Goal: Task Accomplishment & Management: Manage account settings

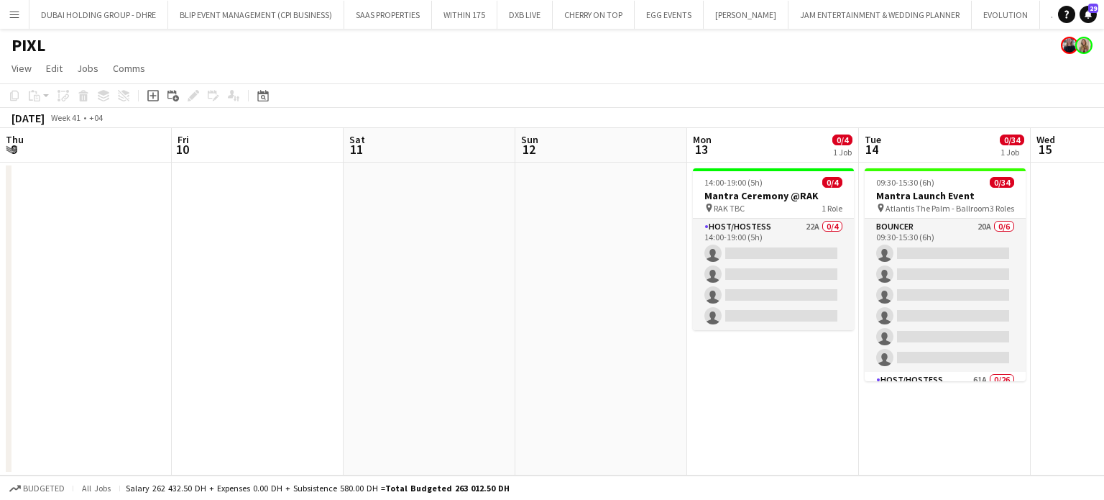
scroll to position [0, 572]
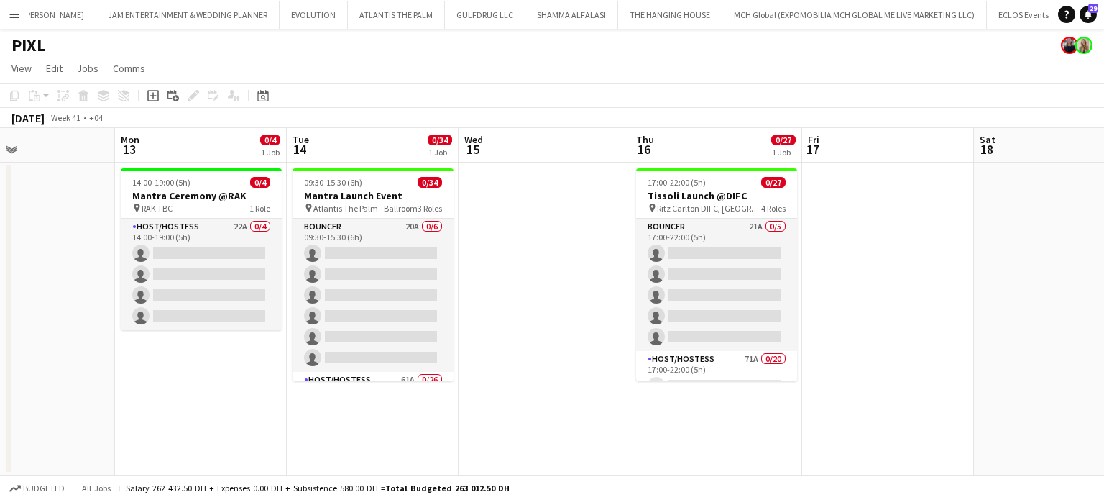
drag, startPoint x: 213, startPoint y: 251, endPoint x: 994, endPoint y: 252, distance: 780.8
click at [213, 251] on app-card-role "Host/Hostess 22A 0/4 14:00-19:00 (5h) single-neutral-actions single-neutral-act…" at bounding box center [201, 274] width 161 height 111
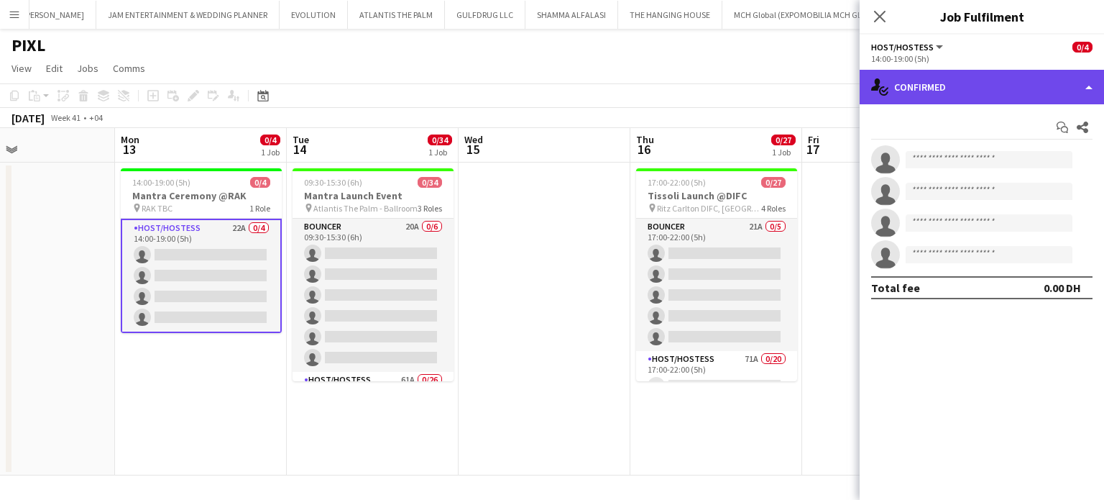
click at [1078, 91] on div "single-neutral-actions-check-2 Confirmed" at bounding box center [982, 87] width 244 height 35
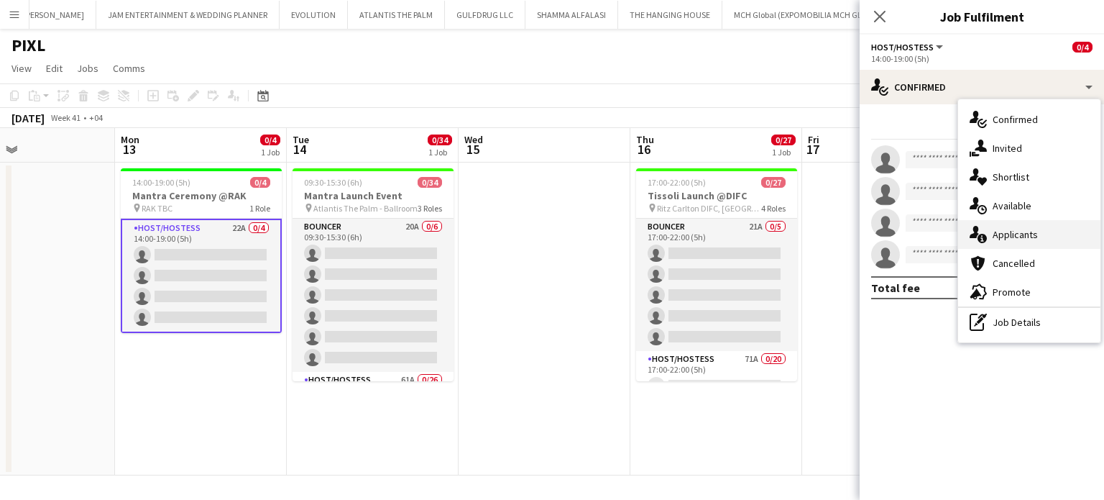
click at [1022, 236] on span "Applicants" at bounding box center [1015, 234] width 45 height 13
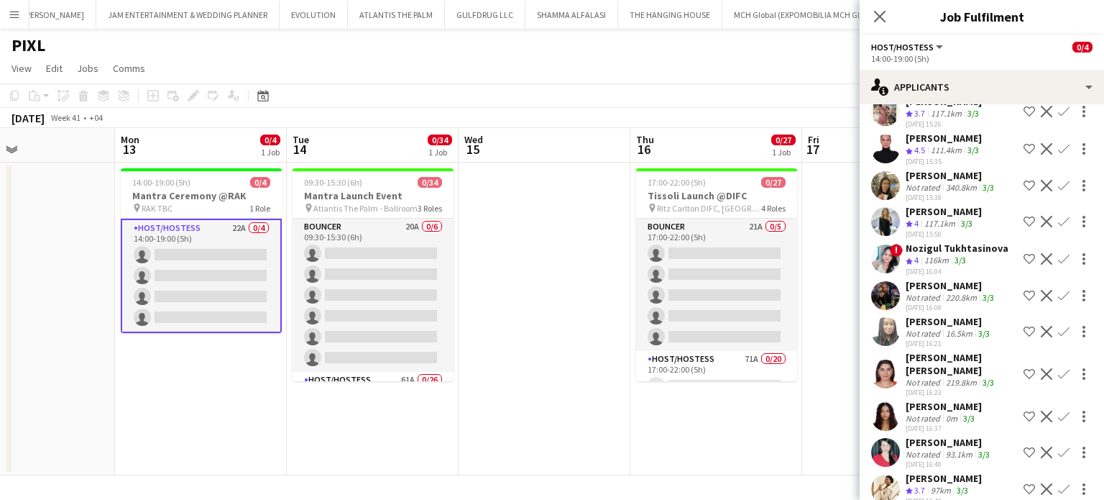
scroll to position [408, 0]
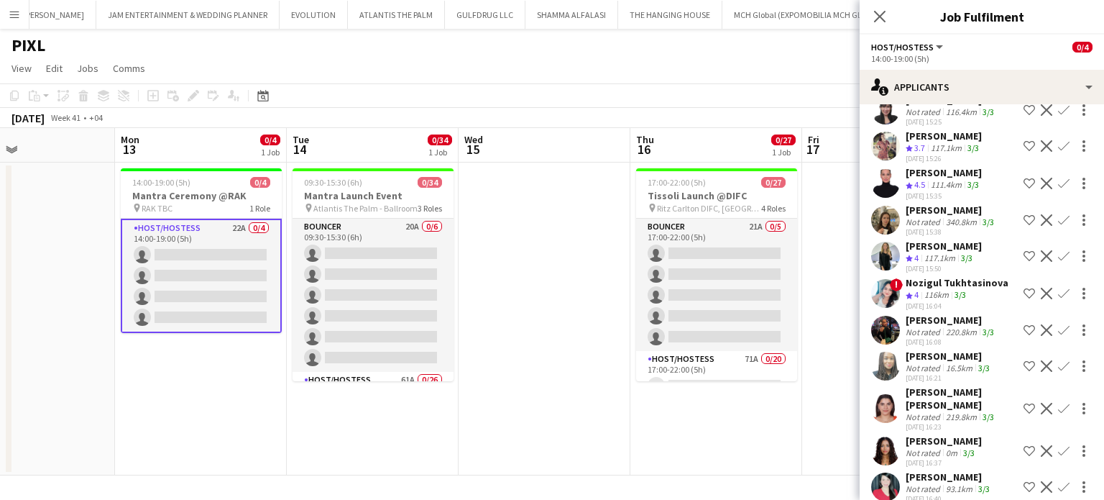
click at [1024, 251] on app-icon "Shortlist crew" at bounding box center [1030, 256] width 12 height 12
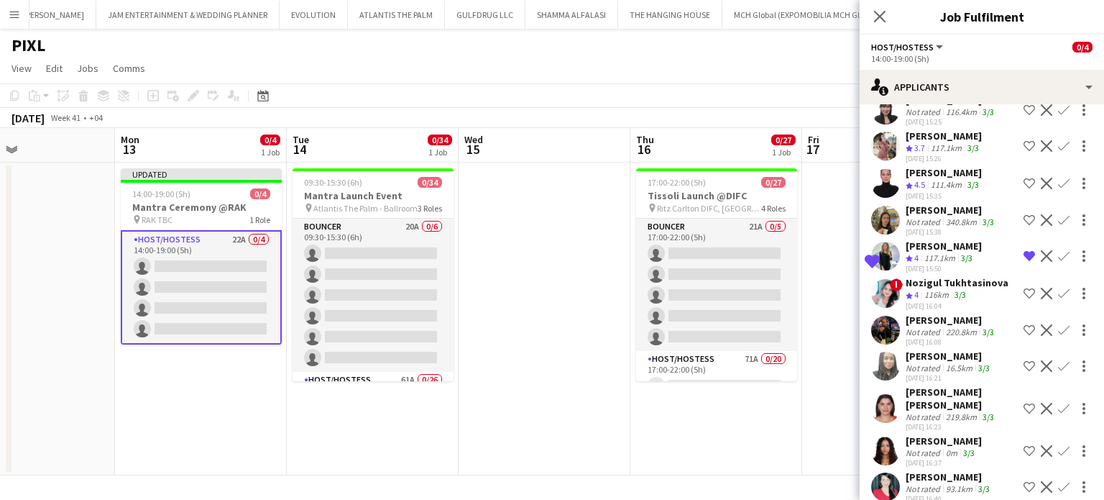
drag, startPoint x: 1020, startPoint y: 176, endPoint x: 1009, endPoint y: 198, distance: 24.4
click at [1024, 178] on app-icon "Shortlist crew" at bounding box center [1030, 184] width 12 height 12
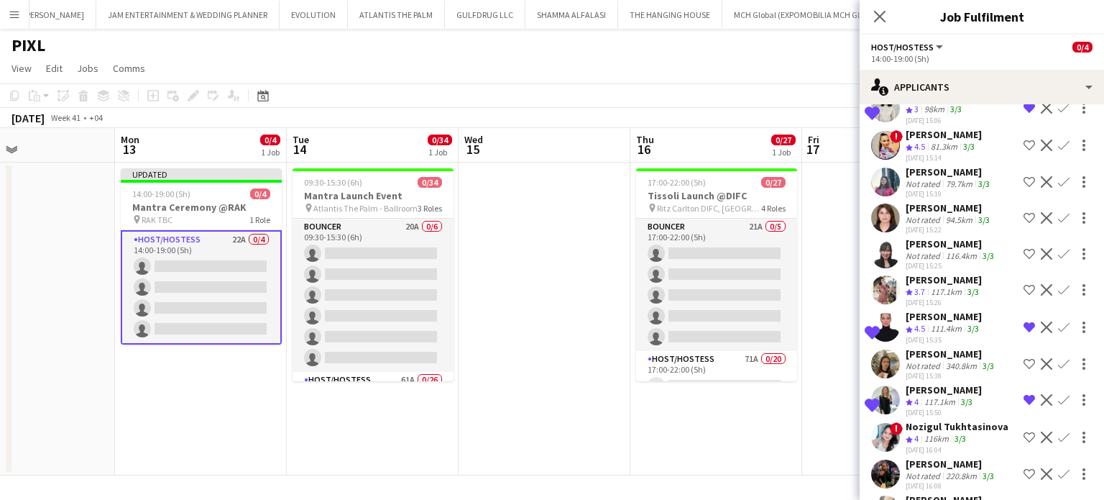
scroll to position [193, 0]
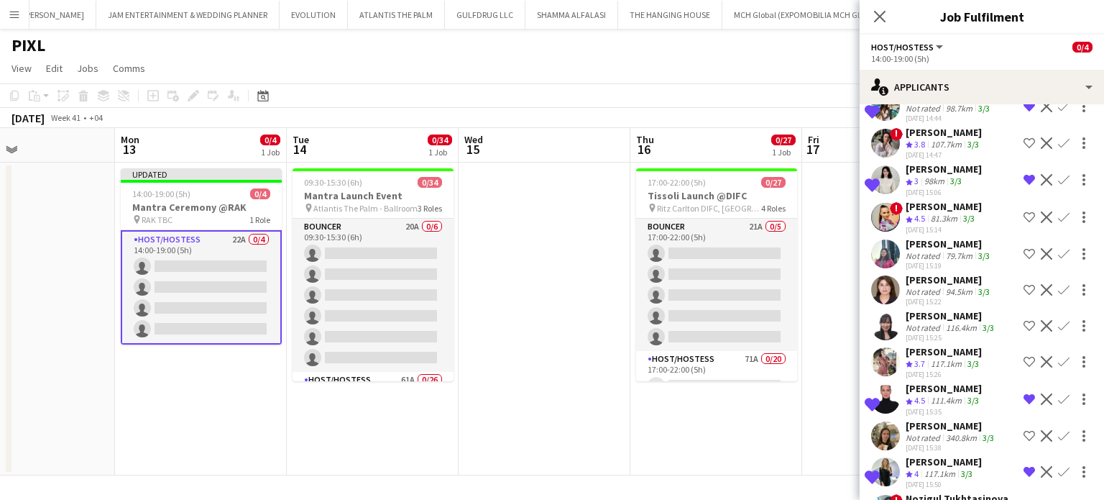
click at [1024, 284] on app-icon "Shortlist crew" at bounding box center [1030, 290] width 12 height 12
click at [1024, 212] on app-icon "Shortlist crew" at bounding box center [1030, 217] width 12 height 12
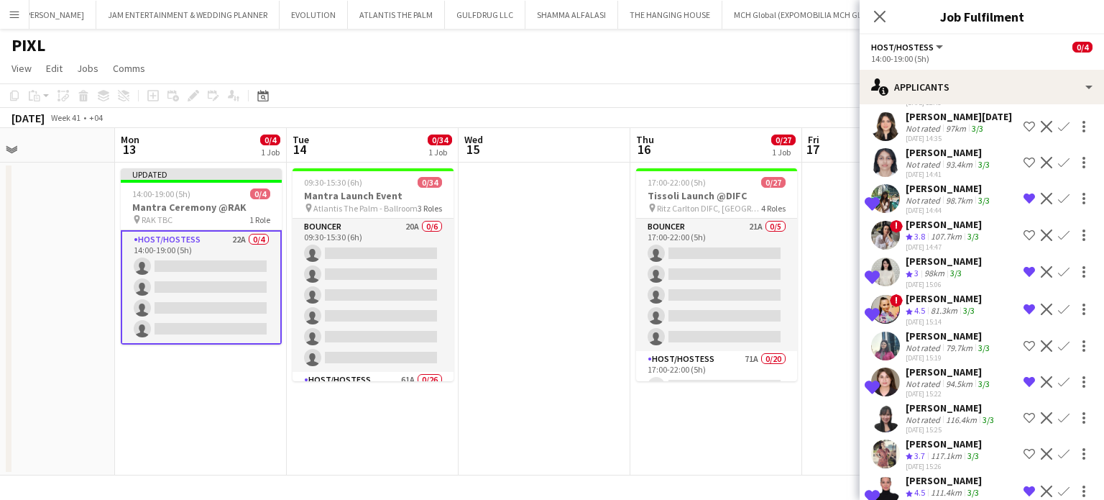
scroll to position [72, 0]
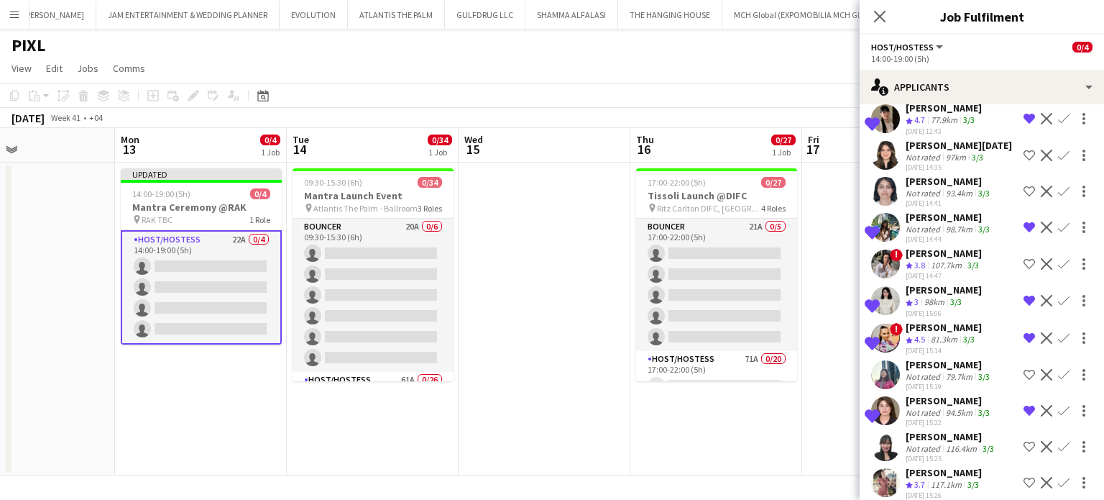
click at [946, 152] on div "97km" at bounding box center [956, 157] width 26 height 11
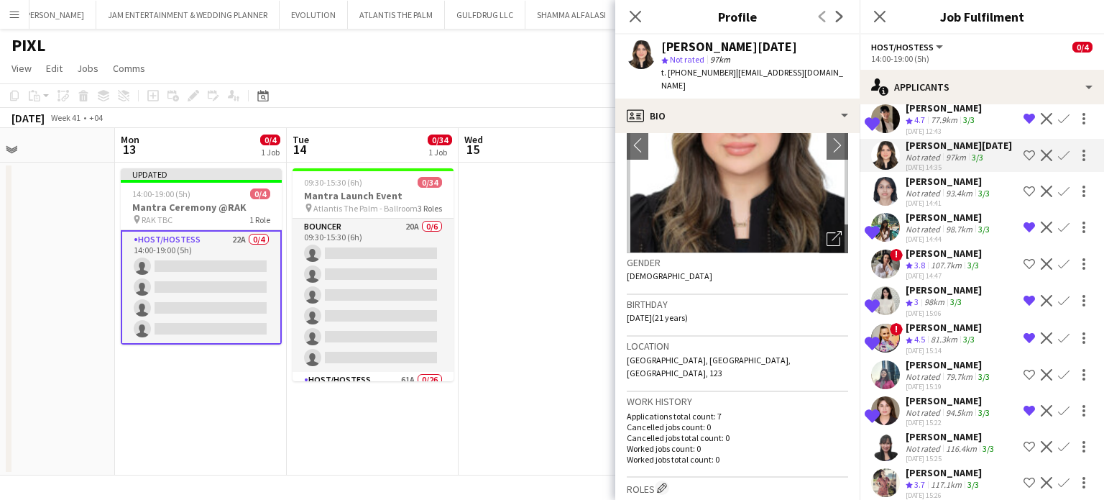
scroll to position [216, 0]
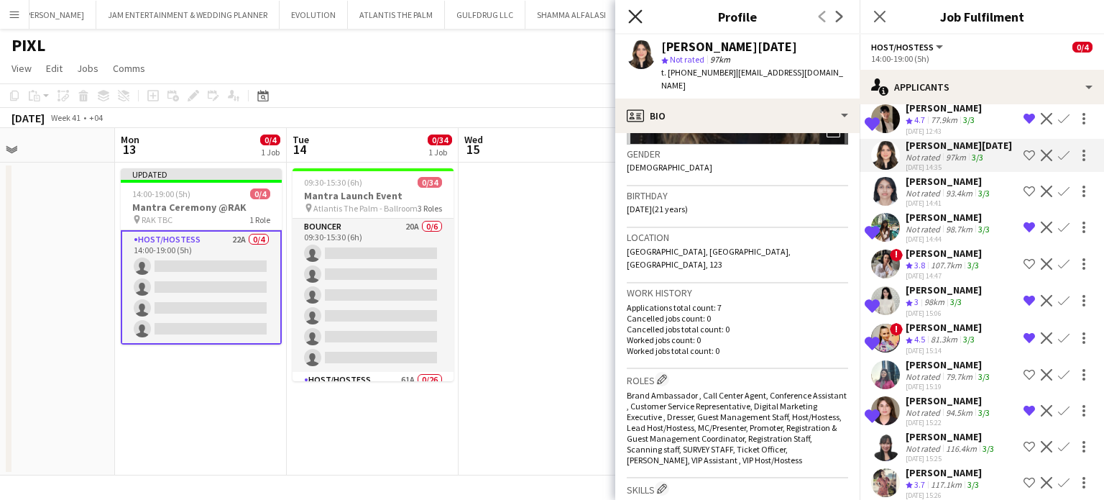
click at [633, 19] on icon at bounding box center [635, 16] width 14 height 14
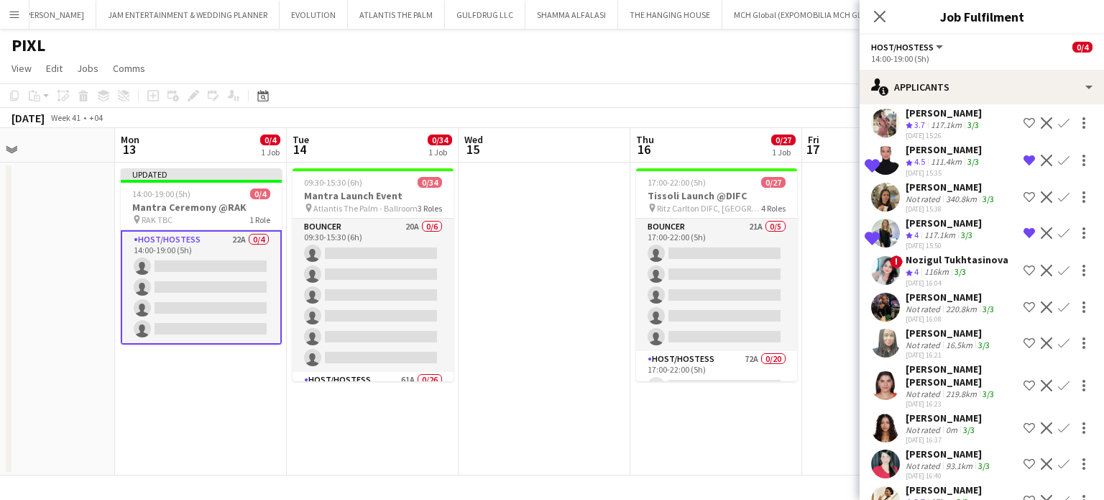
scroll to position [480, 0]
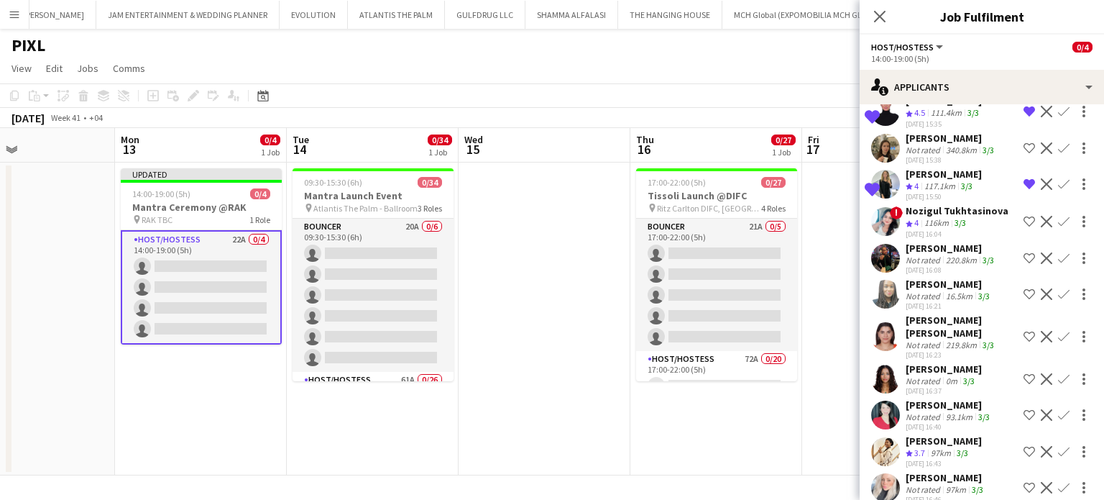
click at [1024, 373] on app-icon "Shortlist crew" at bounding box center [1030, 379] width 12 height 12
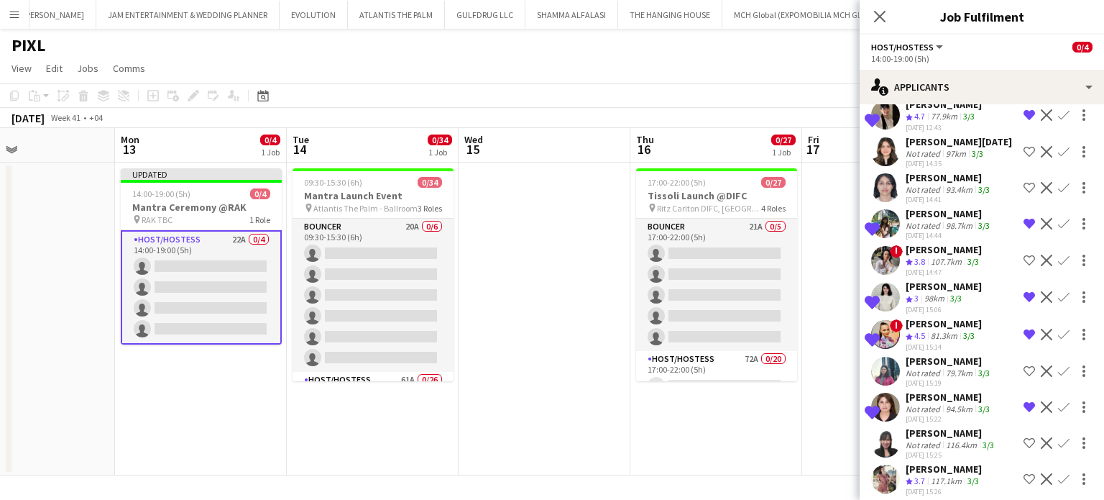
scroll to position [0, 0]
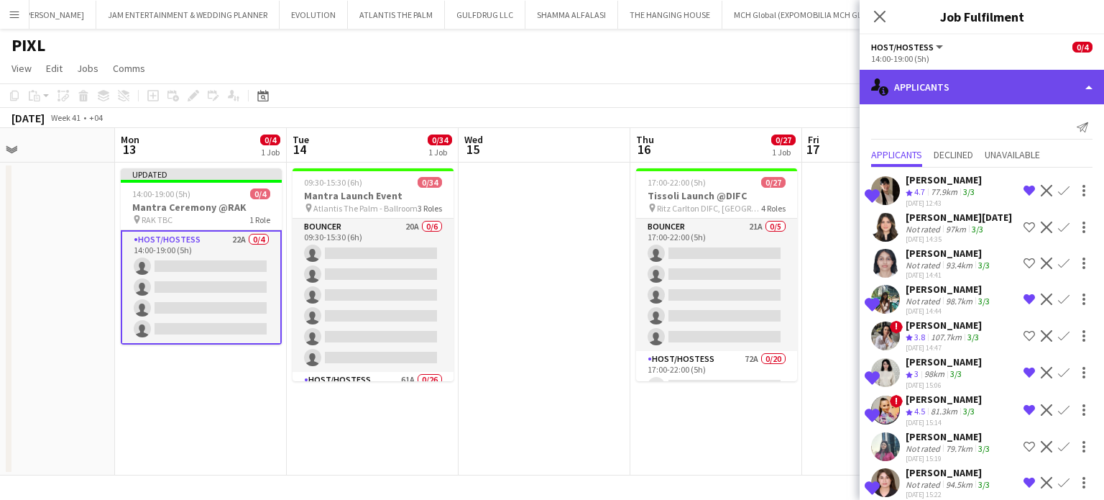
click at [1038, 80] on div "single-neutral-actions-information Applicants" at bounding box center [982, 87] width 244 height 35
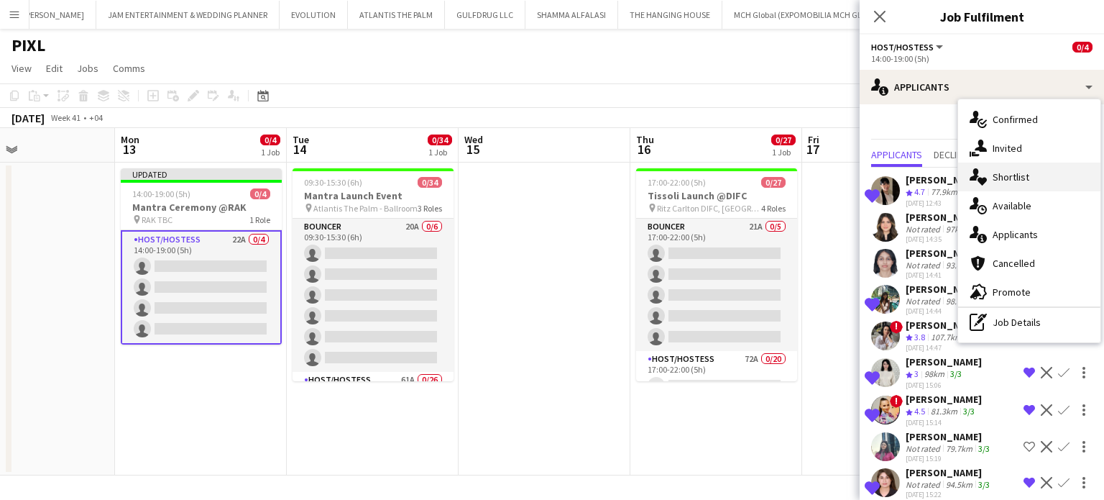
click at [1030, 180] on div "single-neutral-actions-heart Shortlist" at bounding box center [1029, 176] width 142 height 29
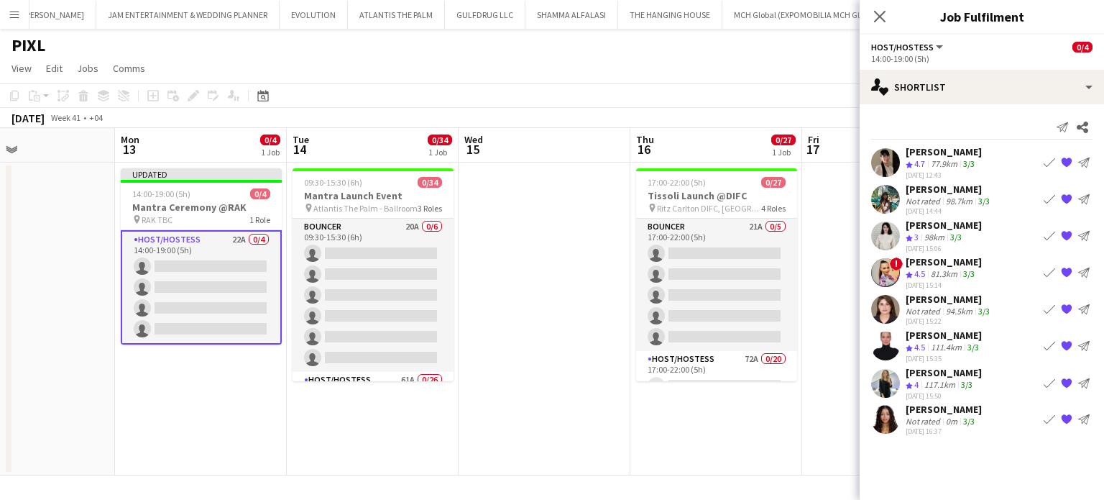
click at [917, 151] on div "Dunia AbdulWahab" at bounding box center [944, 151] width 76 height 13
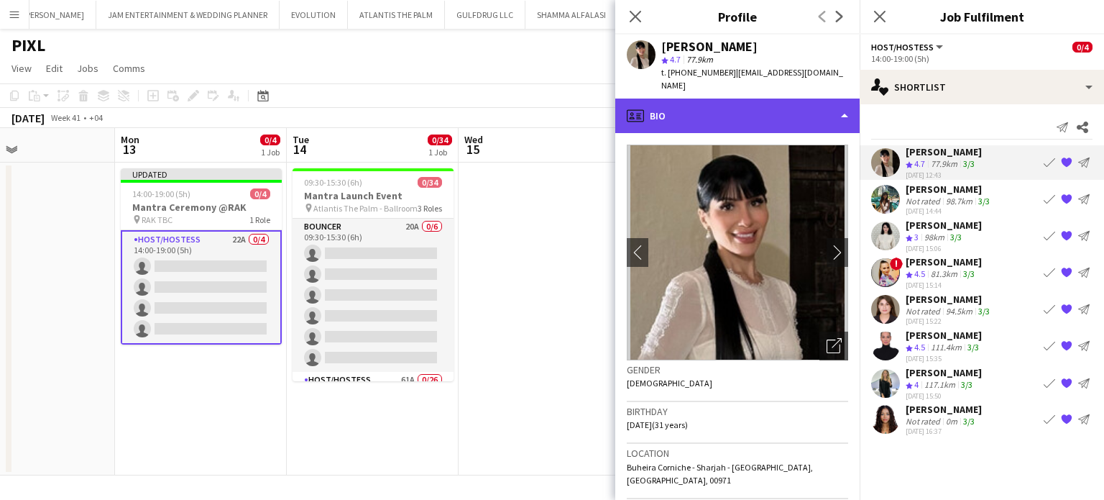
click at [824, 99] on div "profile Bio" at bounding box center [737, 116] width 244 height 35
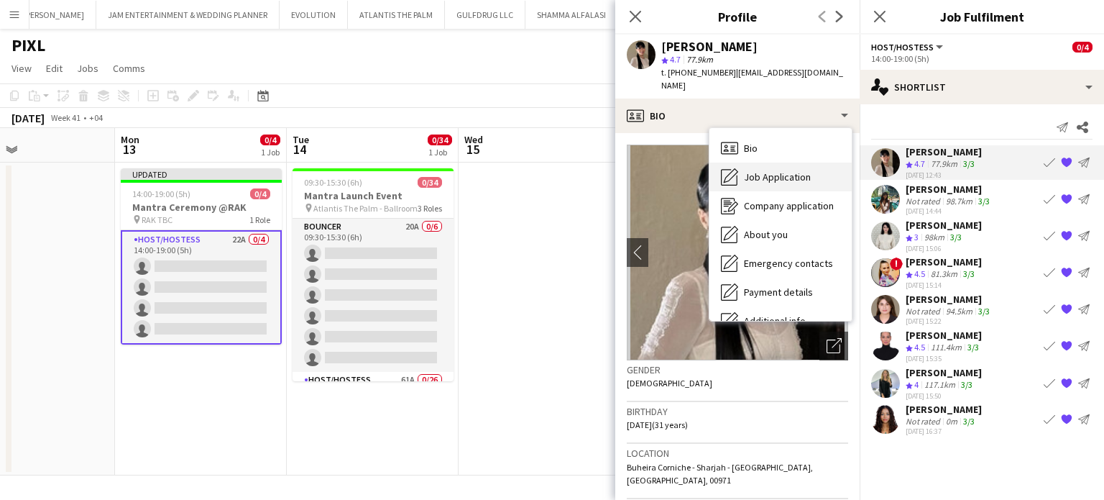
click at [797, 170] on span "Job Application" at bounding box center [777, 176] width 67 height 13
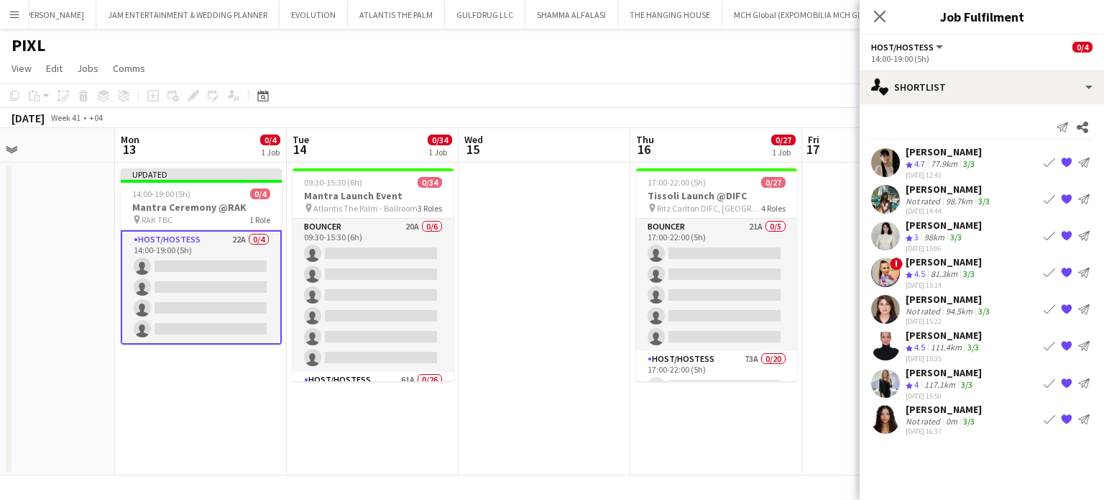
click at [920, 201] on div "Not rated" at bounding box center [924, 201] width 37 height 11
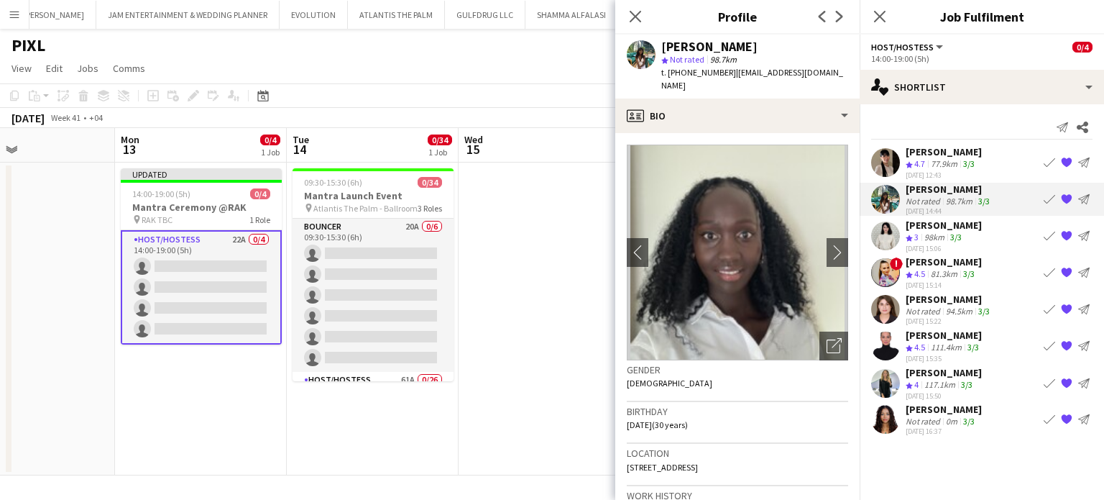
click at [835, 77] on app-profile-header "Racheal Yeko star Not rated 98.7km t. +971527553303 | rachrahells@gmail.com" at bounding box center [737, 67] width 244 height 64
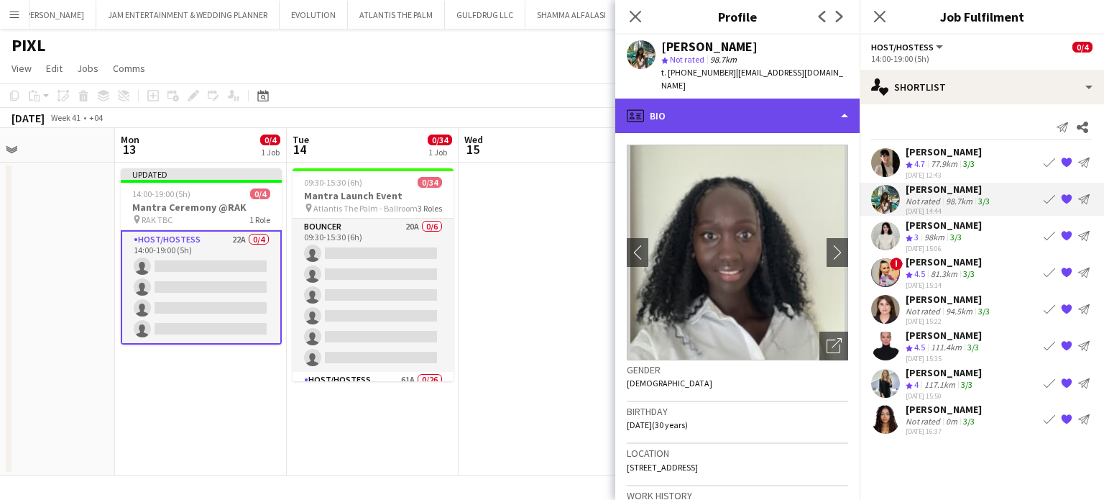
click at [835, 99] on div "profile Bio" at bounding box center [737, 116] width 244 height 35
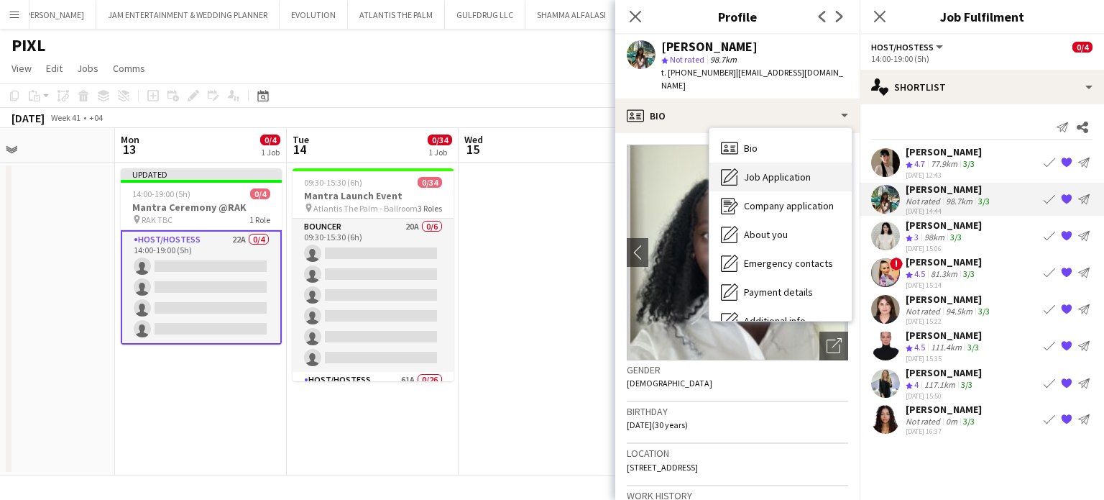
click at [797, 170] on span "Job Application" at bounding box center [777, 176] width 67 height 13
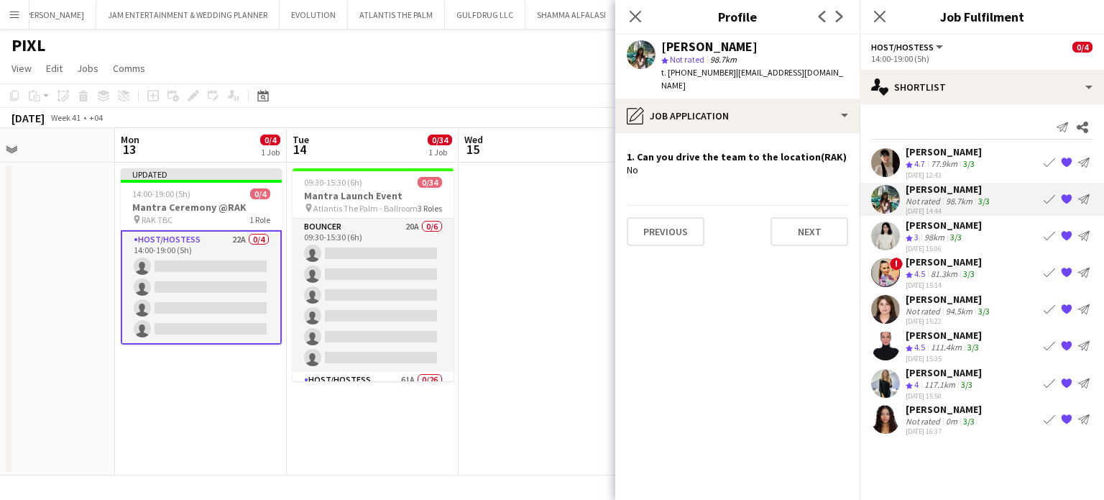
click at [910, 307] on div "Not rated" at bounding box center [924, 311] width 37 height 11
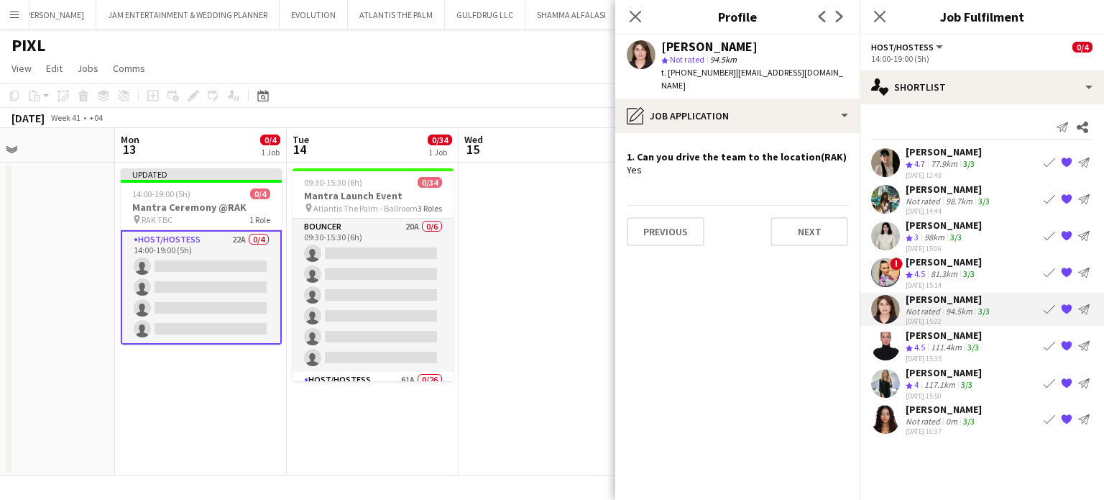
click at [917, 342] on span "4.5" at bounding box center [920, 347] width 11 height 11
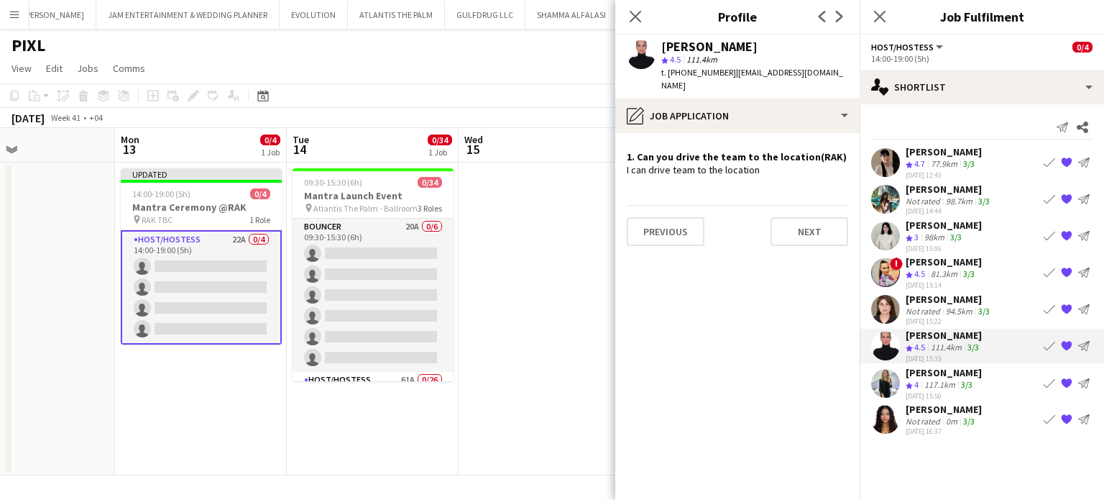
click at [907, 381] on icon "Crew rating" at bounding box center [909, 384] width 7 height 7
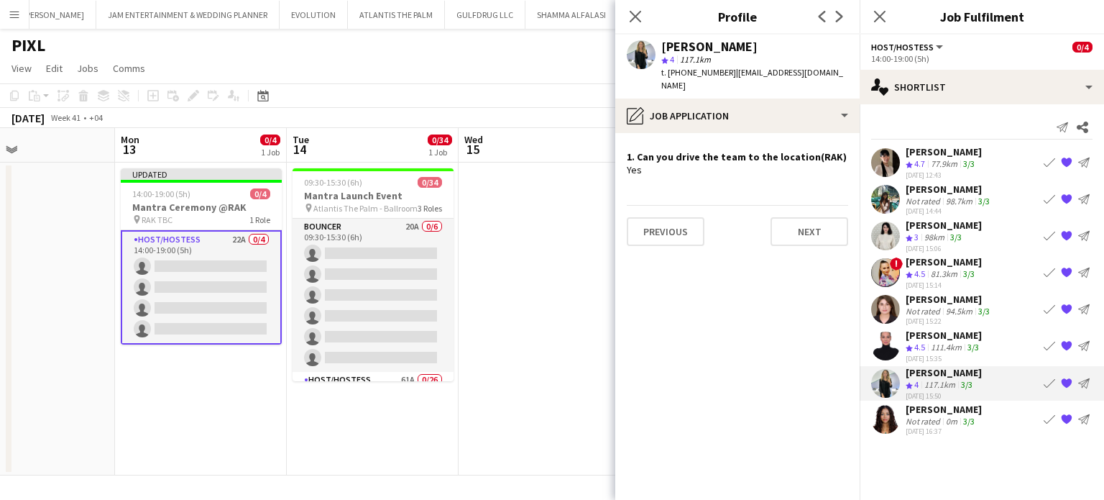
click at [920, 268] on span "4.5" at bounding box center [920, 273] width 11 height 11
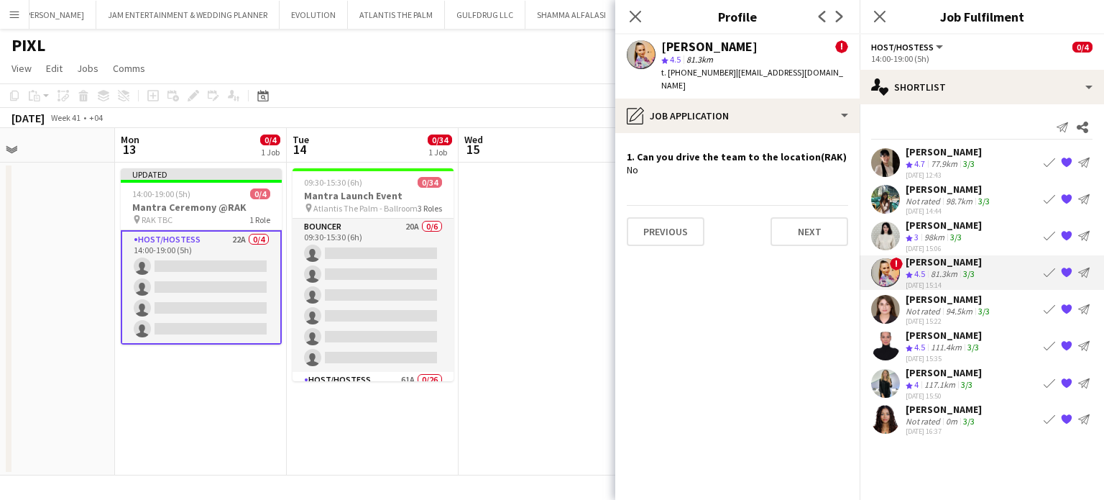
click at [919, 306] on div "Not rated" at bounding box center [924, 311] width 37 height 11
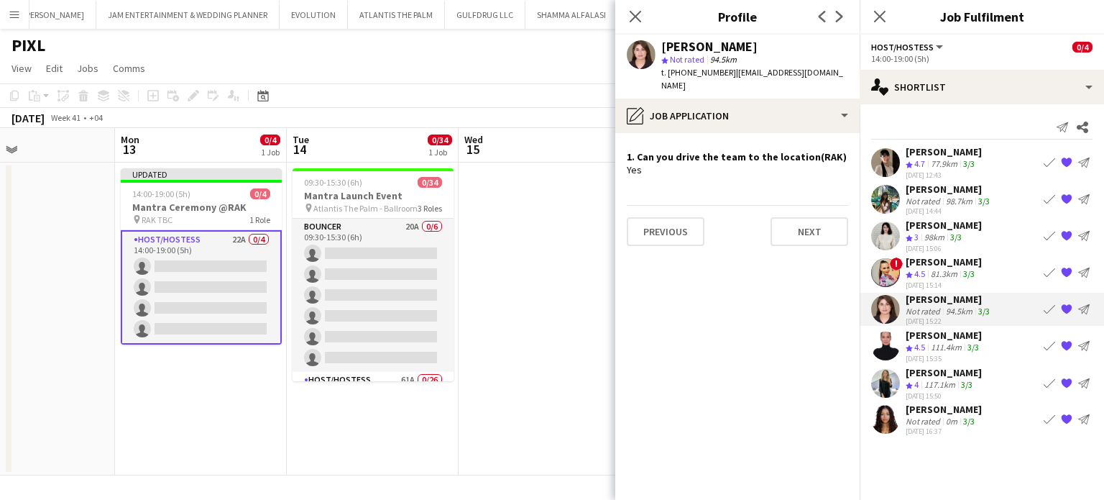
click at [918, 336] on div "Jasna Kasic" at bounding box center [944, 335] width 76 height 13
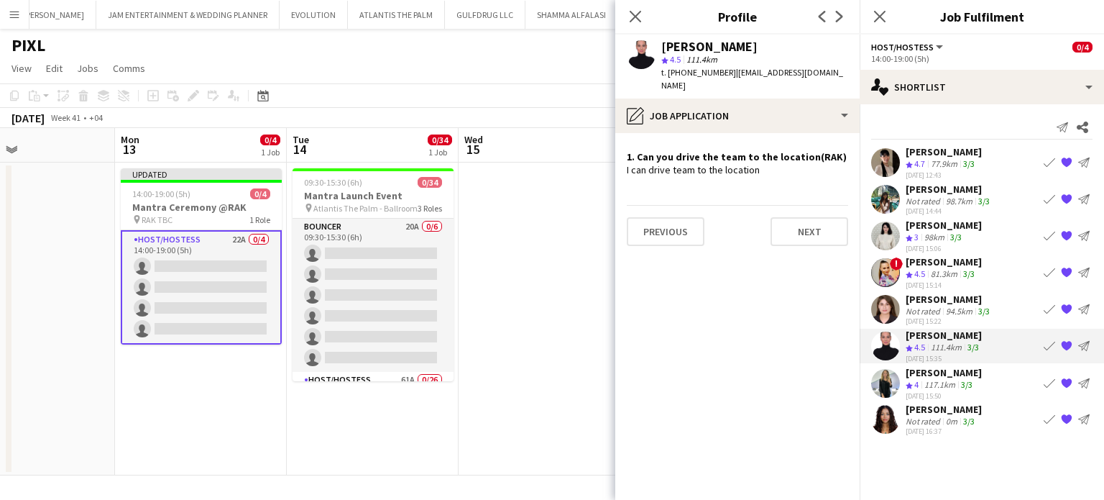
click at [914, 372] on div "Aya Alshawa" at bounding box center [944, 372] width 76 height 13
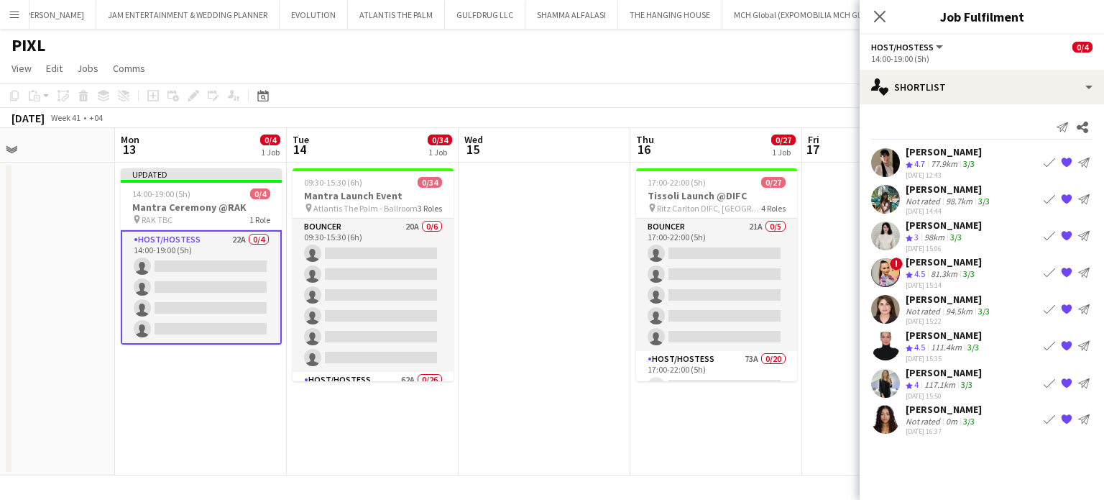
click at [924, 336] on div "Jasna Kasic" at bounding box center [944, 335] width 76 height 13
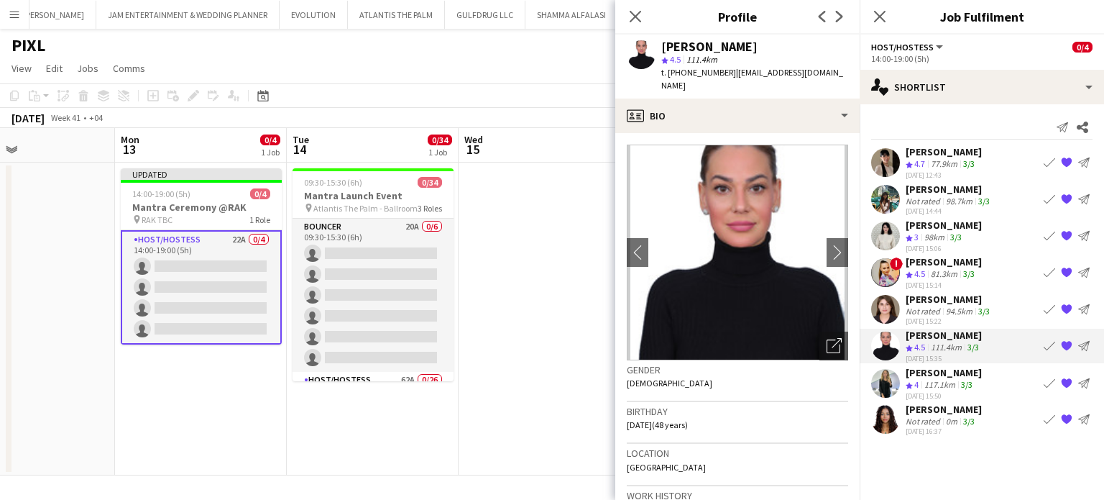
click at [919, 379] on span "4" at bounding box center [917, 384] width 4 height 11
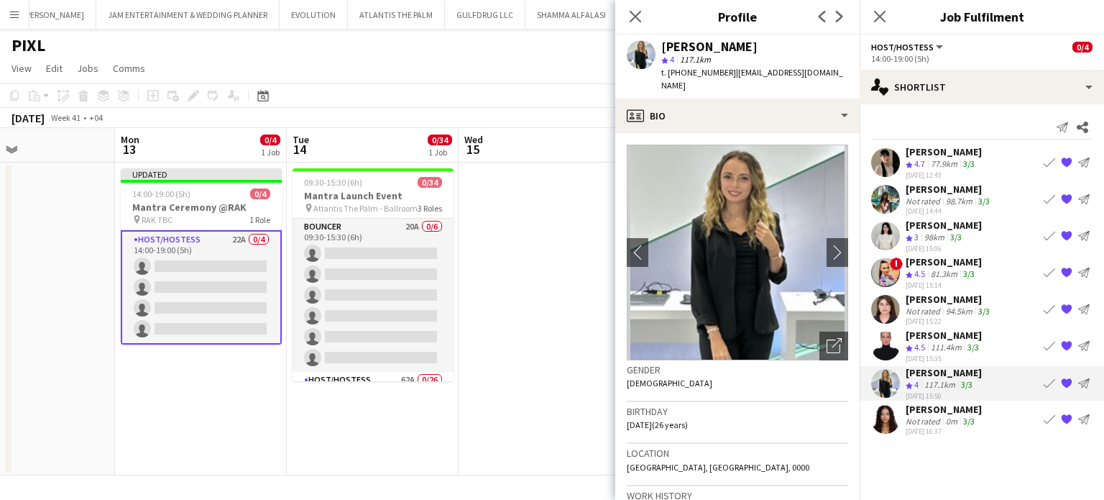
click at [561, 290] on app-date-cell at bounding box center [545, 318] width 172 height 313
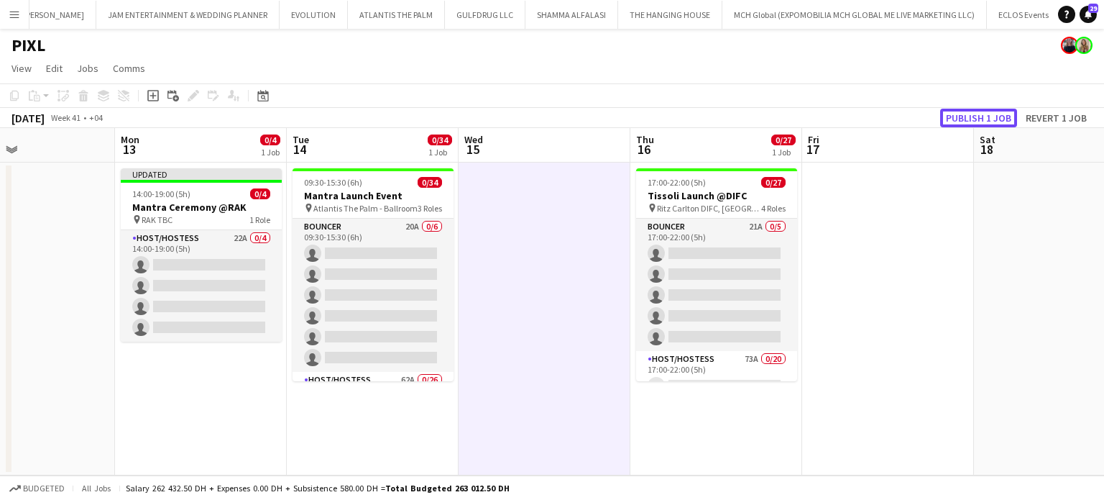
click at [981, 116] on button "Publish 1 job" at bounding box center [978, 118] width 77 height 19
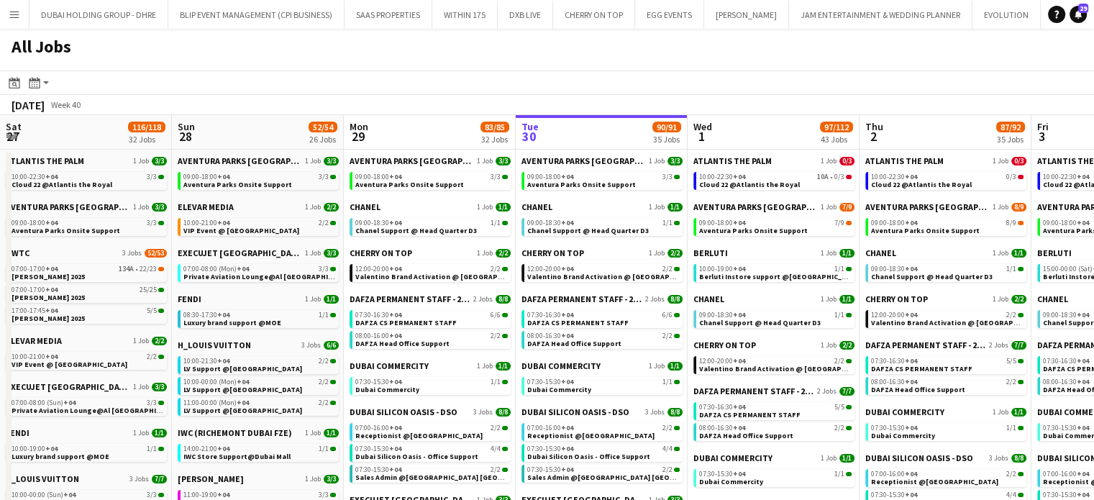
scroll to position [0, 344]
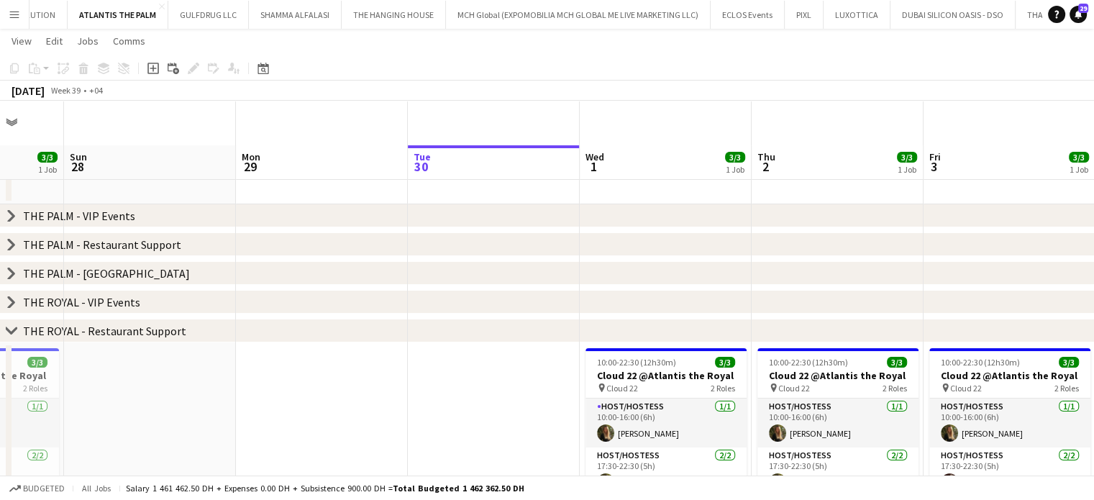
scroll to position [150, 0]
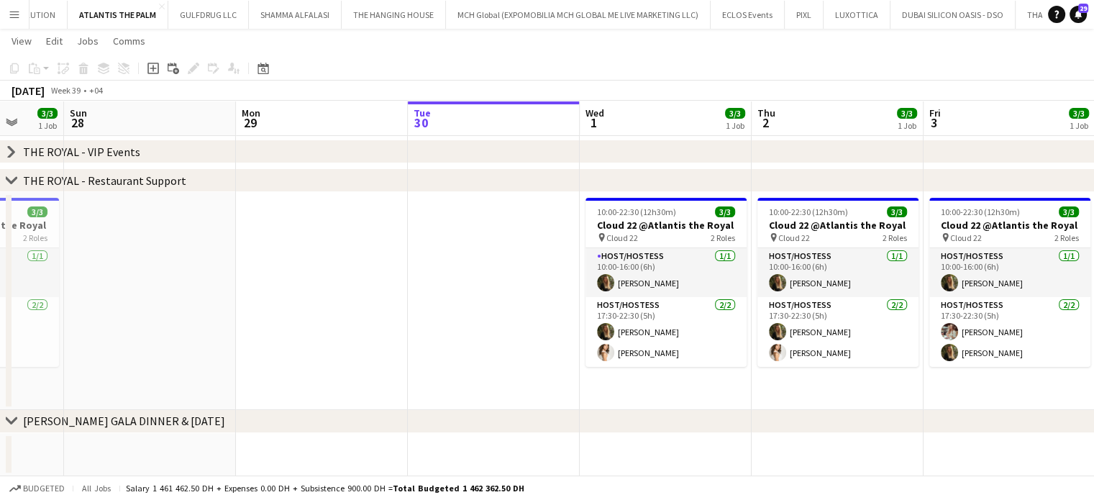
click at [13, 9] on app-icon "Menu" at bounding box center [15, 15] width 12 height 12
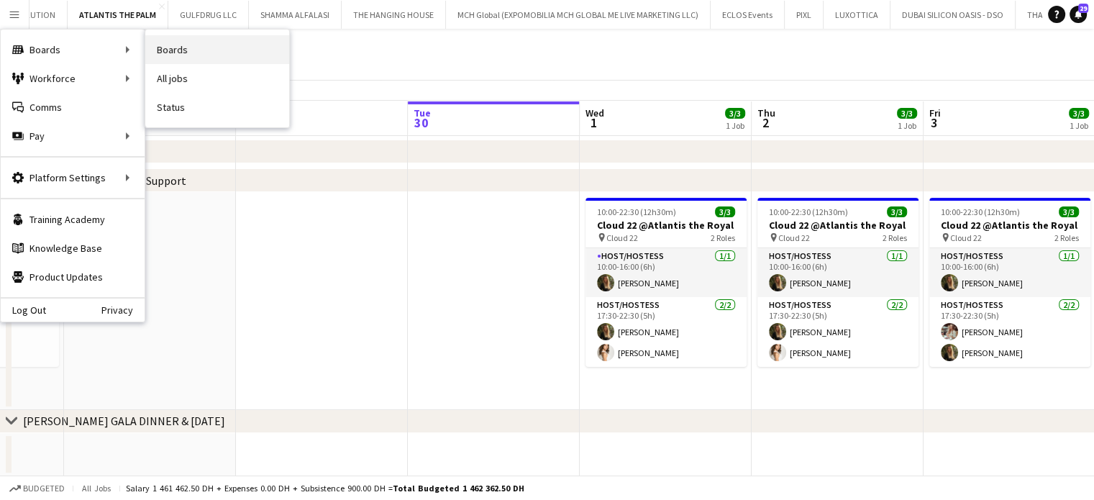
click at [175, 52] on link "Boards" at bounding box center [217, 49] width 144 height 29
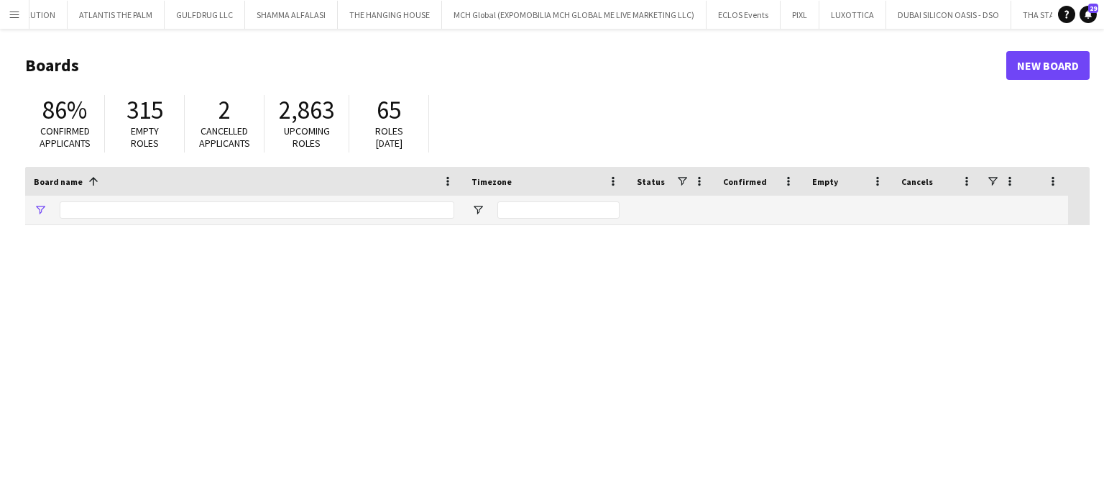
type input "*****"
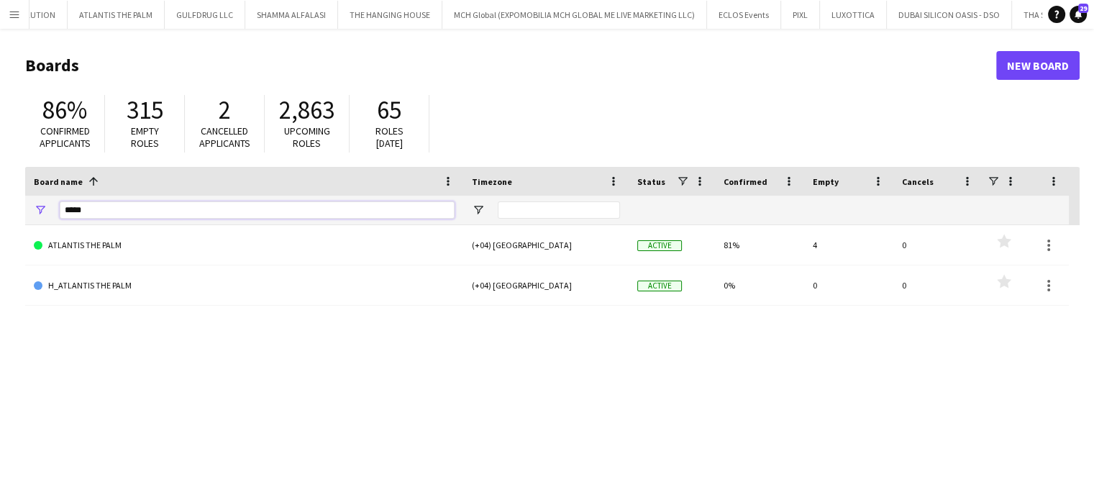
drag, startPoint x: 103, startPoint y: 209, endPoint x: 35, endPoint y: 157, distance: 85.3
click at [0, 198] on main "Boards New Board 86% Confirmed applicants 315 Empty roles 2 Cancelled applicant…" at bounding box center [547, 288] width 1094 height 519
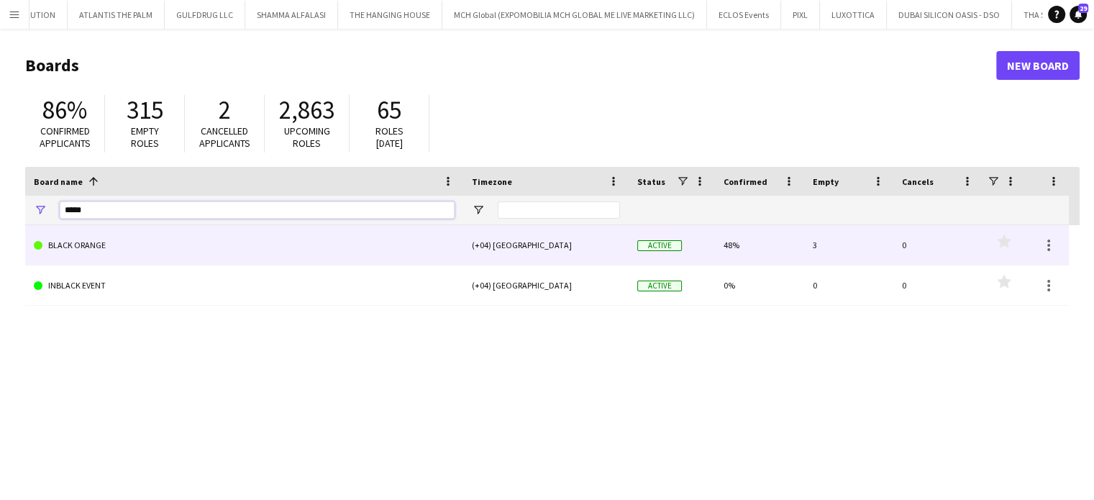
type input "*****"
click at [113, 250] on link "BLACK ORANGE" at bounding box center [244, 245] width 421 height 40
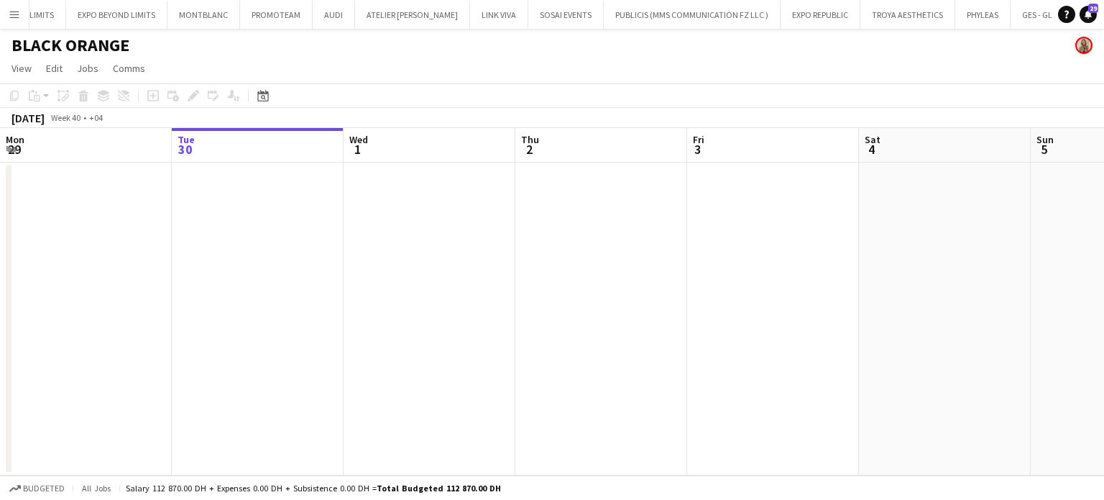
scroll to position [0, 521]
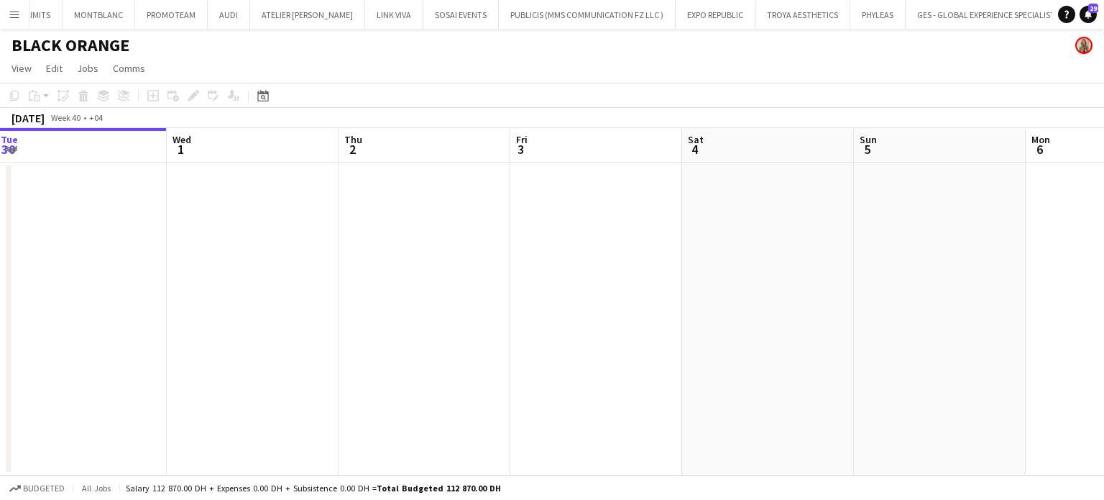
drag, startPoint x: 749, startPoint y: 274, endPoint x: 124, endPoint y: 274, distance: 624.8
click at [124, 274] on app-calendar-viewport "Sat 27 Sun 28 Mon 29 Tue 30 Wed 1 Thu 2 Fri 3 Sat 4 Sun 5 Mon 6 Tue 7 Wed 8" at bounding box center [552, 301] width 1104 height 347
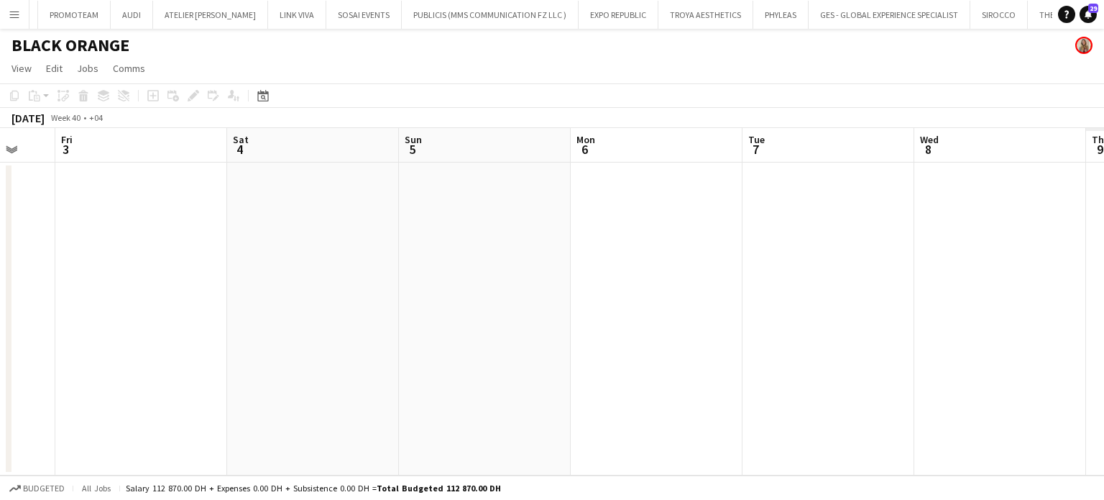
scroll to position [0, 4124]
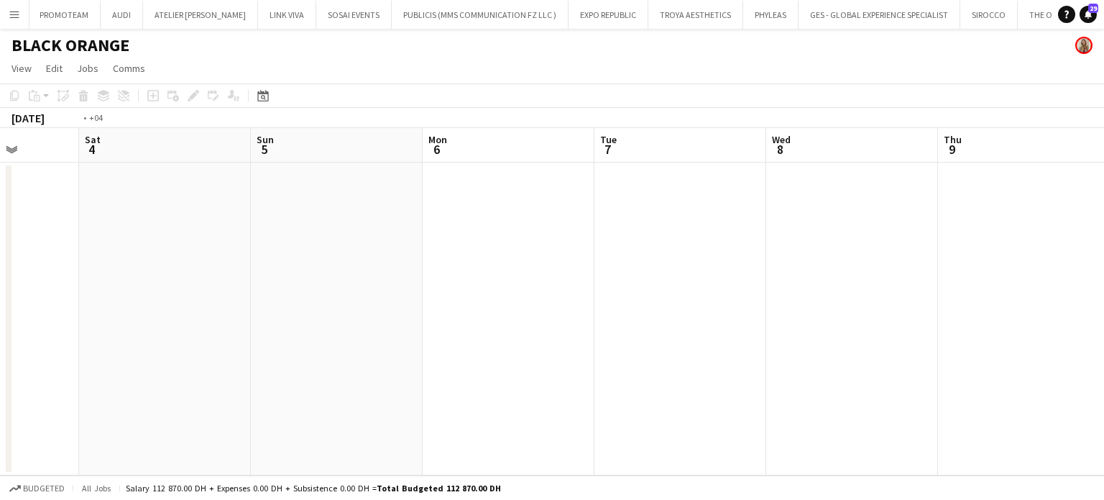
drag, startPoint x: 684, startPoint y: 288, endPoint x: 457, endPoint y: 255, distance: 229.6
click at [244, 258] on app-calendar-viewport "Wed 1 Thu 2 Fri 3 Sat 4 Sun 5 Mon 6 Tue 7 Wed 8 Thu 9 Fri 10 Sat 11 Sun 12" at bounding box center [552, 301] width 1104 height 347
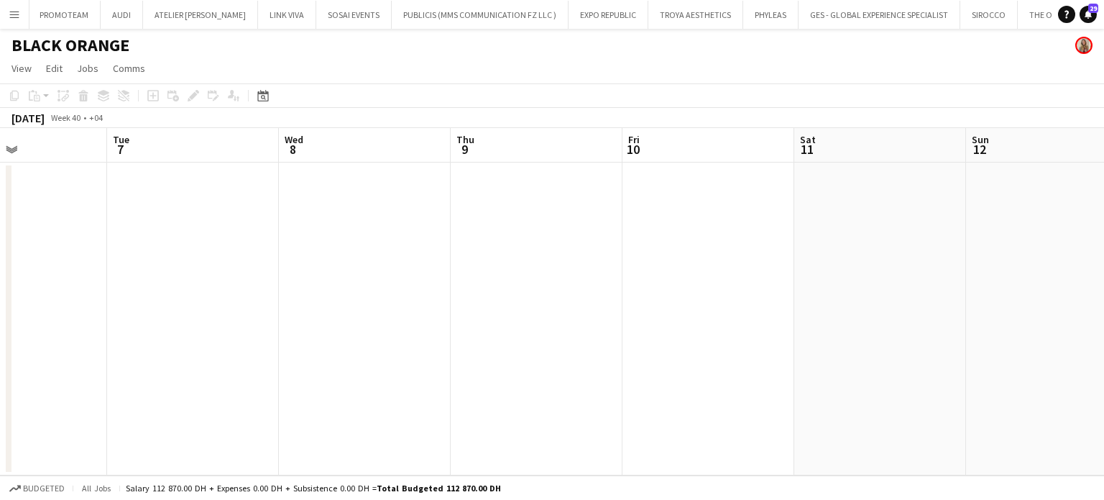
drag, startPoint x: 617, startPoint y: 288, endPoint x: 362, endPoint y: 284, distance: 254.6
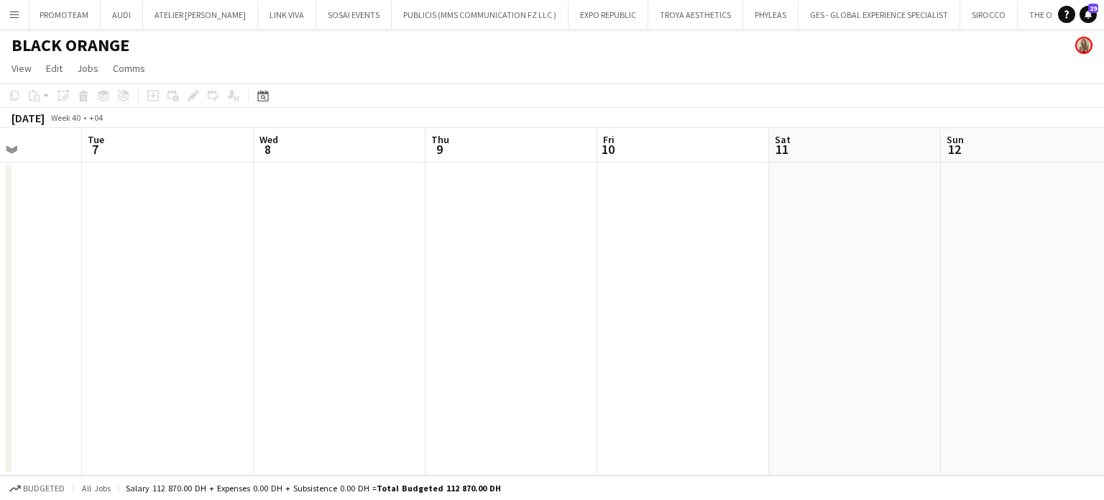
click at [339, 290] on app-calendar-viewport "Fri 3 Sat 4 Sun 5 Mon 6 Tue 7 Wed 8 Thu 9 Fri 10 Sat 11 Sun 12 Mon 13 Tue 14" at bounding box center [552, 301] width 1104 height 347
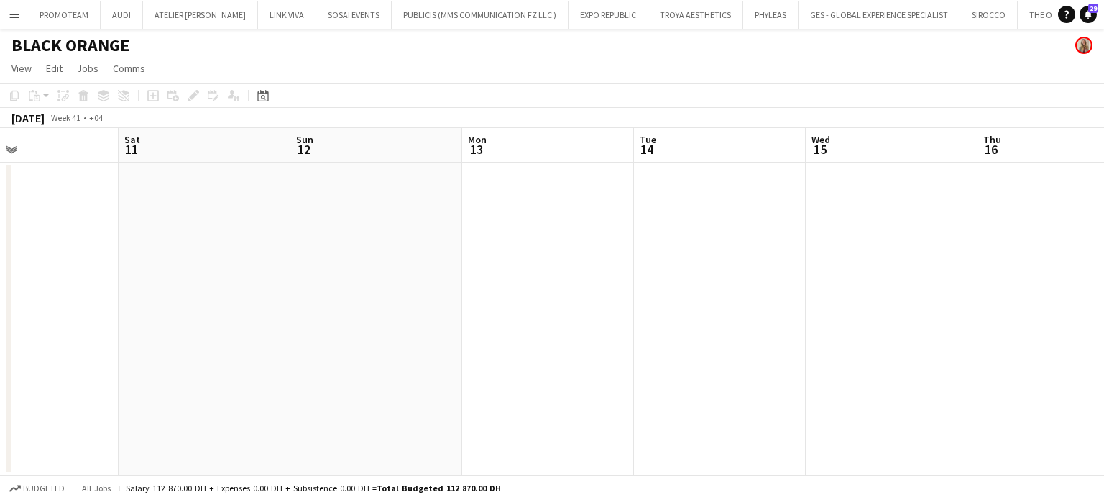
drag, startPoint x: 856, startPoint y: 237, endPoint x: 316, endPoint y: 238, distance: 540.0
click at [308, 245] on app-calendar-viewport "Wed 8 Thu 9 Fri 10 Sat 11 Sun 12 Mon 13 Tue 14 Wed 15 Thu 16 Fri 17 Sat 18 Sun …" at bounding box center [552, 301] width 1104 height 347
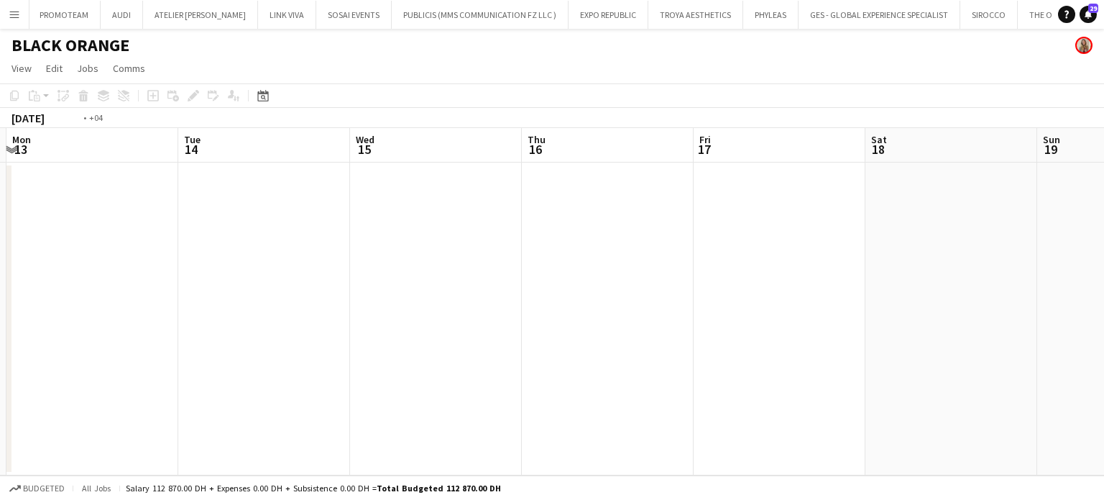
drag, startPoint x: 1029, startPoint y: 248, endPoint x: 240, endPoint y: 249, distance: 788.7
click at [240, 249] on app-calendar-viewport "Fri 10 Sat 11 Sun 12 Mon 13 Tue 14 Wed 15 Thu 16 Fri 17 Sat 18 Sun 19 Mon 20 Tu…" at bounding box center [552, 301] width 1104 height 347
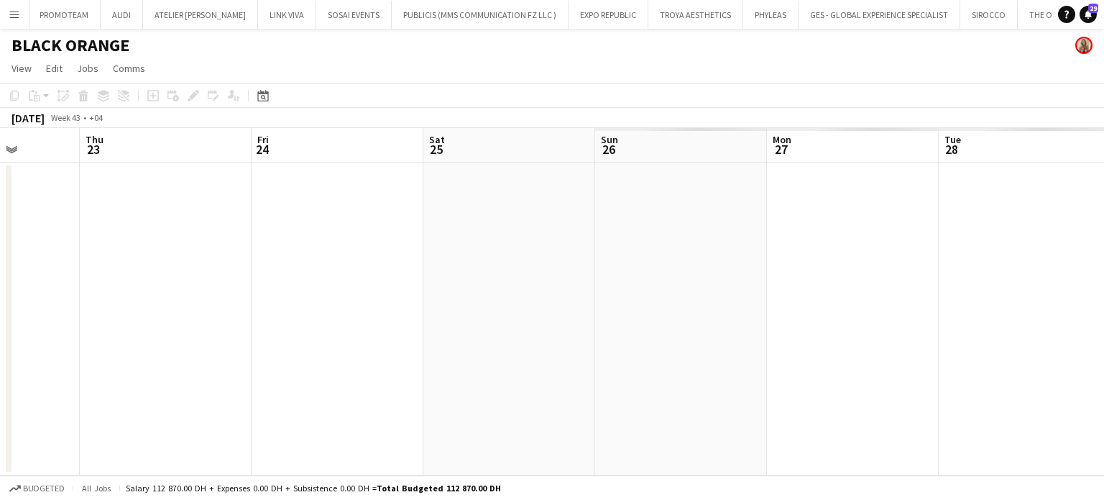
drag, startPoint x: 104, startPoint y: 284, endPoint x: 865, endPoint y: 288, distance: 761.4
click at [104, 284] on app-calendar-viewport "Sun 19 Mon 20 Tue 21 Wed 22 Thu 23 Fri 24 Sat 25 Sun 26 Mon 27 Tue 28 Wed 29 Th…" at bounding box center [552, 301] width 1104 height 347
drag, startPoint x: 257, startPoint y: 289, endPoint x: 229, endPoint y: 292, distance: 28.2
click at [229, 292] on app-calendar-viewport "Tue 21 Wed 22 Thu 23 Fri 24 Sat 25 Sun 26 Mon 27 Tue 28 Wed 29 Thu 30 Fri 31 Sa…" at bounding box center [552, 301] width 1104 height 347
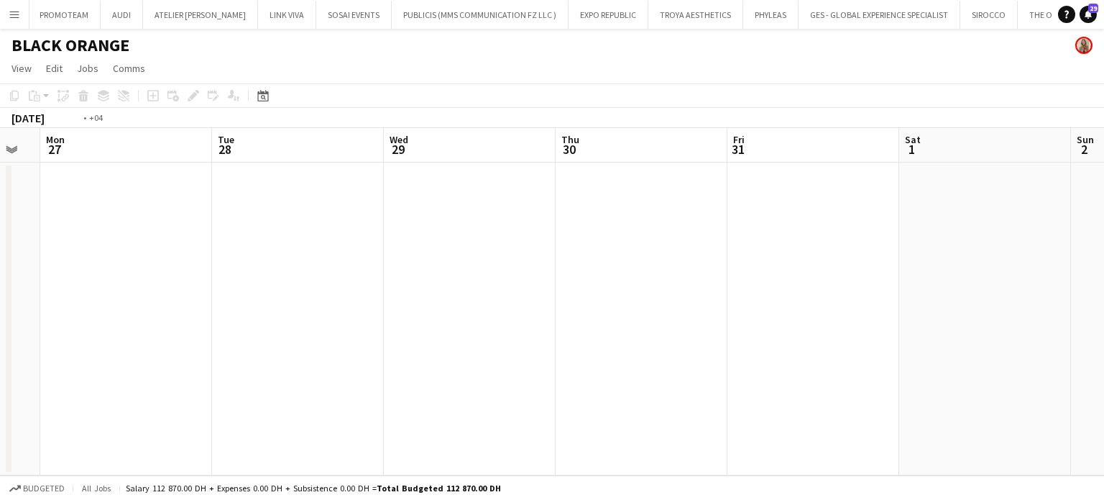
drag, startPoint x: 644, startPoint y: 291, endPoint x: 180, endPoint y: 303, distance: 463.9
click at [178, 303] on app-calendar-viewport "Thu 23 Fri 24 Sat 25 Sun 26 Mon 27 Tue 28 Wed 29 Thu 30 Fri 31 Sat 1 Sun 2 Mon 3" at bounding box center [552, 301] width 1104 height 347
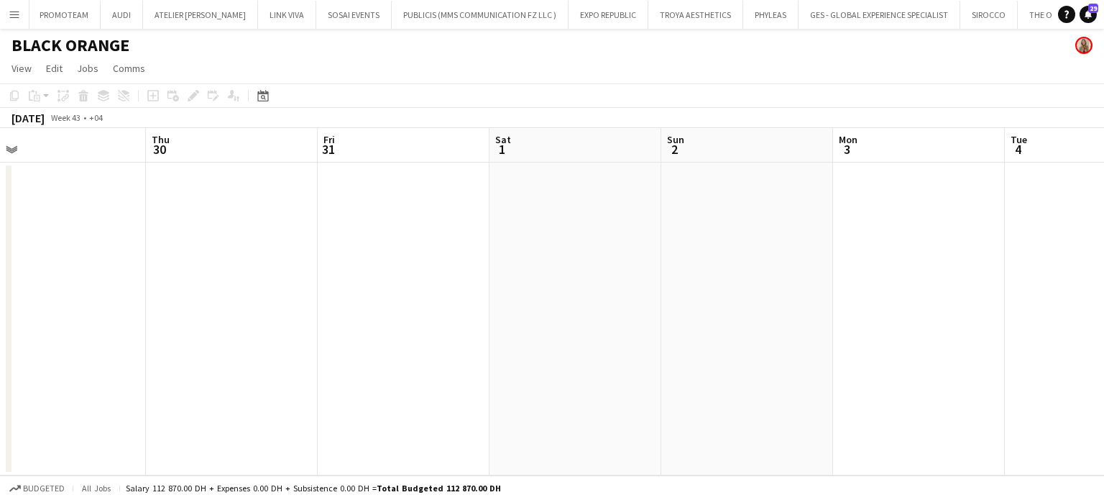
drag, startPoint x: 917, startPoint y: 316, endPoint x: 285, endPoint y: 313, distance: 632.0
click at [272, 316] on app-calendar-viewport "Mon 27 Tue 28 Wed 29 Thu 30 Fri 31 Sat 1 Sun 2 Mon 3 Tue 4 Wed 5 Thu 6 0/6 1 Jo…" at bounding box center [552, 301] width 1104 height 347
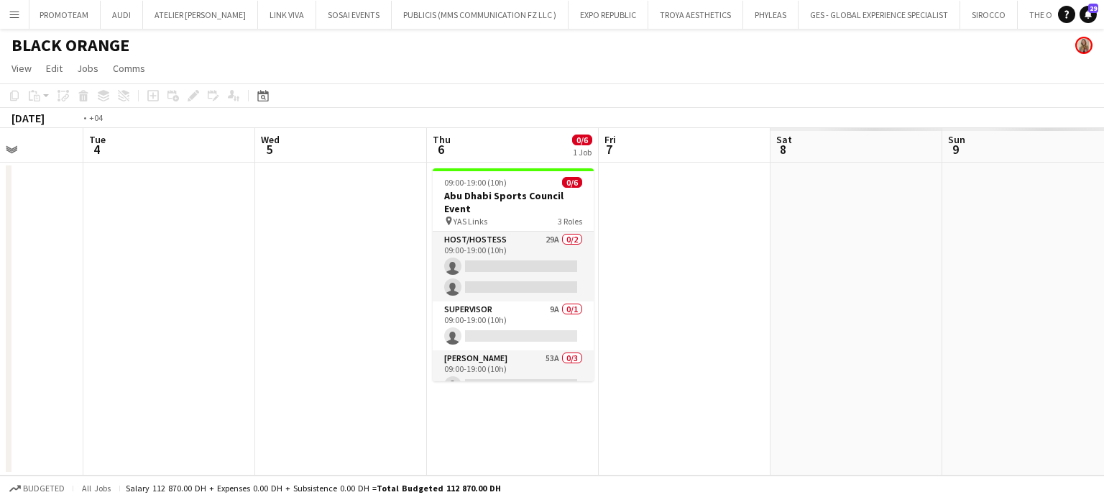
drag, startPoint x: 872, startPoint y: 301, endPoint x: 419, endPoint y: 293, distance: 453.0
click at [419, 294] on app-calendar-viewport "Fri 31 Sat 1 Sun 2 Mon 3 Tue 4 Wed 5 Thu 6 0/6 1 Job Fri 7 Sat 8 Sun 9 Mon 10 T…" at bounding box center [552, 301] width 1104 height 347
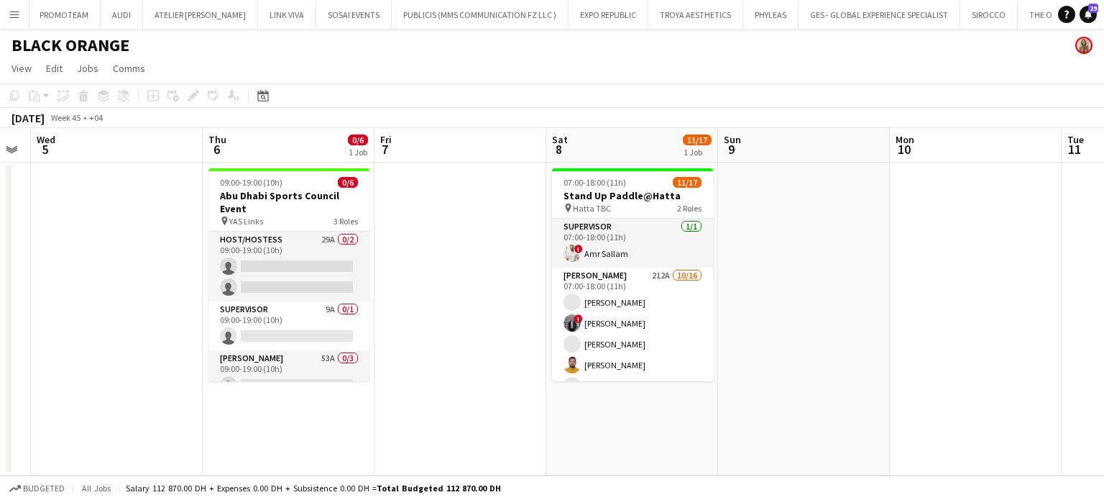
drag, startPoint x: 820, startPoint y: 358, endPoint x: 626, endPoint y: 348, distance: 195.1
click at [628, 349] on app-calendar-viewport "Sun 2 Mon 3 Tue 4 Wed 5 Thu 6 0/6 1 Job Fri 7 Sat 8 11/17 1 Job Sun 9 Mon 10 Tu…" at bounding box center [552, 301] width 1104 height 347
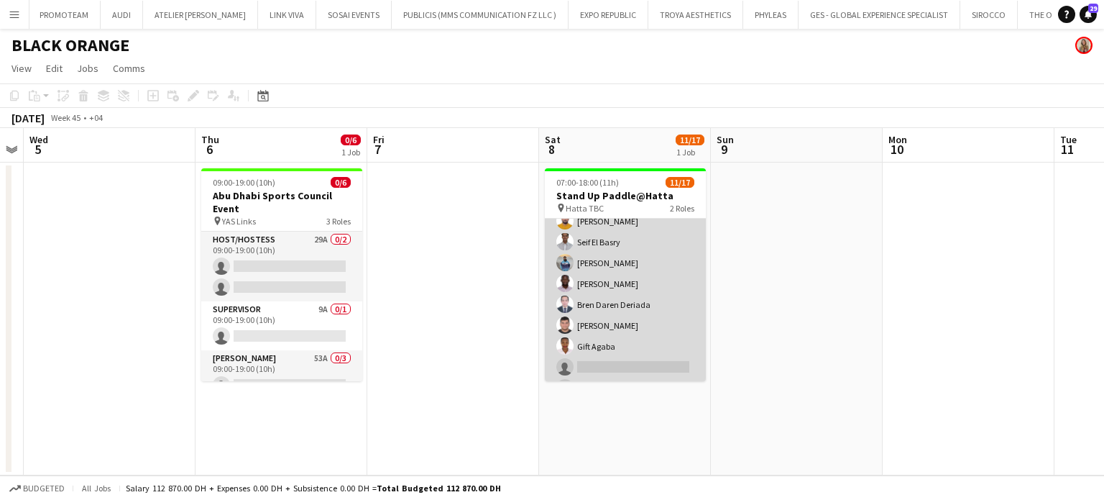
scroll to position [0, 0]
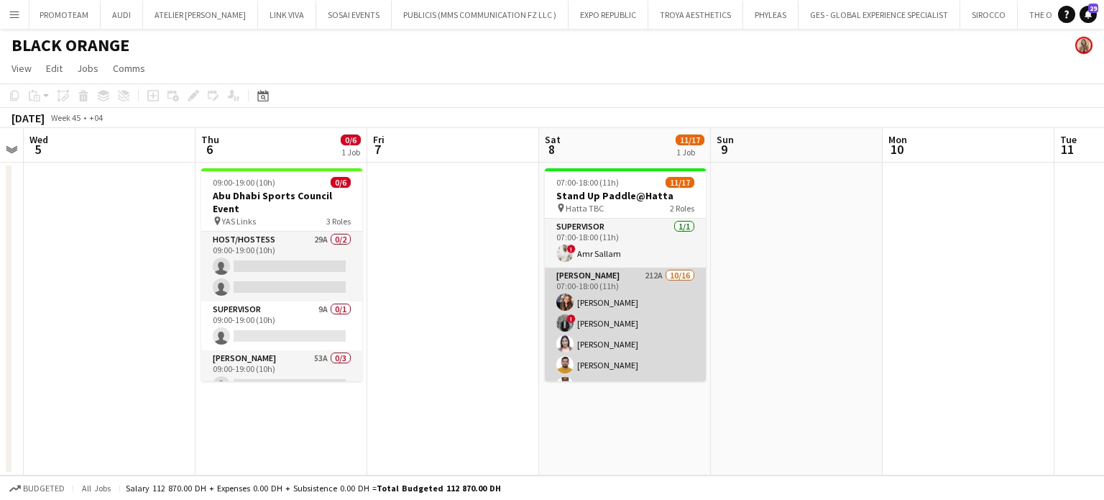
click at [632, 299] on app-card-role "Usher 212A 10/16 07:00-18:00 (11h) Katherine Estrada ! Hassan Elasfory Patricia…" at bounding box center [625, 448] width 161 height 362
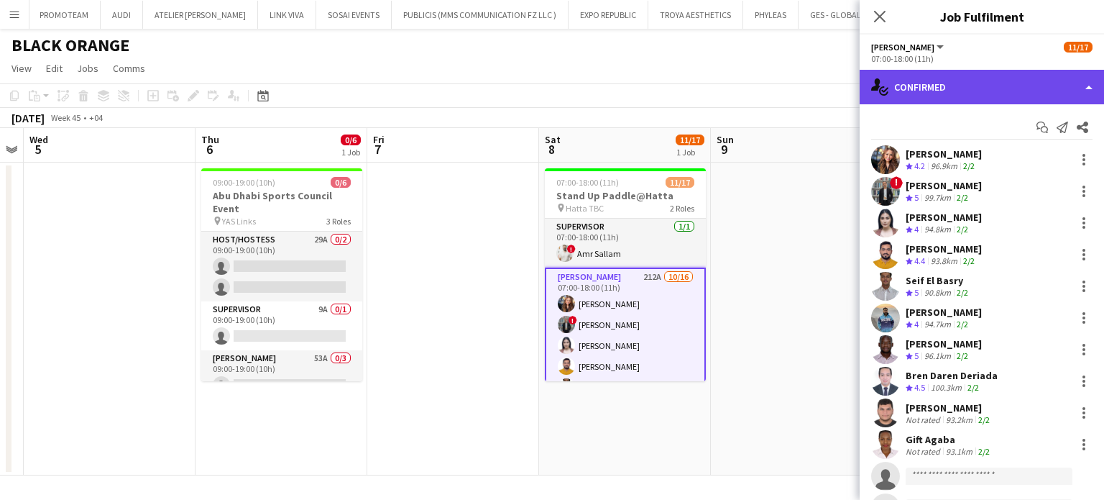
click at [1065, 77] on div "single-neutral-actions-check-2 Confirmed" at bounding box center [982, 87] width 244 height 35
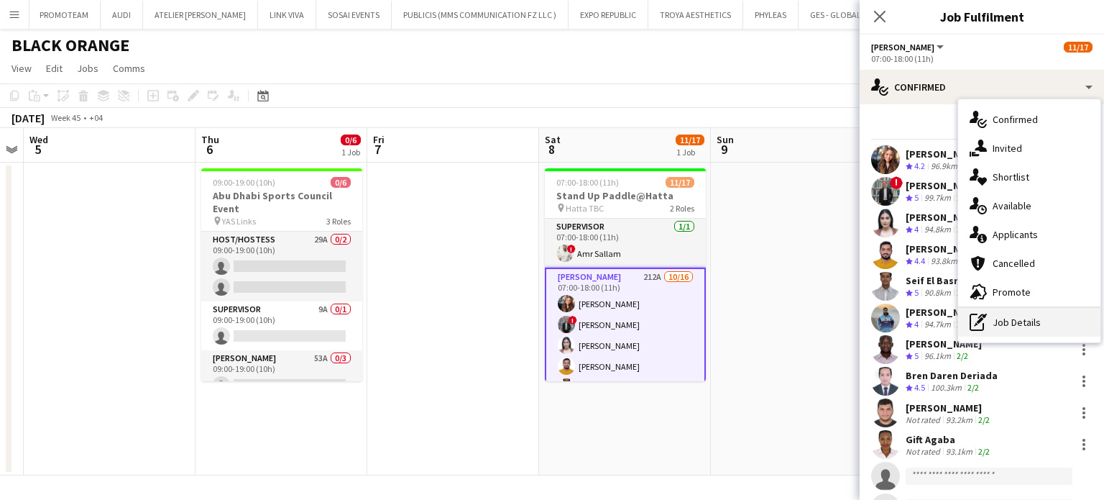
click at [989, 329] on div "pen-write Job Details" at bounding box center [1029, 322] width 142 height 29
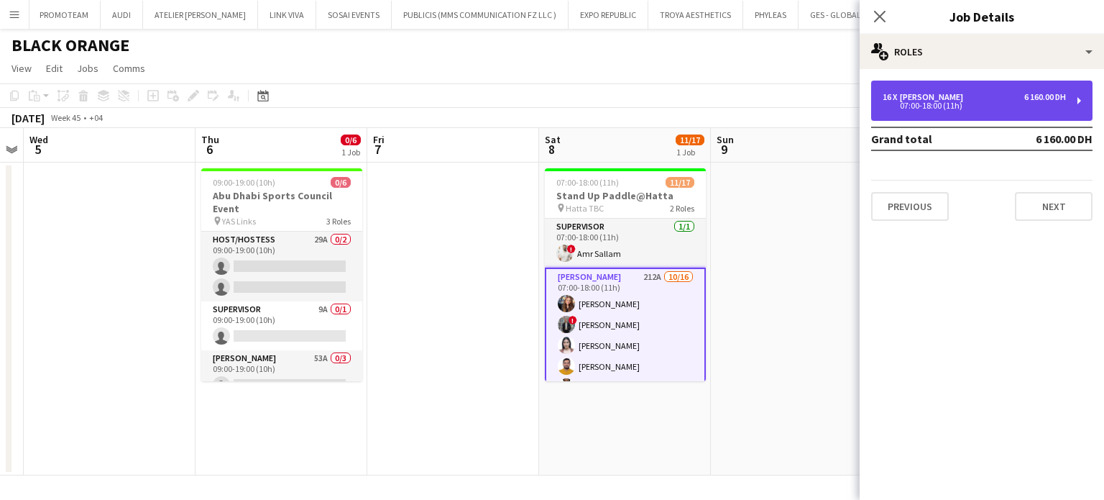
click at [912, 113] on div "16 x Usher 6 160.00 DH 07:00-18:00 (11h)" at bounding box center [981, 101] width 221 height 40
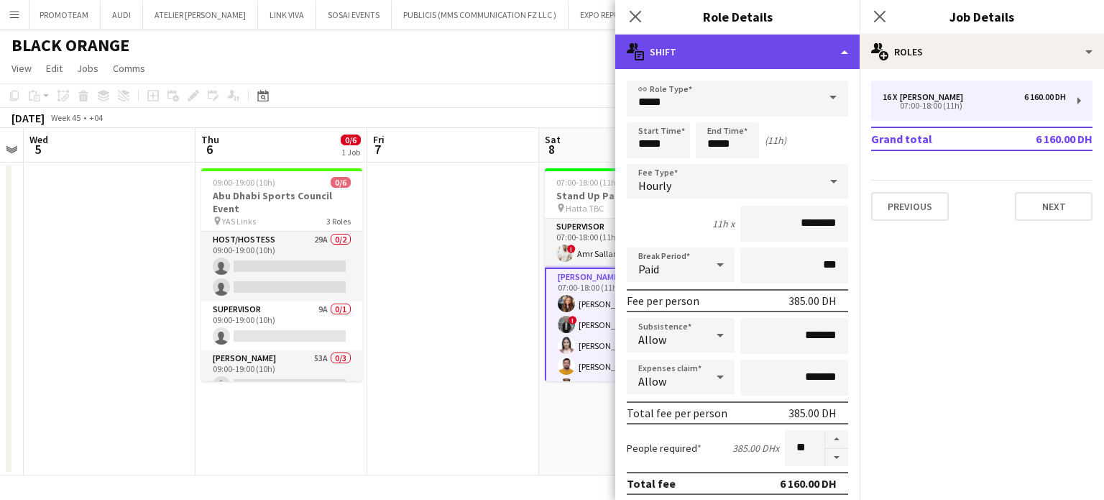
click at [825, 51] on div "multiple-actions-text Shift" at bounding box center [737, 52] width 244 height 35
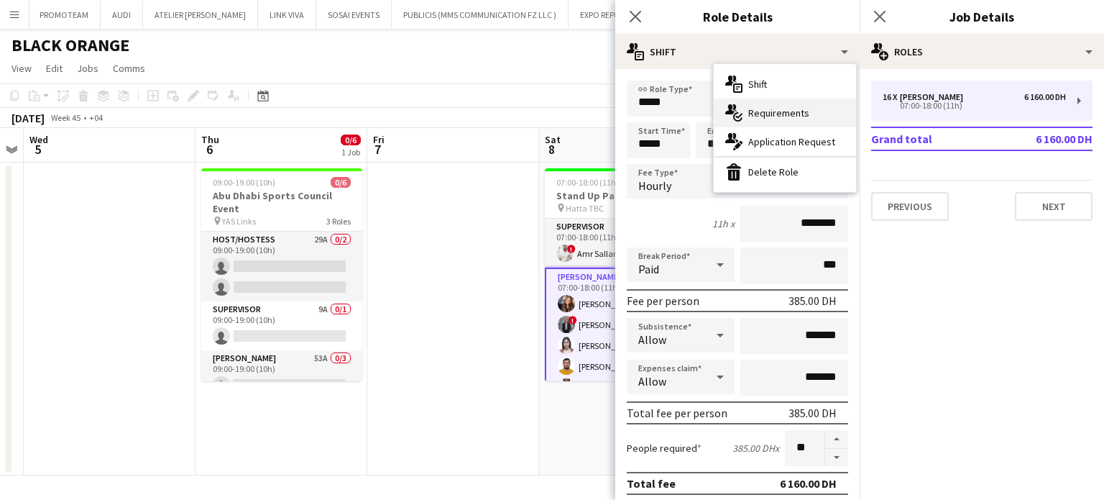
click at [768, 111] on span "Requirements" at bounding box center [778, 112] width 61 height 13
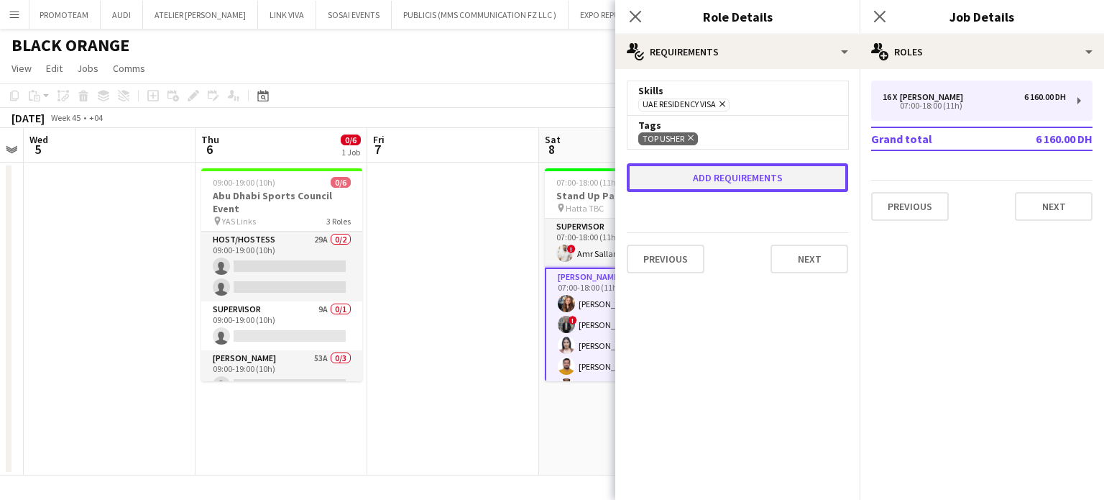
click at [725, 169] on button "Add requirements" at bounding box center [737, 177] width 221 height 29
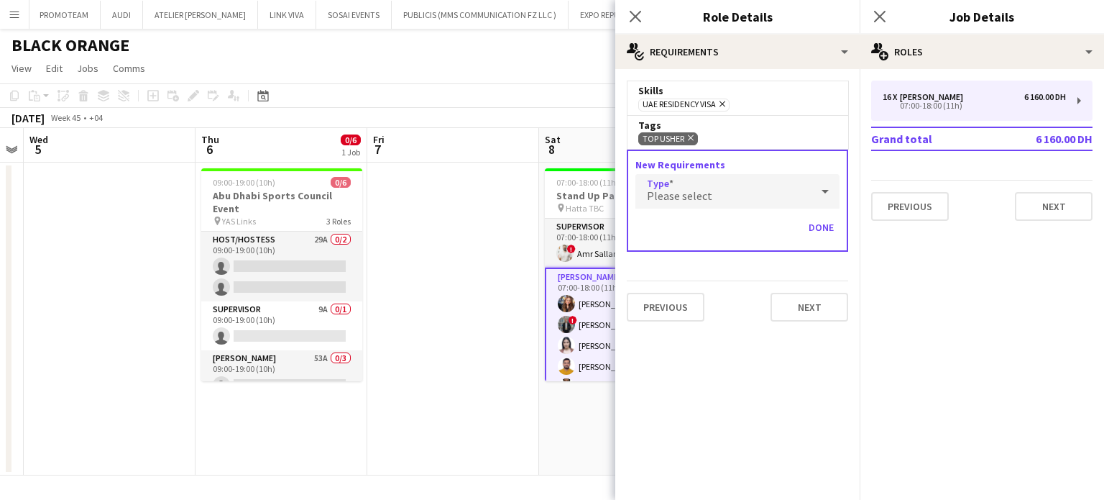
click at [724, 201] on div "Please select" at bounding box center [723, 191] width 175 height 35
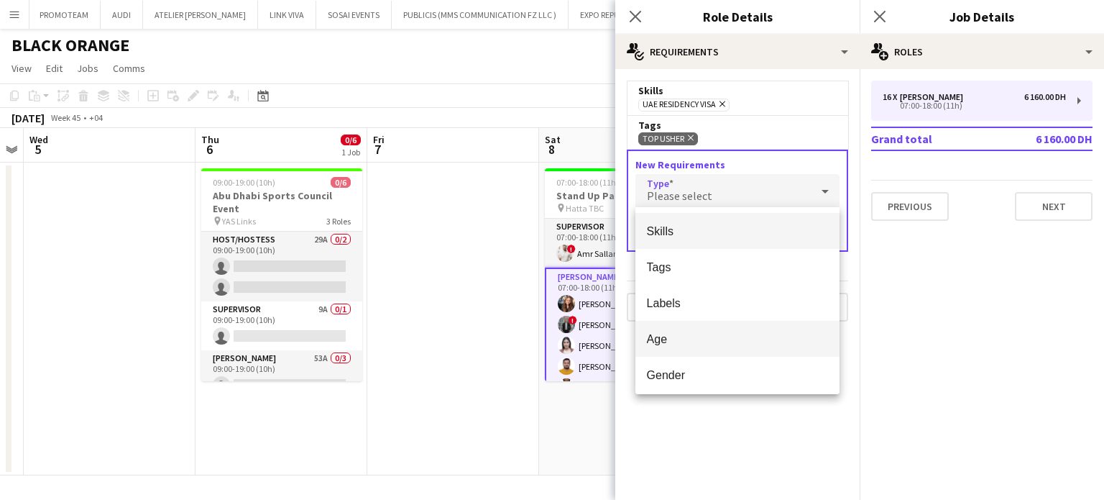
scroll to position [40, 0]
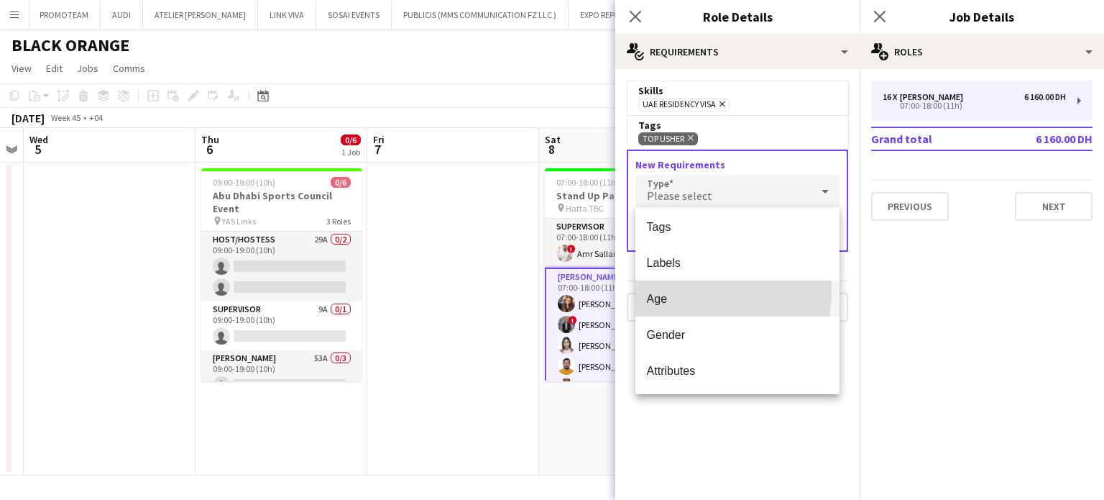
click at [679, 290] on mat-option "Age" at bounding box center [738, 298] width 205 height 36
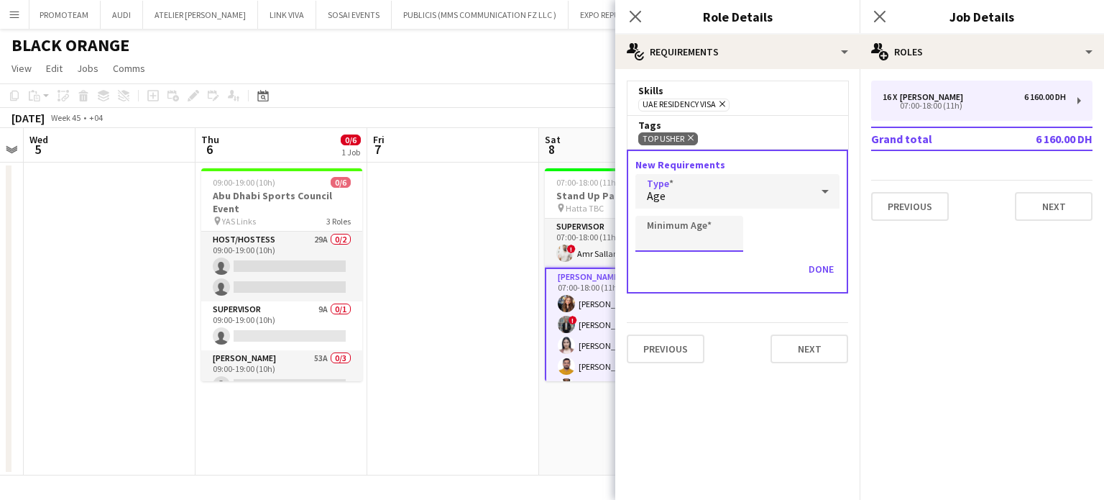
click at [712, 235] on input "Minimum Age" at bounding box center [690, 234] width 108 height 36
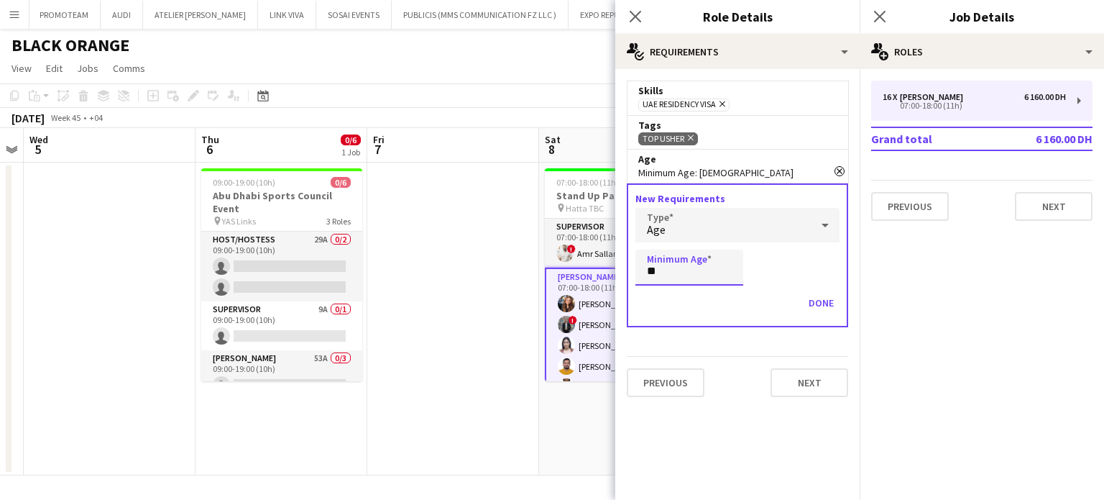
type input "**"
click at [489, 261] on app-date-cell at bounding box center [453, 318] width 172 height 313
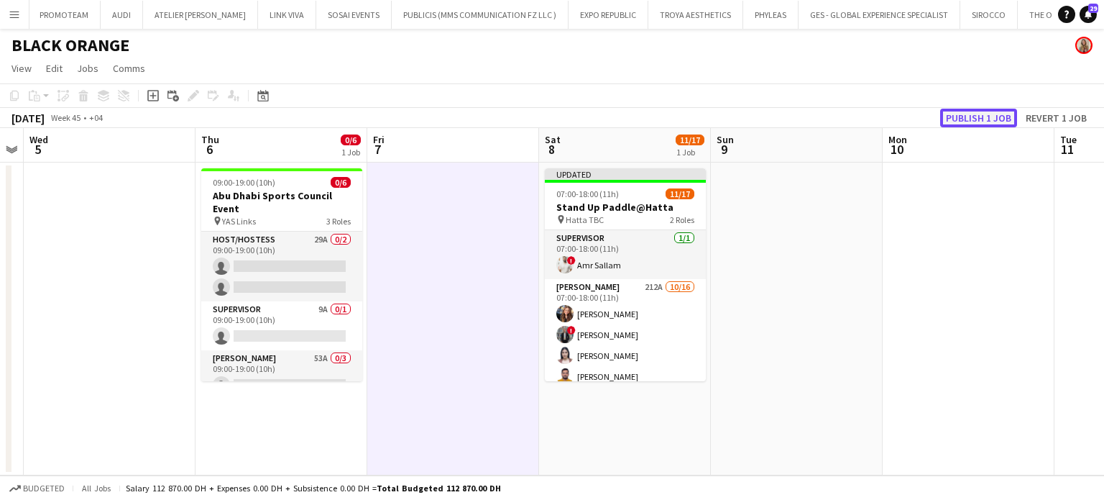
click at [970, 119] on button "Publish 1 job" at bounding box center [978, 118] width 77 height 19
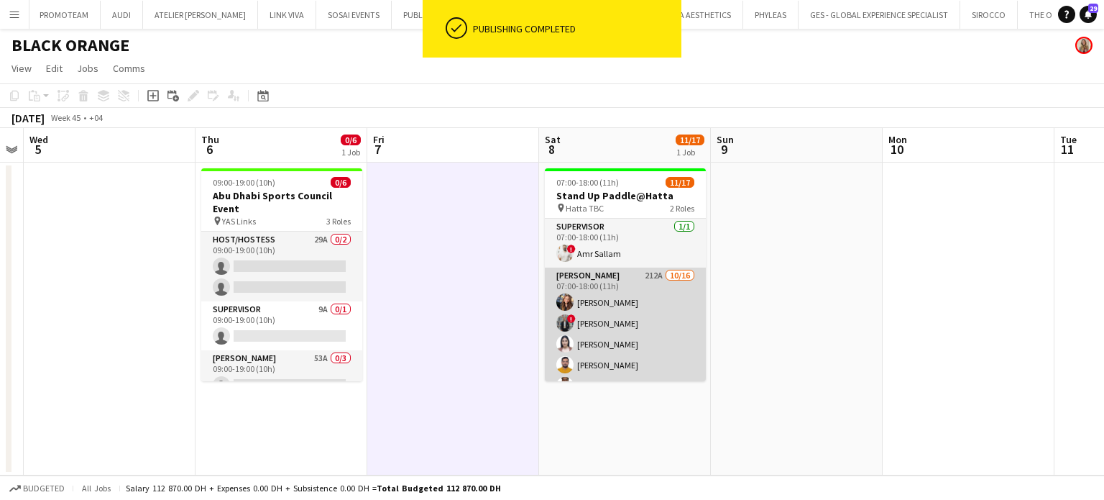
click at [628, 330] on app-card-role "Usher 212A 10/16 07:00-18:00 (11h) Katherine Estrada ! Hassan Elasfory Patricia…" at bounding box center [625, 448] width 161 height 362
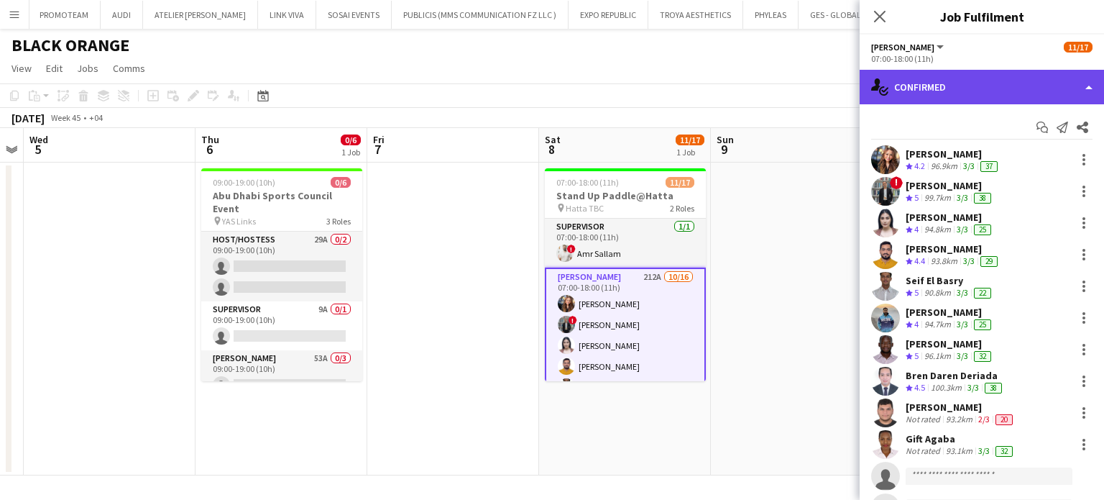
click at [1068, 82] on div "single-neutral-actions-check-2 Confirmed" at bounding box center [982, 87] width 244 height 35
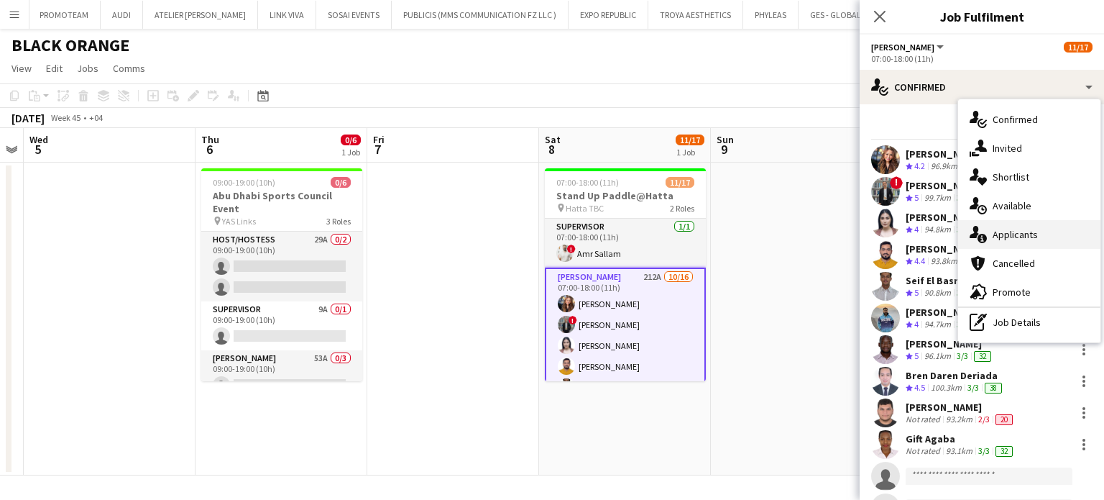
click at [1037, 236] on div "single-neutral-actions-information Applicants" at bounding box center [1029, 234] width 142 height 29
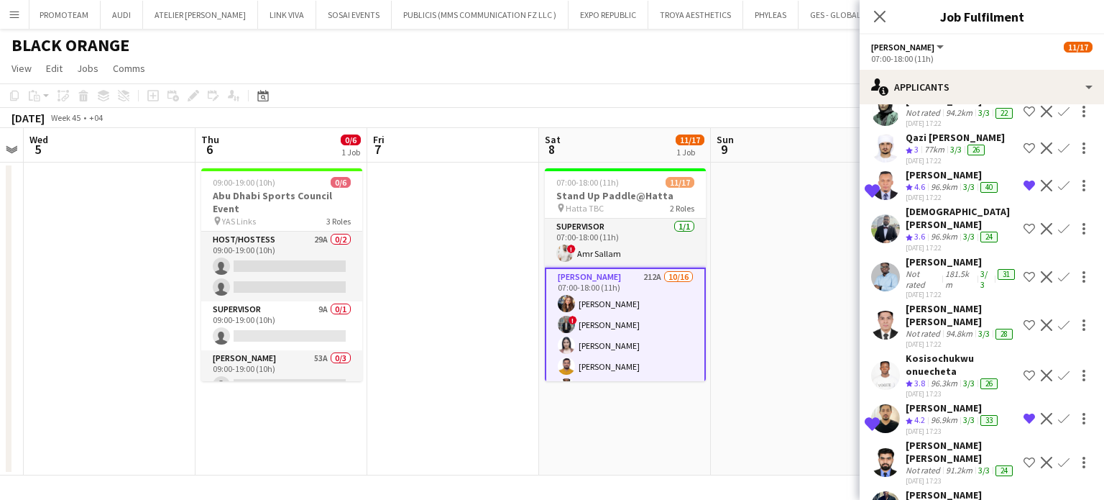
scroll to position [647, 0]
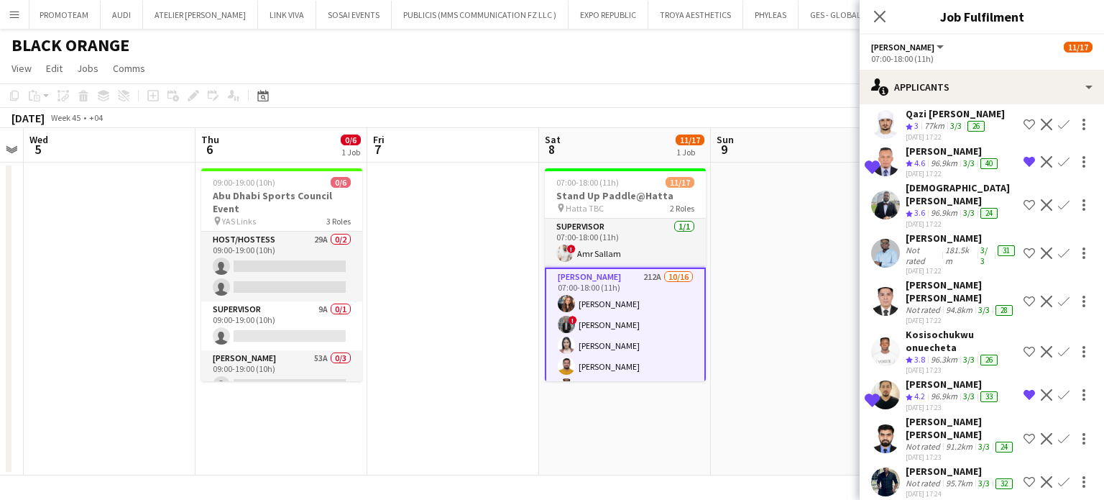
click at [1024, 168] on app-icon "Remove crew from shortlist" at bounding box center [1030, 162] width 12 height 12
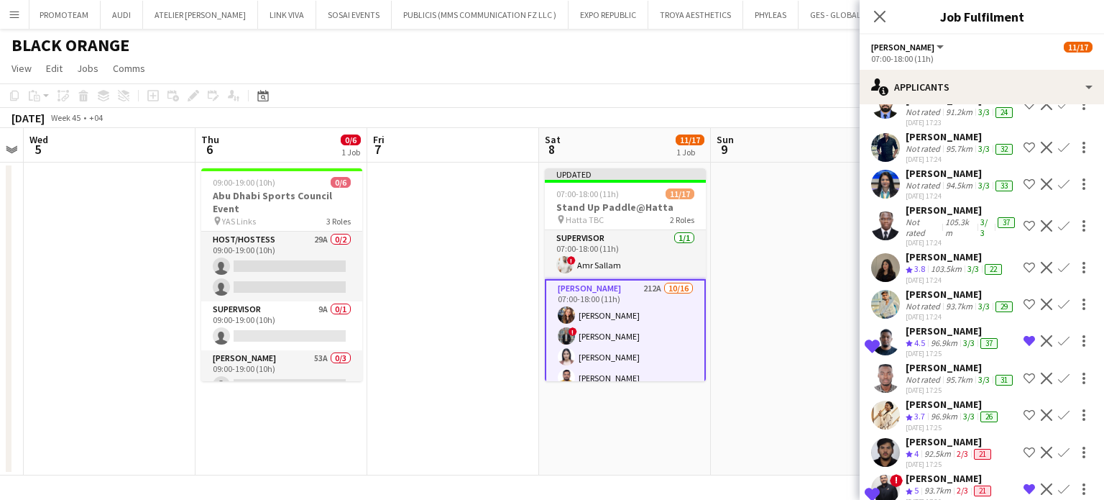
scroll to position [1007, 0]
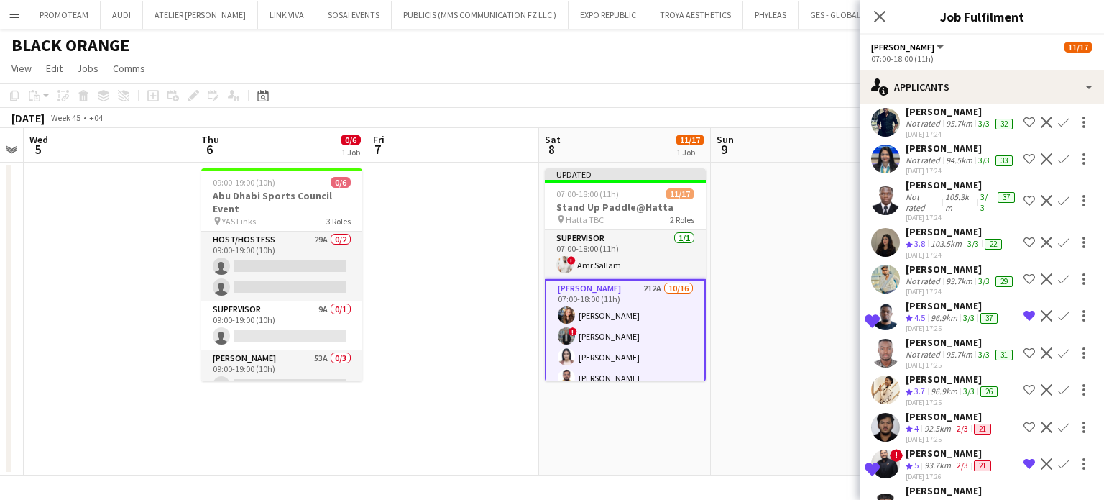
click at [1024, 248] on app-icon "Shortlist crew" at bounding box center [1030, 243] width 12 height 12
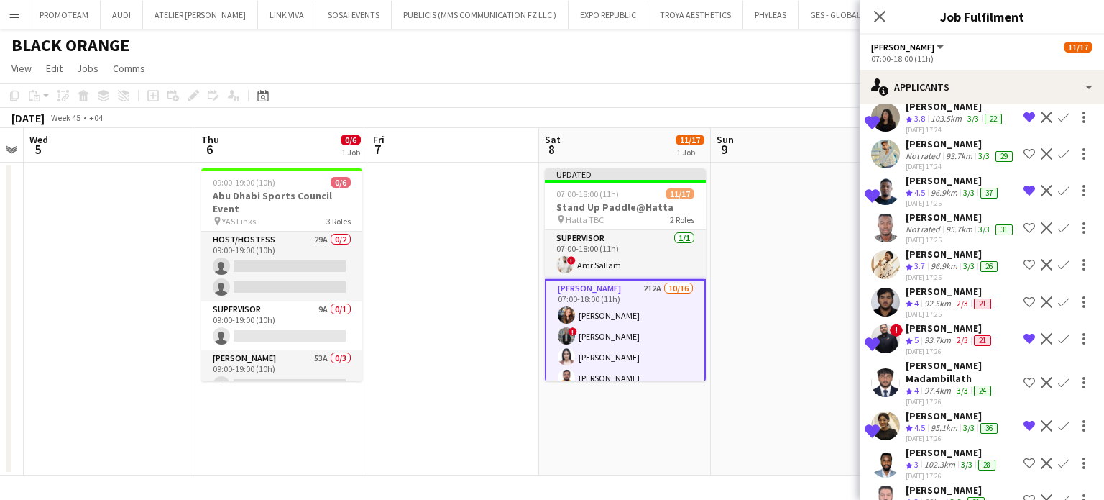
scroll to position [1222, 0]
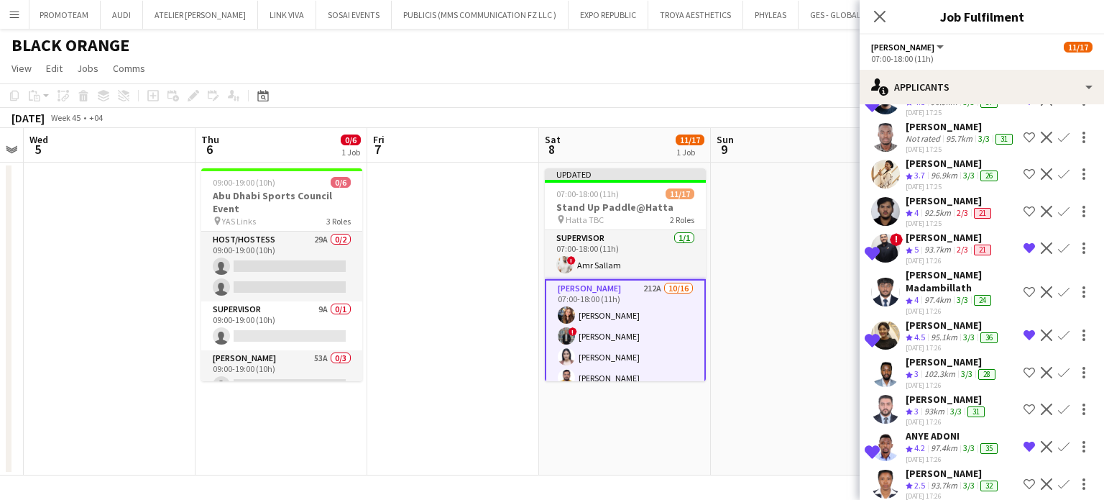
click at [1024, 106] on app-icon "Remove crew from shortlist" at bounding box center [1030, 100] width 12 height 12
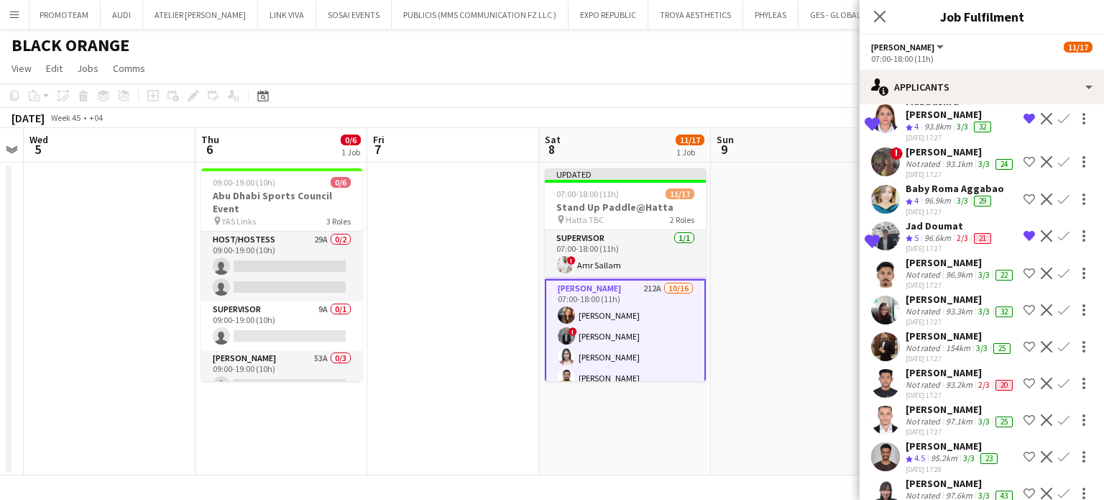
scroll to position [1726, 0]
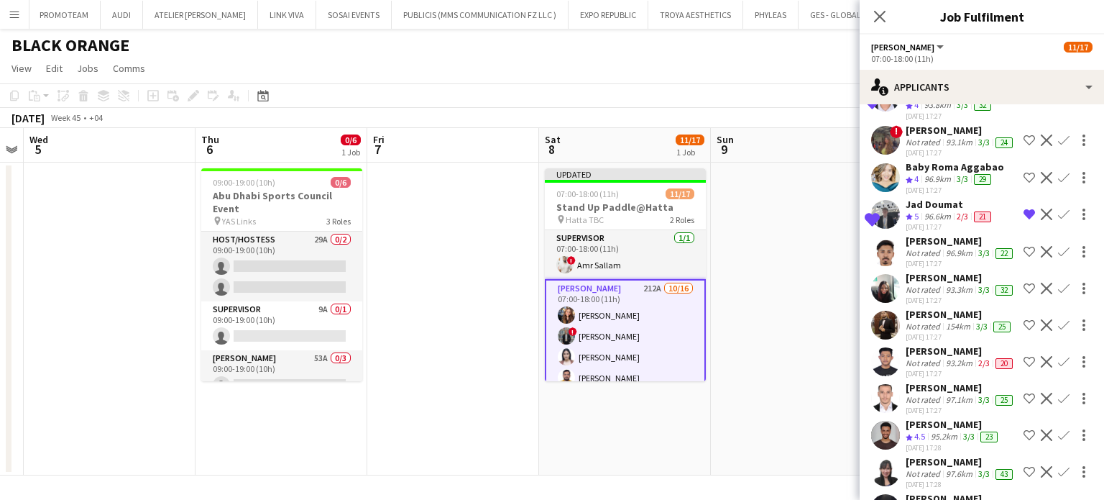
click at [929, 137] on div "Anthea Fernandes" at bounding box center [961, 130] width 110 height 13
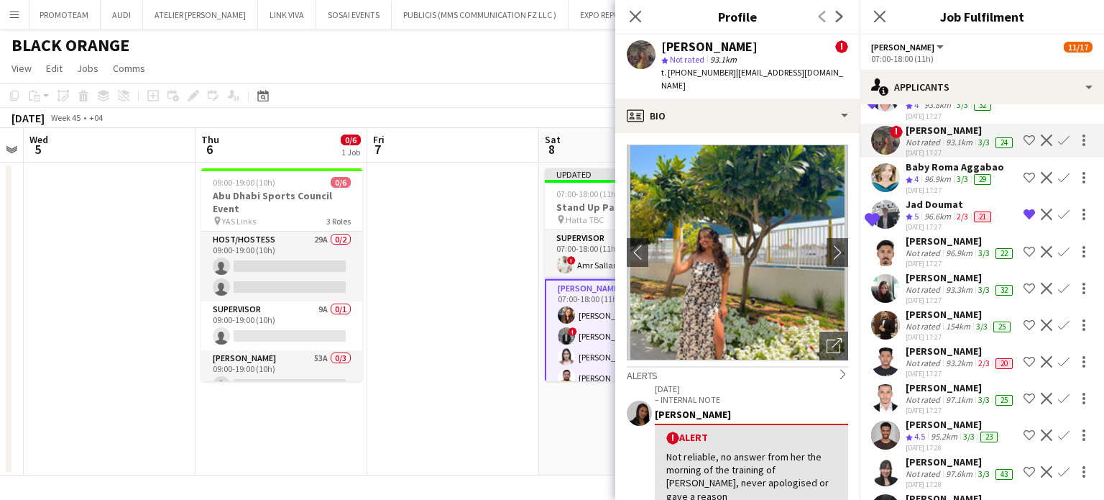
drag, startPoint x: 1015, startPoint y: 227, endPoint x: 912, endPoint y: 263, distance: 109.6
click at [1024, 146] on app-icon "Shortlist crew" at bounding box center [1030, 140] width 12 height 12
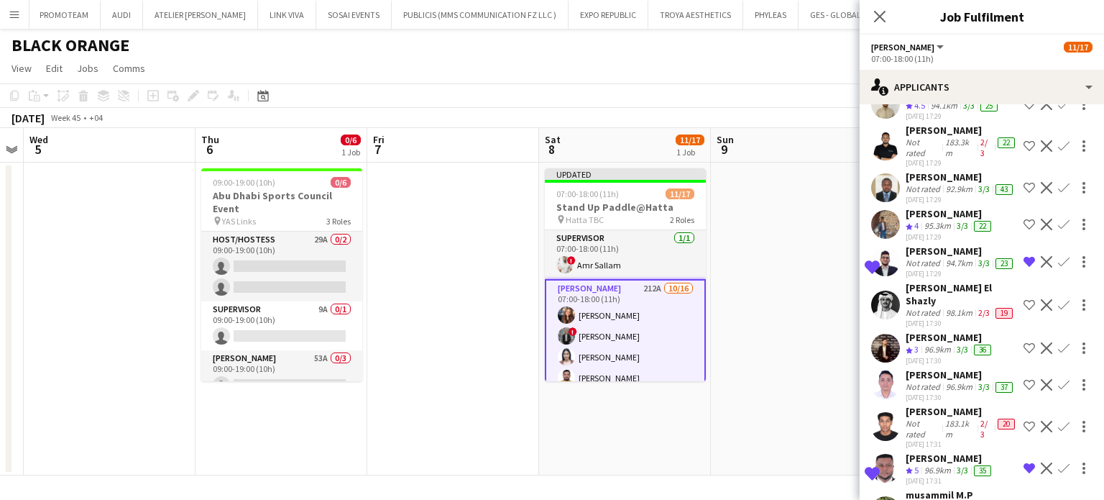
scroll to position [2301, 0]
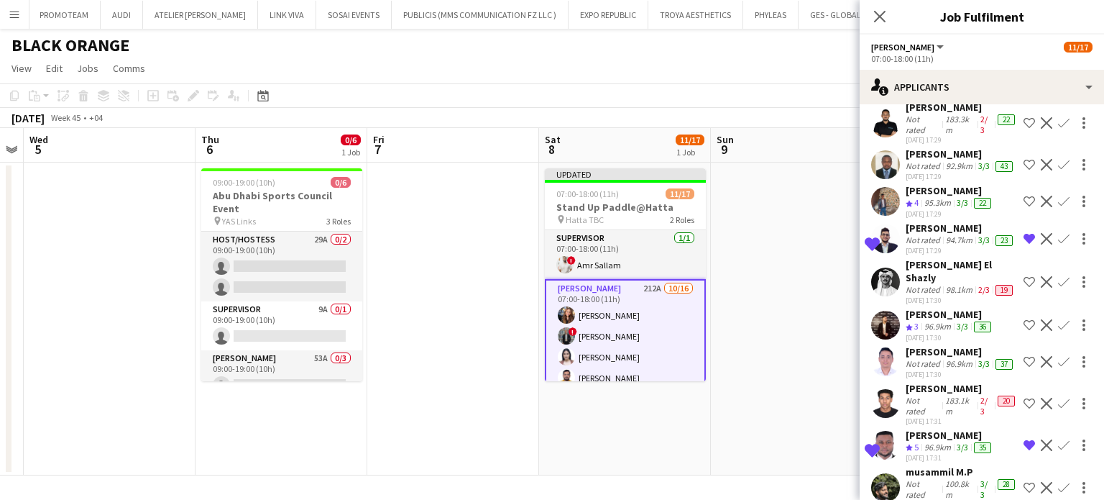
click at [1024, 87] on app-icon "Shortlist crew" at bounding box center [1030, 81] width 12 height 12
click at [935, 52] on div "Not rated" at bounding box center [924, 46] width 37 height 12
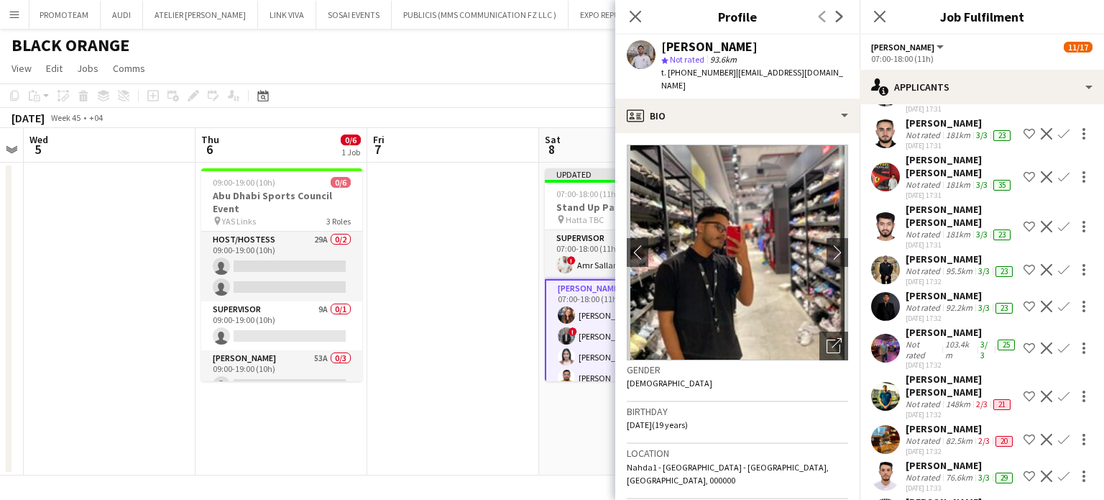
scroll to position [2732, 0]
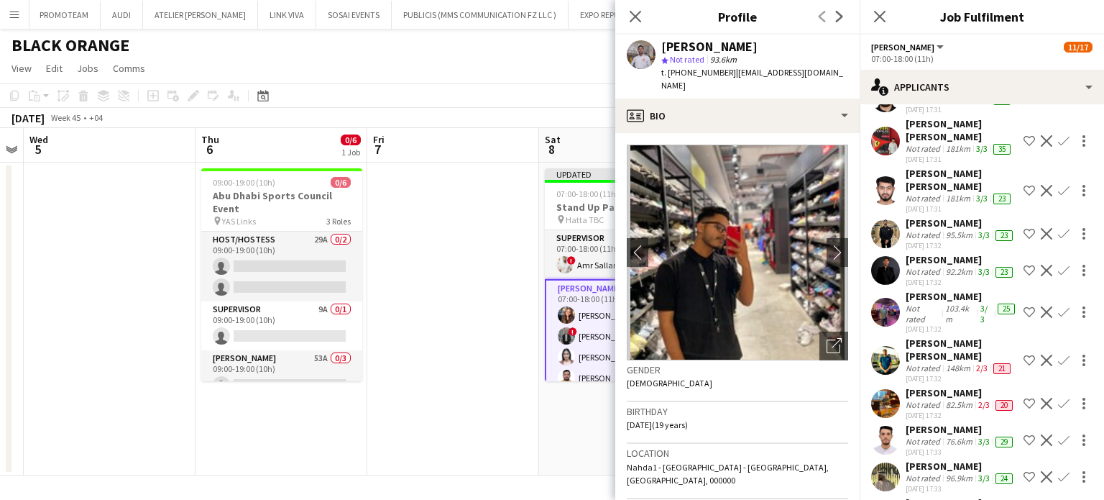
click at [1024, 19] on app-icon "Remove crew from shortlist" at bounding box center [1030, 14] width 12 height 12
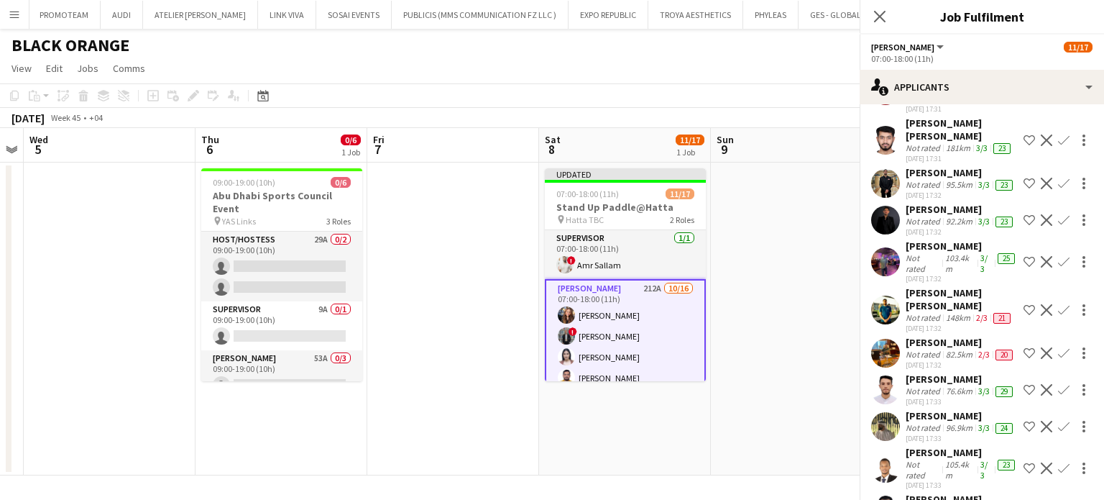
scroll to position [2804, 0]
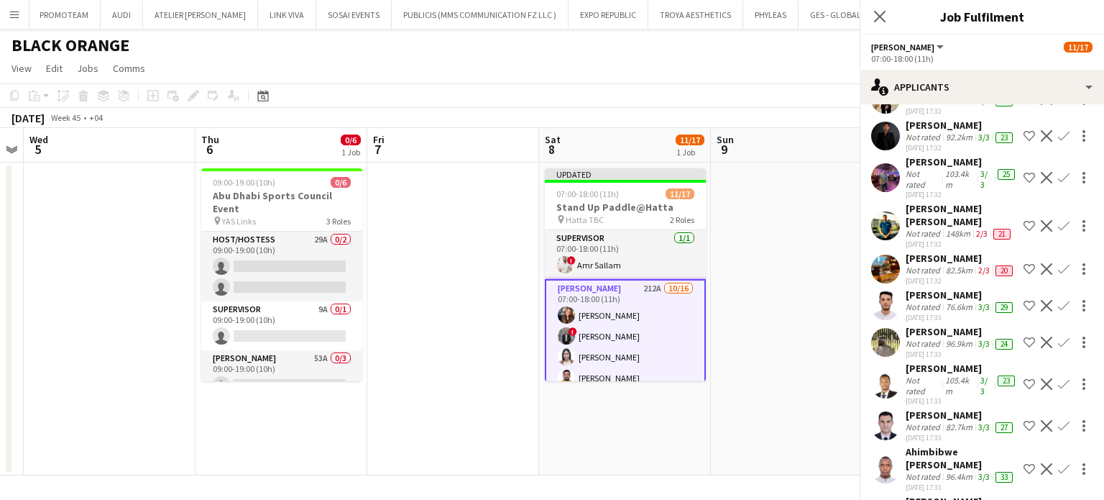
scroll to position [2948, 0]
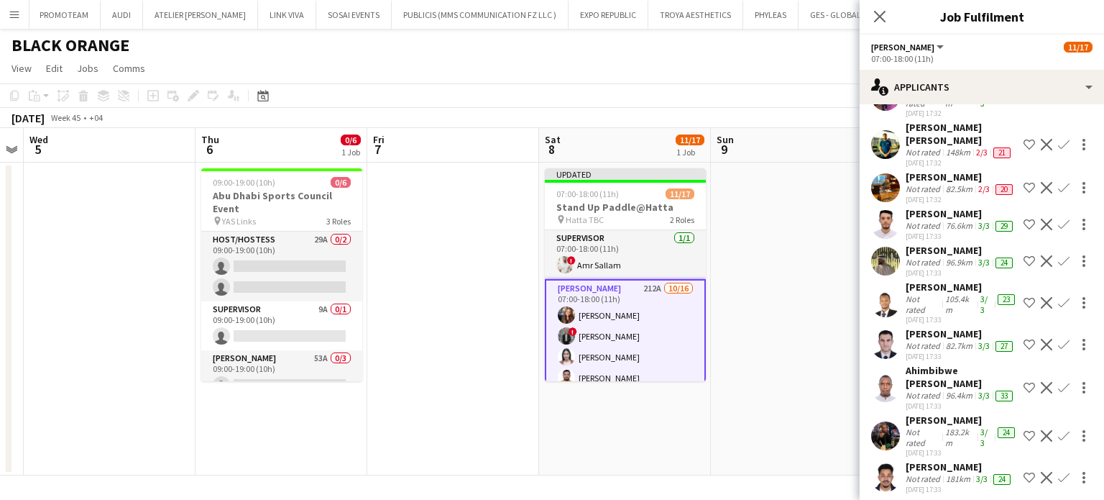
click at [1024, 24] on app-icon "Shortlist crew" at bounding box center [1030, 18] width 12 height 12
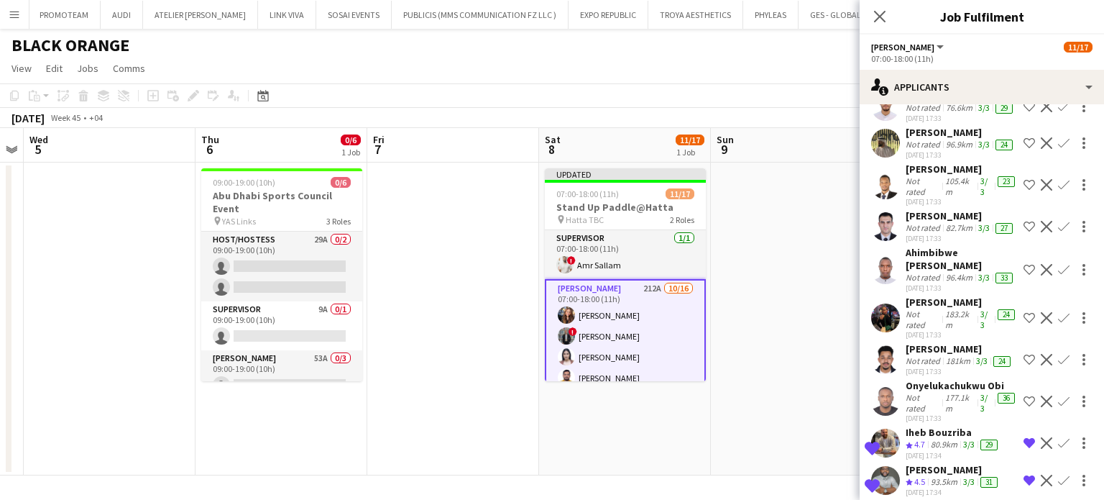
scroll to position [3092, 0]
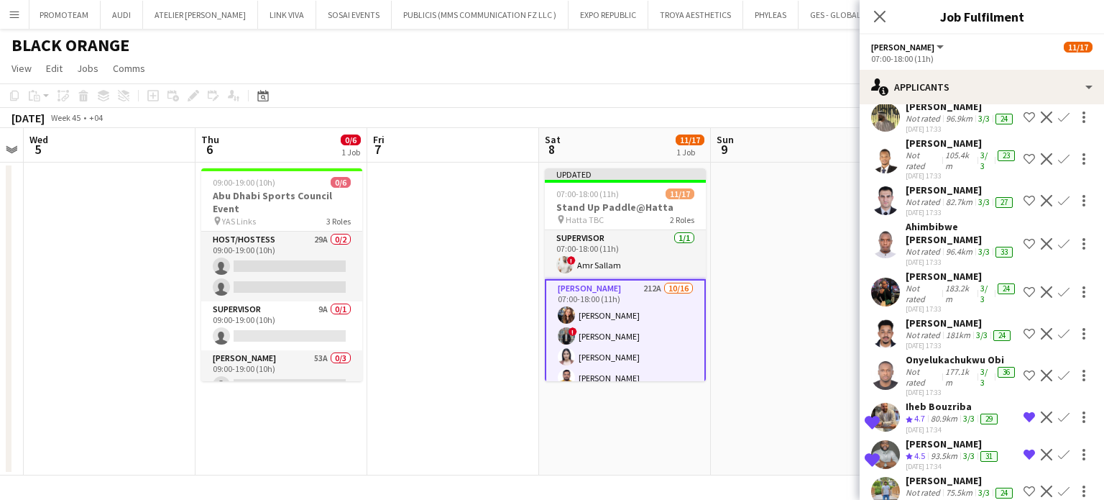
click at [930, 14] on div "Not rated" at bounding box center [924, 9] width 37 height 12
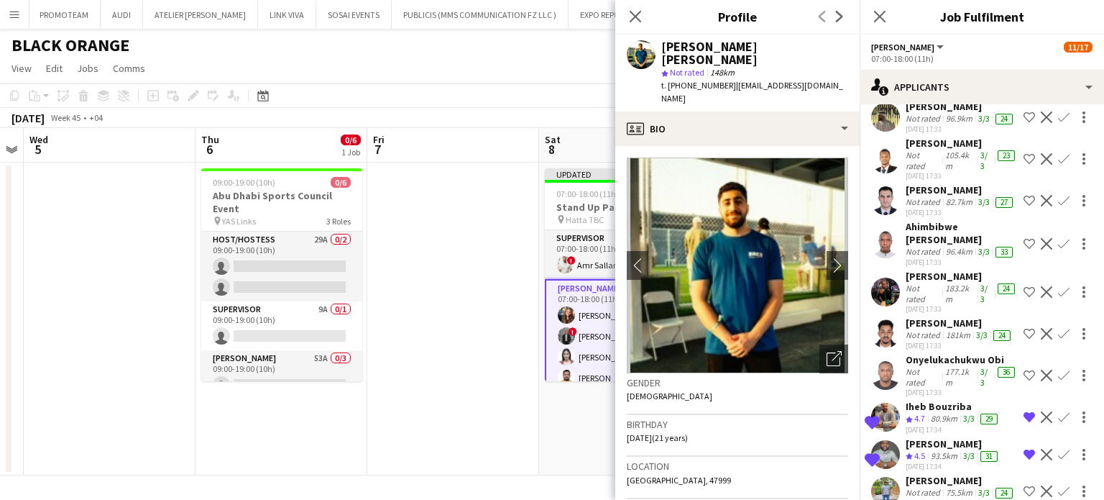
click at [948, 51] on div "82.5km" at bounding box center [959, 46] width 32 height 12
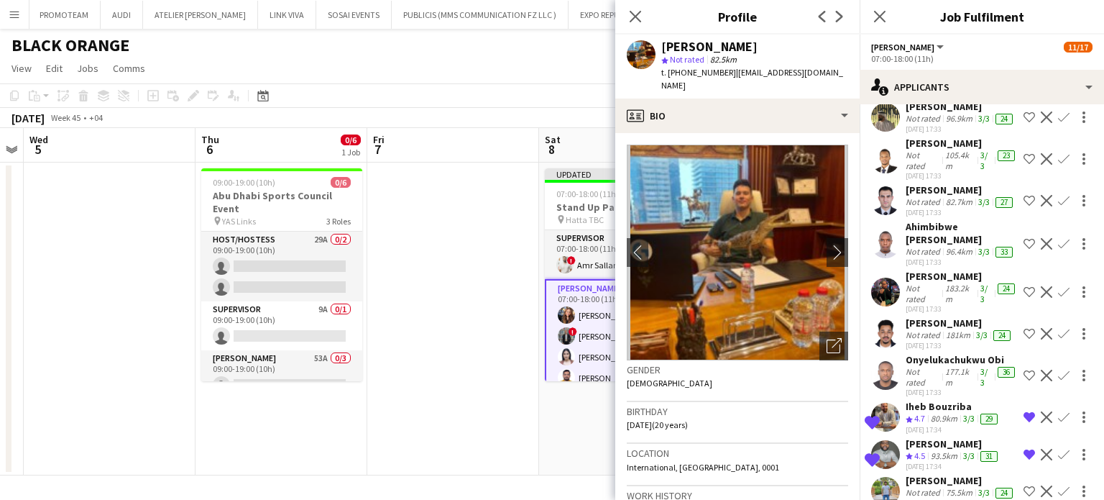
click at [945, 14] on div "148km" at bounding box center [958, 9] width 30 height 12
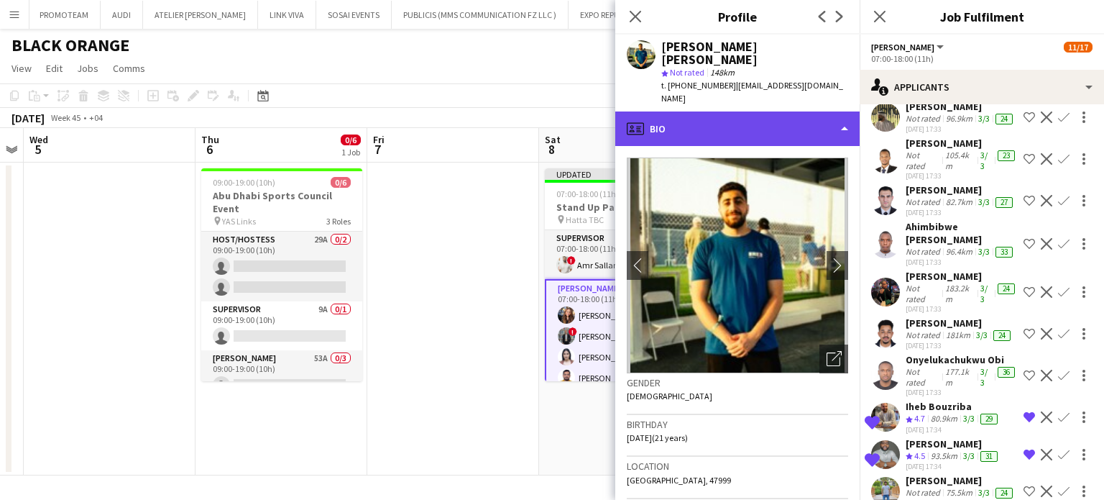
click at [792, 111] on div "profile Bio" at bounding box center [737, 128] width 244 height 35
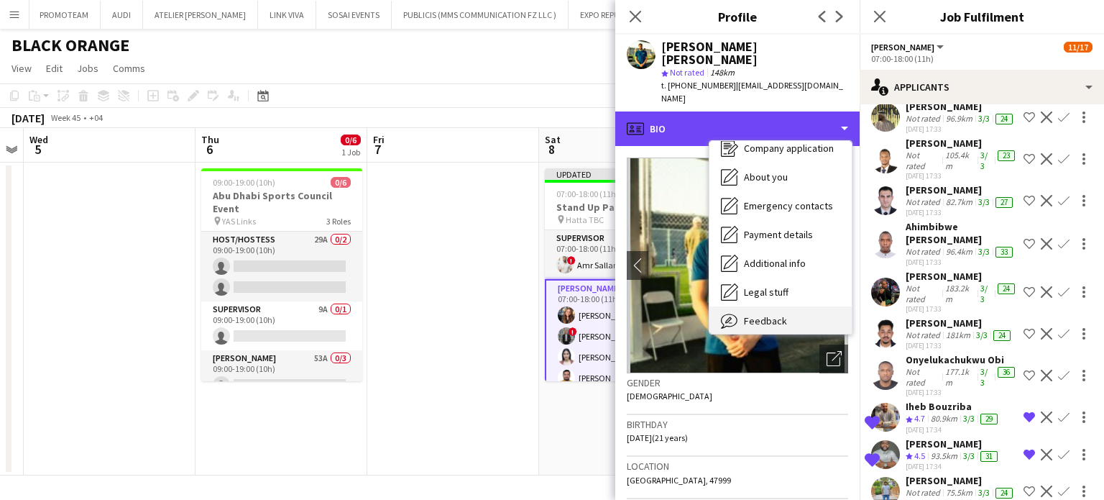
scroll to position [106, 0]
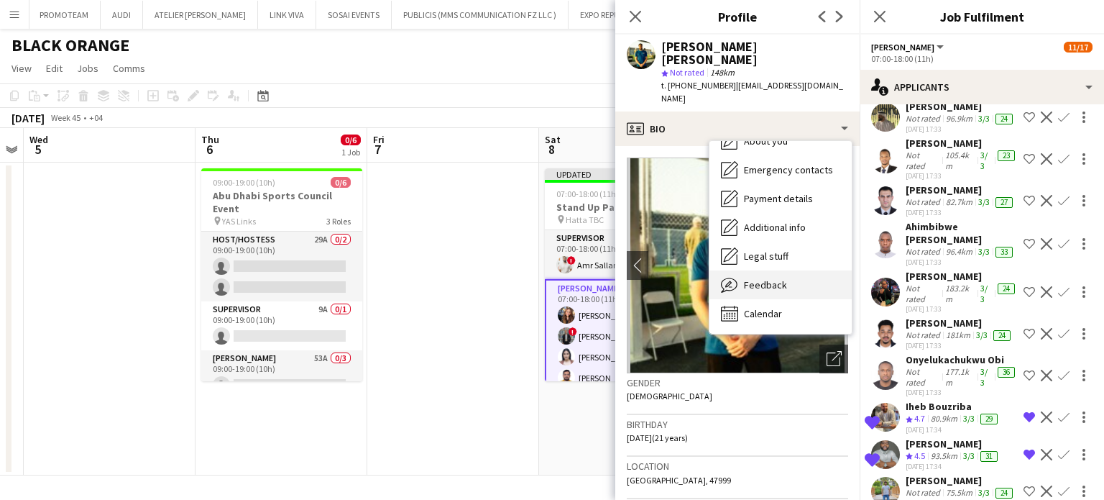
click at [744, 278] on span "Feedback" at bounding box center [765, 284] width 43 height 13
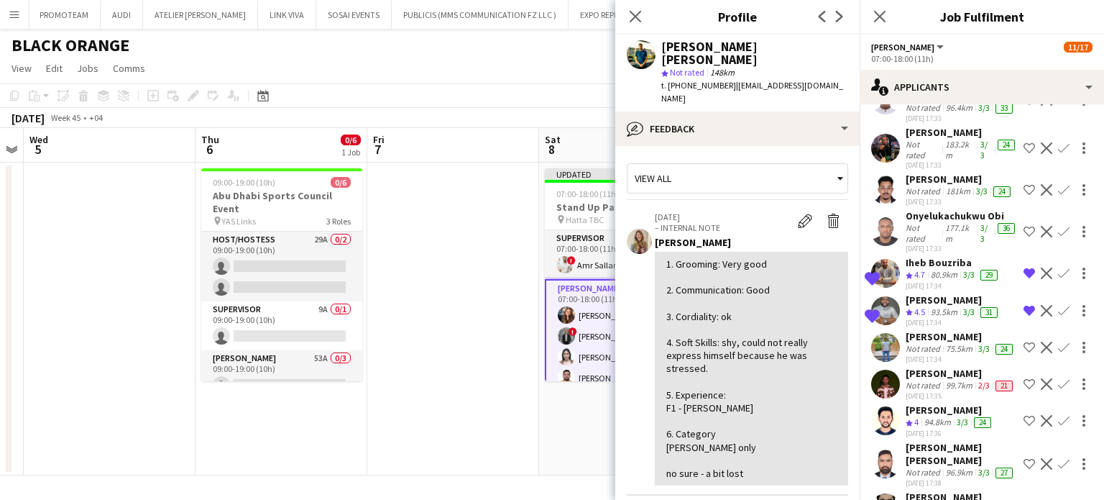
scroll to position [3307, 0]
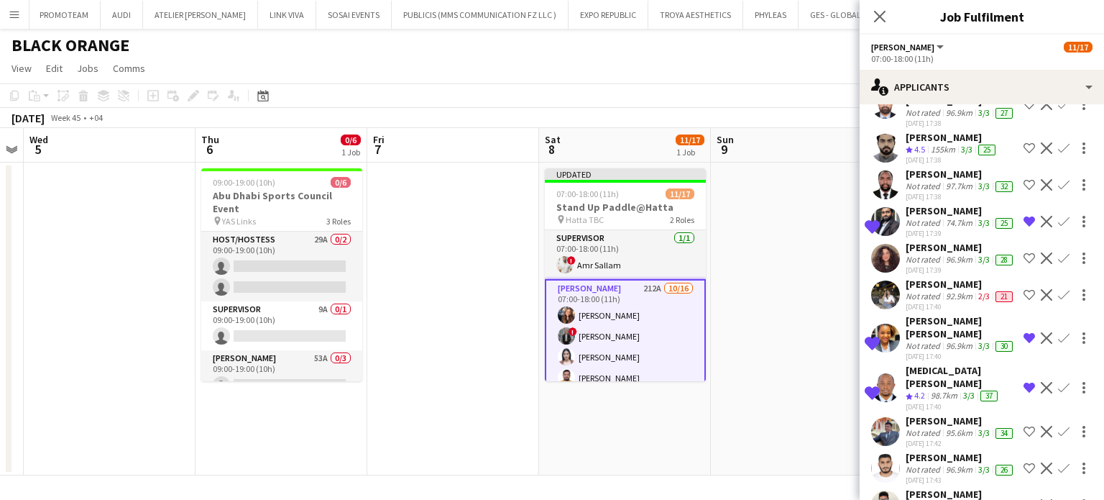
scroll to position [3667, 0]
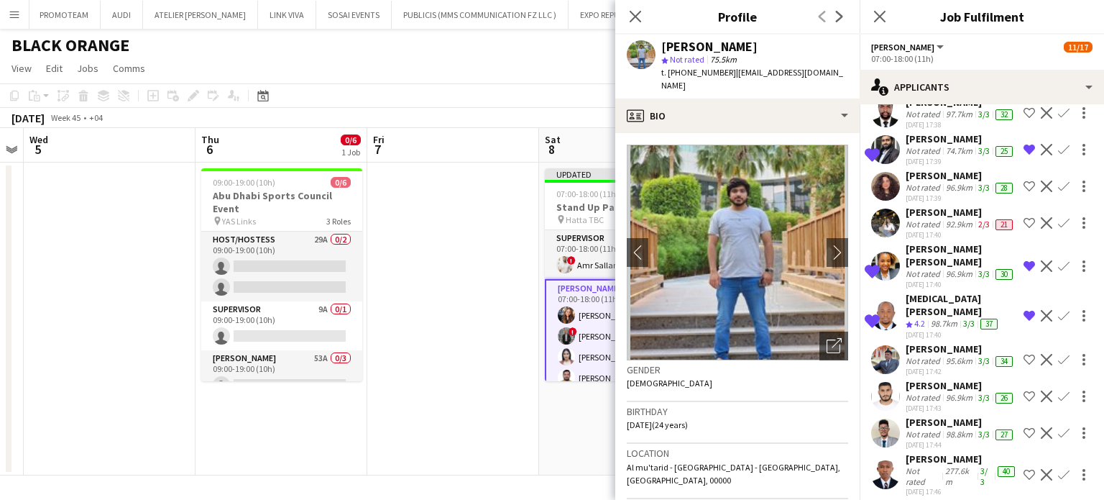
scroll to position [3811, 0]
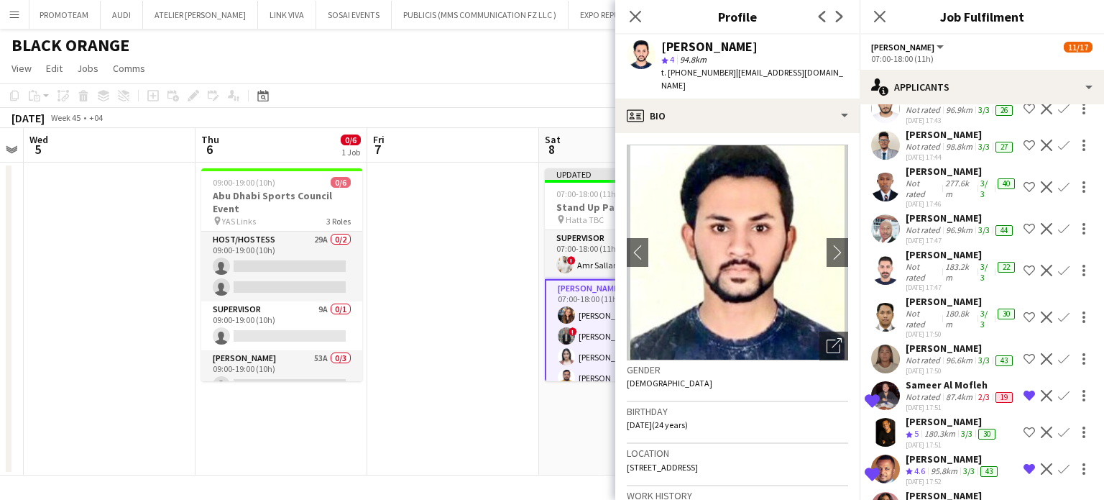
scroll to position [4026, 0]
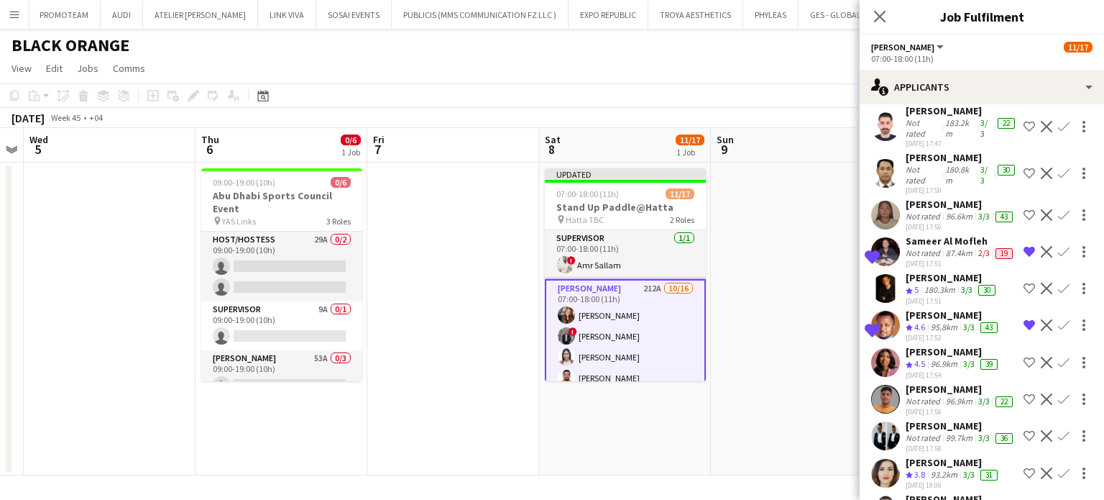
scroll to position [4170, 0]
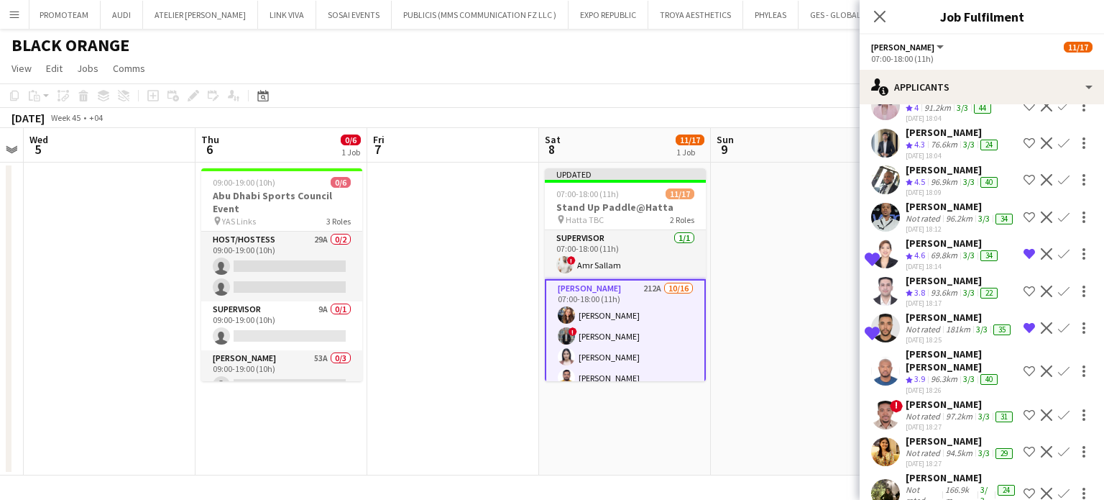
scroll to position [4673, 0]
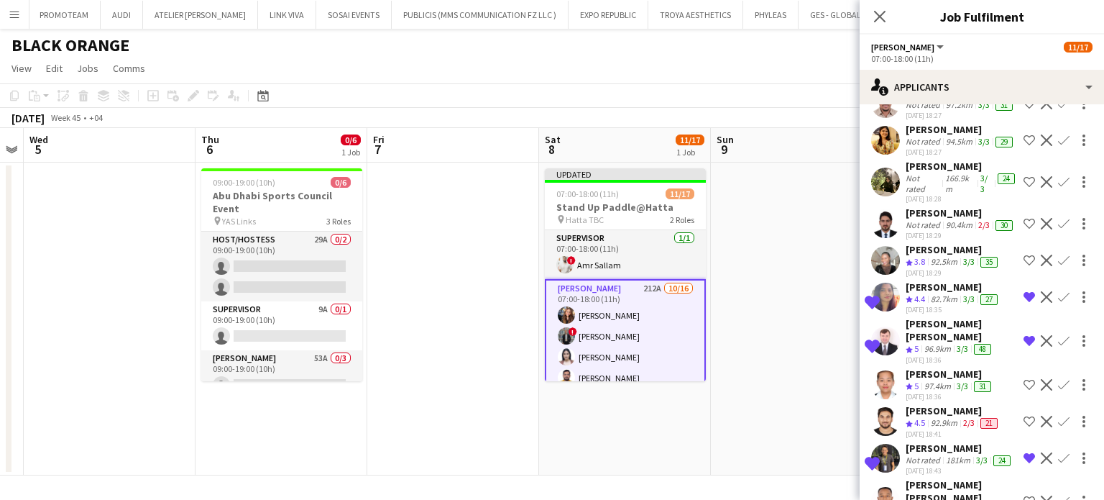
scroll to position [5033, 0]
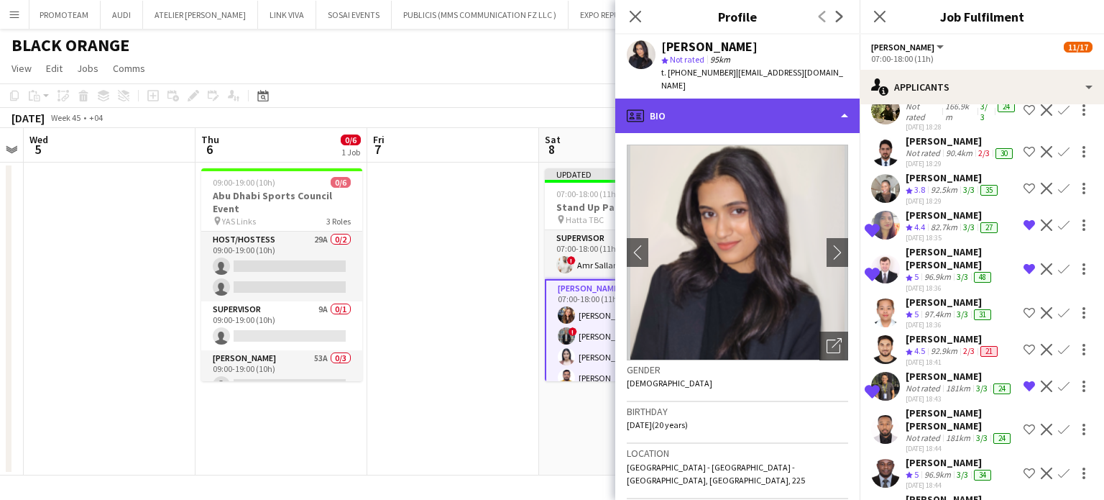
click at [831, 99] on div "profile Bio" at bounding box center [737, 116] width 244 height 35
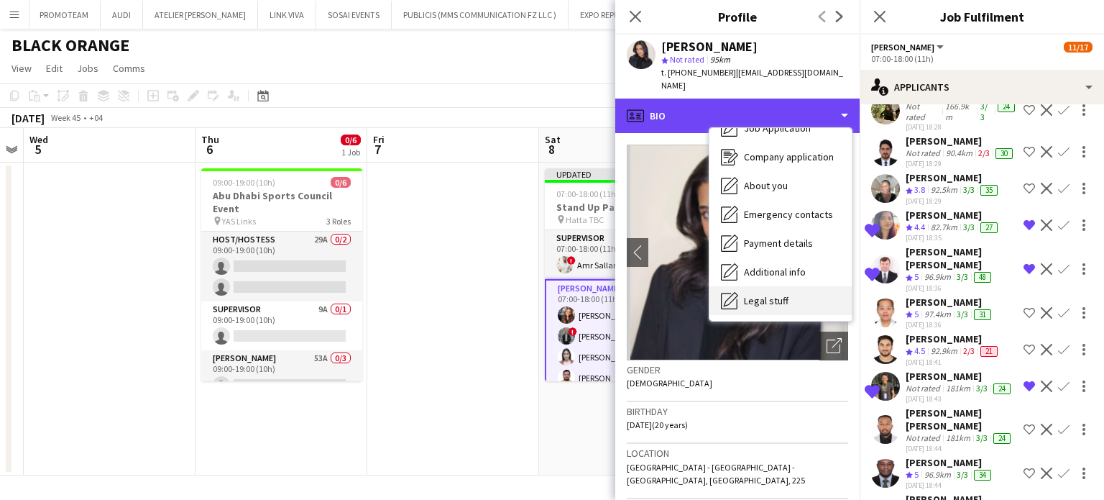
scroll to position [72, 0]
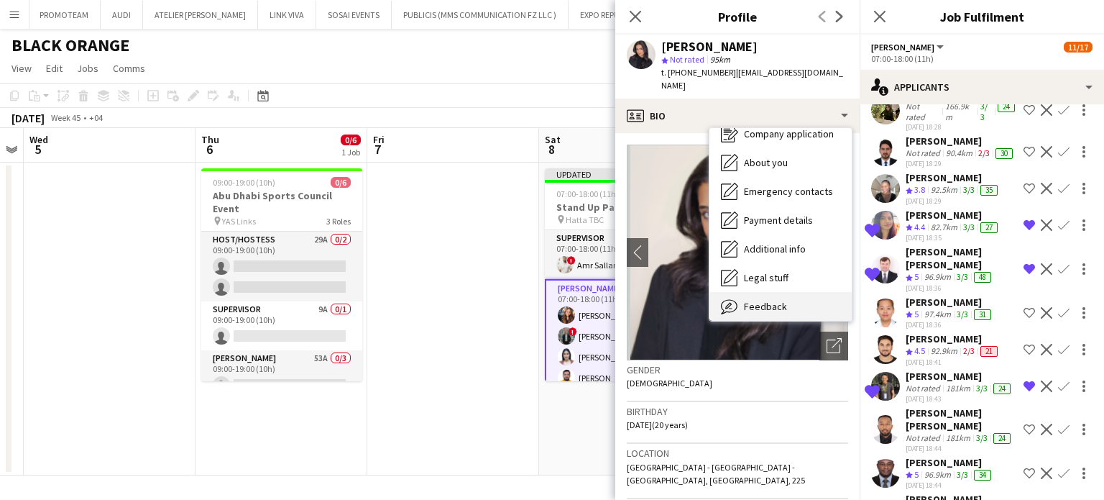
click at [784, 300] on span "Feedback" at bounding box center [765, 306] width 43 height 13
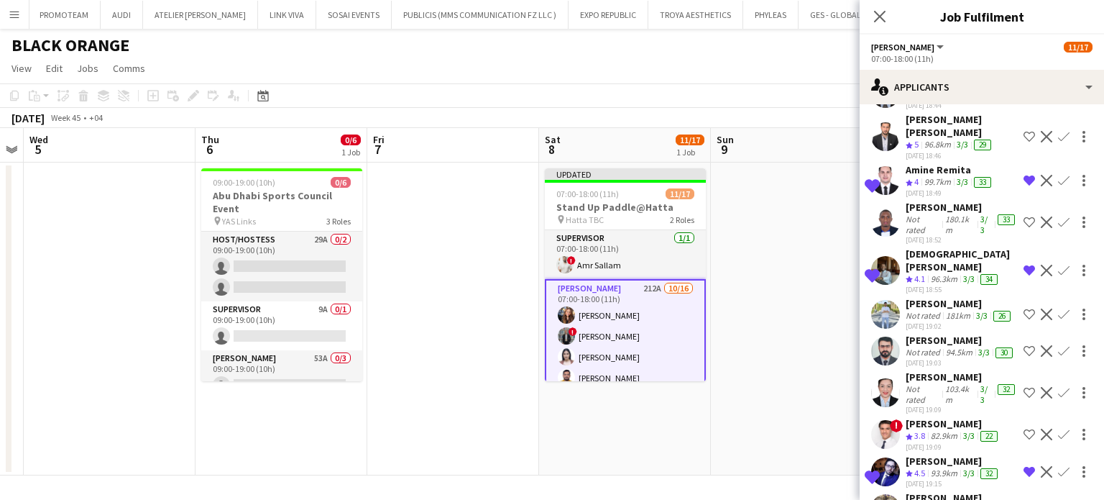
scroll to position [5464, 0]
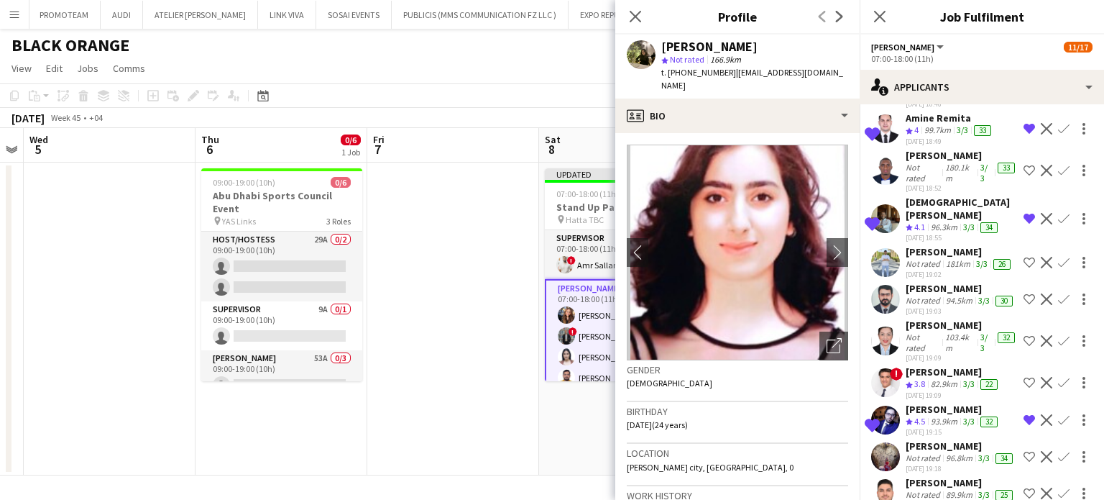
scroll to position [5536, 0]
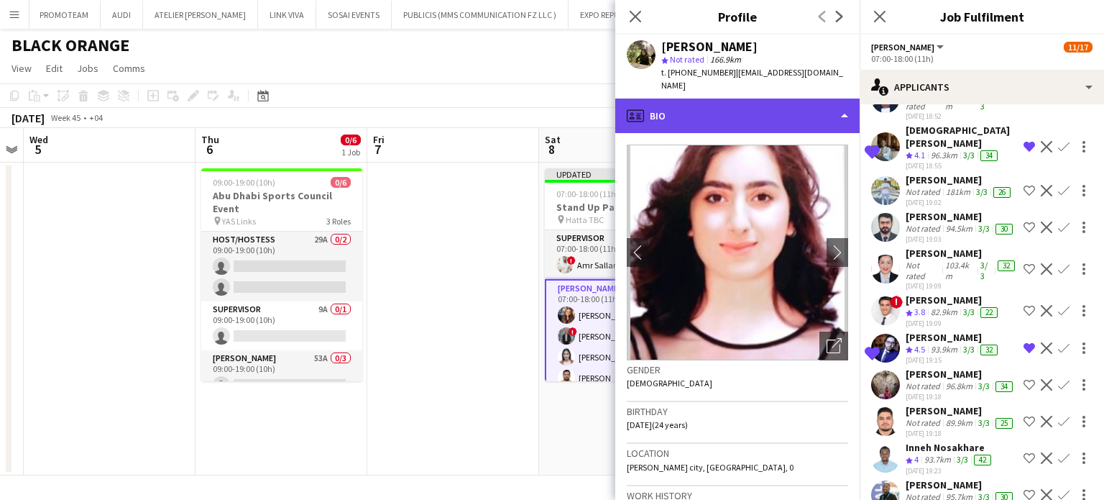
click at [794, 101] on div "profile Bio" at bounding box center [737, 116] width 244 height 35
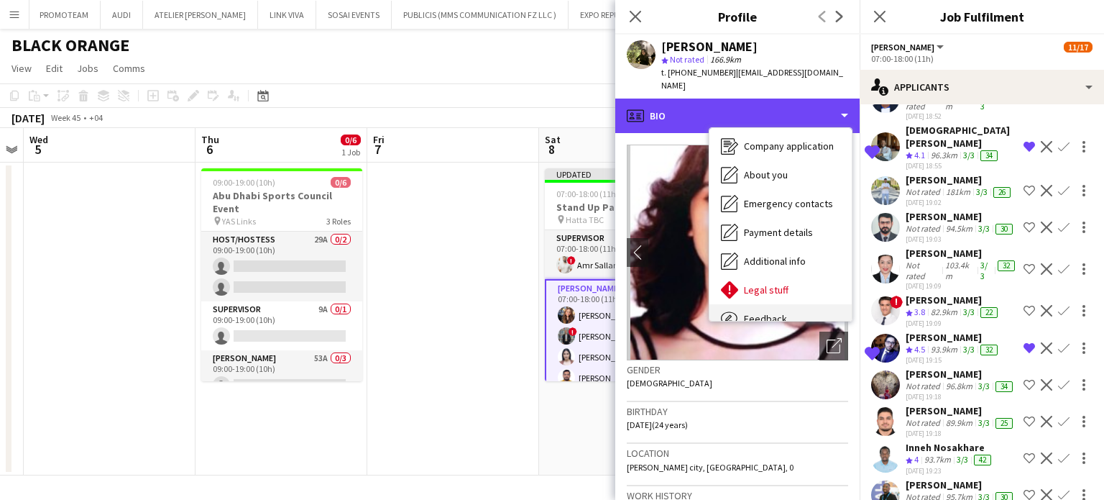
scroll to position [106, 0]
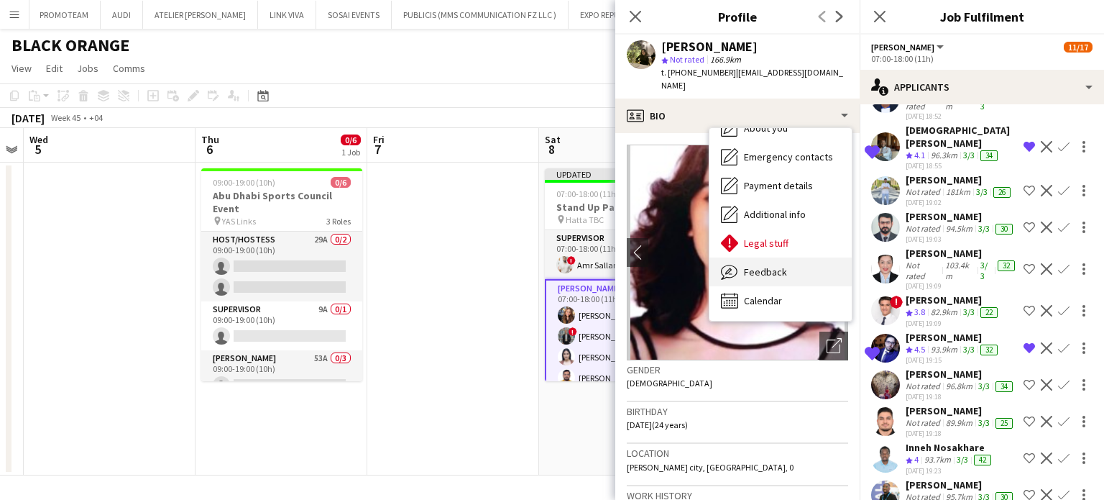
click at [765, 265] on span "Feedback" at bounding box center [765, 271] width 43 height 13
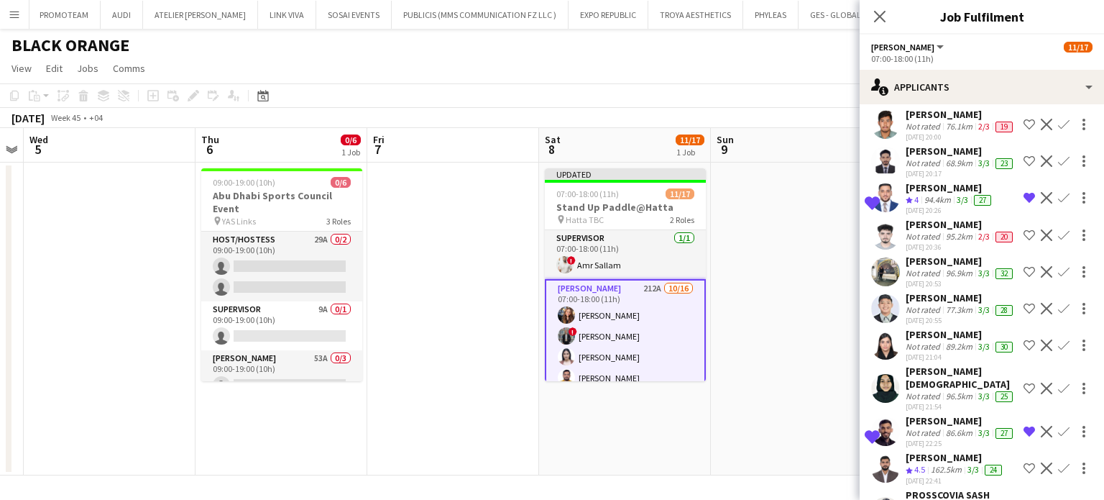
scroll to position [6111, 0]
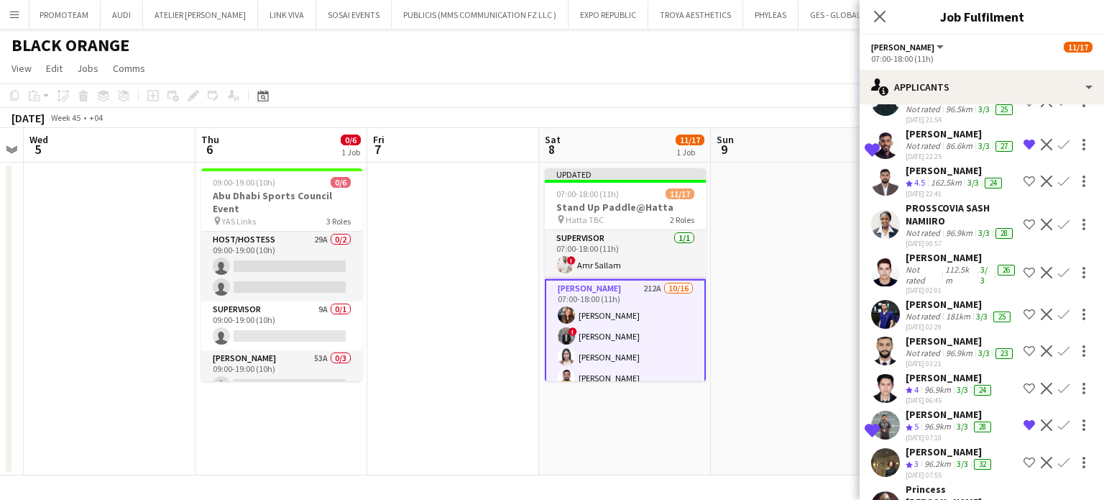
scroll to position [6399, 0]
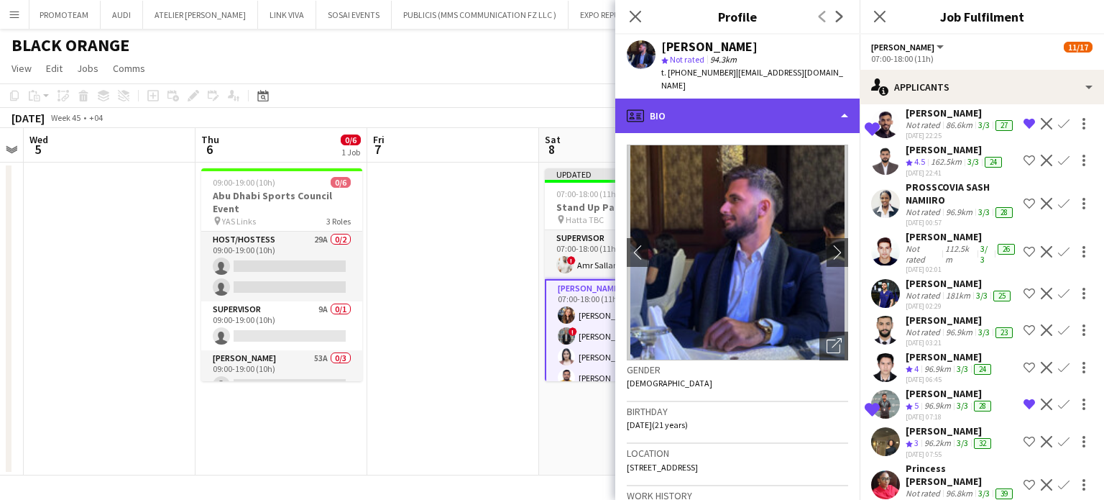
click at [807, 100] on div "profile Bio" at bounding box center [737, 116] width 244 height 35
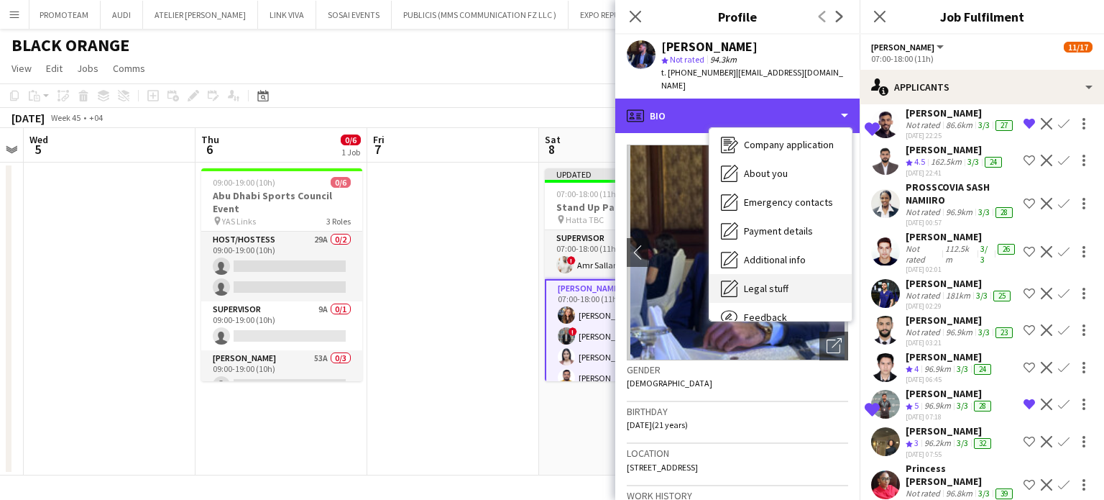
scroll to position [106, 0]
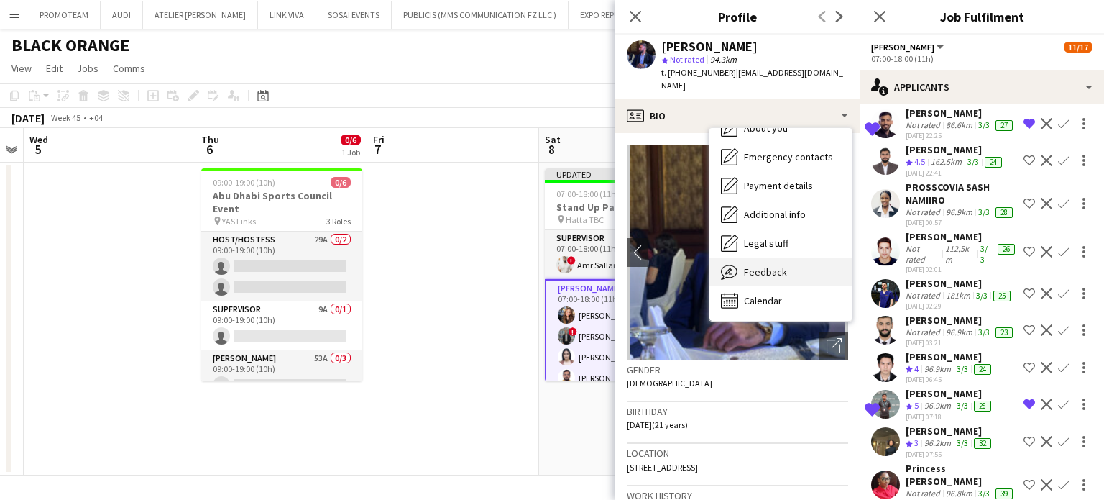
click at [769, 265] on span "Feedback" at bounding box center [765, 271] width 43 height 13
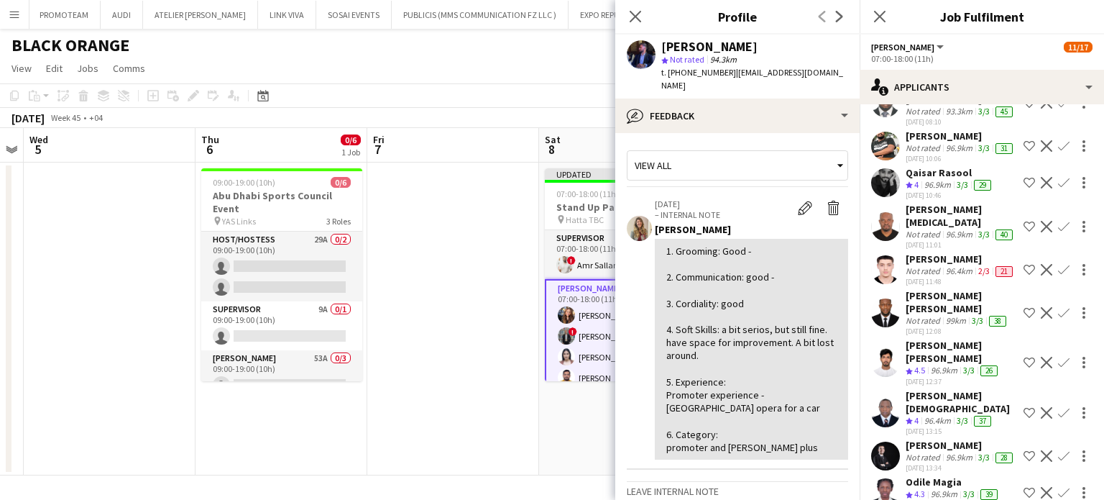
scroll to position [6902, 0]
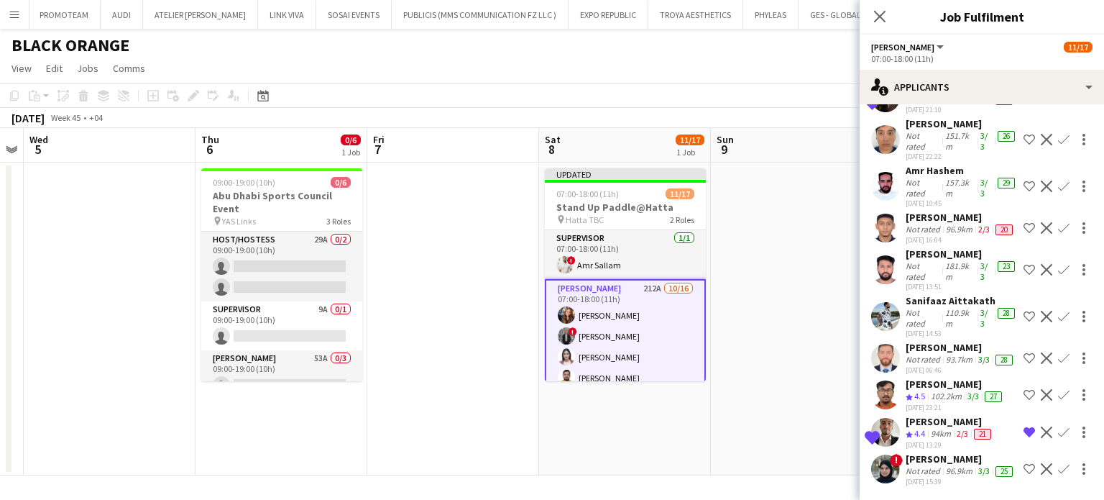
scroll to position [8125, 0]
click at [1024, 104] on app-icon "Remove crew from shortlist" at bounding box center [1030, 98] width 12 height 12
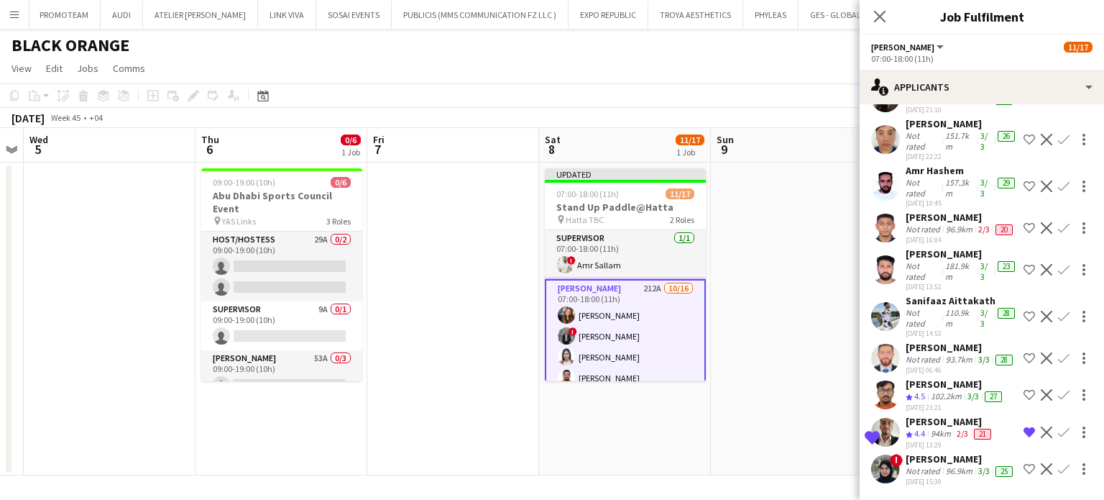
click at [835, 225] on app-date-cell at bounding box center [797, 318] width 172 height 313
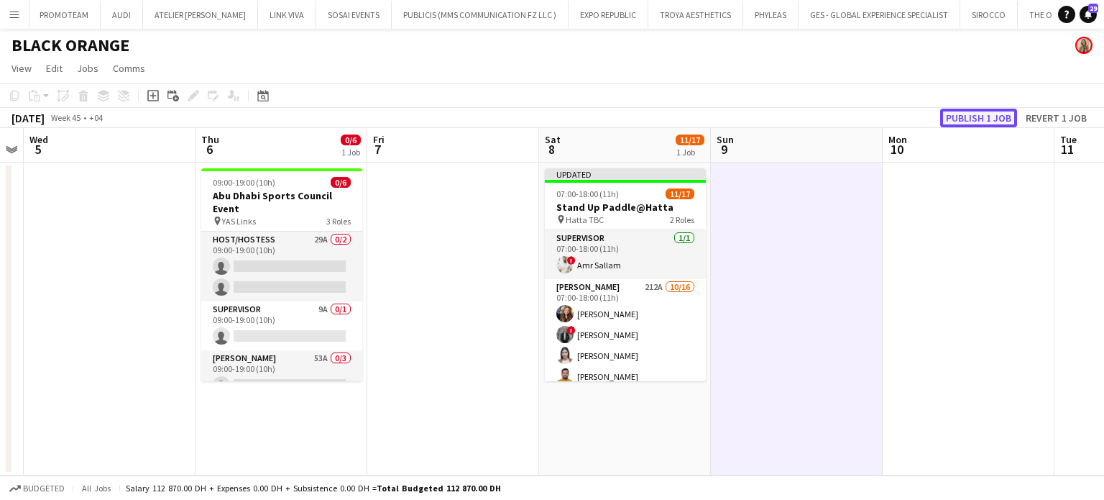
click at [958, 119] on button "Publish 1 job" at bounding box center [978, 118] width 77 height 19
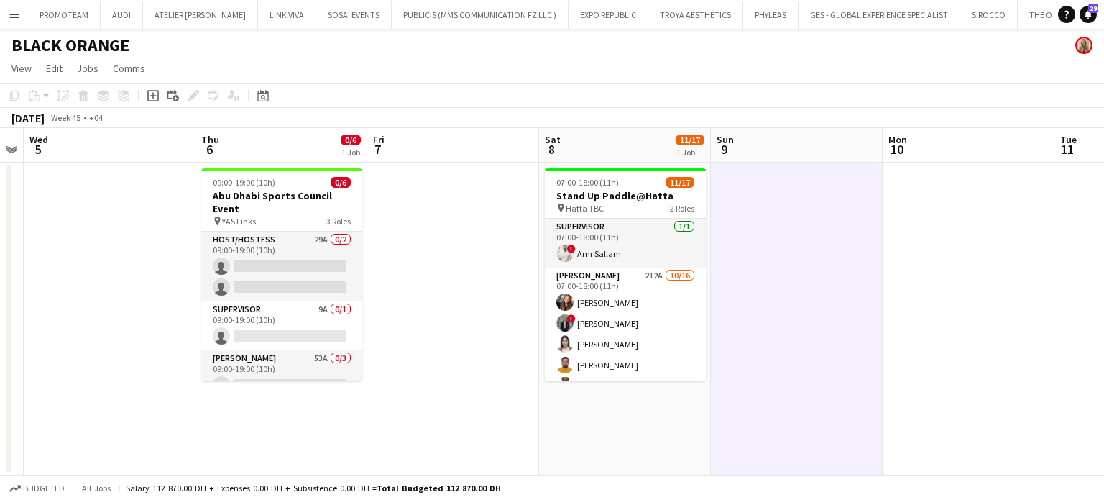
click at [879, 301] on app-date-cell at bounding box center [797, 318] width 172 height 313
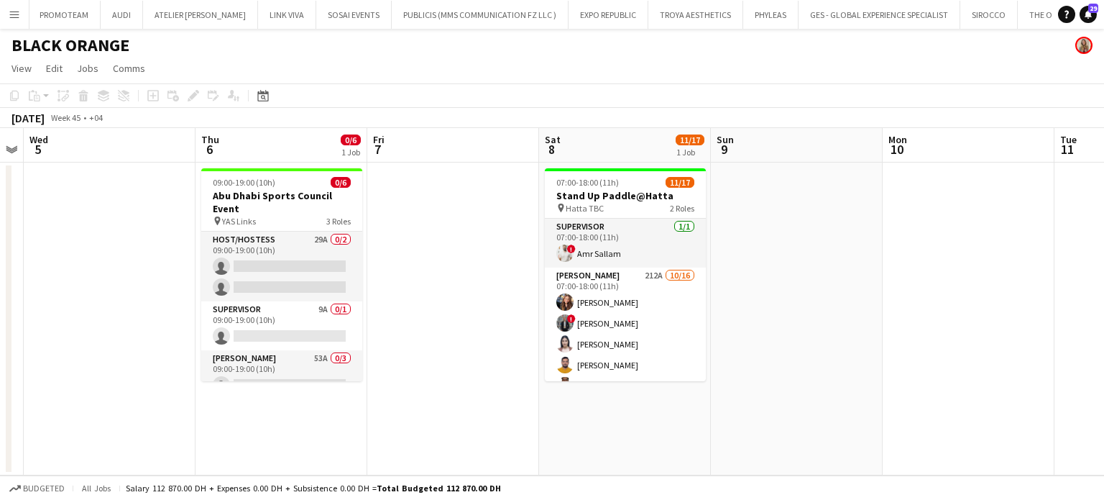
drag, startPoint x: 274, startPoint y: 259, endPoint x: 728, endPoint y: 204, distance: 457.0
click at [274, 259] on app-card-role "Host/Hostess 29A 0/2 09:00-19:00 (10h) single-neutral-actions single-neutral-ac…" at bounding box center [281, 267] width 161 height 70
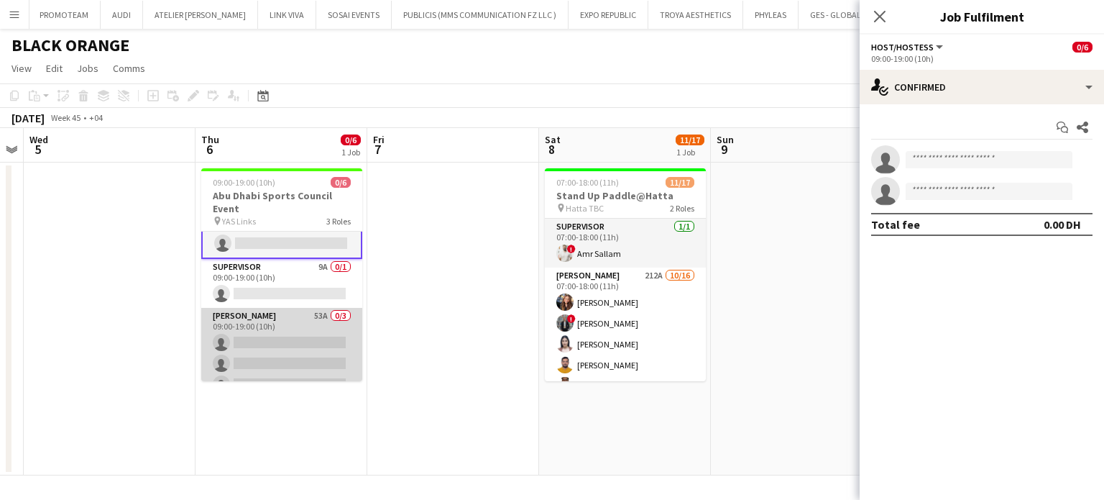
scroll to position [62, 0]
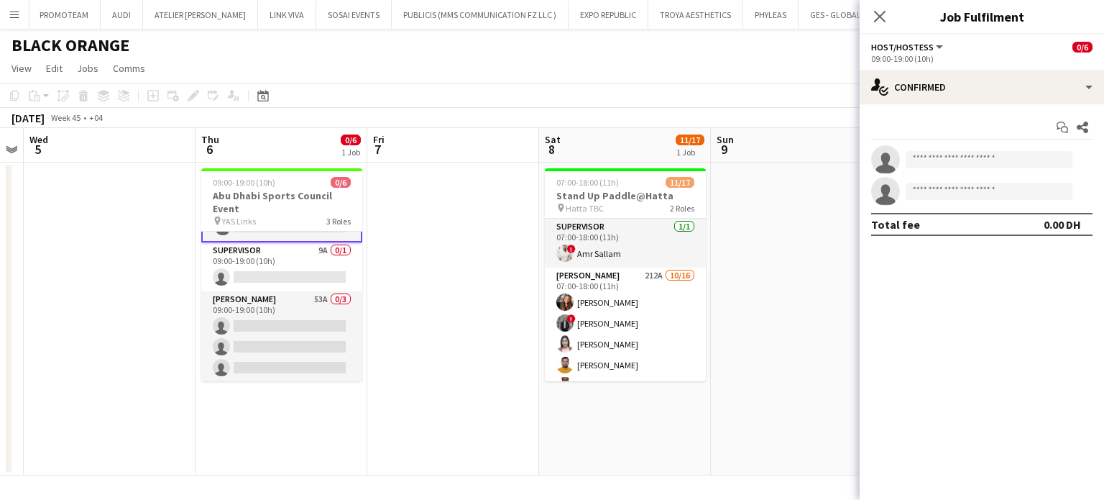
click at [487, 279] on app-date-cell at bounding box center [453, 318] width 172 height 313
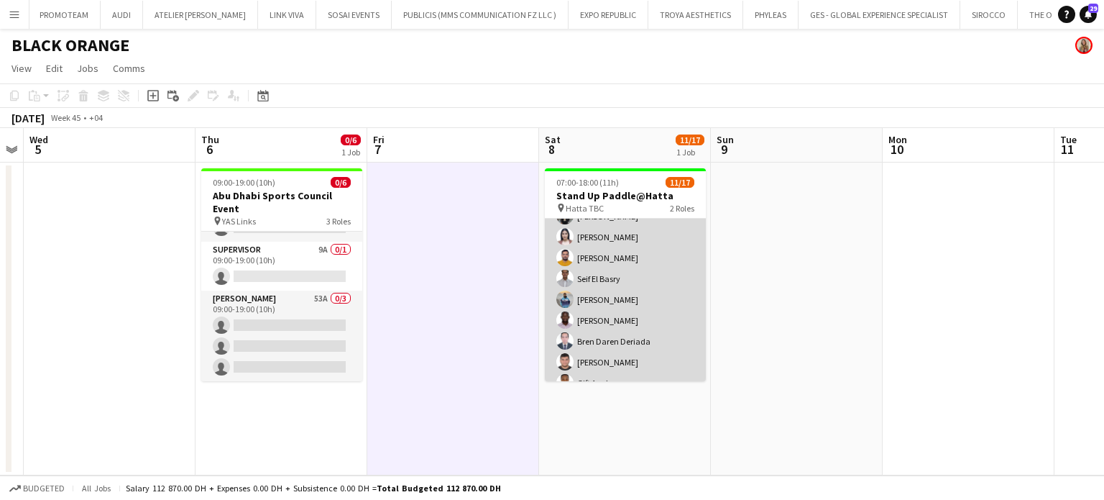
scroll to position [0, 0]
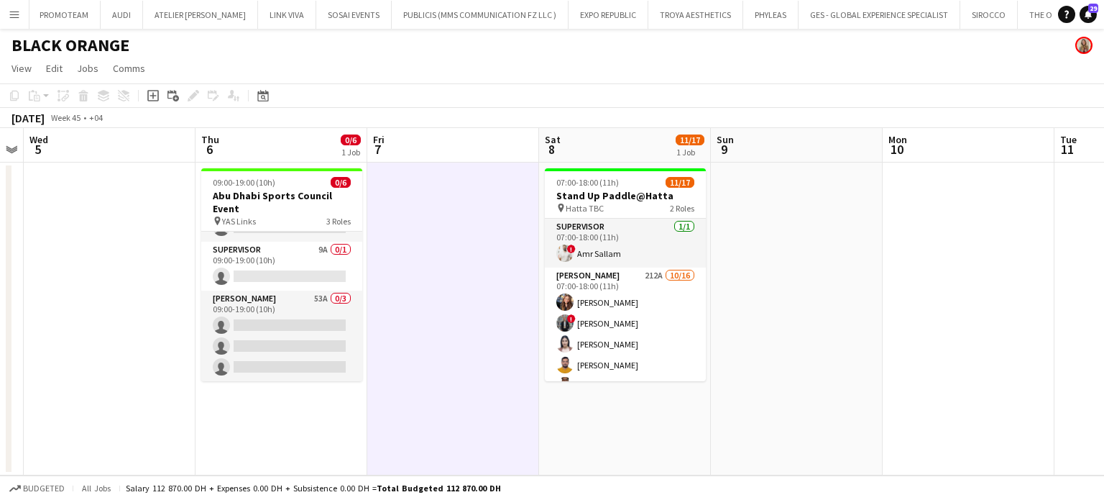
click at [562, 101] on app-toolbar "Copy Paste Paste Ctrl+V Paste with crew Ctrl+Shift+V Paste linked Job [GEOGRAPH…" at bounding box center [552, 95] width 1104 height 24
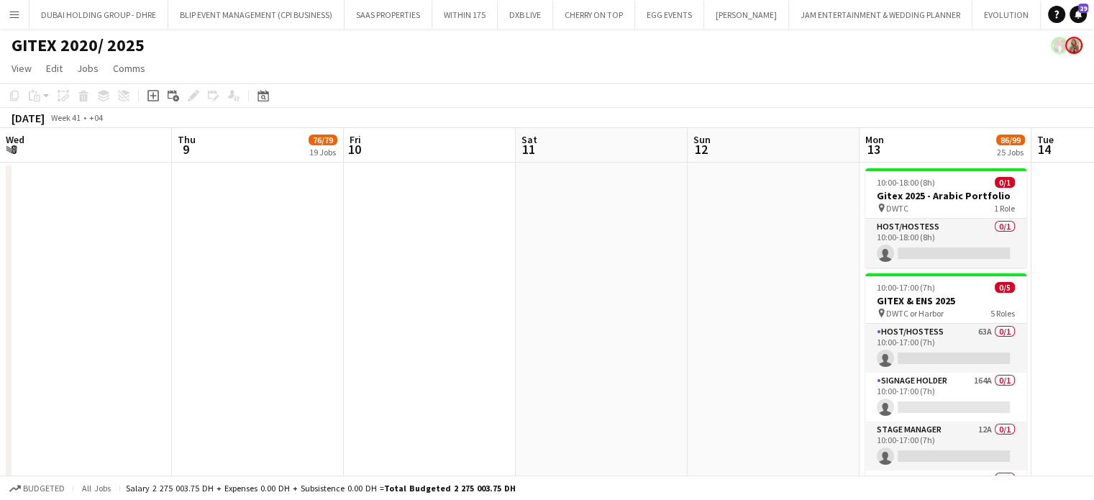
scroll to position [0, 449]
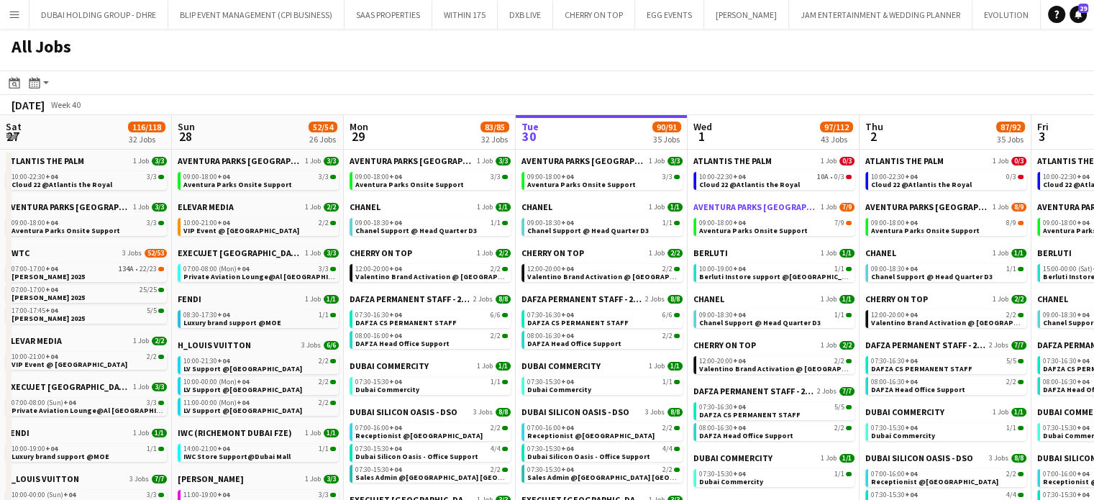
scroll to position [0, 344]
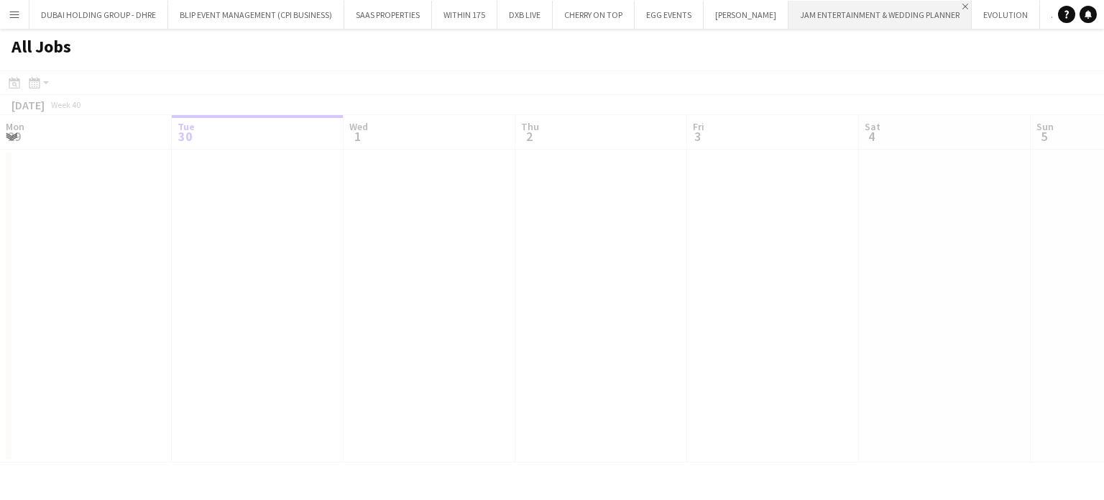
click at [963, 6] on app-icon "Close" at bounding box center [966, 7] width 6 height 6
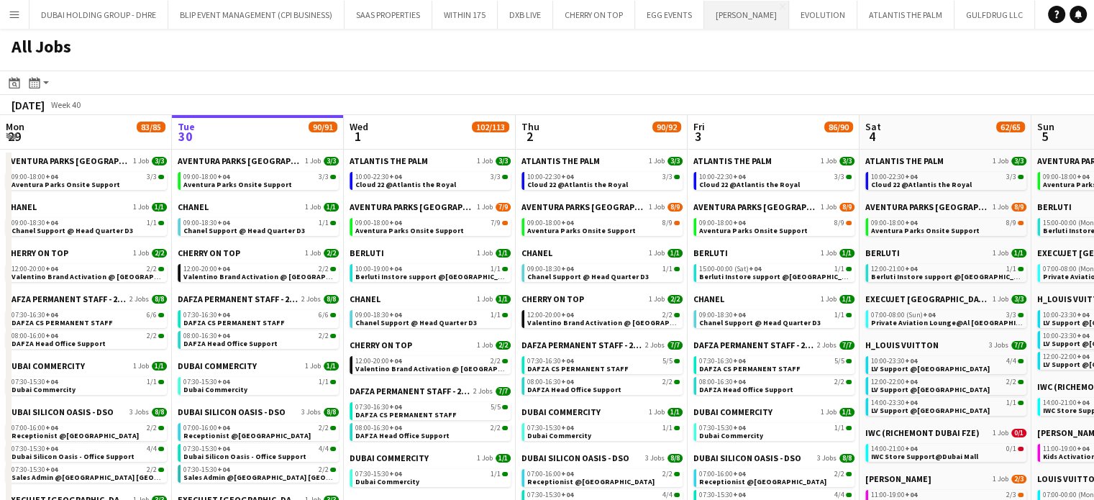
click at [723, 19] on button "SALATA Close" at bounding box center [746, 15] width 85 height 28
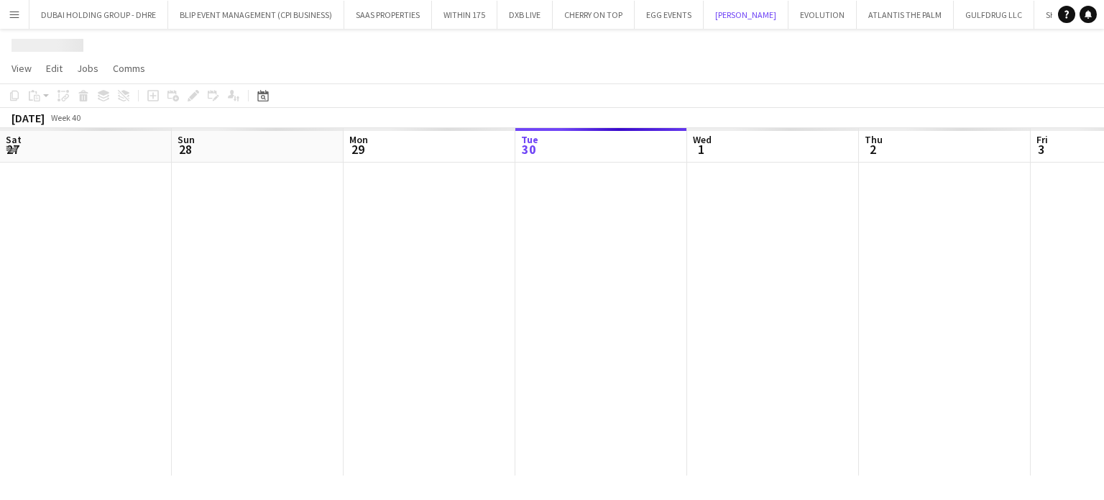
scroll to position [0, 344]
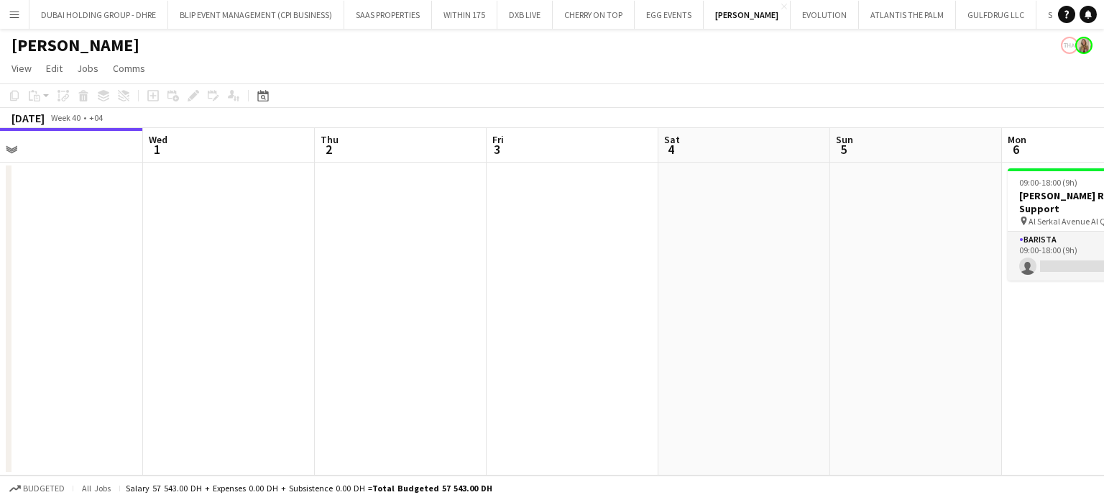
drag, startPoint x: 941, startPoint y: 304, endPoint x: 693, endPoint y: 271, distance: 250.2
click at [682, 276] on app-calendar-viewport "Sat 27 Sun 28 Mon 29 Tue 30 Wed 1 Thu 2 Fri 3 Sat 4 Sun 5 Mon 6 0/1 1 Job Tue 7…" at bounding box center [552, 301] width 1104 height 347
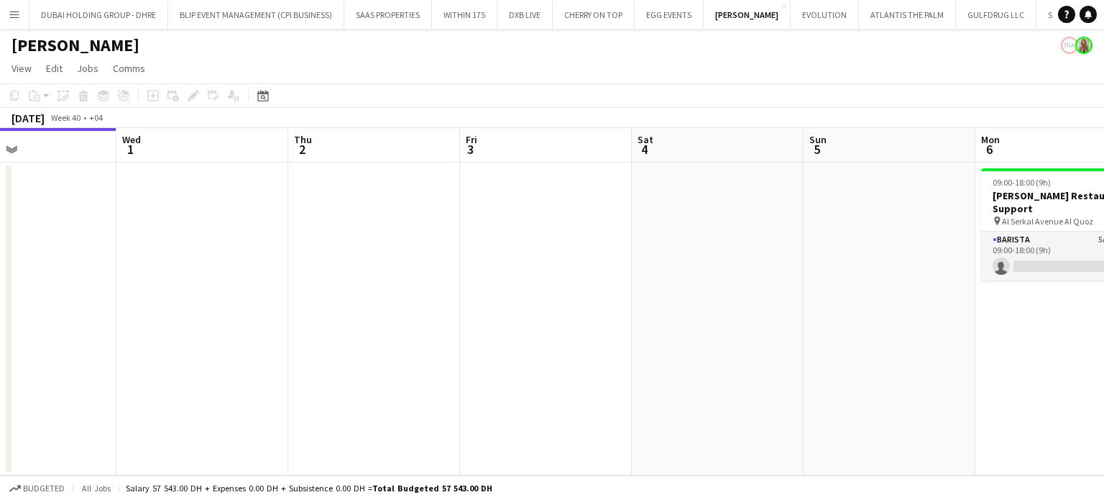
drag, startPoint x: 614, startPoint y: 293, endPoint x: 605, endPoint y: 290, distance: 8.9
click at [607, 293] on app-calendar-viewport "Sat 27 Sun 28 Mon 29 Tue 30 Wed 1 Thu 2 Fri 3 Sat 4 Sun 5 Mon 6 0/1 1 Job Tue 7…" at bounding box center [552, 301] width 1104 height 347
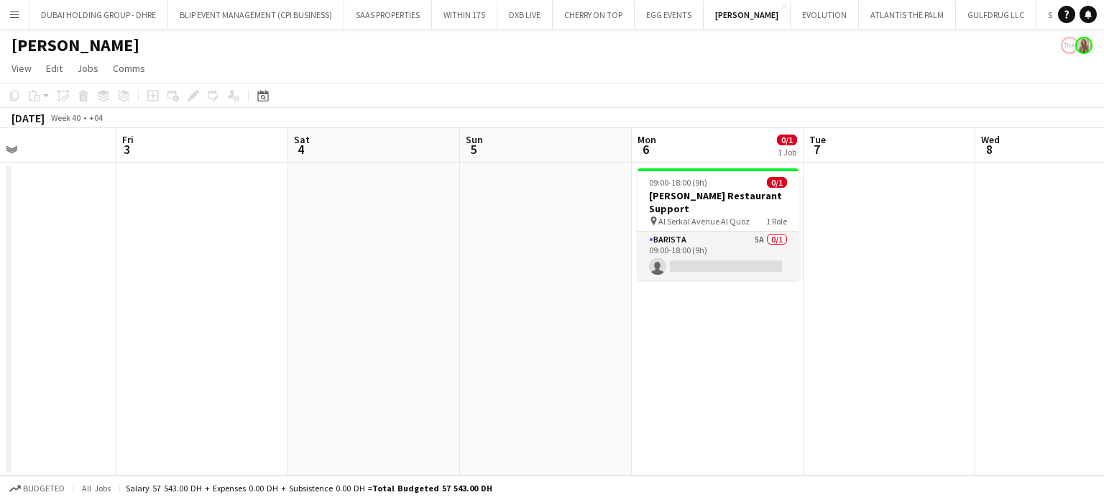
scroll to position [0, 594]
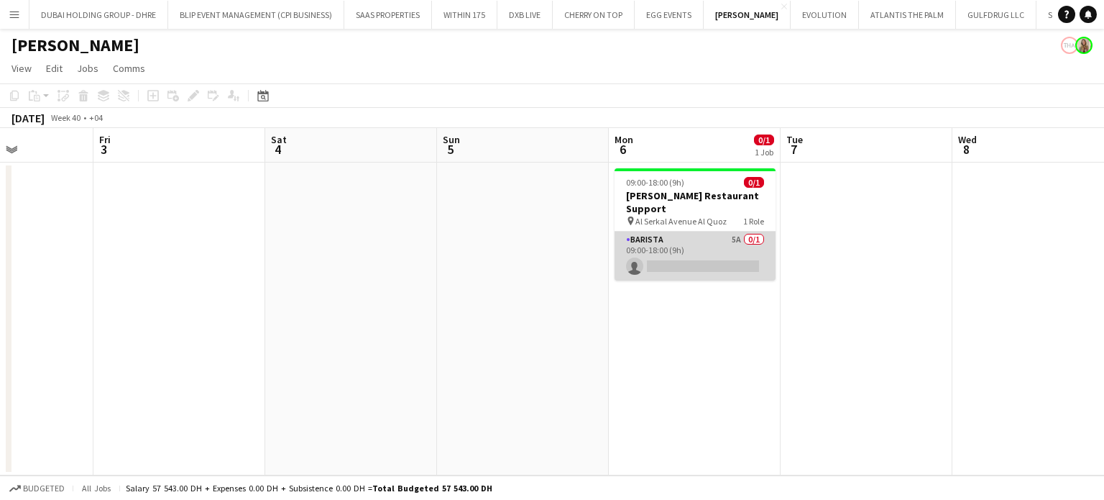
click at [728, 254] on app-card-role "Barista 5A 0/1 09:00-18:00 (9h) single-neutral-actions" at bounding box center [695, 256] width 161 height 49
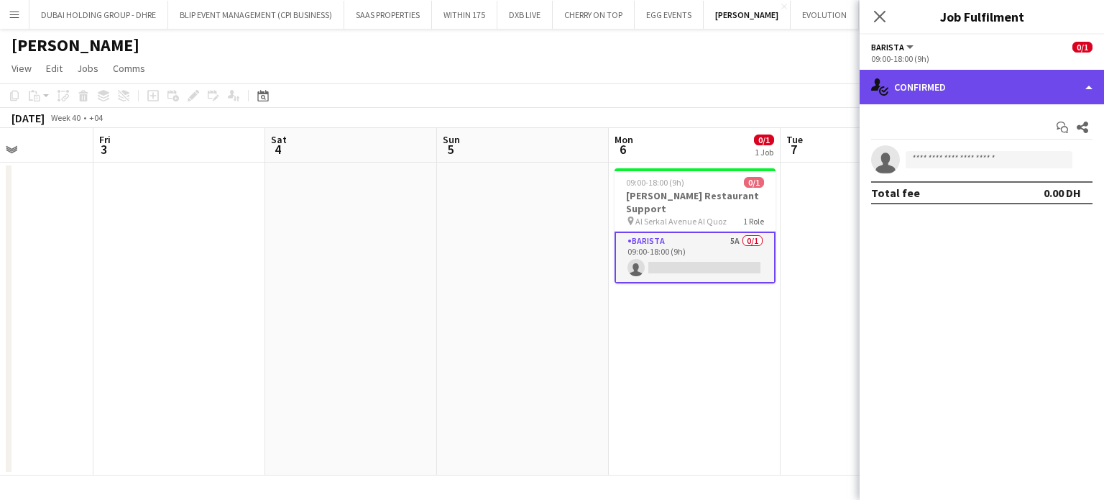
click at [1089, 94] on div "single-neutral-actions-check-2 Confirmed" at bounding box center [982, 87] width 244 height 35
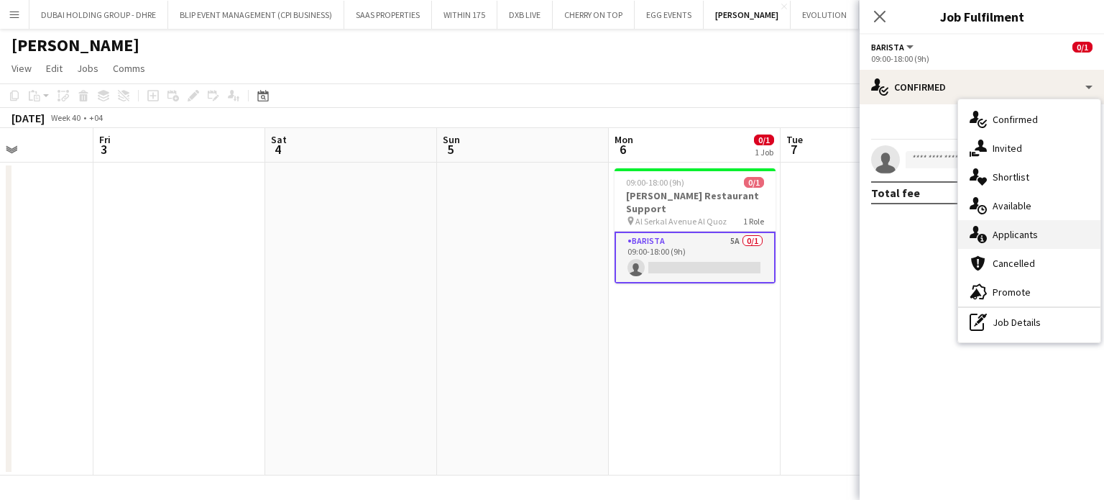
click at [1048, 234] on div "single-neutral-actions-information Applicants" at bounding box center [1029, 234] width 142 height 29
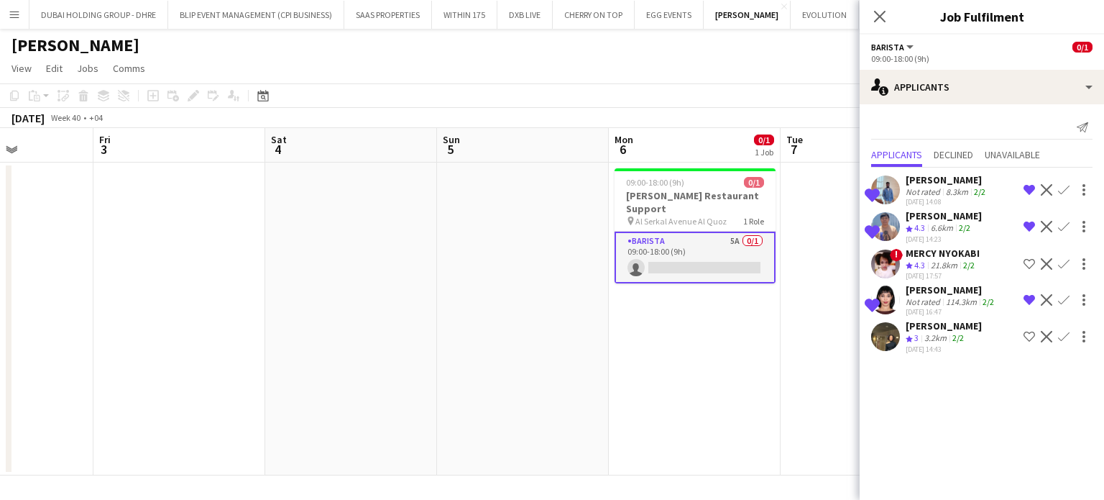
click at [919, 343] on span "3" at bounding box center [917, 337] width 4 height 11
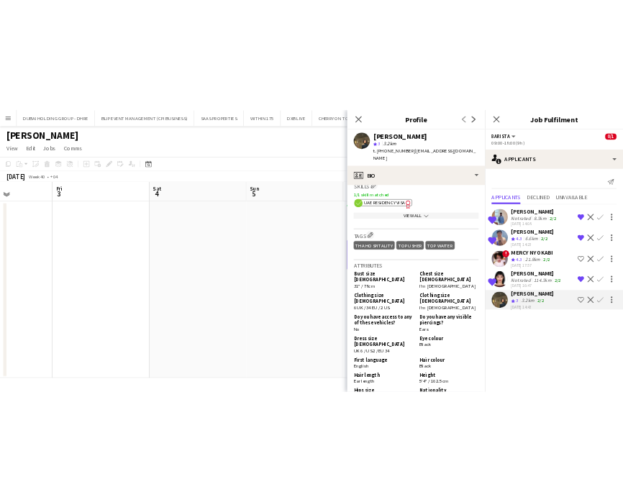
scroll to position [863, 0]
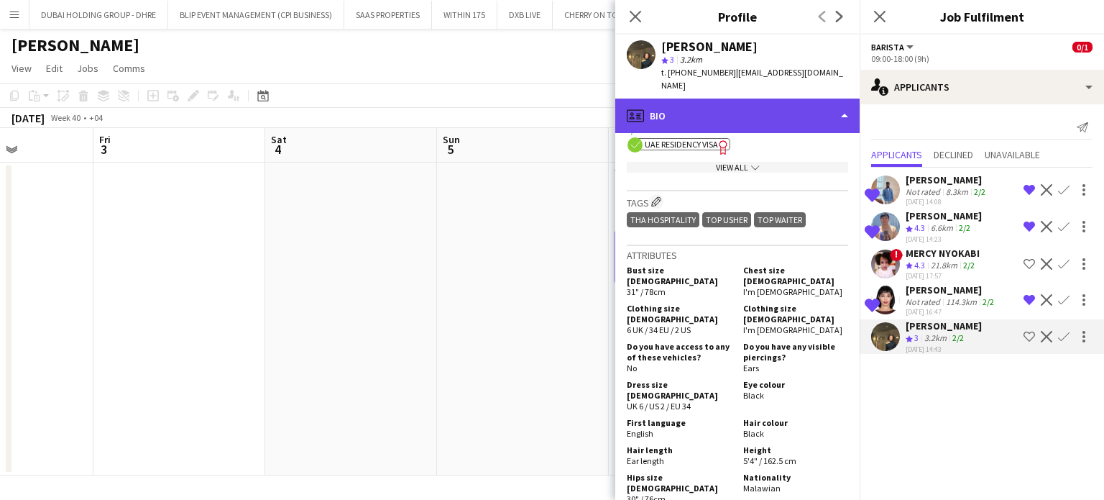
click at [834, 102] on div "profile Bio" at bounding box center [737, 116] width 244 height 35
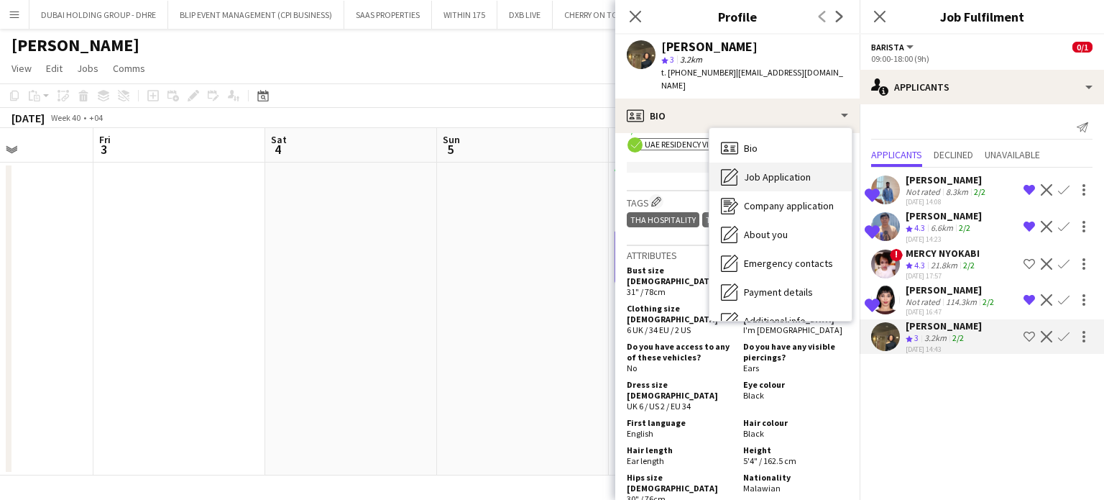
click at [792, 170] on span "Job Application" at bounding box center [777, 176] width 67 height 13
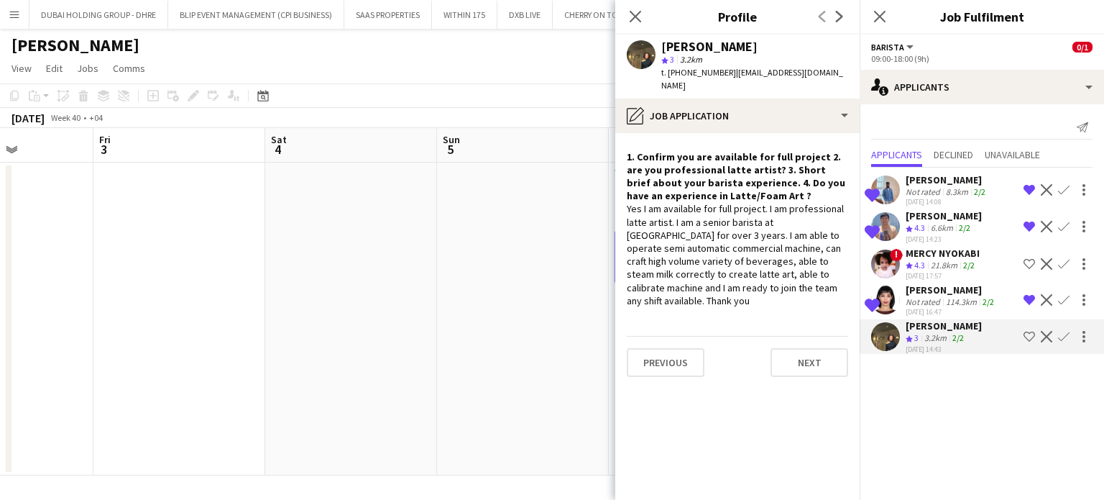
click at [1029, 342] on app-icon "Shortlist crew" at bounding box center [1030, 337] width 12 height 12
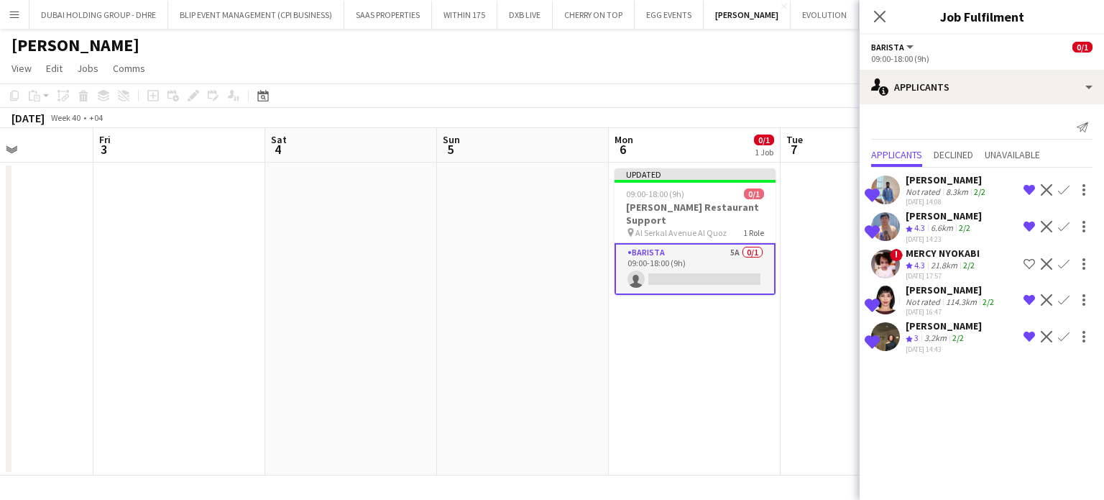
click at [546, 232] on app-date-cell at bounding box center [523, 318] width 172 height 313
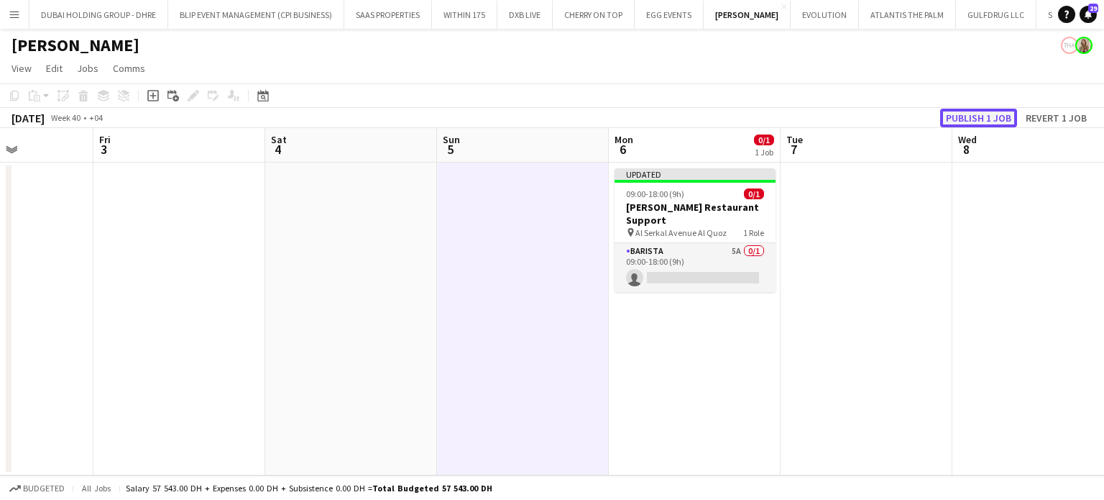
click at [971, 121] on button "Publish 1 job" at bounding box center [978, 118] width 77 height 19
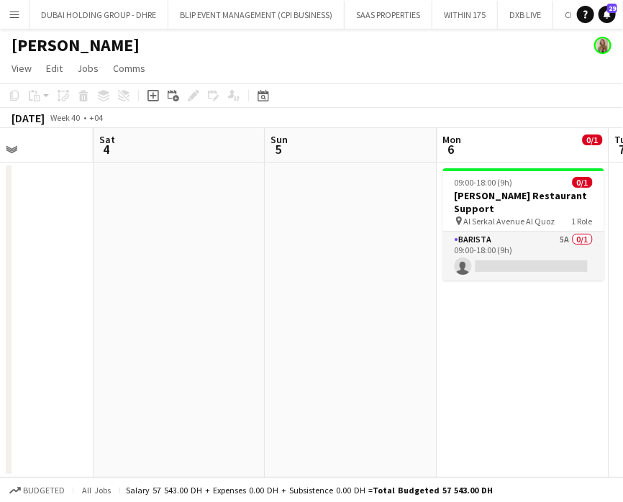
click at [15, 14] on app-icon "Menu" at bounding box center [15, 15] width 12 height 12
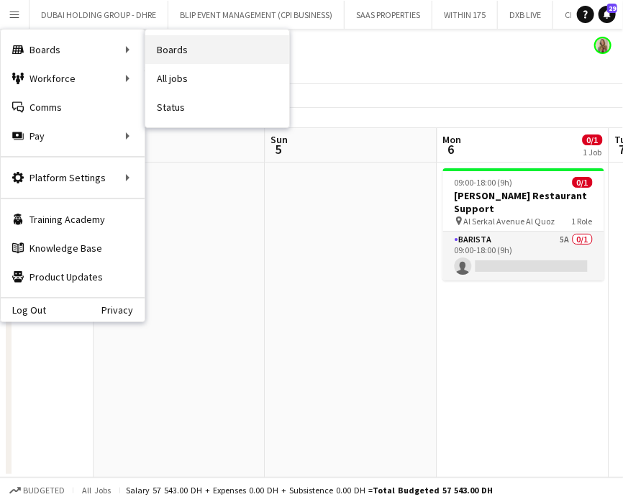
click at [168, 46] on link "Boards" at bounding box center [217, 49] width 144 height 29
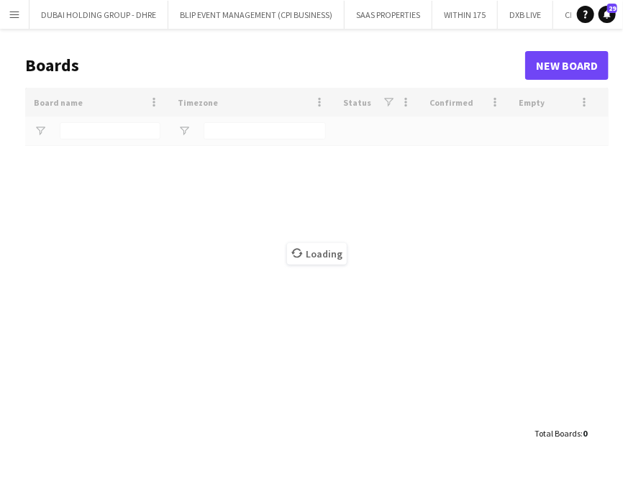
type input "****"
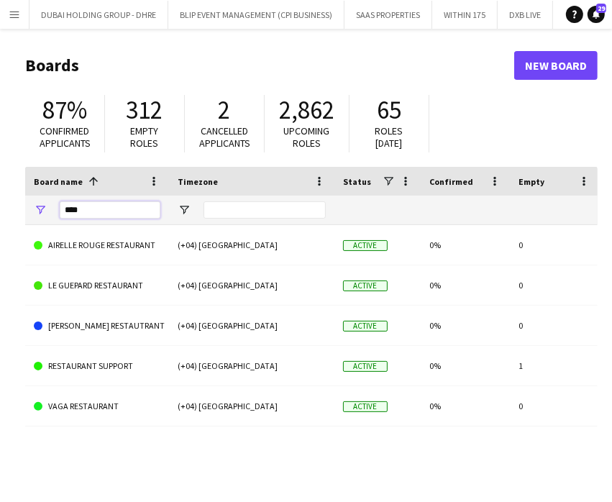
drag, startPoint x: 98, startPoint y: 212, endPoint x: 4, endPoint y: 212, distance: 94.2
click at [4, 212] on main "Boards New Board 87% Confirmed applicants 312 Empty roles 2 Cancelled applicant…" at bounding box center [306, 288] width 612 height 519
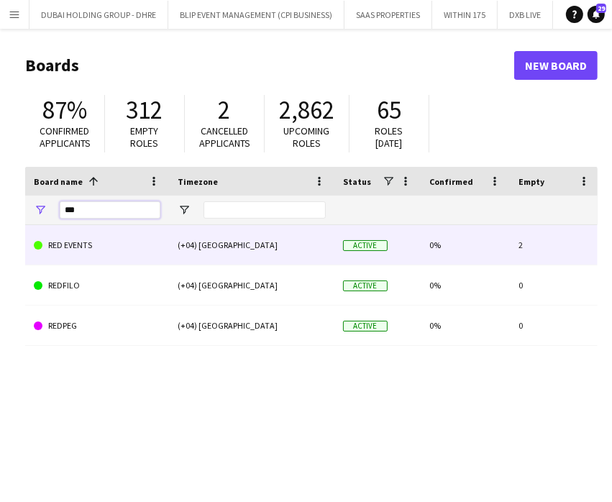
type input "***"
click at [78, 246] on link "RED EVENTS" at bounding box center [97, 245] width 127 height 40
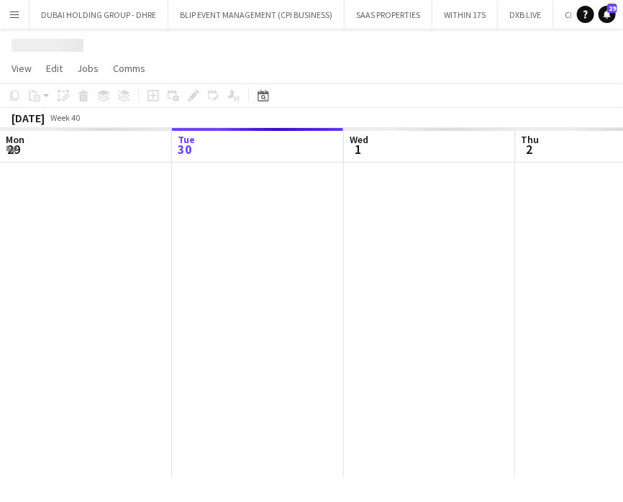
scroll to position [0, 5893]
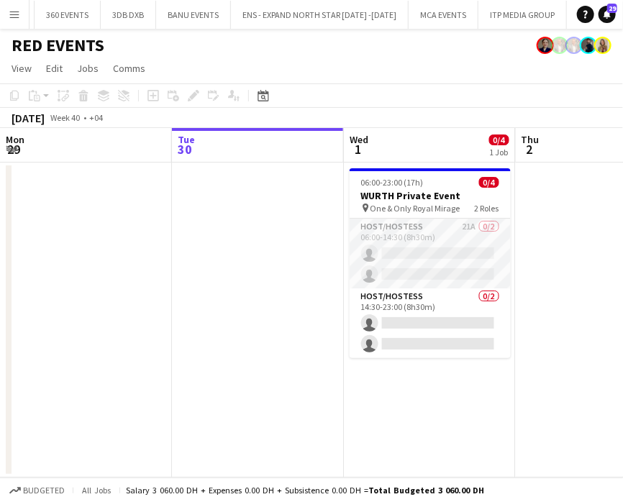
click at [554, 264] on app-date-cell at bounding box center [602, 319] width 172 height 315
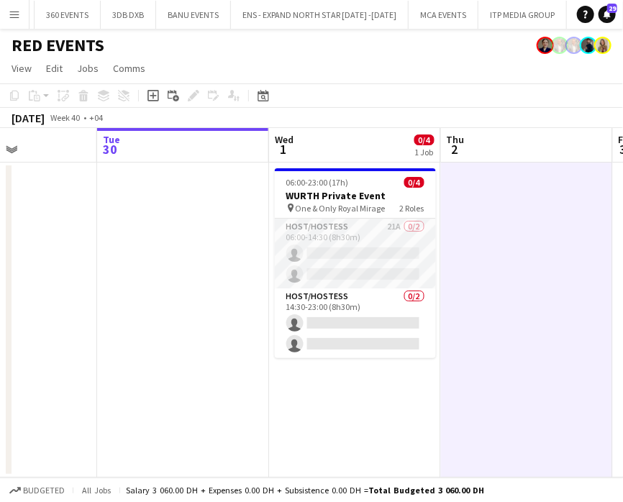
drag, startPoint x: 564, startPoint y: 262, endPoint x: 468, endPoint y: 262, distance: 96.3
click at [468, 262] on app-calendar-viewport "Sat 27 Sun 28 Mon 29 Tue 30 Wed 1 0/4 1 Job Thu 2 Fri 3 Sat 4 Sun 5 06:00-23:00…" at bounding box center [311, 302] width 623 height 349
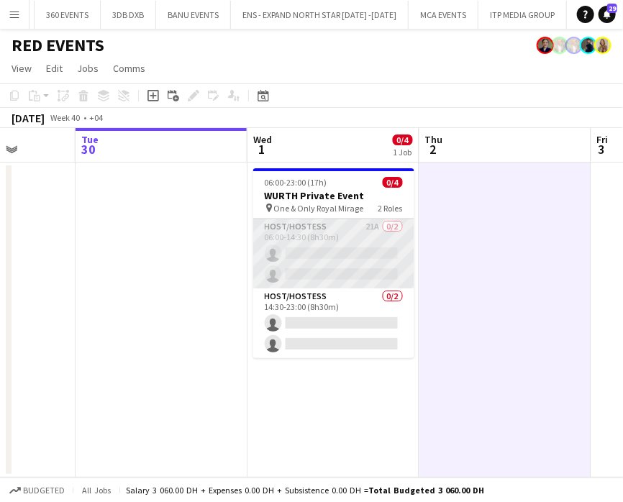
click at [357, 262] on app-card-role "Host/Hostess 21A 0/2 06:00-14:30 (8h30m) single-neutral-actions single-neutral-…" at bounding box center [333, 254] width 161 height 70
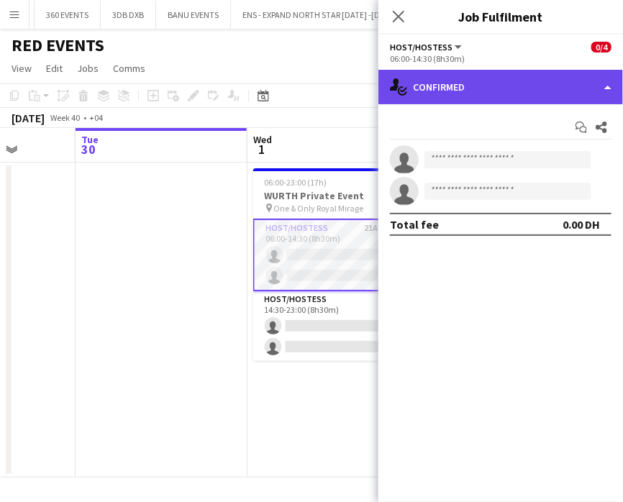
click at [603, 89] on div "single-neutral-actions-check-2 Confirmed" at bounding box center [500, 87] width 244 height 35
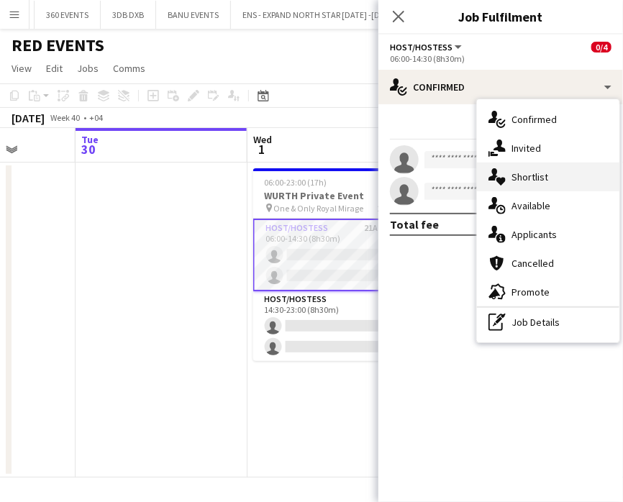
click at [544, 176] on span "Shortlist" at bounding box center [529, 176] width 37 height 13
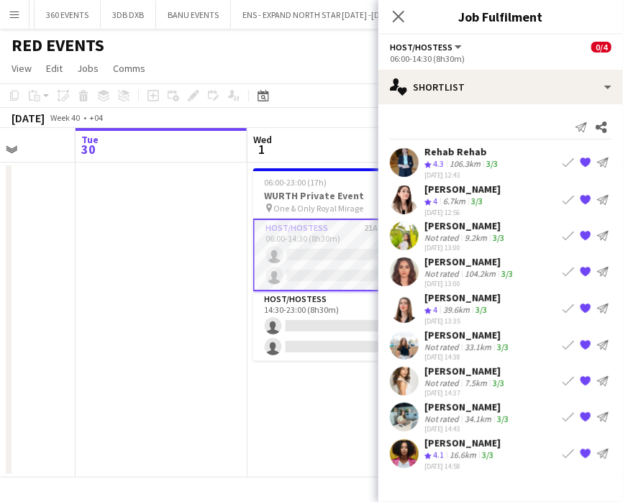
click at [455, 160] on div "106.3km" at bounding box center [464, 164] width 37 height 12
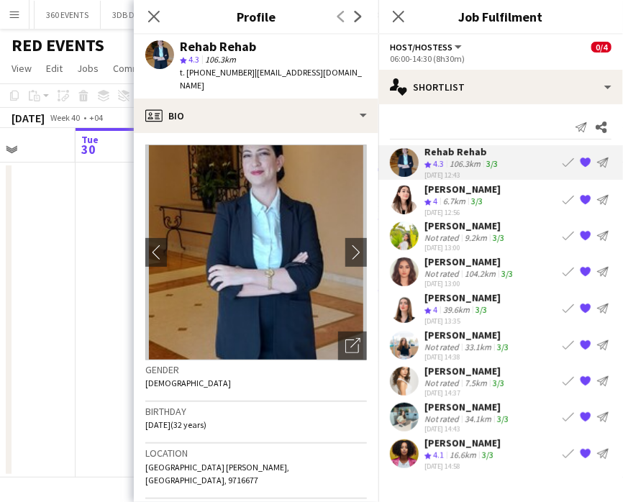
click at [94, 241] on app-date-cell at bounding box center [161, 319] width 172 height 315
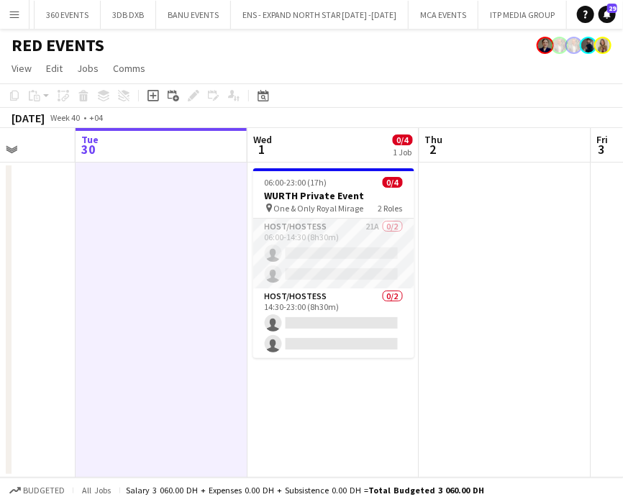
click at [313, 146] on app-board-header-date "Wed 1 0/4 1 Job" at bounding box center [333, 145] width 172 height 35
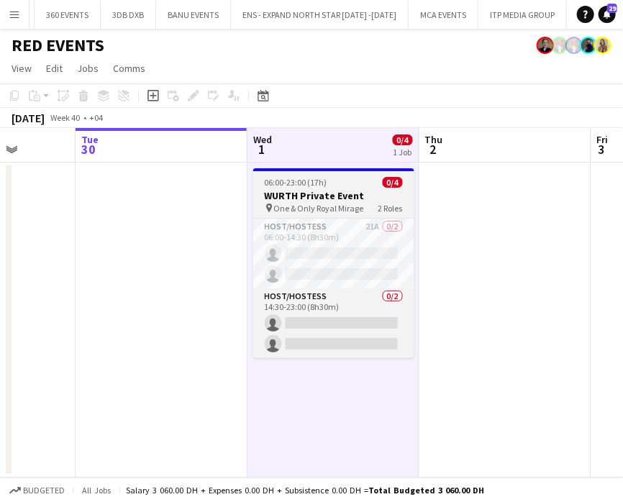
click at [334, 205] on span "One & Only Royal Mirage" at bounding box center [319, 208] width 90 height 11
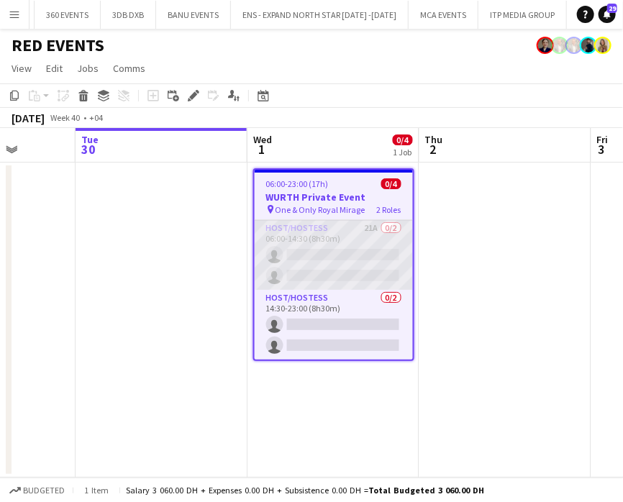
click at [345, 253] on app-card-role "Host/Hostess 21A 0/2 06:00-14:30 (8h30m) single-neutral-actions single-neutral-…" at bounding box center [334, 255] width 158 height 70
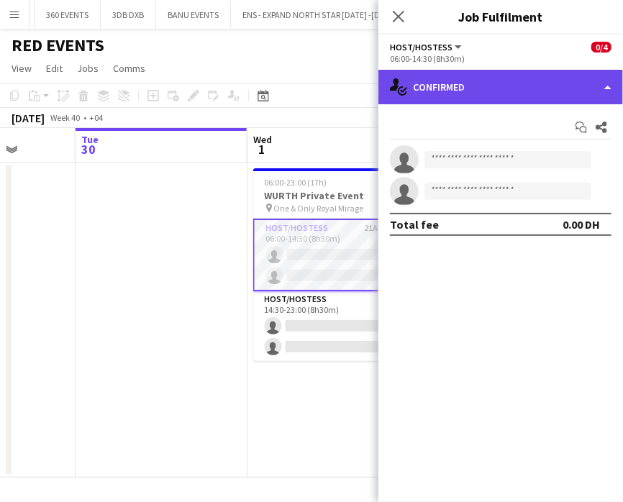
click at [572, 91] on div "single-neutral-actions-check-2 Confirmed" at bounding box center [500, 87] width 244 height 35
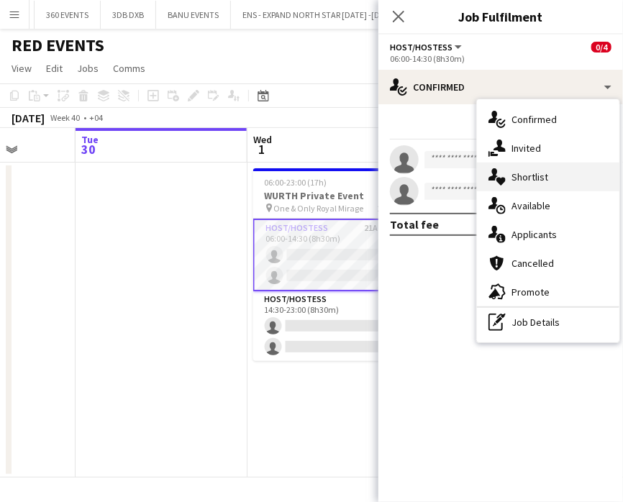
click at [540, 173] on span "Shortlist" at bounding box center [529, 176] width 37 height 13
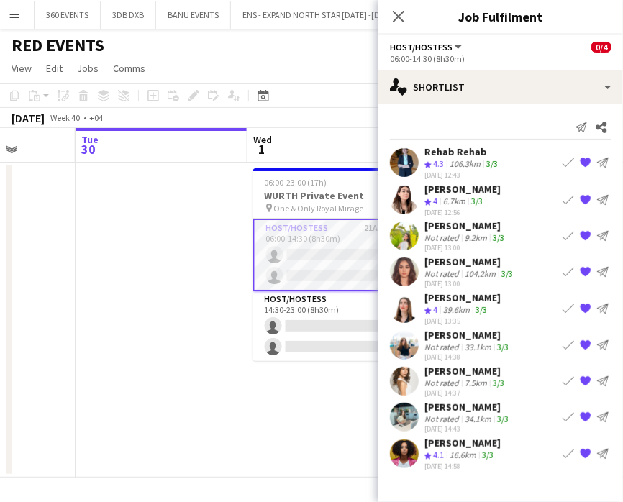
click at [446, 145] on app-shortlist-tab "Rehab Rehab Crew rating 4.3 106.3km 3/3 30-09-2025 12:43 Book crew {{ spriteTit…" at bounding box center [500, 307] width 244 height 325
click at [423, 166] on div "Rehab Rehab Crew rating 4.3 106.3km 3/3 30-09-2025 12:43 Book crew {{ spriteTit…" at bounding box center [500, 162] width 244 height 35
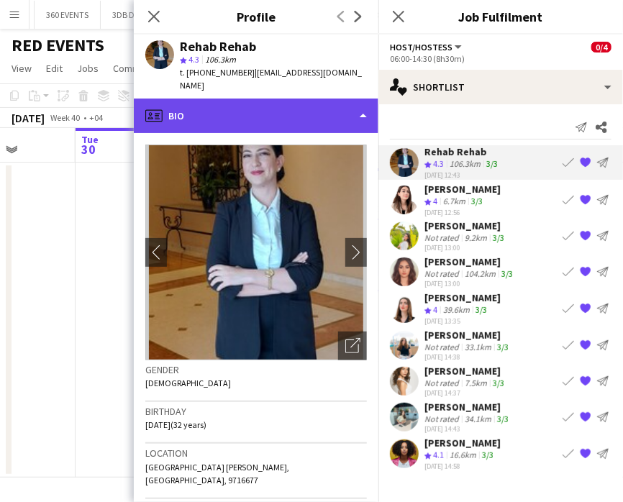
click at [344, 99] on div "profile Bio" at bounding box center [256, 116] width 244 height 35
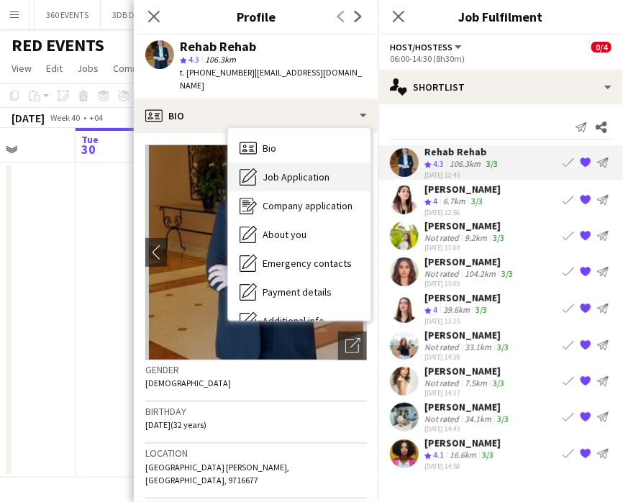
click at [296, 170] on span "Job Application" at bounding box center [295, 176] width 67 height 13
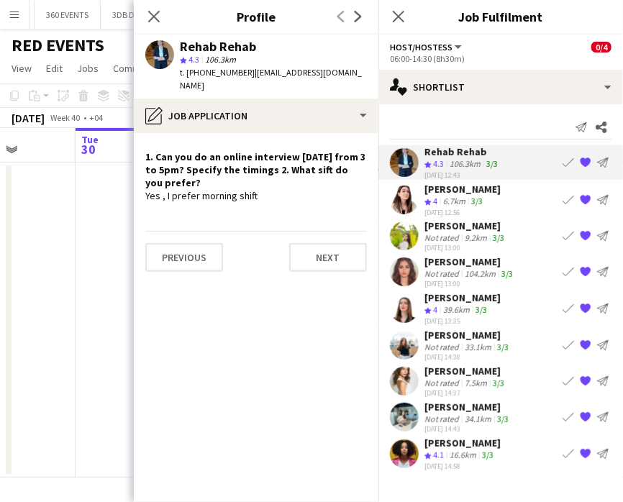
click at [449, 196] on div "6.7km" at bounding box center [454, 202] width 28 height 12
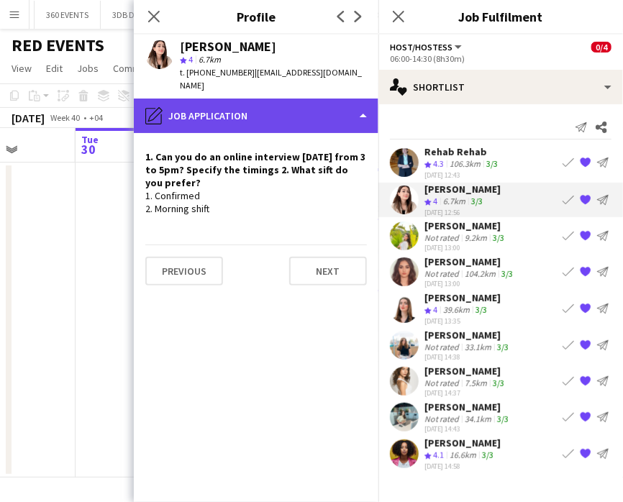
click at [305, 99] on div "pencil4 Job Application" at bounding box center [256, 116] width 244 height 35
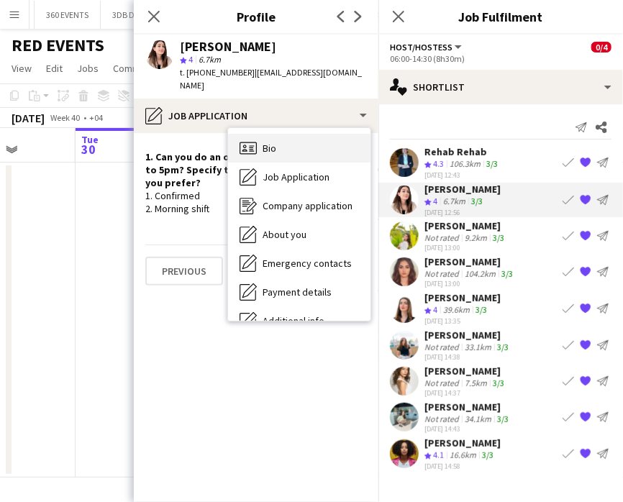
click at [275, 142] on span "Bio" at bounding box center [269, 148] width 14 height 13
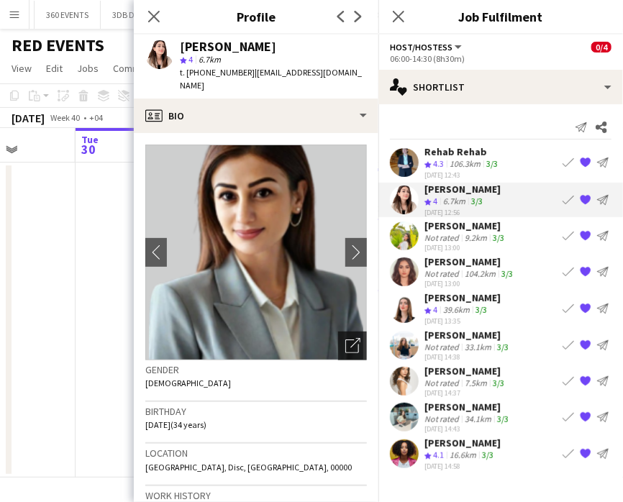
click at [345, 338] on icon "Open photos pop-in" at bounding box center [352, 345] width 15 height 15
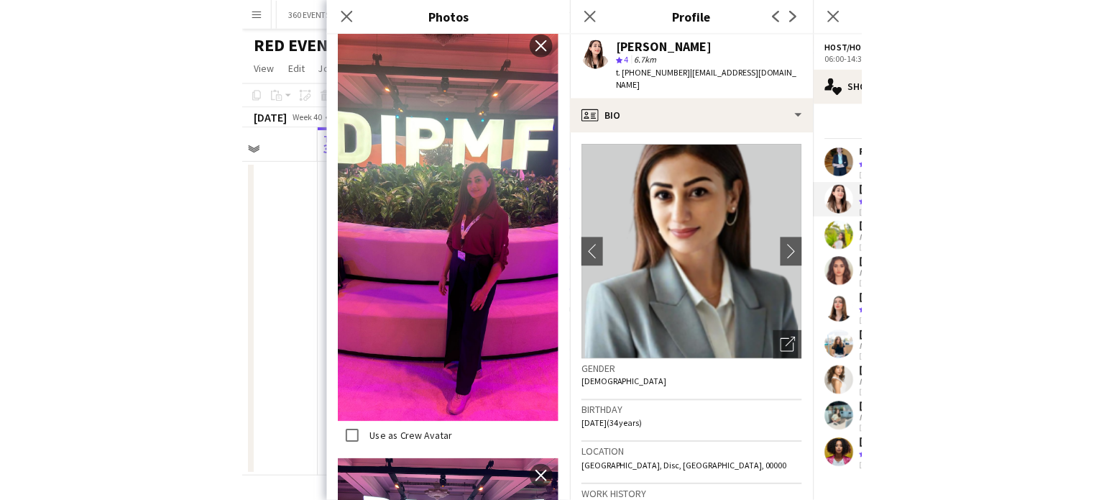
scroll to position [791, 0]
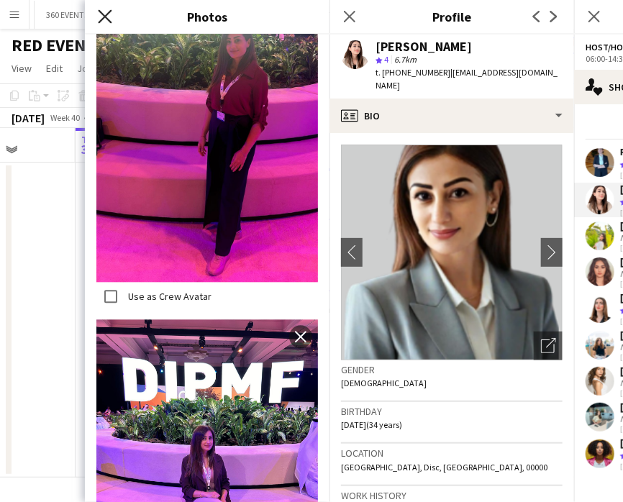
click at [106, 14] on icon "Close pop-in" at bounding box center [105, 16] width 14 height 14
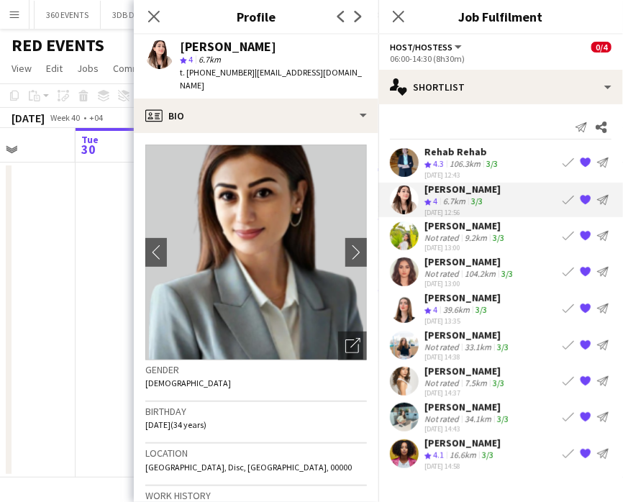
click at [472, 337] on div "Malak Salaheldin" at bounding box center [467, 335] width 87 height 13
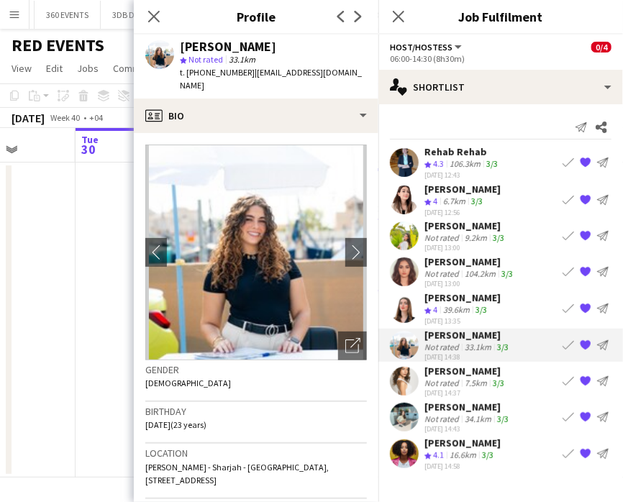
click at [471, 233] on div "9.2km" at bounding box center [476, 237] width 28 height 11
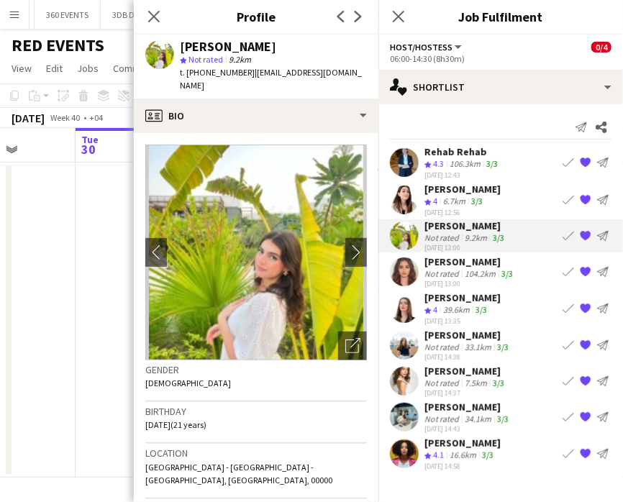
click at [449, 275] on div "Not rated" at bounding box center [442, 273] width 37 height 11
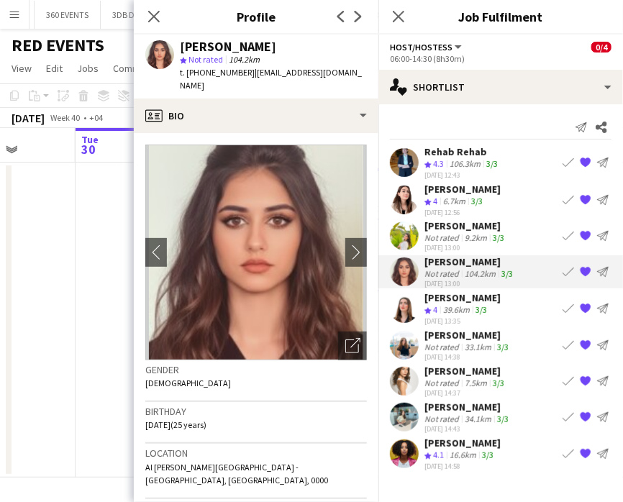
click at [458, 370] on div "Sara Gouda" at bounding box center [465, 371] width 83 height 13
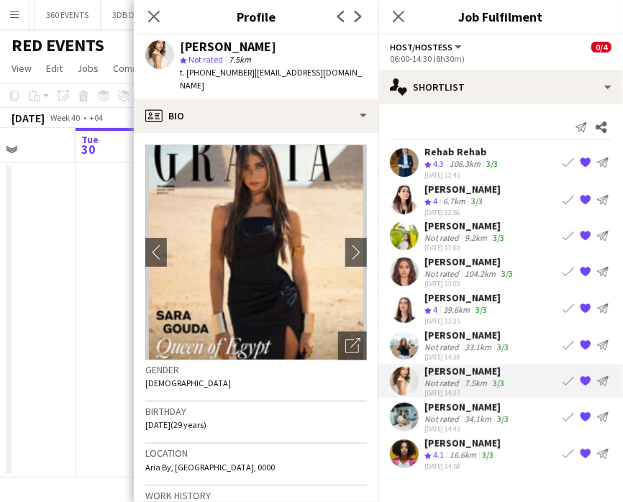
click at [453, 449] on div "16.6km" at bounding box center [462, 455] width 32 height 12
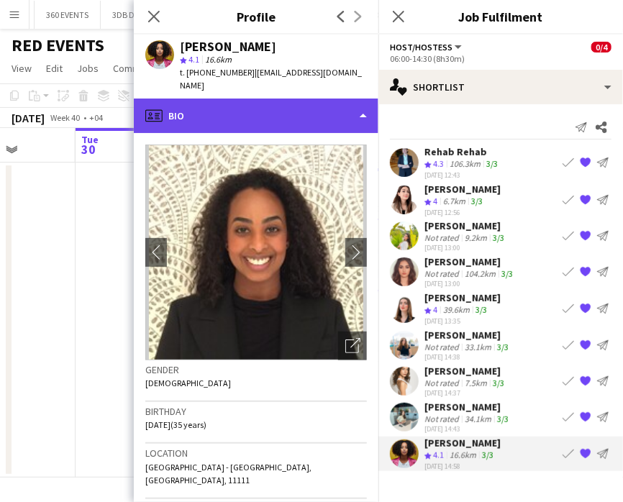
click at [346, 101] on div "profile Bio" at bounding box center [256, 116] width 244 height 35
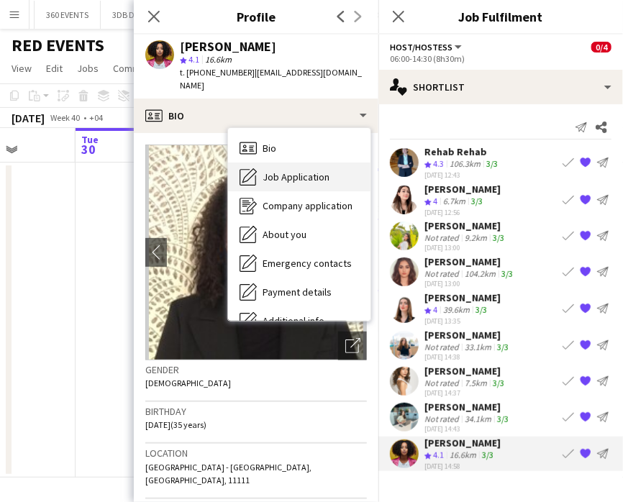
click at [318, 170] on span "Job Application" at bounding box center [295, 176] width 67 height 13
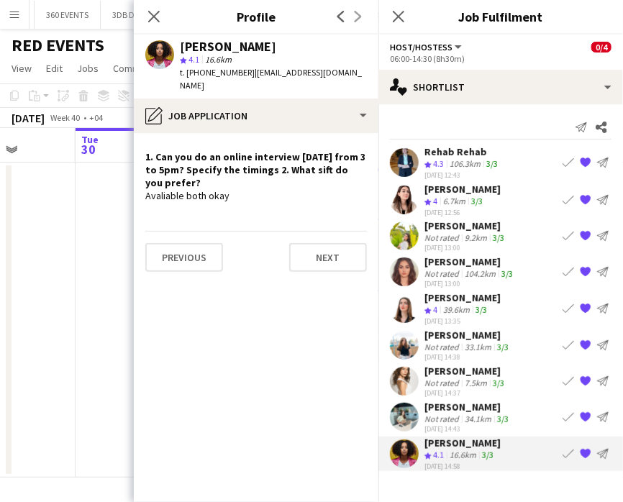
click at [446, 411] on div "Aya Cheaito" at bounding box center [467, 406] width 87 height 13
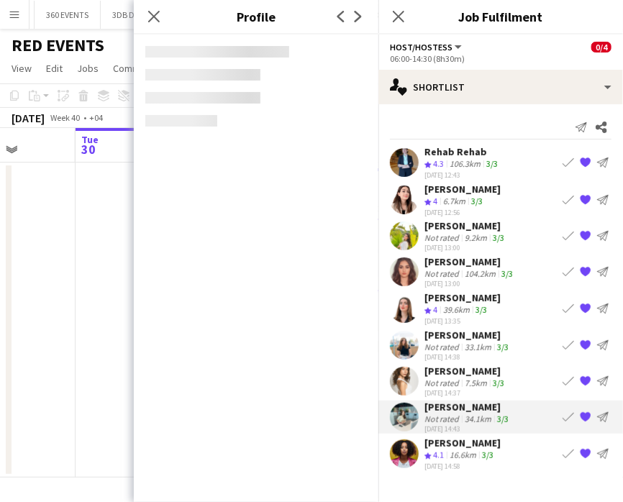
click at [462, 374] on div "Sara Gouda" at bounding box center [465, 371] width 83 height 13
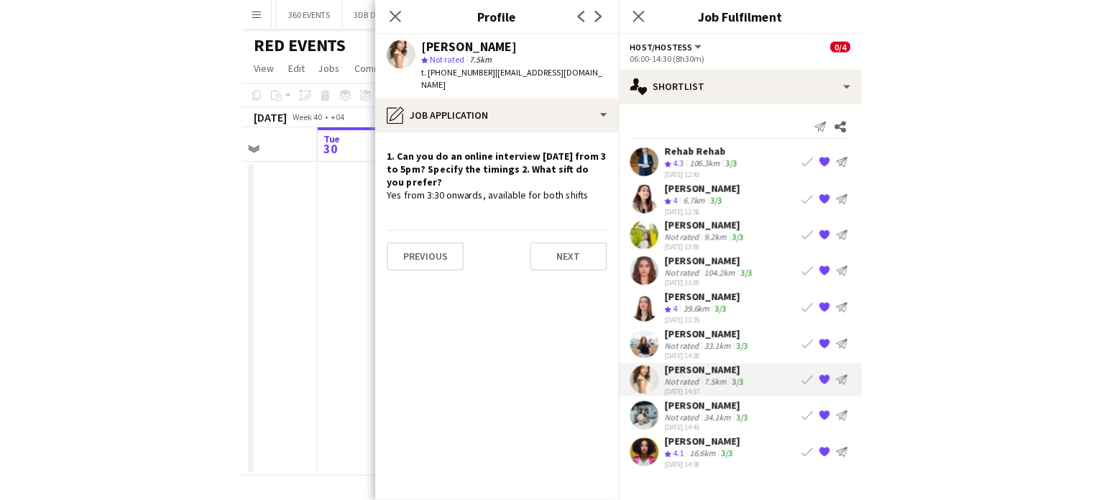
scroll to position [0, 5412]
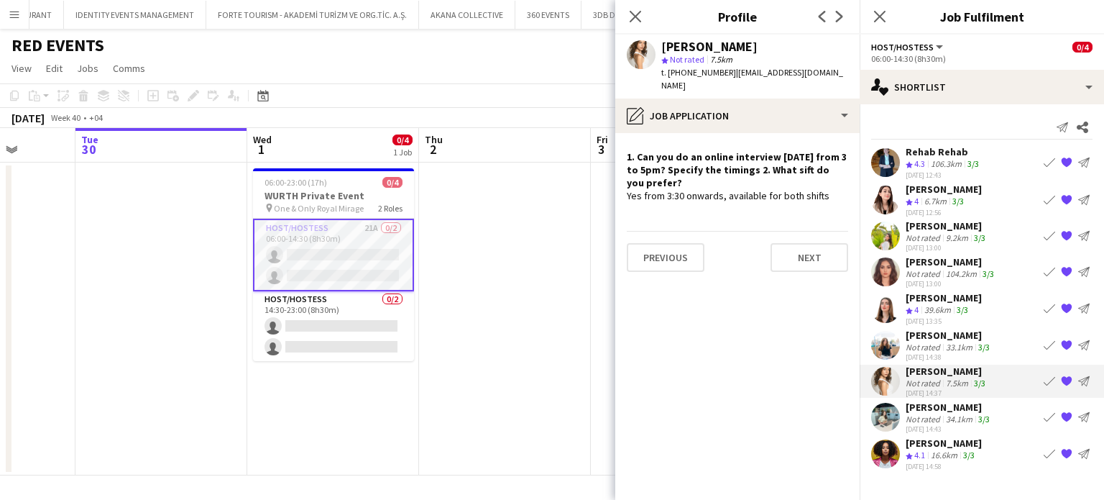
click at [924, 388] on div "30-09-2025 14:37" at bounding box center [947, 392] width 83 height 9
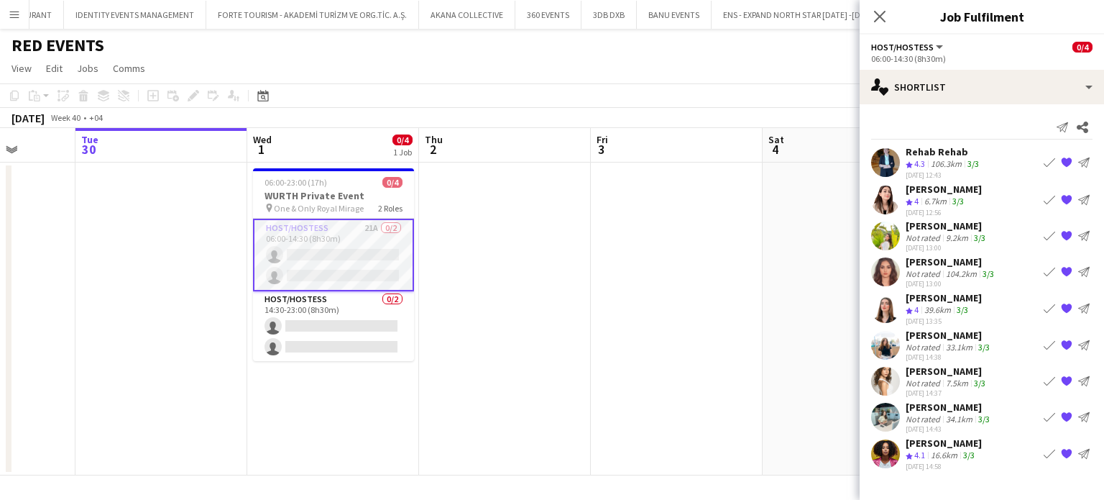
click at [1068, 381] on app-icon "{{ spriteTitle }}" at bounding box center [1067, 381] width 12 height 12
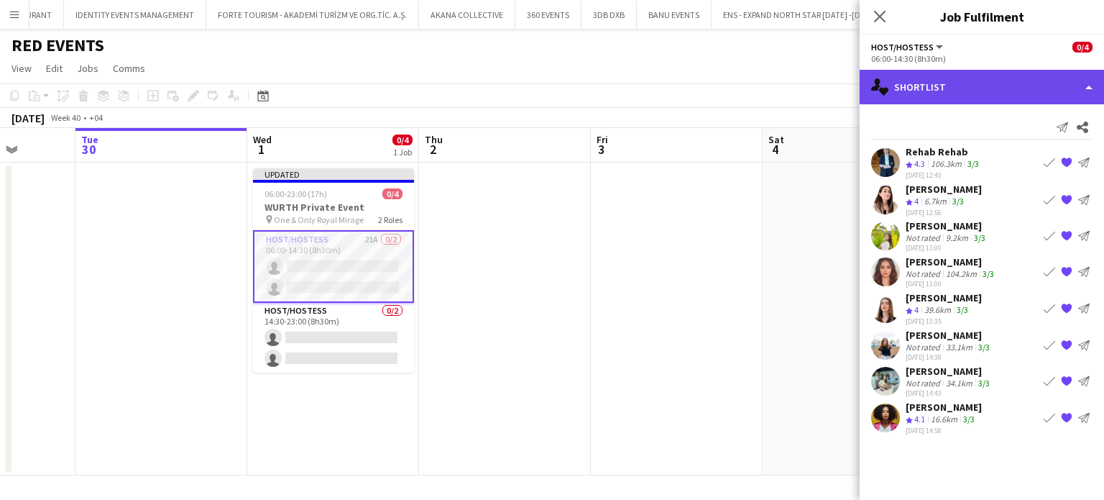
click at [1058, 75] on div "single-neutral-actions-heart Shortlist" at bounding box center [982, 87] width 244 height 35
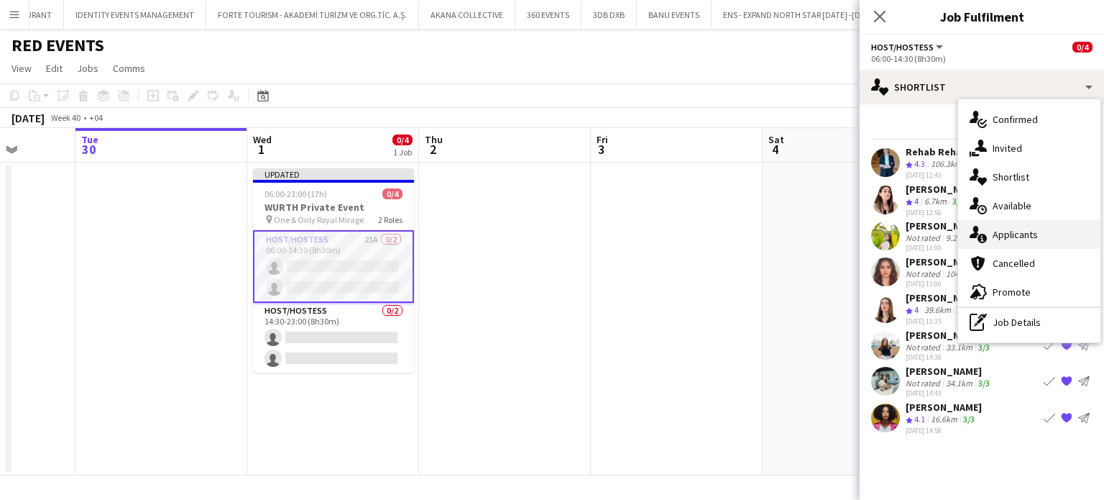
click at [1026, 241] on div "single-neutral-actions-information Applicants" at bounding box center [1029, 234] width 142 height 29
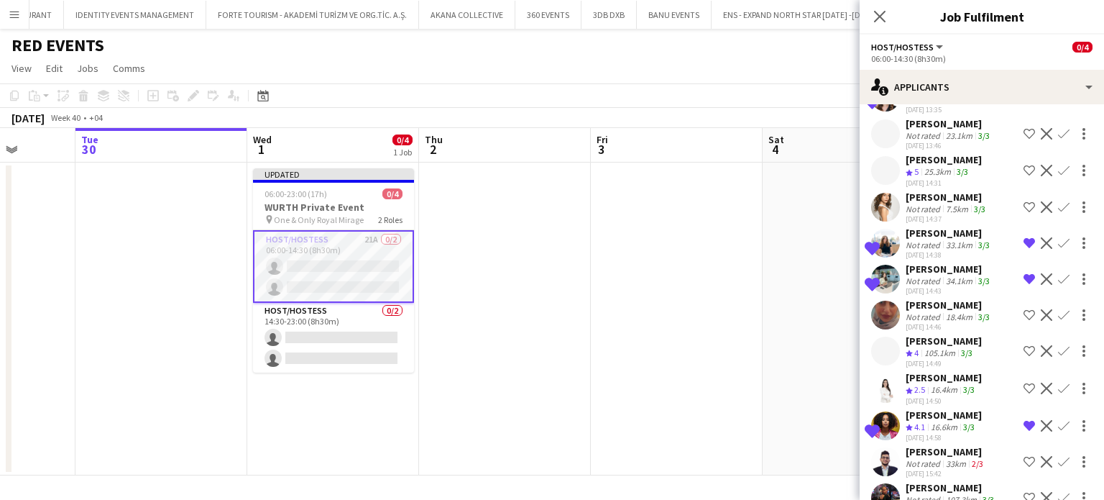
scroll to position [301, 0]
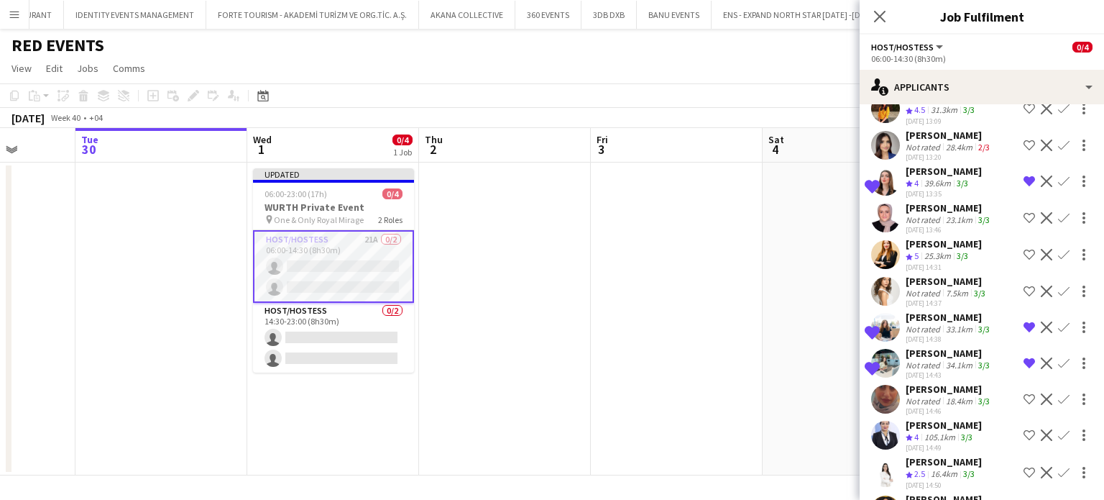
click at [1041, 285] on app-icon "Decline" at bounding box center [1047, 291] width 12 height 12
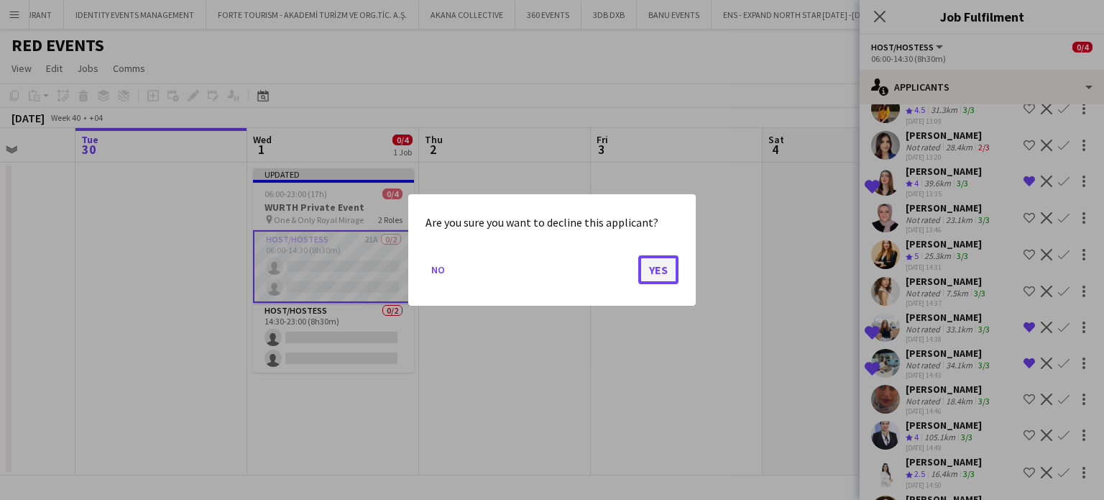
click at [656, 272] on button "Yes" at bounding box center [658, 269] width 40 height 29
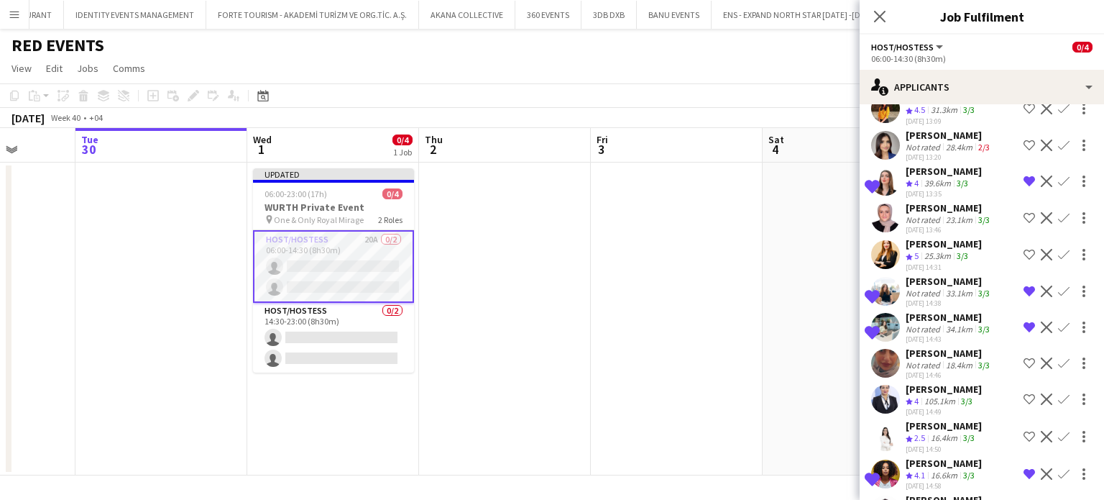
click at [948, 250] on div "25.3km" at bounding box center [938, 256] width 32 height 12
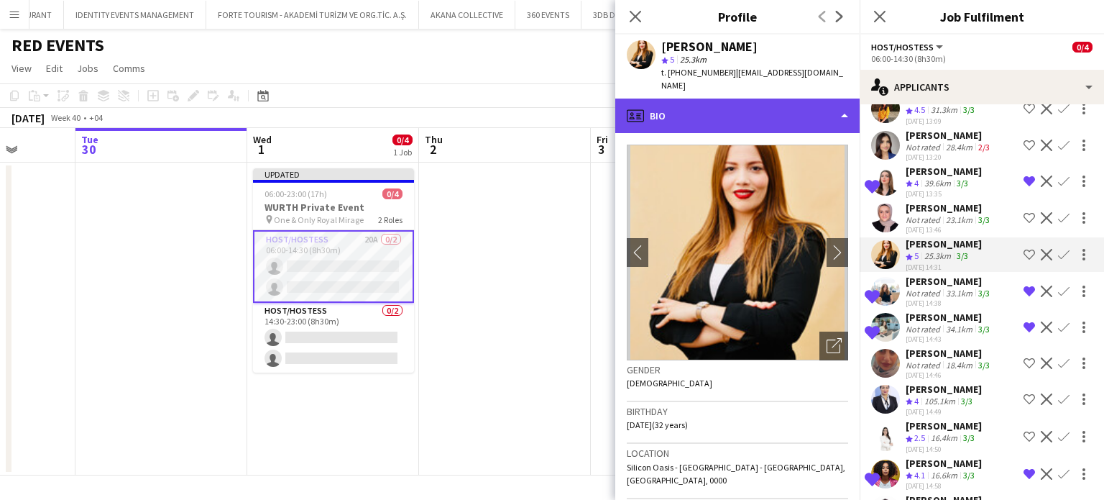
click at [804, 99] on div "profile Bio" at bounding box center [737, 116] width 244 height 35
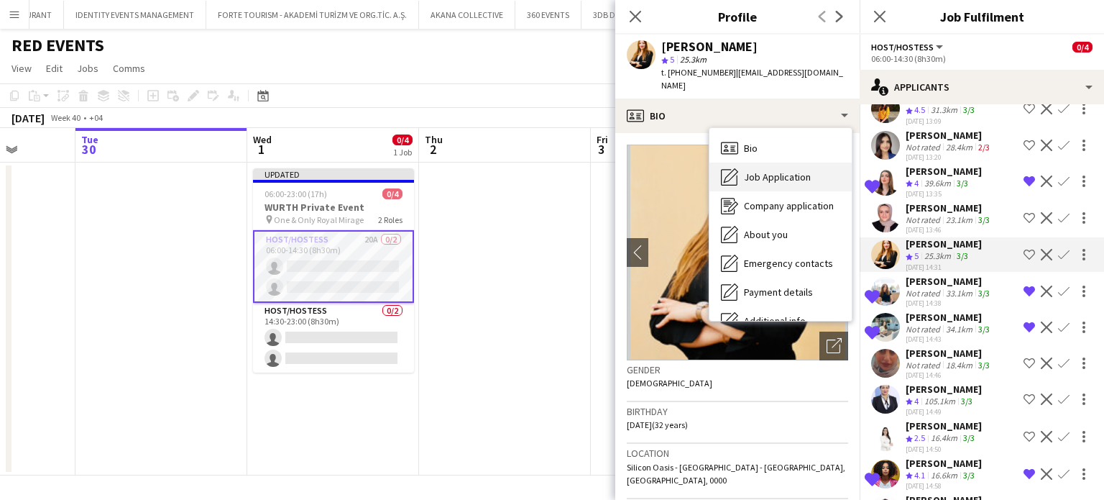
click at [767, 170] on span "Job Application" at bounding box center [777, 176] width 67 height 13
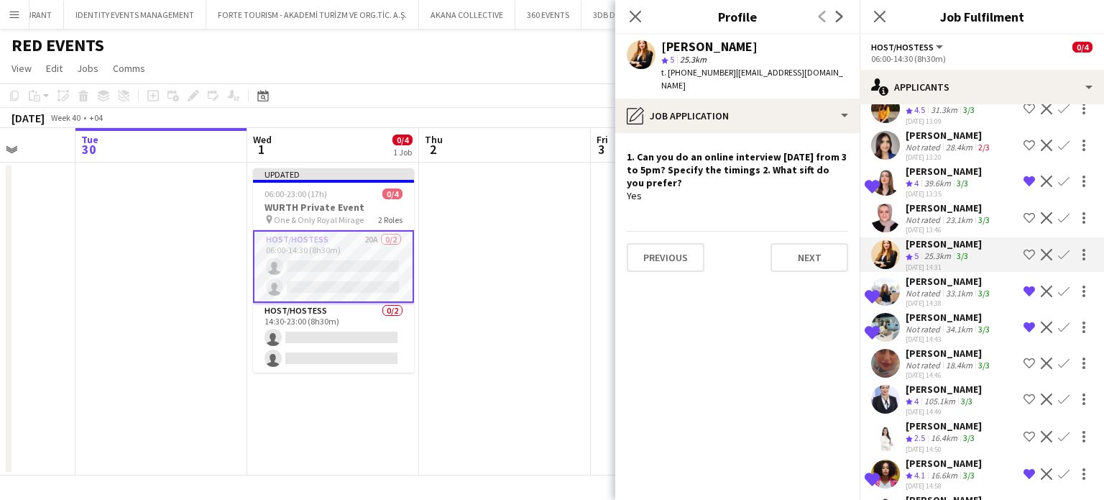
click at [1024, 249] on app-icon "Shortlist crew" at bounding box center [1030, 255] width 12 height 12
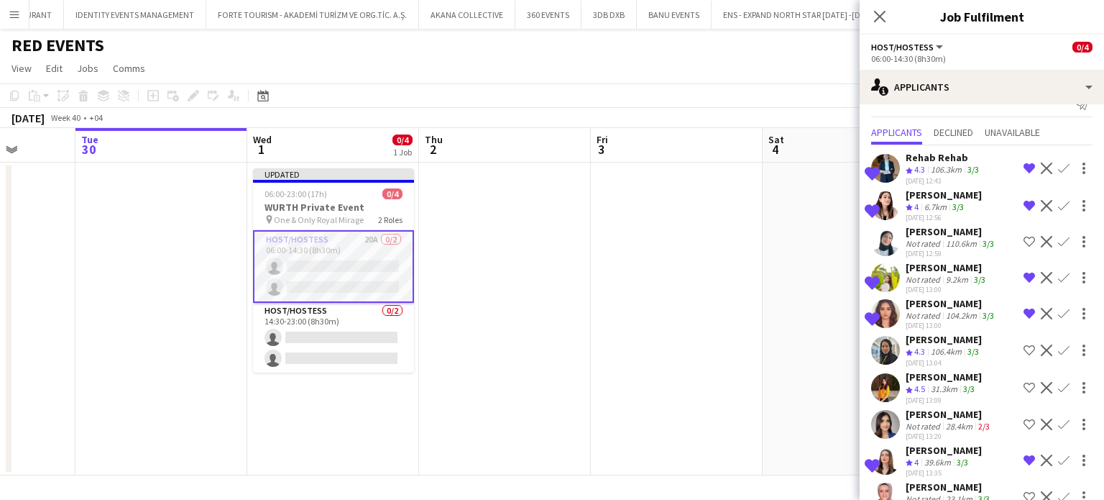
scroll to position [0, 0]
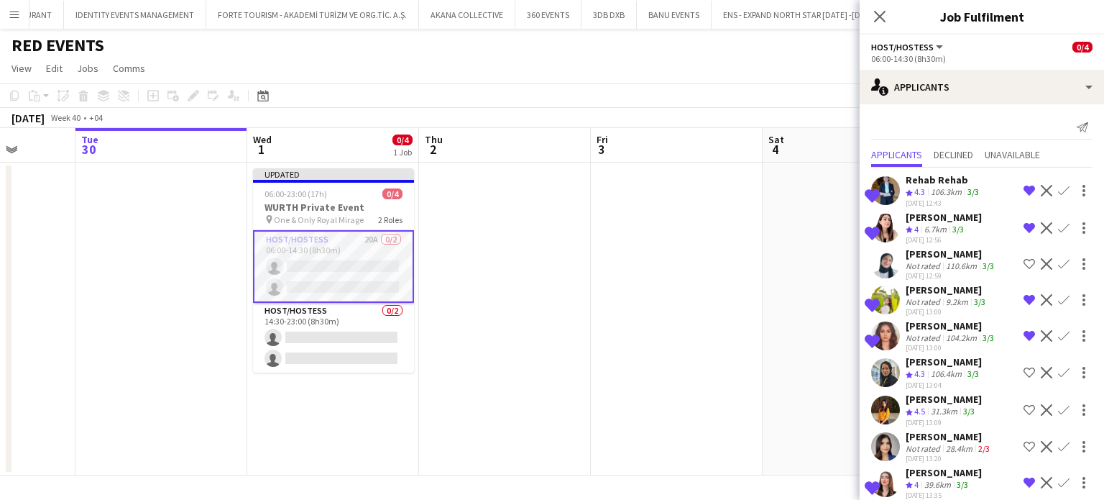
click at [748, 260] on app-date-cell at bounding box center [677, 318] width 172 height 313
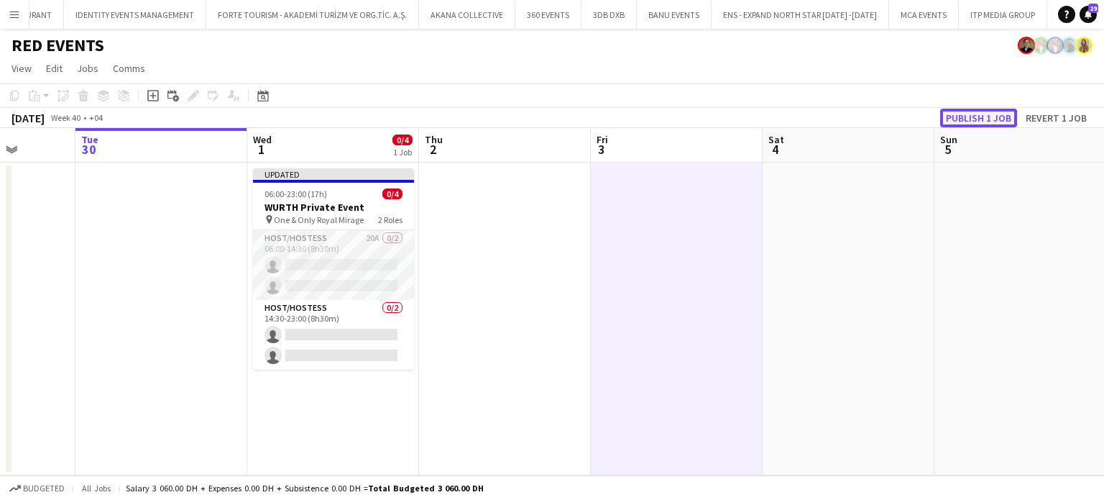
click at [984, 123] on button "Publish 1 job" at bounding box center [978, 118] width 77 height 19
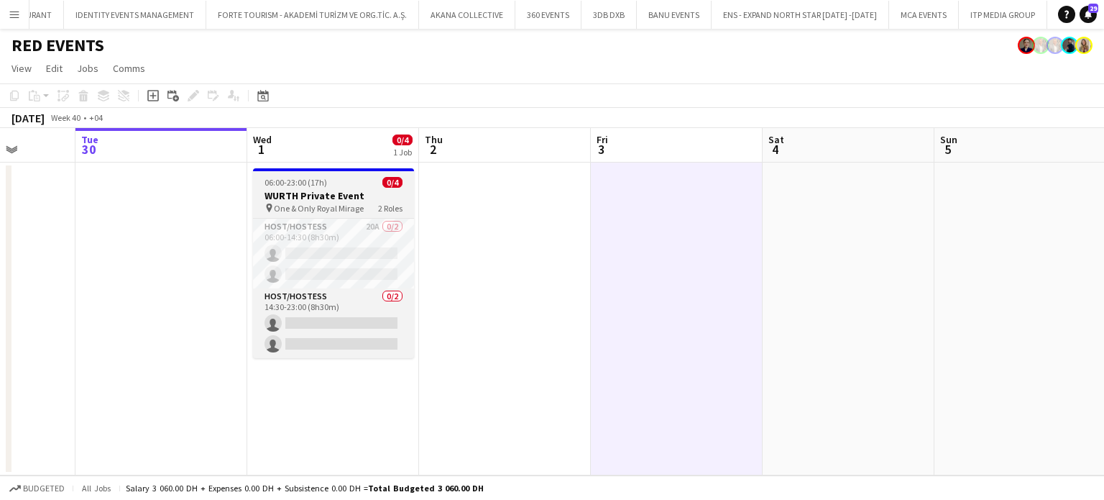
click at [327, 192] on h3 "WURTH Private Event" at bounding box center [333, 195] width 161 height 13
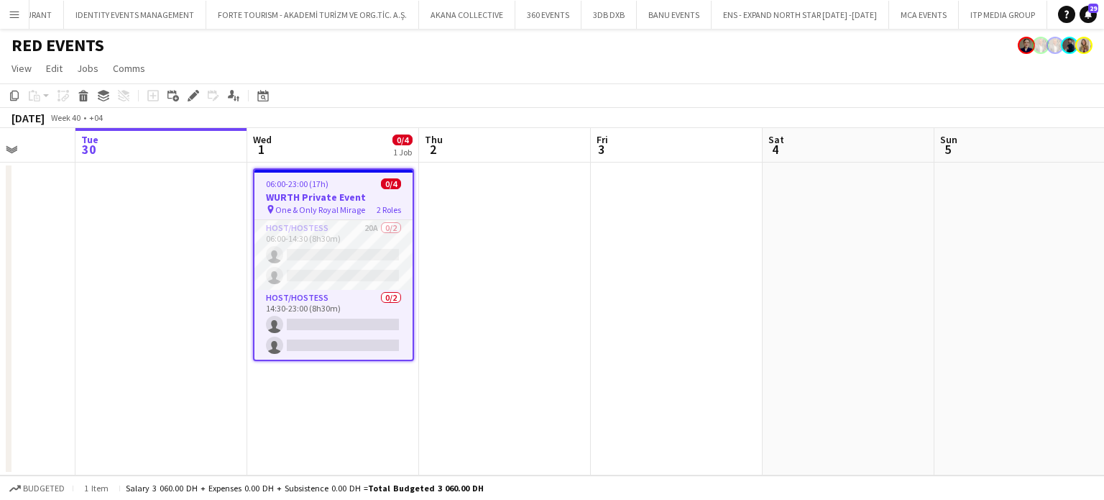
scroll to position [0, 441]
click at [197, 97] on icon "Edit" at bounding box center [194, 96] width 12 height 12
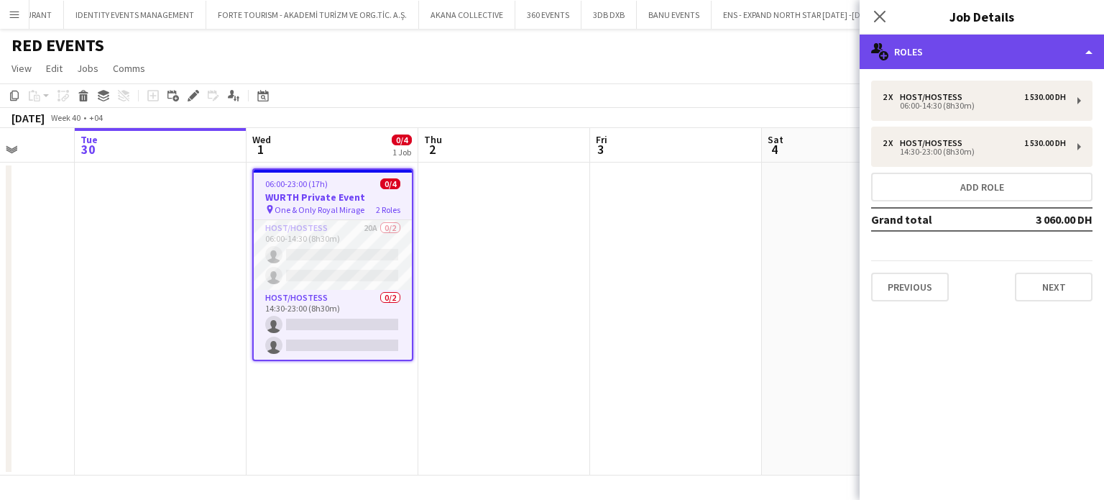
click at [1076, 50] on div "multiple-users-add Roles" at bounding box center [982, 52] width 244 height 35
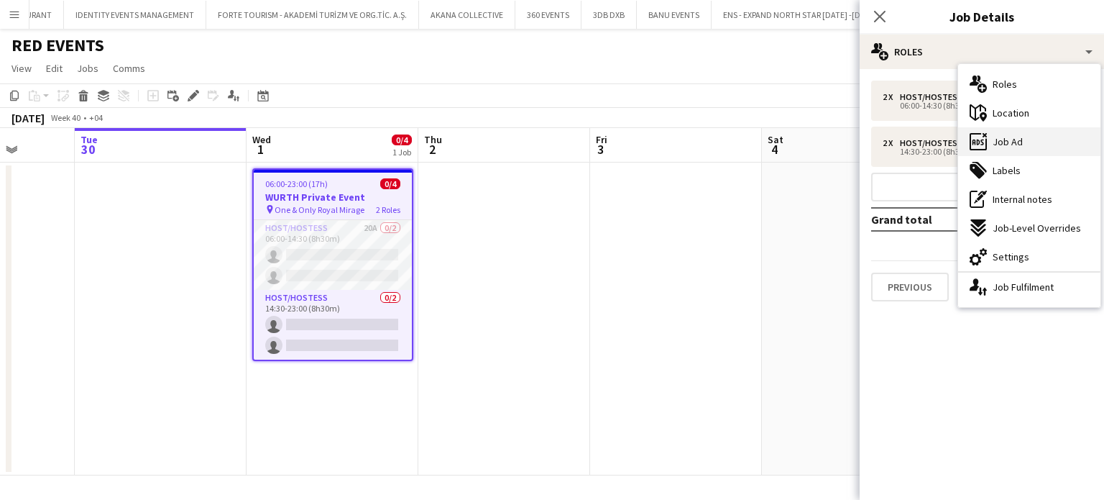
click at [1012, 143] on span "Job Ad" at bounding box center [1008, 141] width 30 height 13
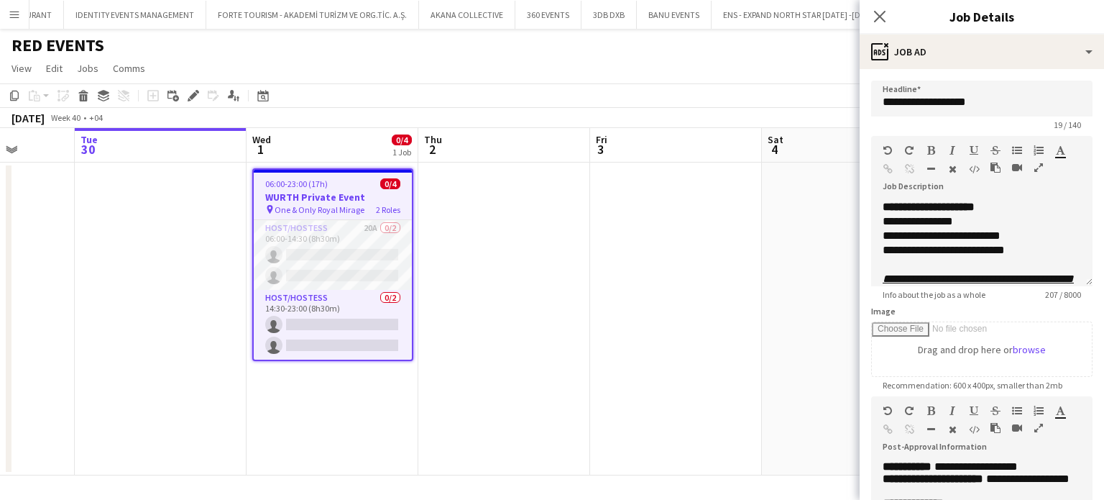
click at [665, 259] on app-date-cell at bounding box center [676, 318] width 172 height 313
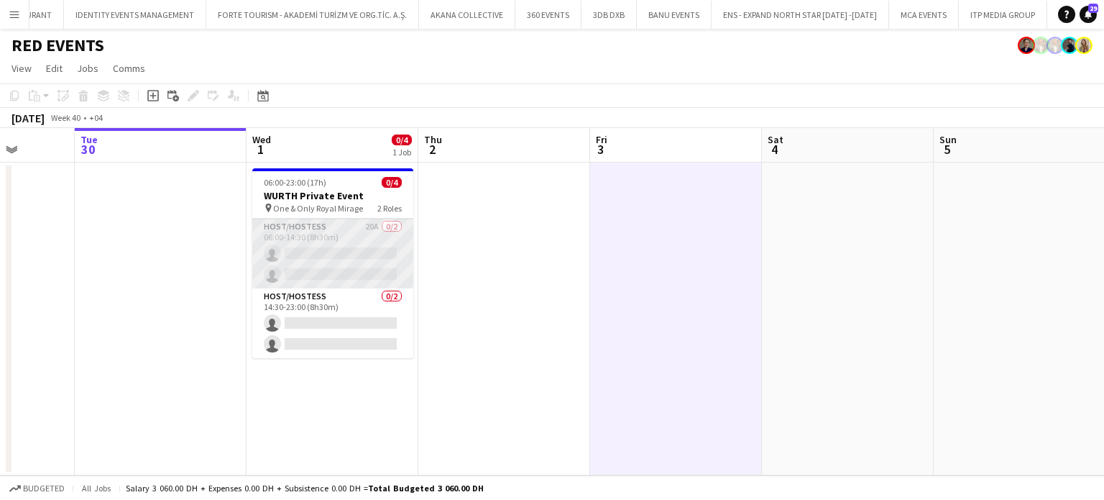
click at [346, 261] on app-card-role "Host/Hostess 20A 0/2 06:00-14:30 (8h30m) single-neutral-actions single-neutral-…" at bounding box center [332, 254] width 161 height 70
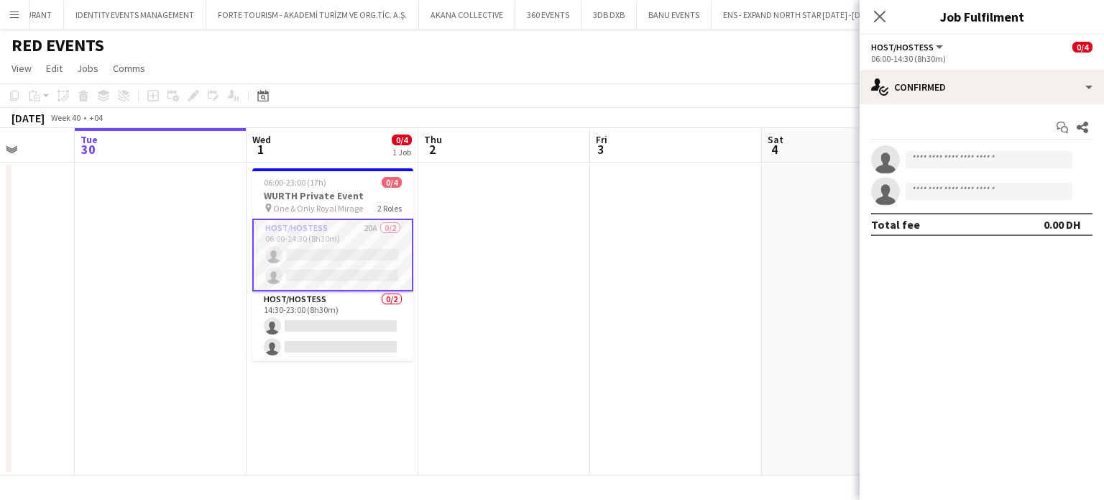
click at [566, 227] on app-date-cell at bounding box center [504, 318] width 172 height 313
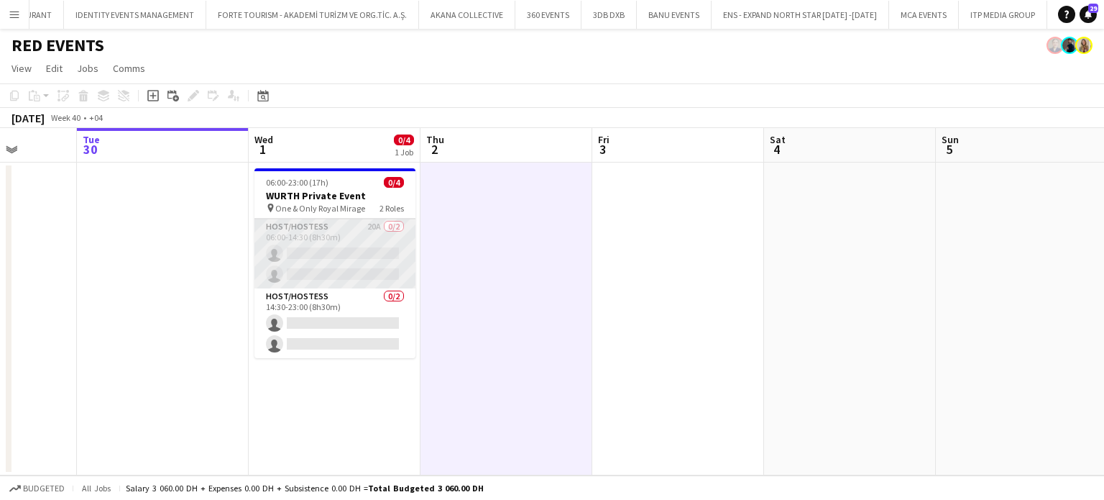
scroll to position [0, 440]
click at [357, 256] on app-card-role "Host/Hostess 20A 0/2 06:00-14:30 (8h30m) single-neutral-actions single-neutral-…" at bounding box center [333, 254] width 161 height 70
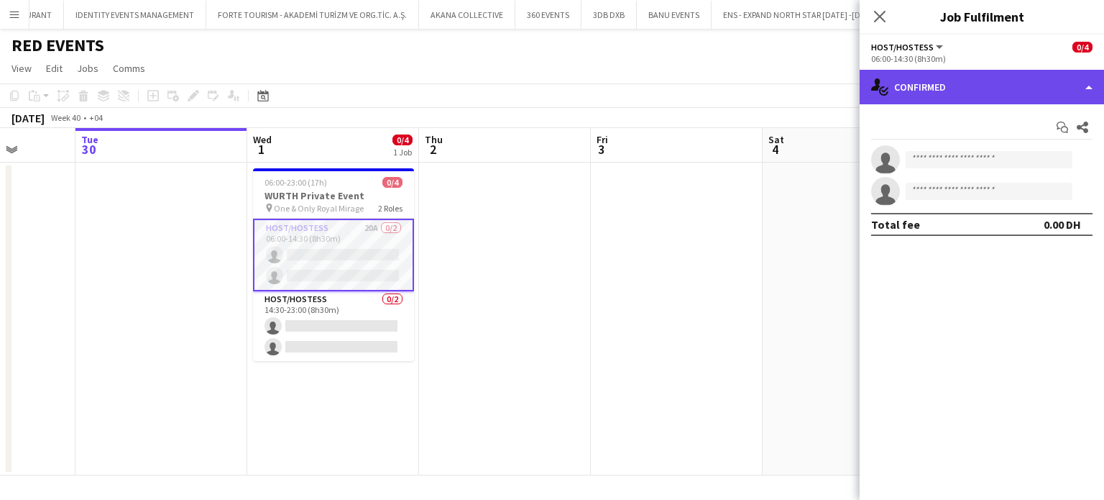
click at [1090, 70] on div "single-neutral-actions-check-2 Confirmed" at bounding box center [982, 87] width 244 height 35
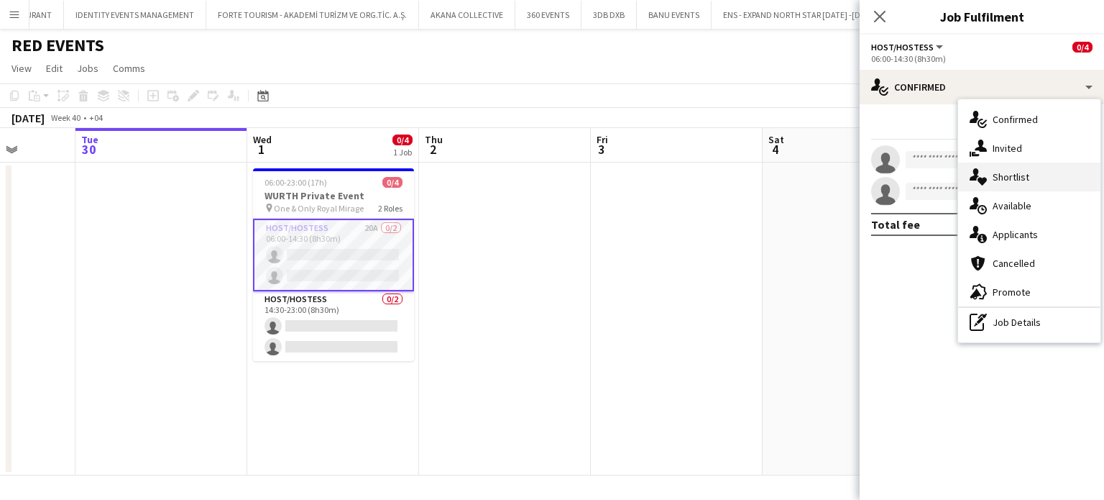
click at [1004, 181] on span "Shortlist" at bounding box center [1011, 176] width 37 height 13
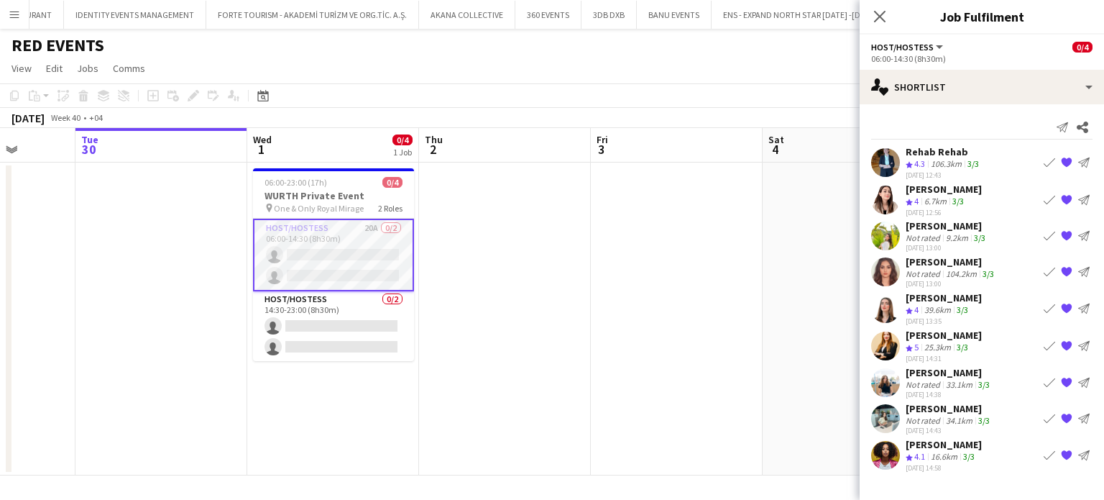
click at [930, 451] on div "16.6km" at bounding box center [944, 457] width 32 height 12
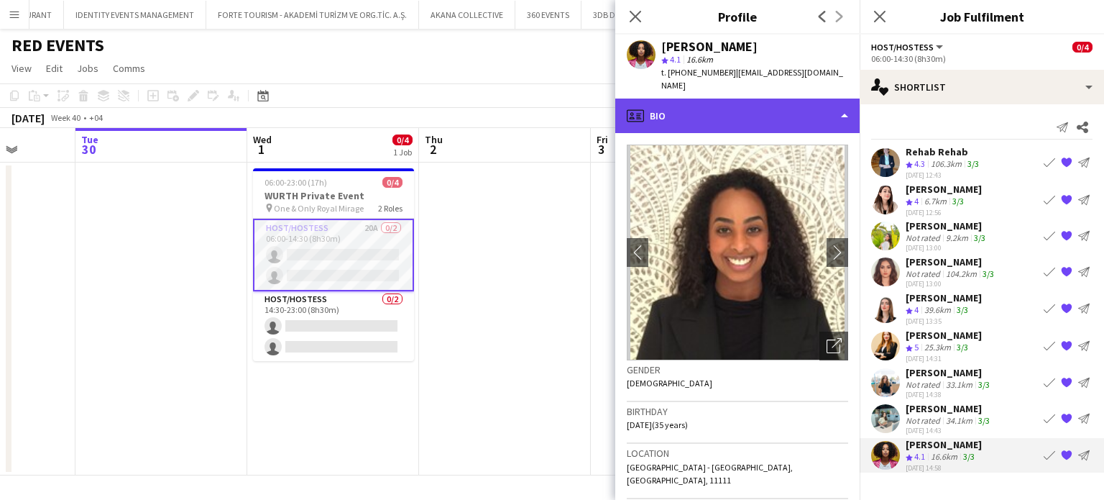
drag, startPoint x: 827, startPoint y: 93, endPoint x: 838, endPoint y: 126, distance: 35.0
click at [827, 99] on div "profile Bio" at bounding box center [737, 116] width 244 height 35
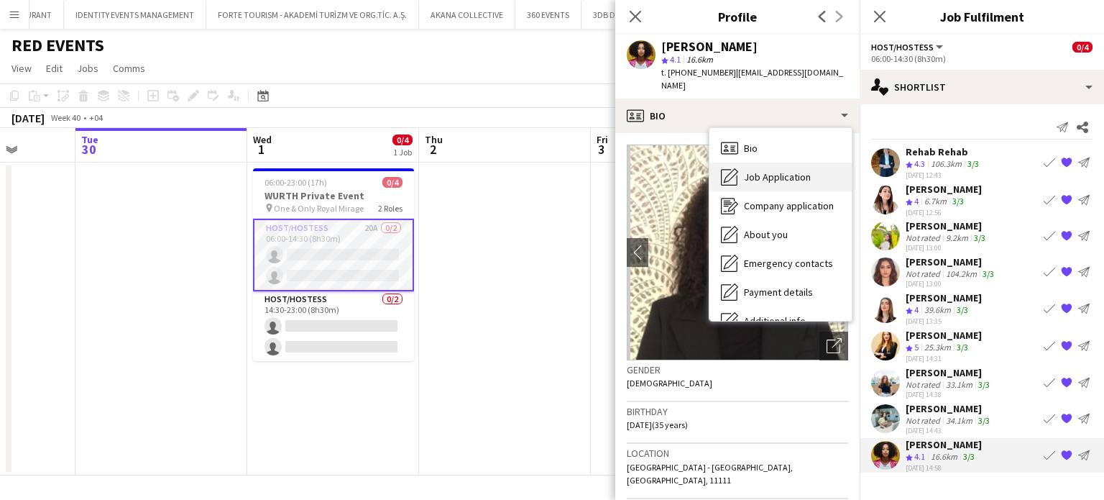
click at [787, 170] on span "Job Application" at bounding box center [777, 176] width 67 height 13
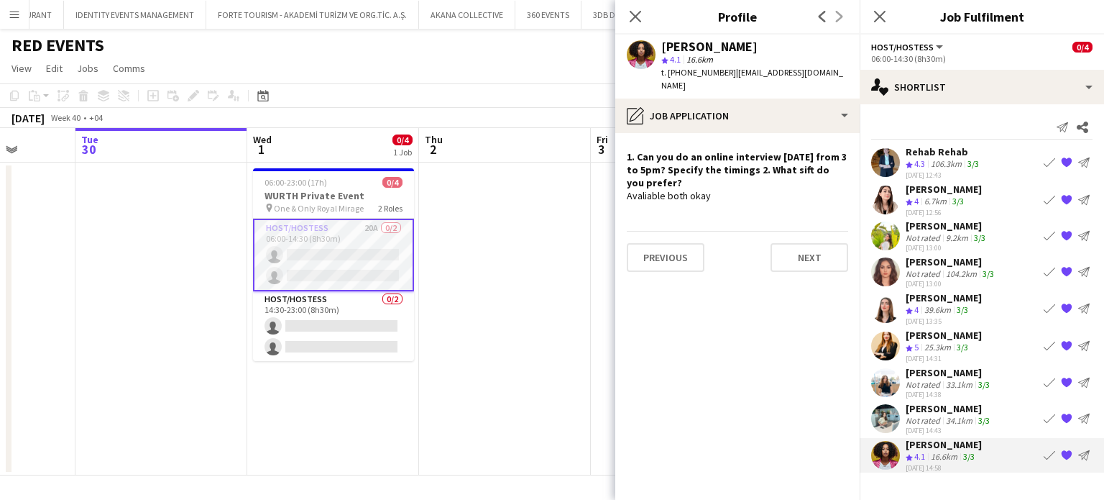
click at [932, 342] on div "25.3km" at bounding box center [938, 348] width 32 height 12
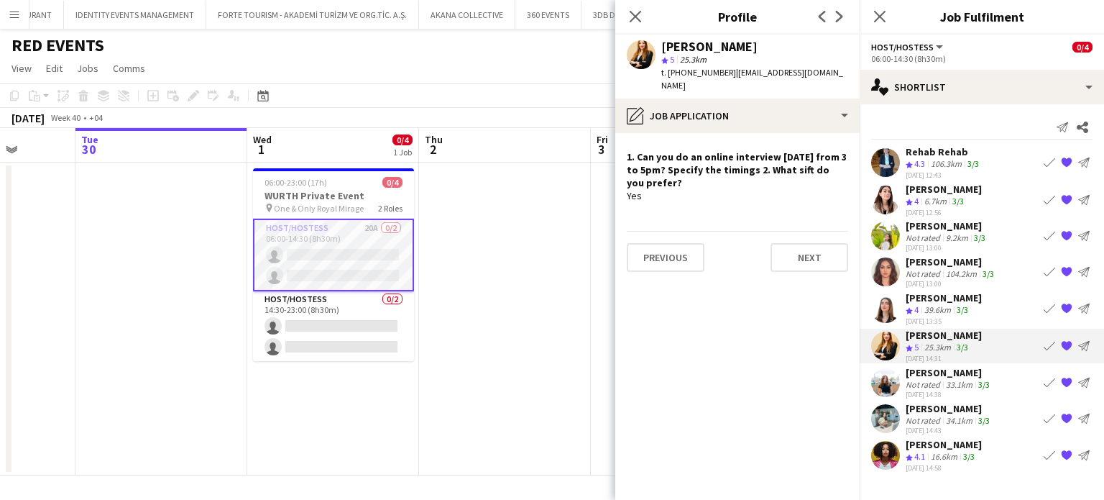
click at [963, 307] on app-skills-label "3/3" at bounding box center [963, 309] width 12 height 11
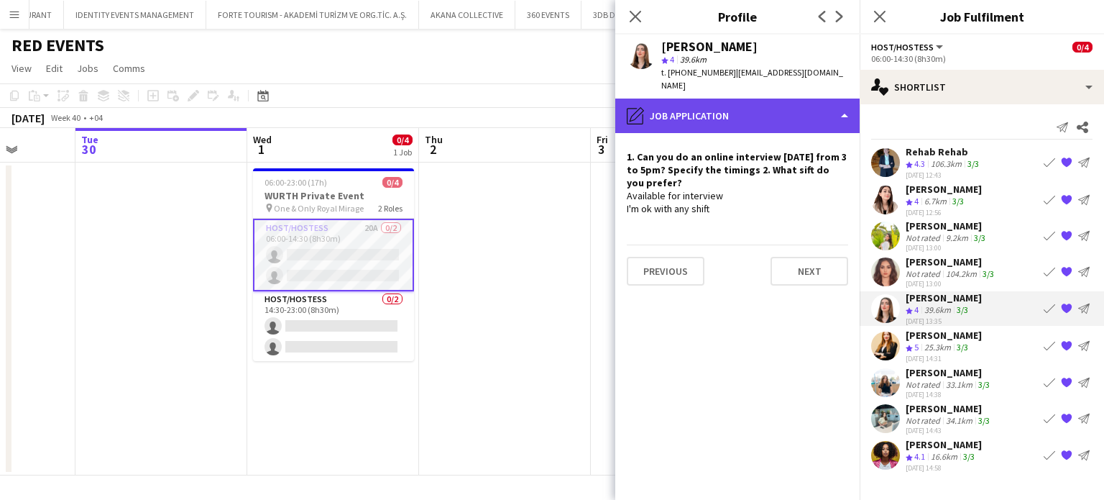
click at [795, 99] on div "pencil4 Job Application" at bounding box center [737, 116] width 244 height 35
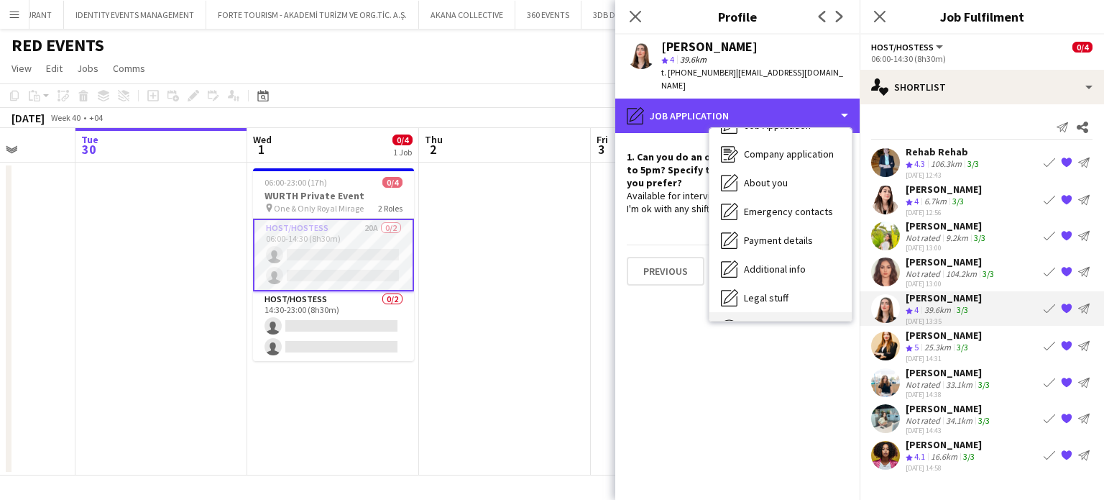
scroll to position [106, 0]
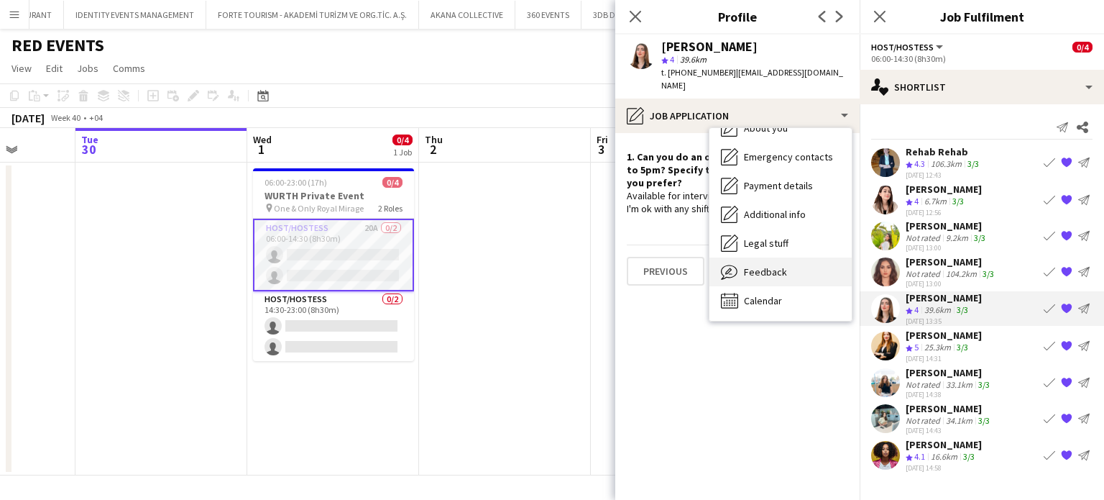
click at [791, 257] on div "Feedback Feedback" at bounding box center [781, 271] width 142 height 29
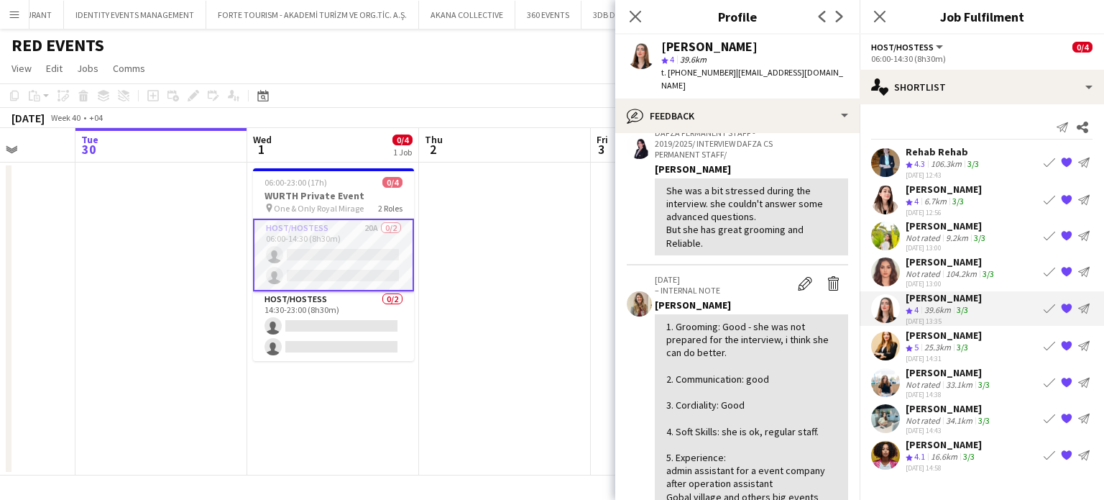
scroll to position [144, 0]
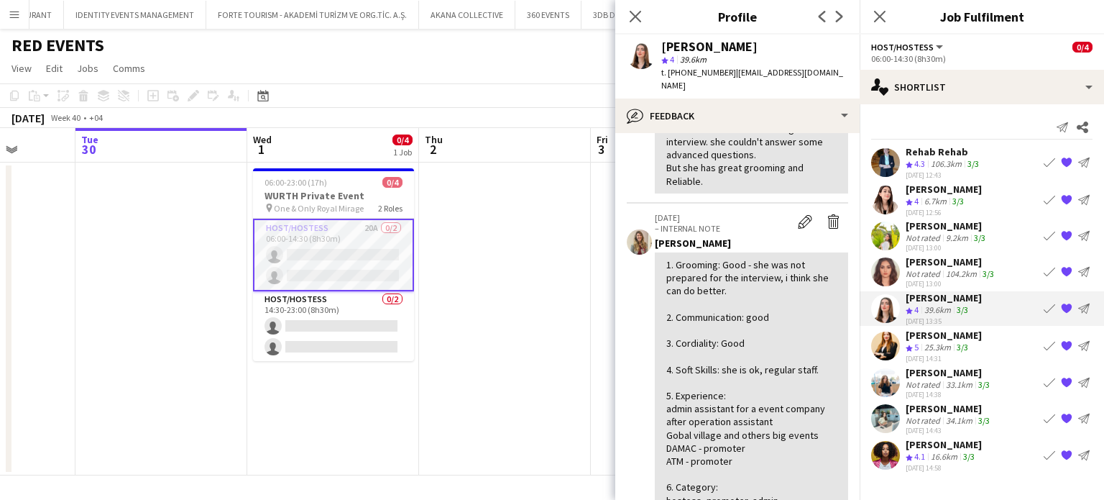
click at [917, 199] on span "4" at bounding box center [917, 201] width 4 height 11
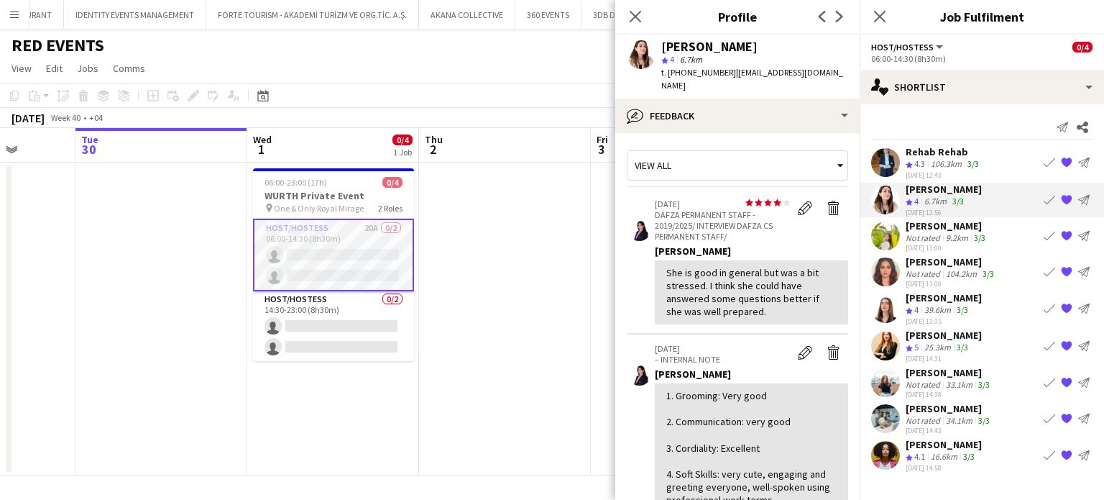
click at [908, 160] on app-icon "Crew rating" at bounding box center [909, 165] width 7 height 11
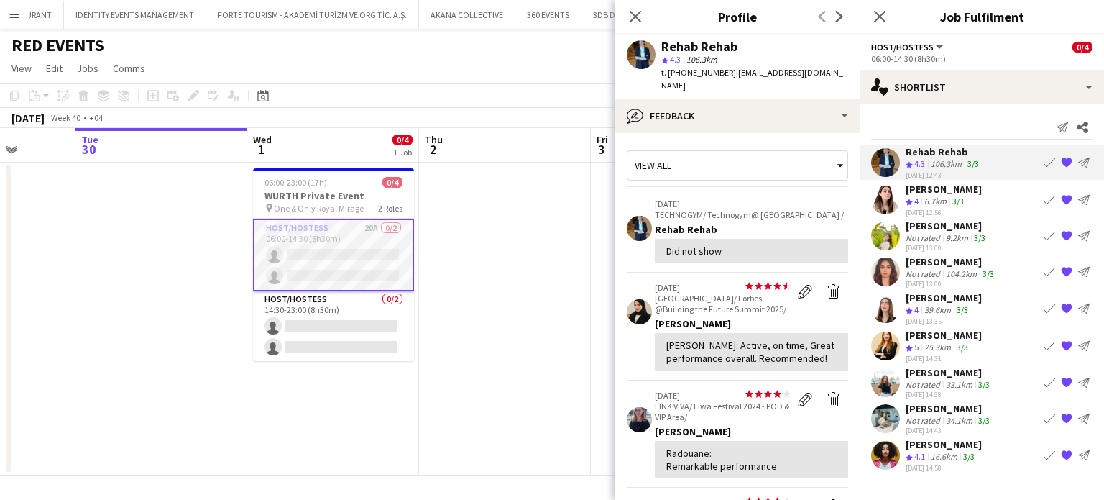
click at [918, 334] on div "Takwa Nsiri" at bounding box center [944, 335] width 76 height 13
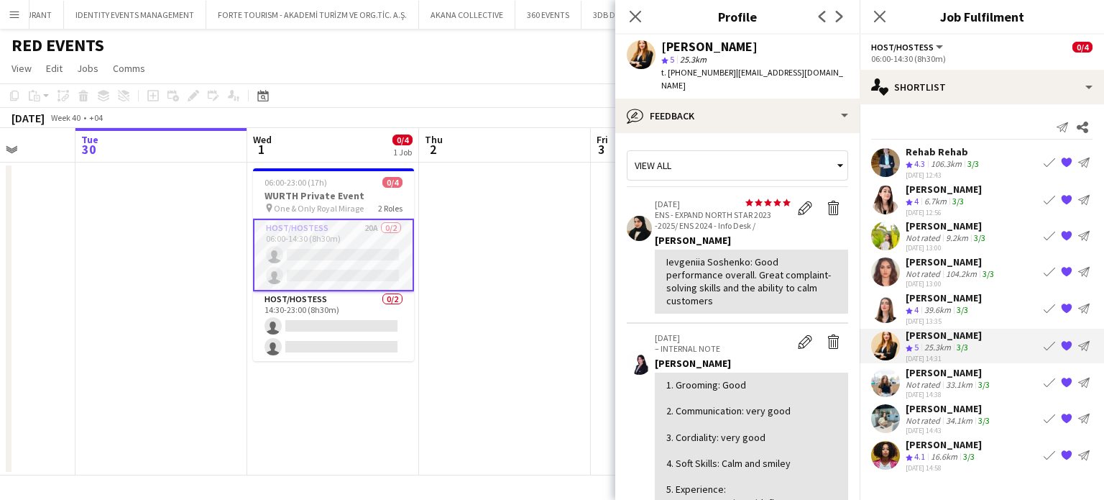
click at [930, 200] on div "6.7km" at bounding box center [936, 202] width 28 height 12
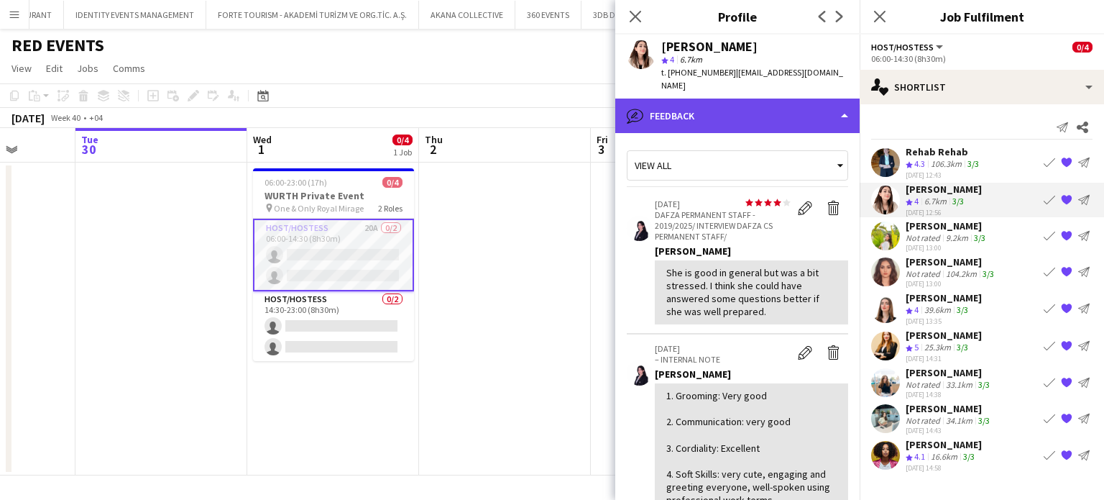
click at [817, 101] on div "bubble-pencil Feedback" at bounding box center [737, 116] width 244 height 35
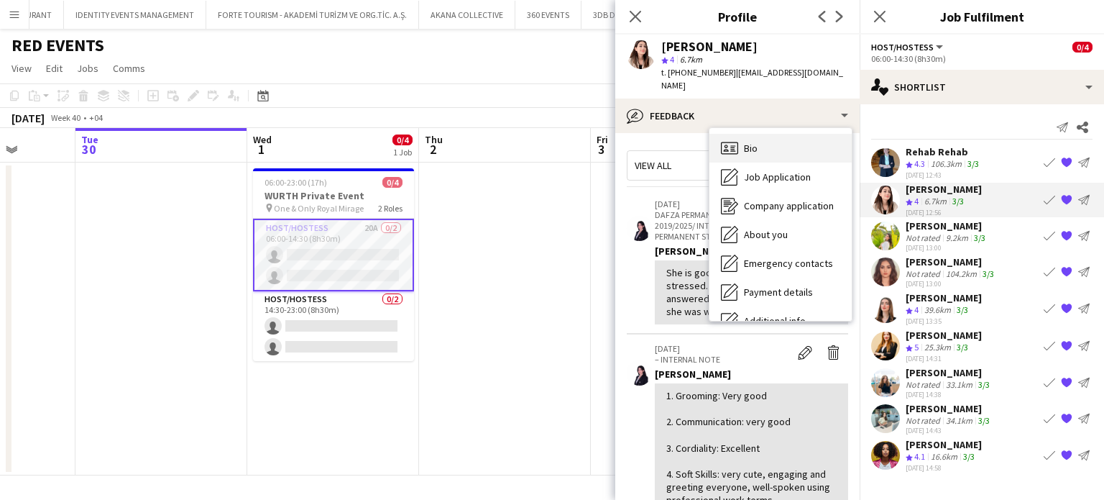
click at [777, 134] on div "Bio Bio" at bounding box center [781, 148] width 142 height 29
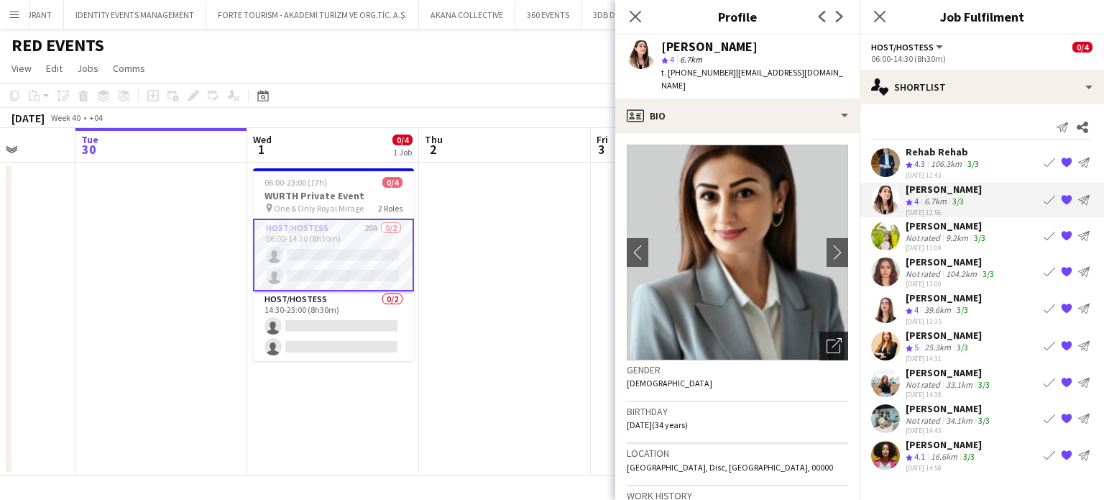
click at [827, 338] on icon "Open photos pop-in" at bounding box center [834, 345] width 15 height 15
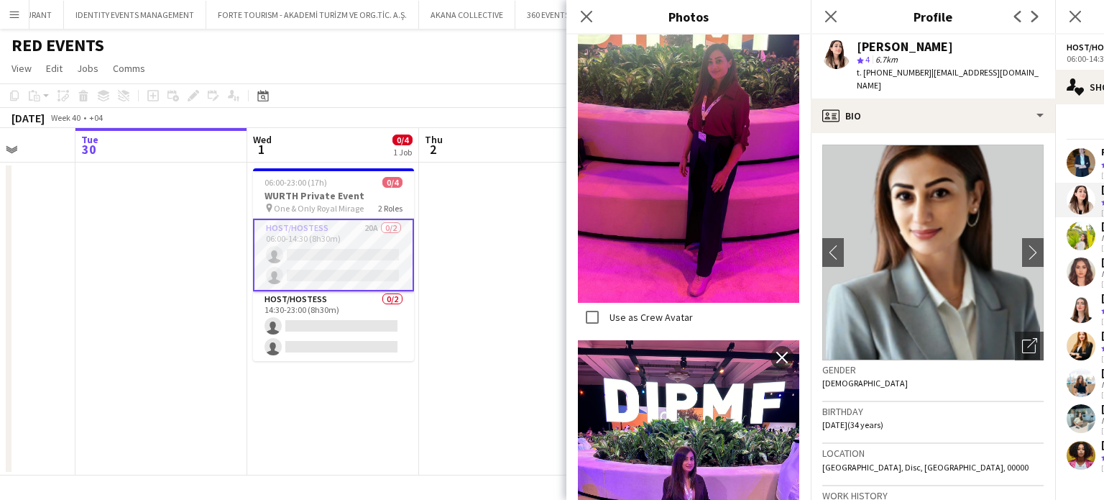
scroll to position [863, 0]
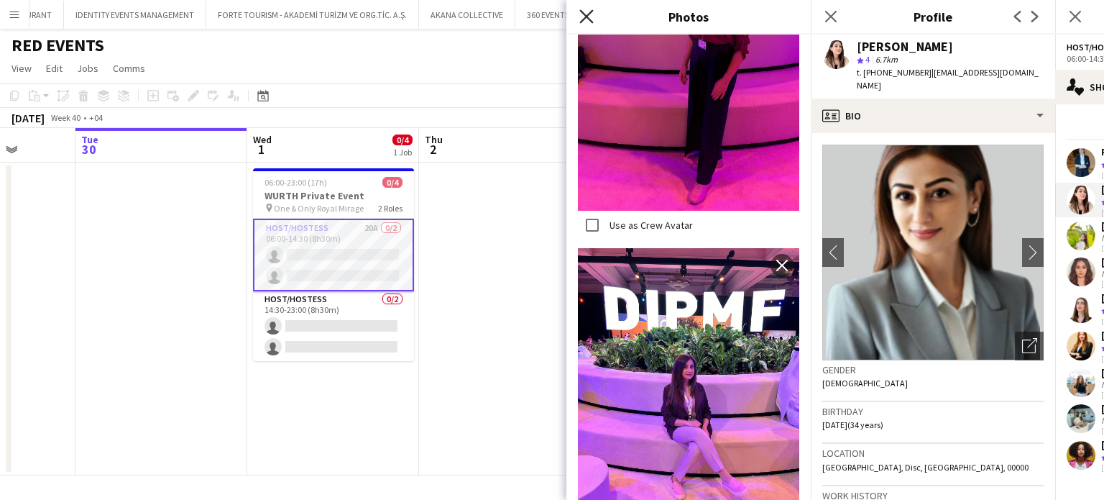
click at [584, 17] on icon "Close pop-in" at bounding box center [587, 16] width 14 height 14
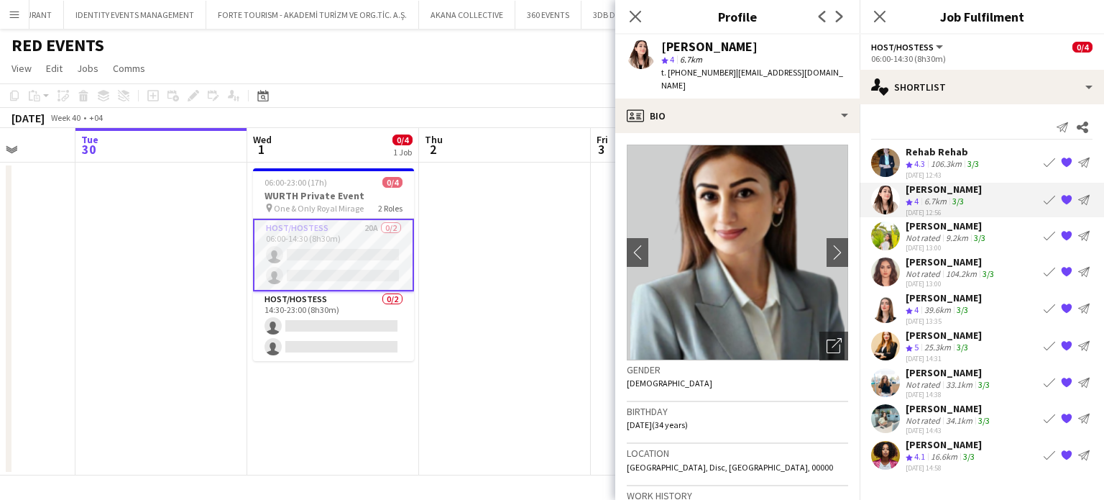
click at [917, 153] on div "Rehab Rehab" at bounding box center [944, 151] width 76 height 13
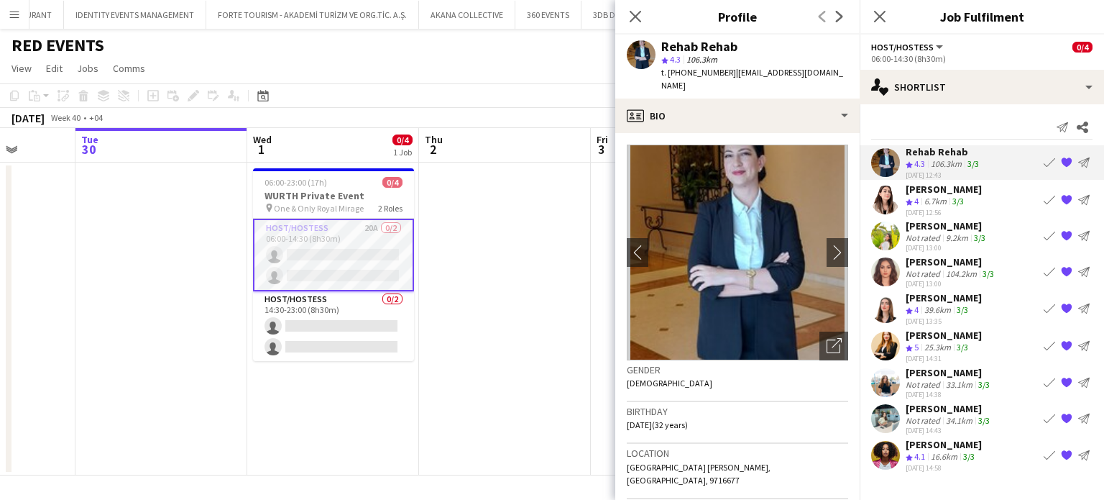
click at [935, 300] on div "Yara Nehawi" at bounding box center [944, 297] width 76 height 13
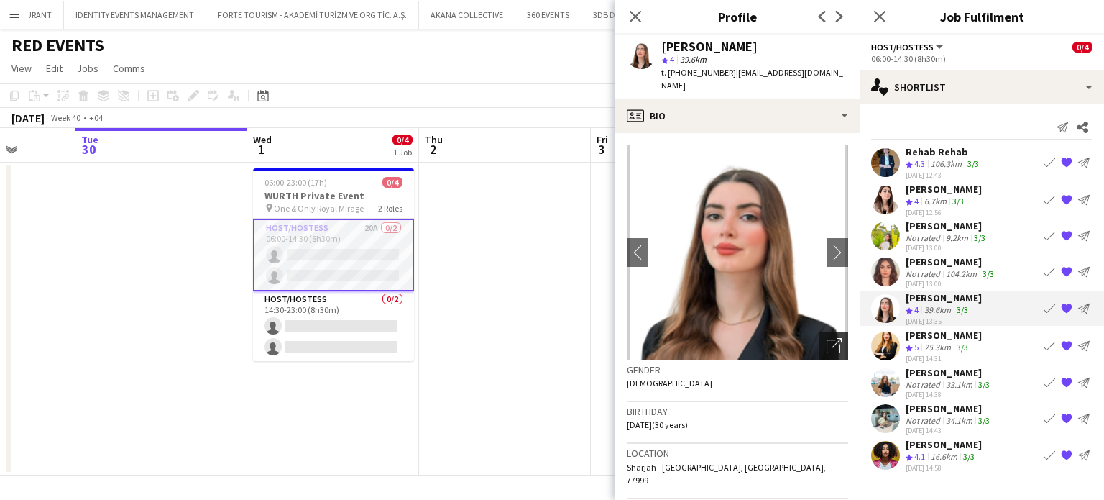
click at [827, 338] on icon "Open photos pop-in" at bounding box center [834, 345] width 15 height 15
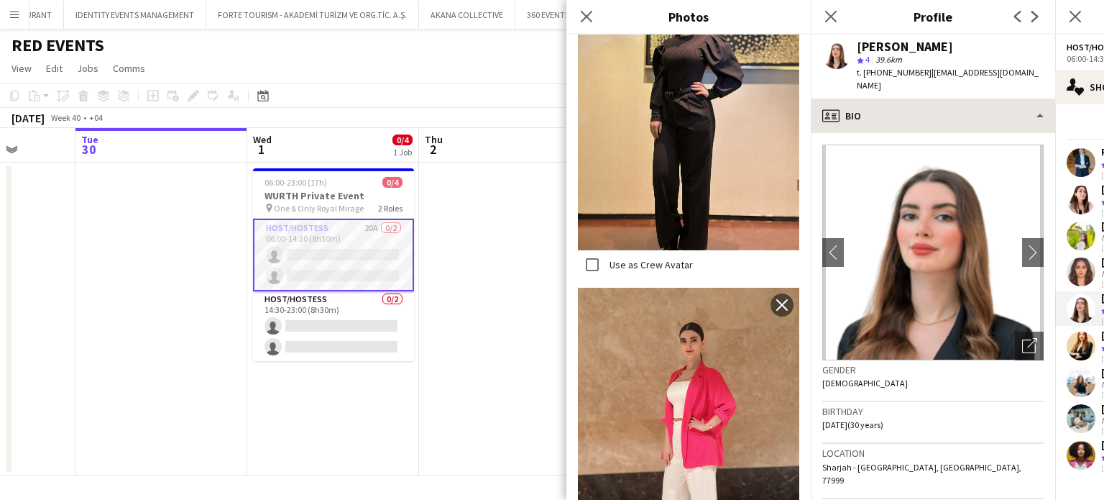
scroll to position [791, 0]
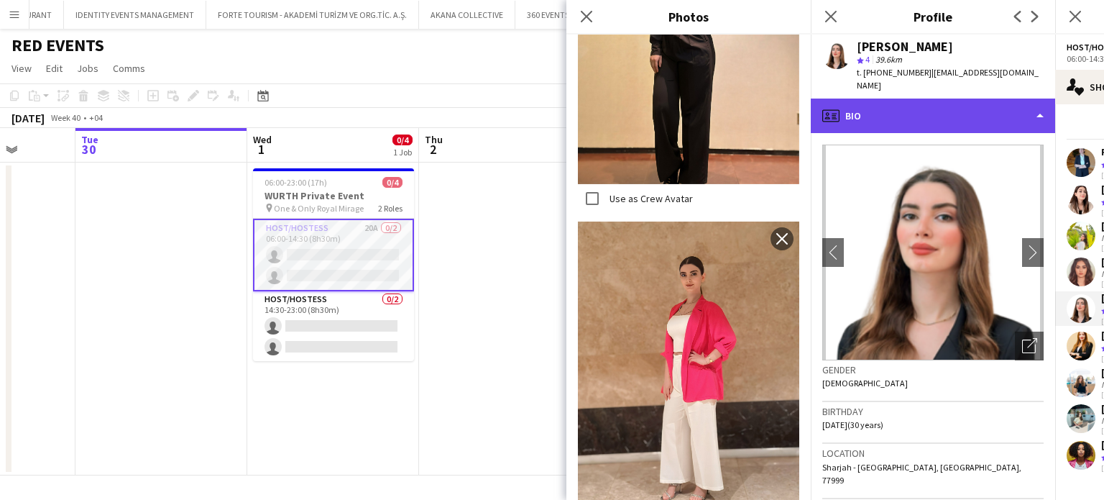
click at [953, 99] on div "profile Bio" at bounding box center [933, 116] width 244 height 35
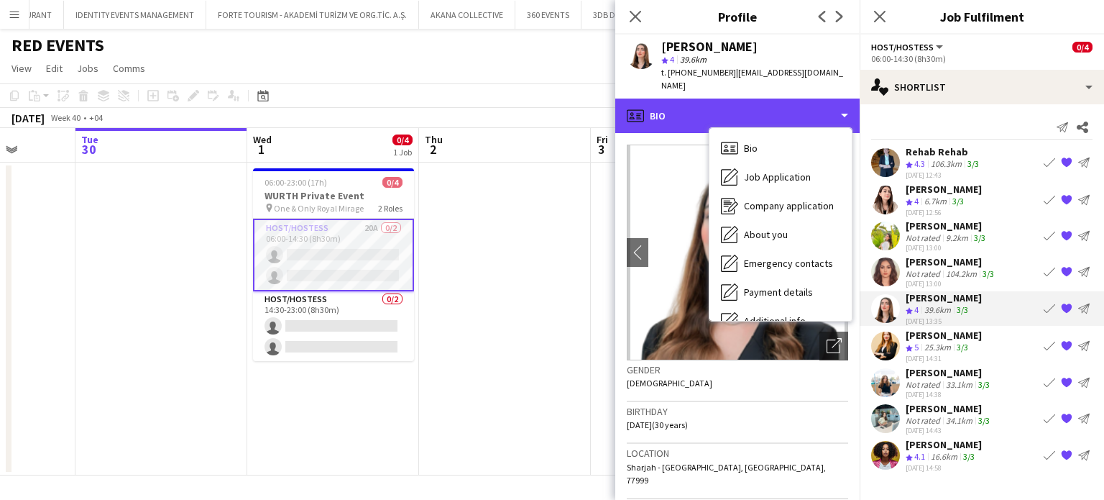
scroll to position [106, 0]
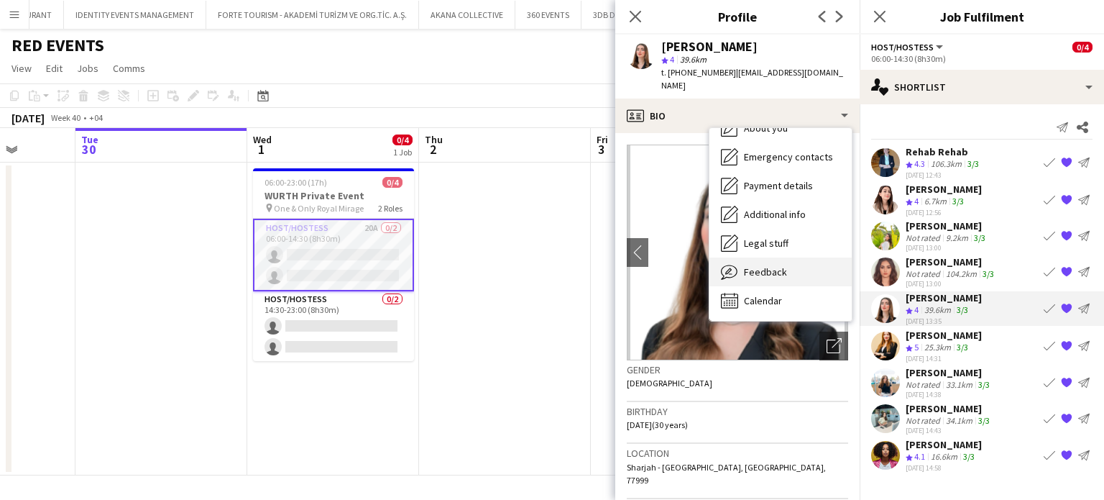
click at [788, 265] on div "Feedback Feedback" at bounding box center [781, 271] width 142 height 29
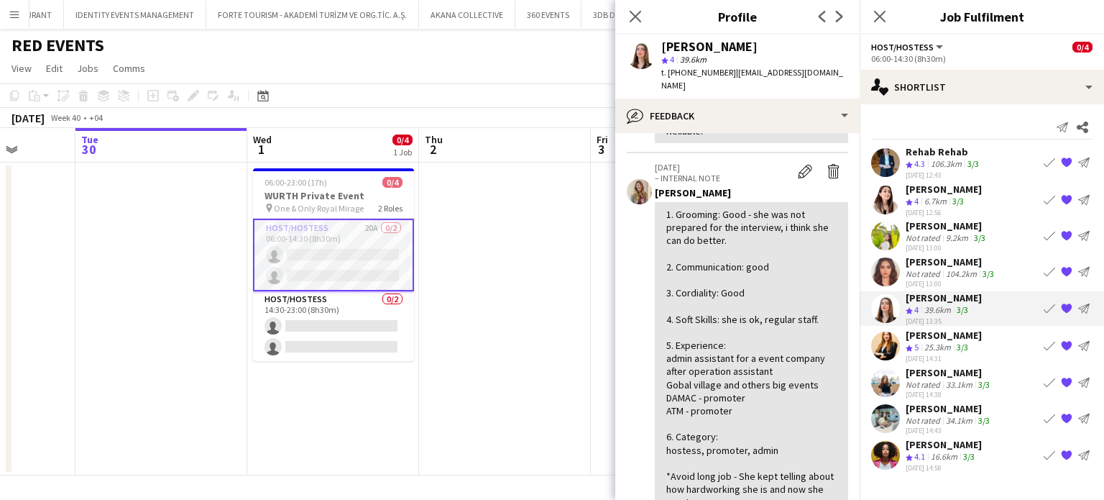
scroll to position [216, 0]
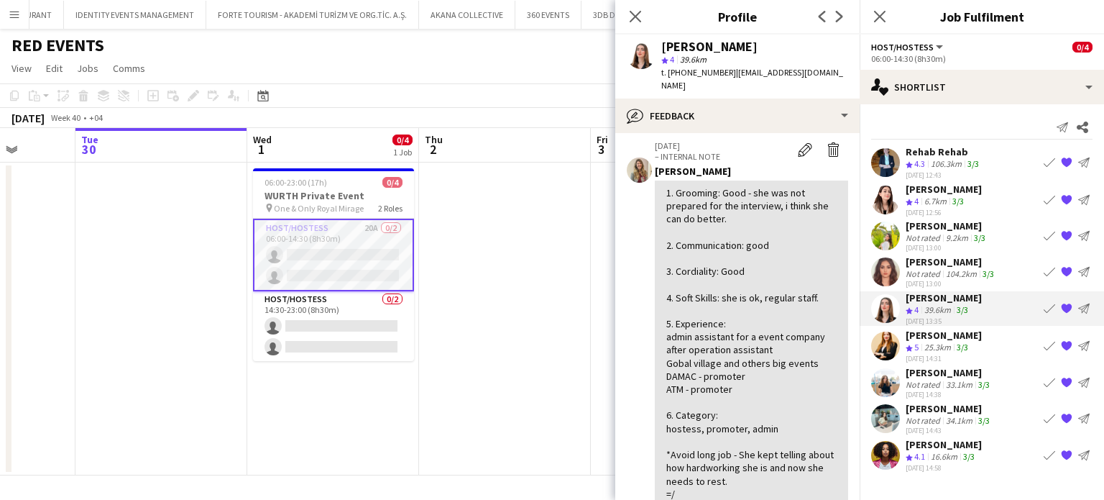
click at [952, 415] on div "34.1km" at bounding box center [959, 420] width 32 height 11
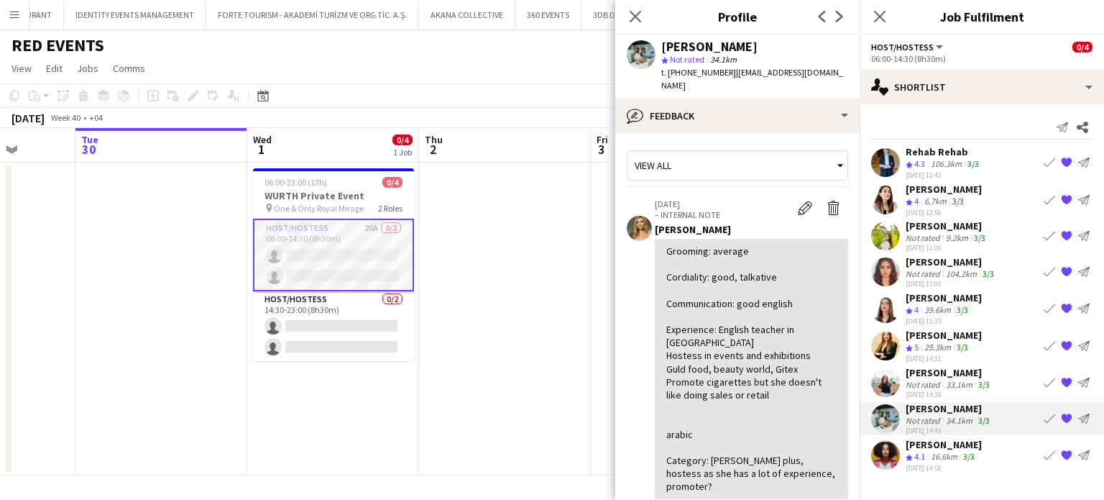
click at [928, 370] on div "Malak Salaheldin" at bounding box center [949, 372] width 87 height 13
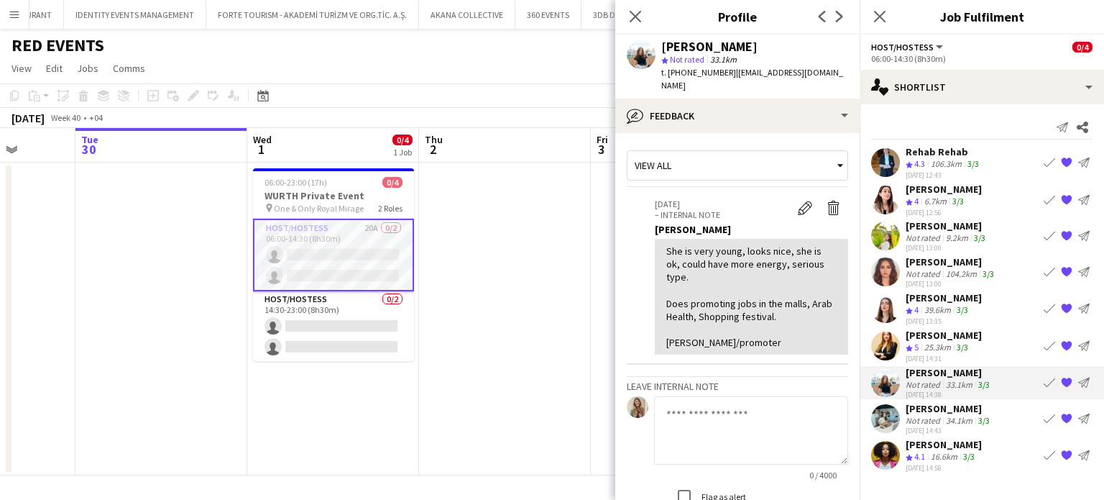
click at [935, 233] on div "Not rated" at bounding box center [924, 237] width 37 height 11
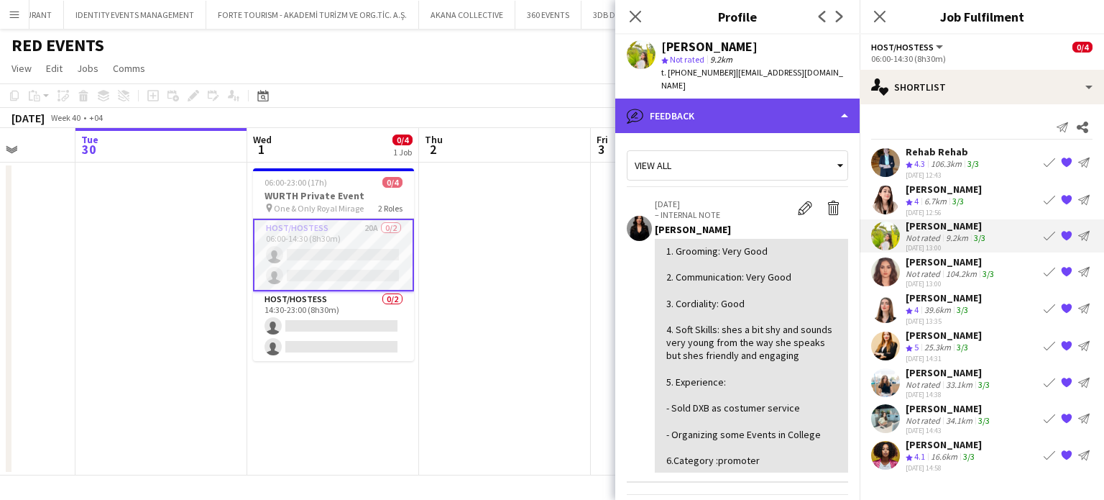
click at [828, 102] on div "bubble-pencil Feedback" at bounding box center [737, 116] width 244 height 35
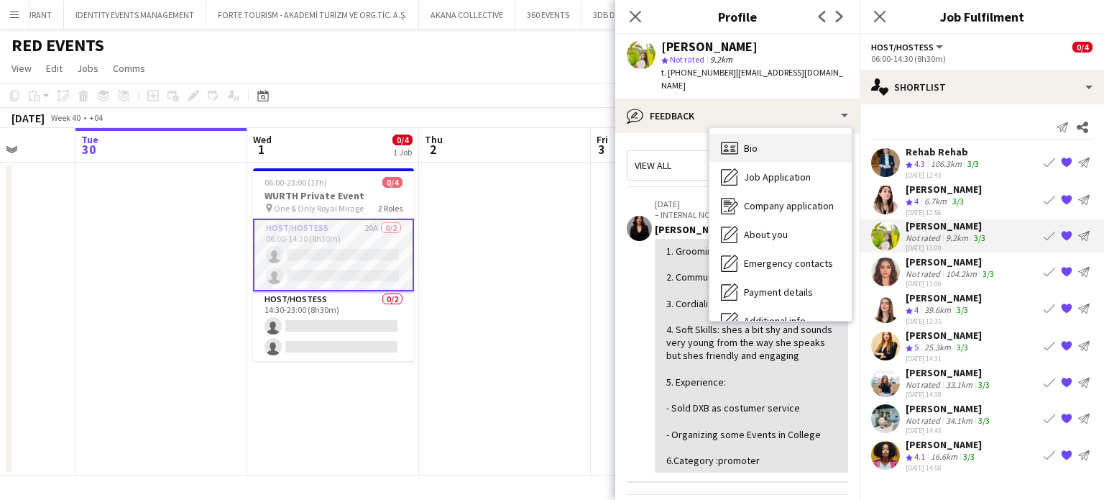
click at [777, 138] on div "Bio Bio" at bounding box center [781, 148] width 142 height 29
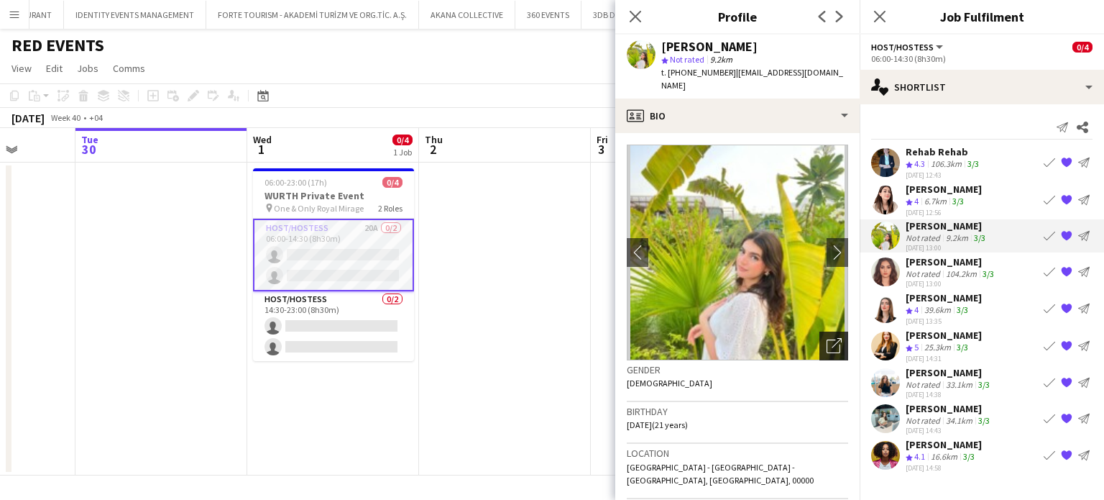
click at [828, 339] on icon at bounding box center [834, 346] width 14 height 14
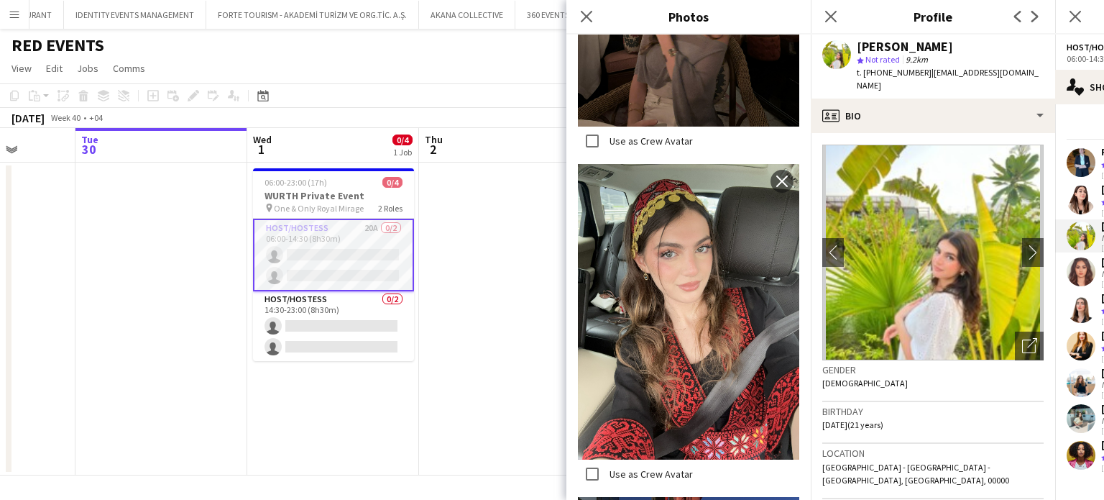
scroll to position [1217, 0]
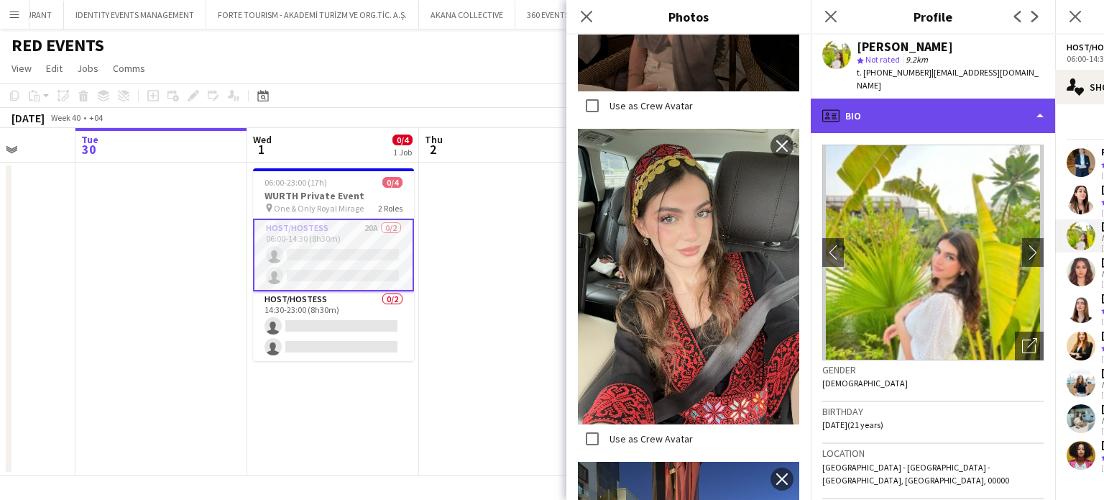
click at [1014, 99] on div "profile Bio" at bounding box center [933, 116] width 244 height 35
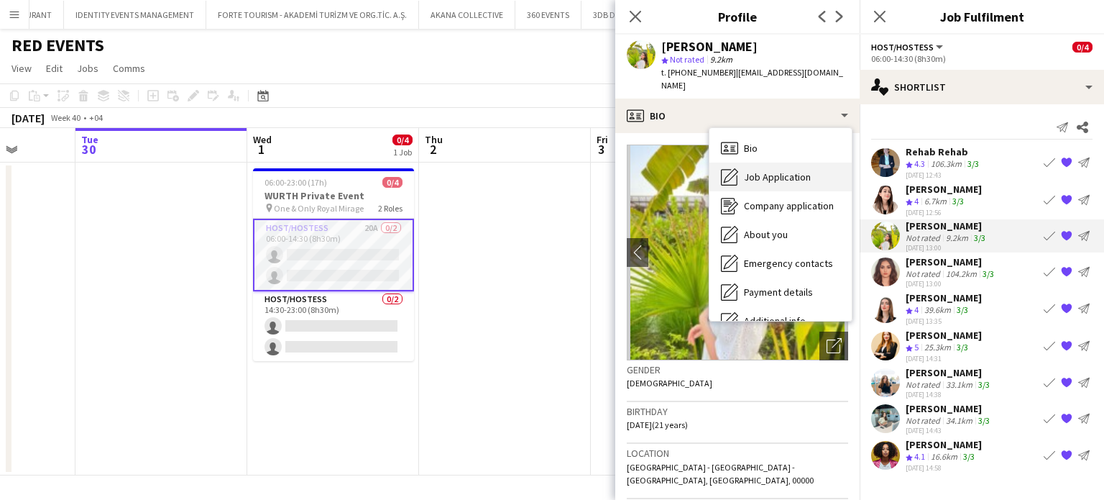
click at [797, 170] on span "Job Application" at bounding box center [777, 176] width 67 height 13
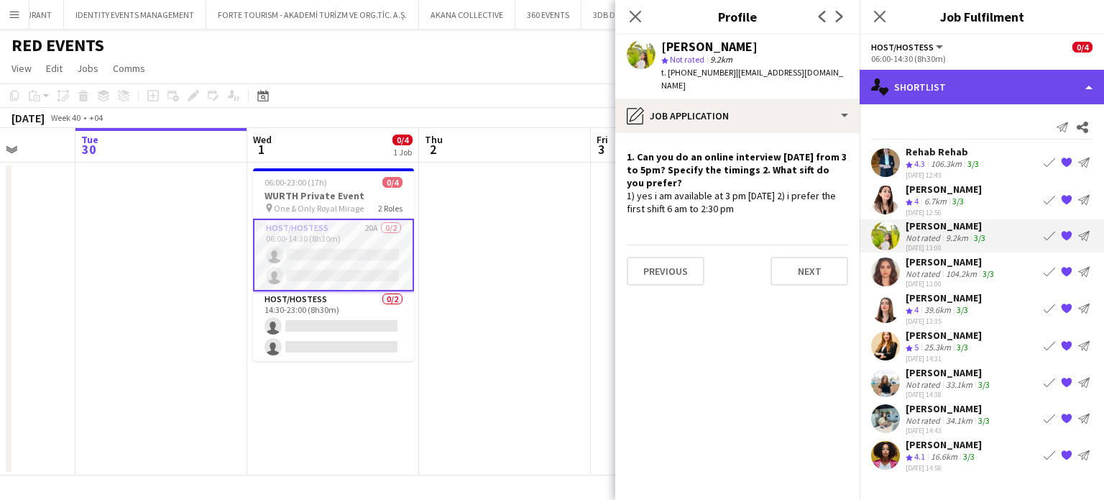
click at [1075, 78] on div "single-neutral-actions-heart Shortlist" at bounding box center [982, 87] width 244 height 35
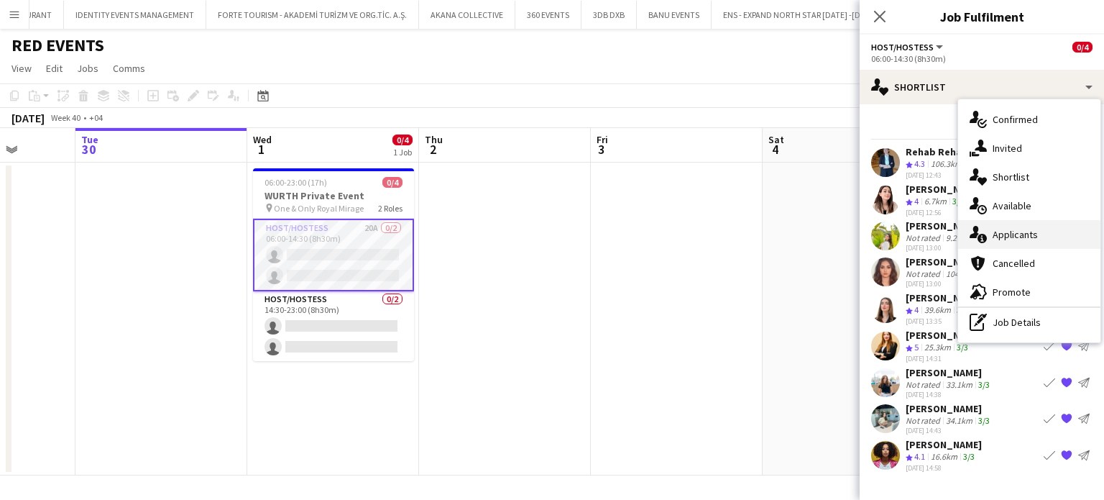
click at [1021, 238] on span "Applicants" at bounding box center [1015, 234] width 45 height 13
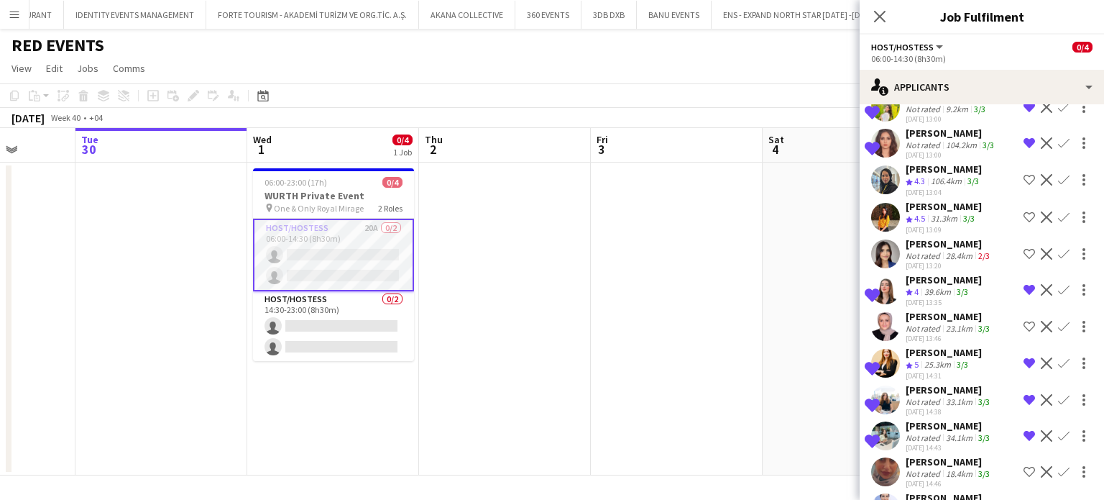
scroll to position [121, 0]
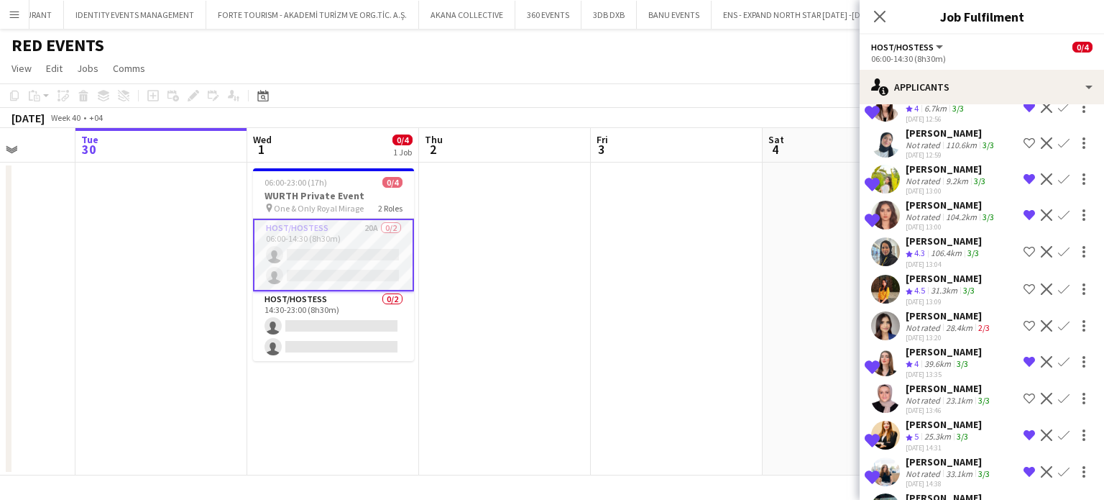
click at [930, 175] on div "Not rated" at bounding box center [924, 180] width 37 height 11
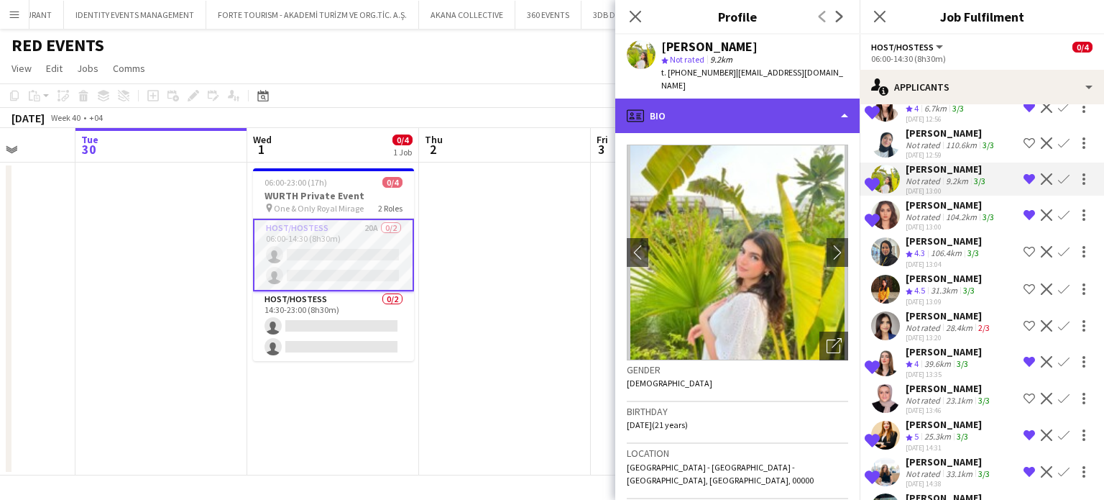
click at [808, 99] on div "profile Bio" at bounding box center [737, 116] width 244 height 35
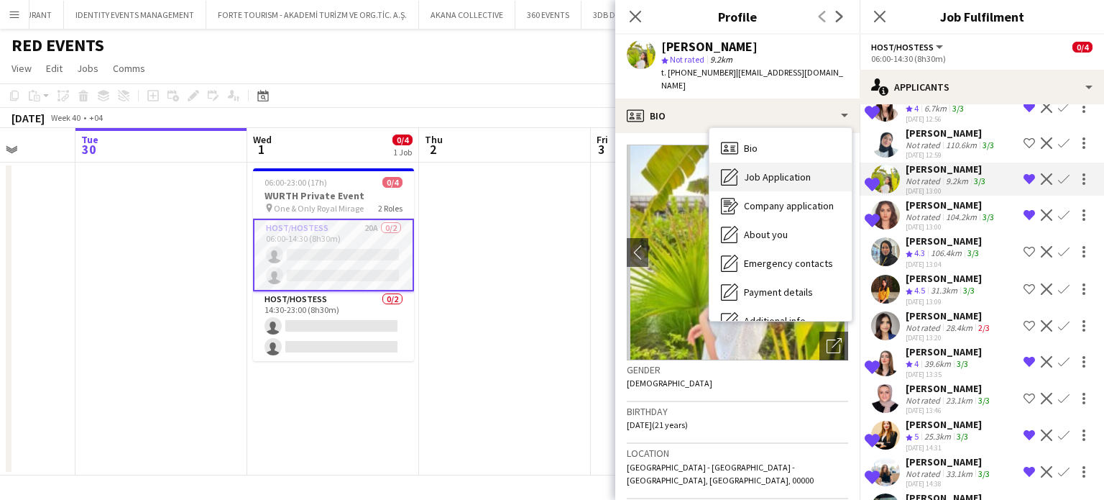
click at [777, 171] on div "Job Application Job Application" at bounding box center [781, 176] width 142 height 29
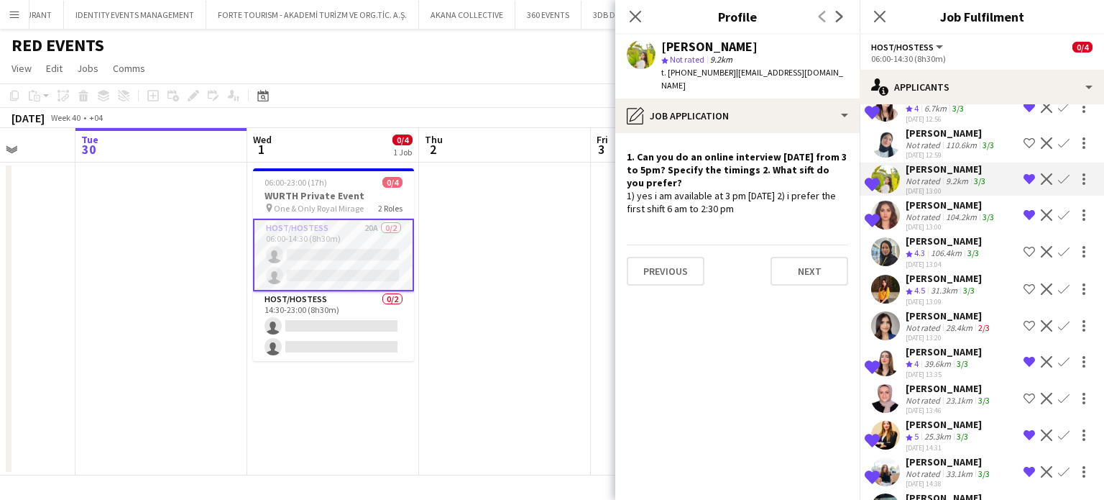
click at [953, 345] on div "Yara Nehawi" at bounding box center [944, 351] width 76 height 13
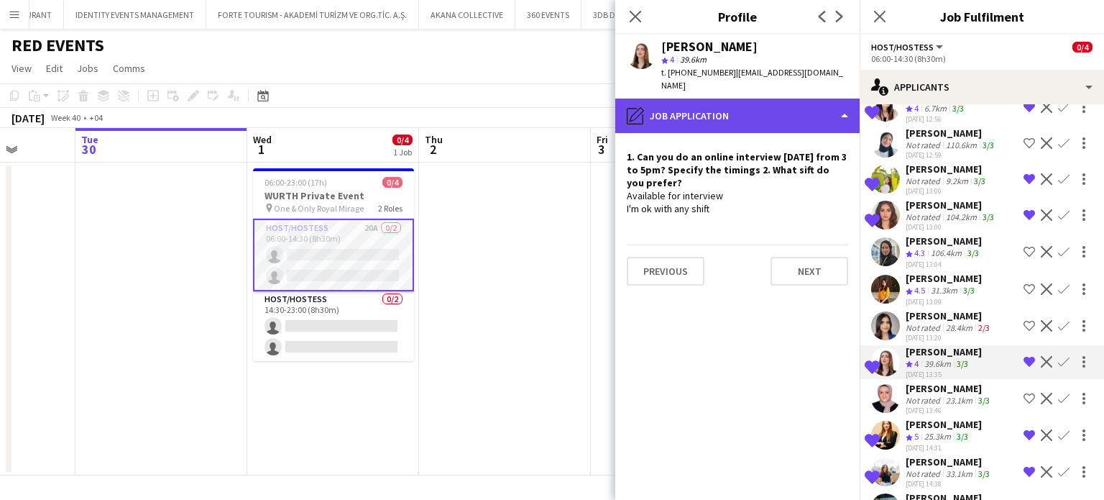
click at [764, 99] on div "pencil4 Job Application" at bounding box center [737, 116] width 244 height 35
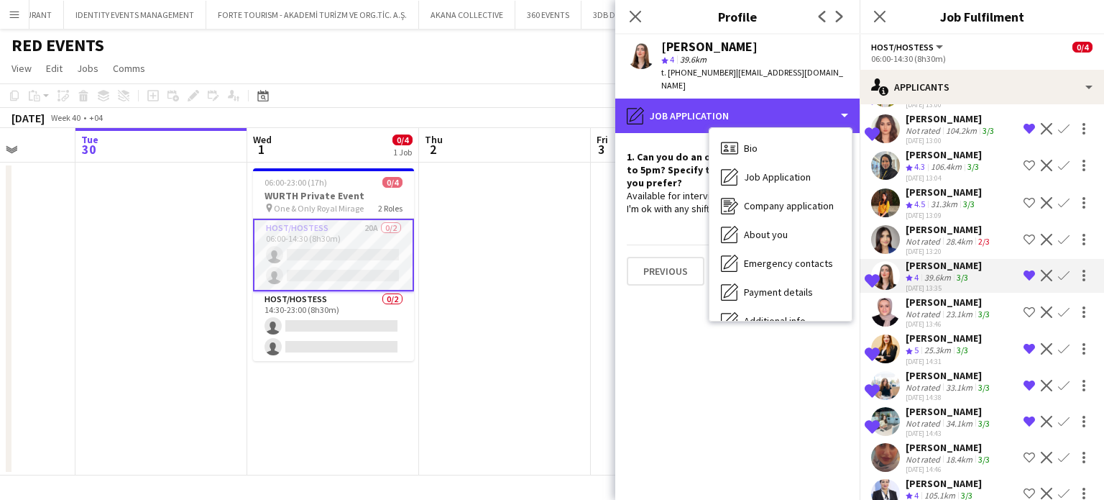
scroll to position [265, 0]
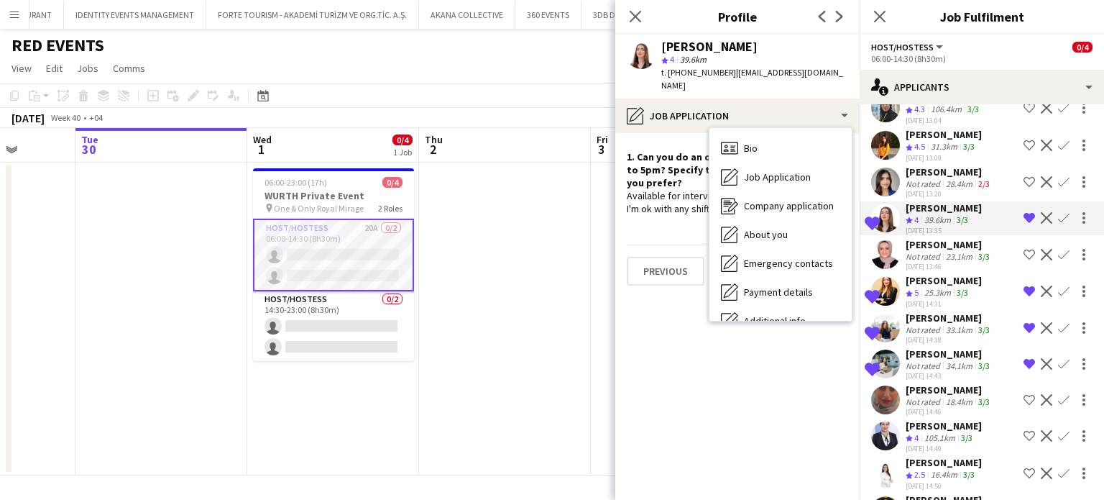
click at [927, 316] on div "Malak Salaheldin" at bounding box center [949, 317] width 87 height 13
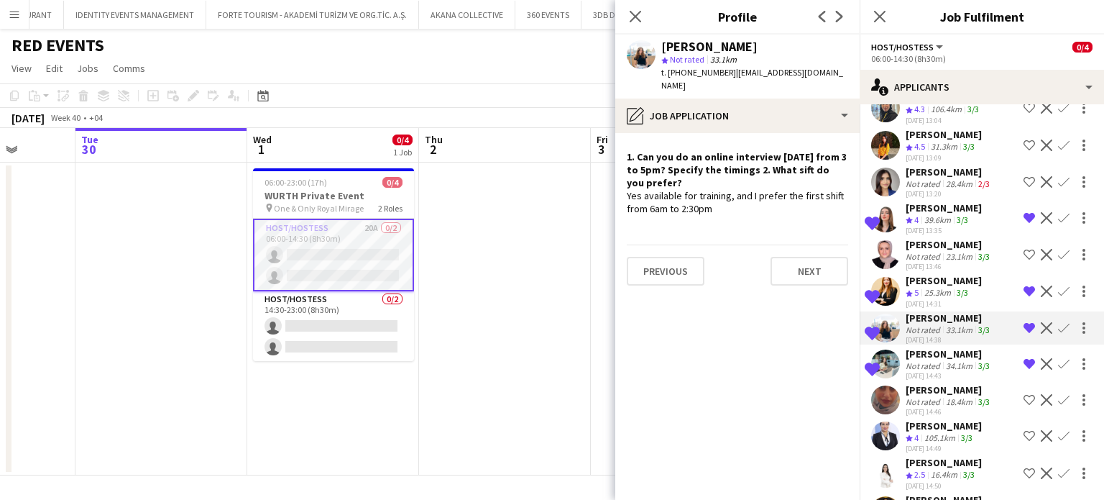
click at [947, 360] on div "34.1km" at bounding box center [959, 365] width 32 height 11
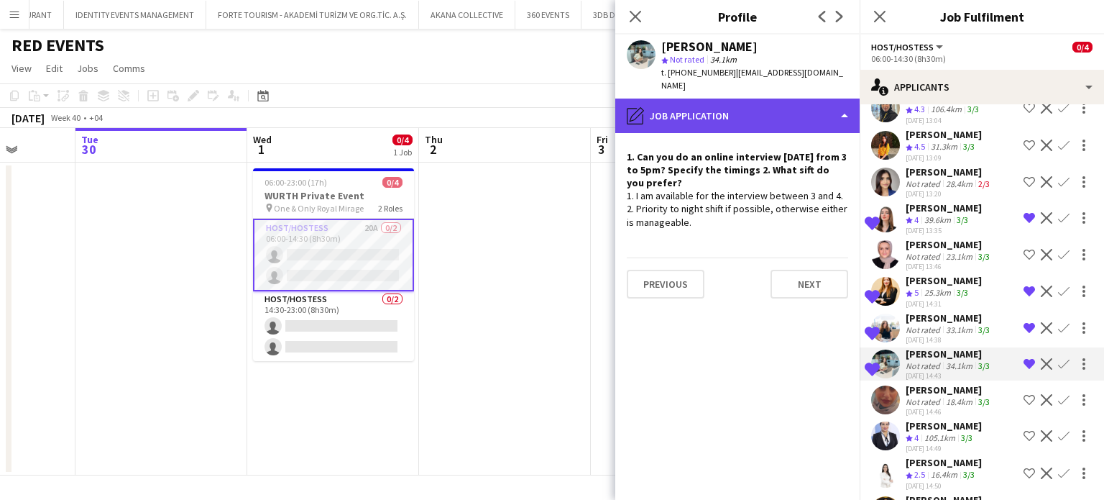
click at [825, 110] on div "pencil4 Job Application" at bounding box center [737, 116] width 244 height 35
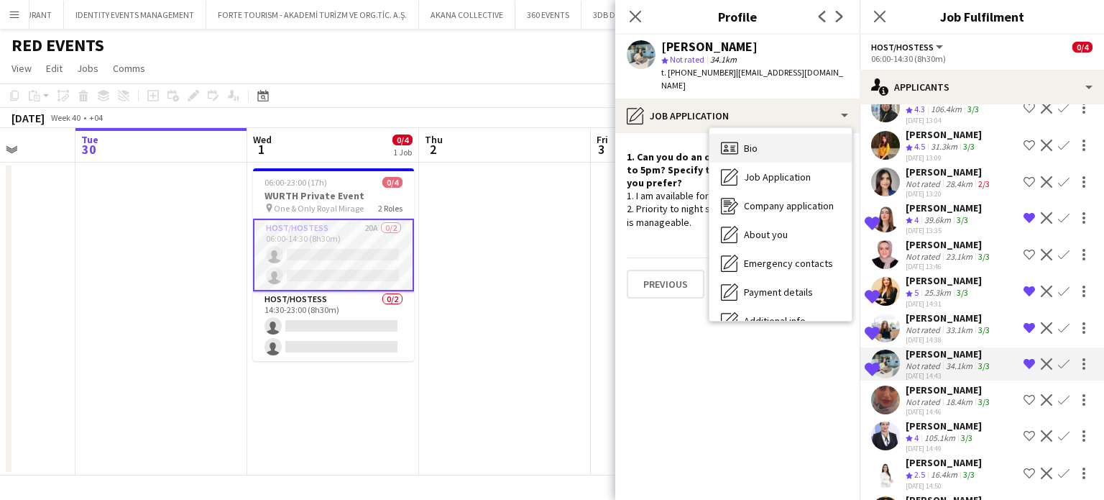
click at [780, 138] on div "Bio Bio" at bounding box center [781, 148] width 142 height 29
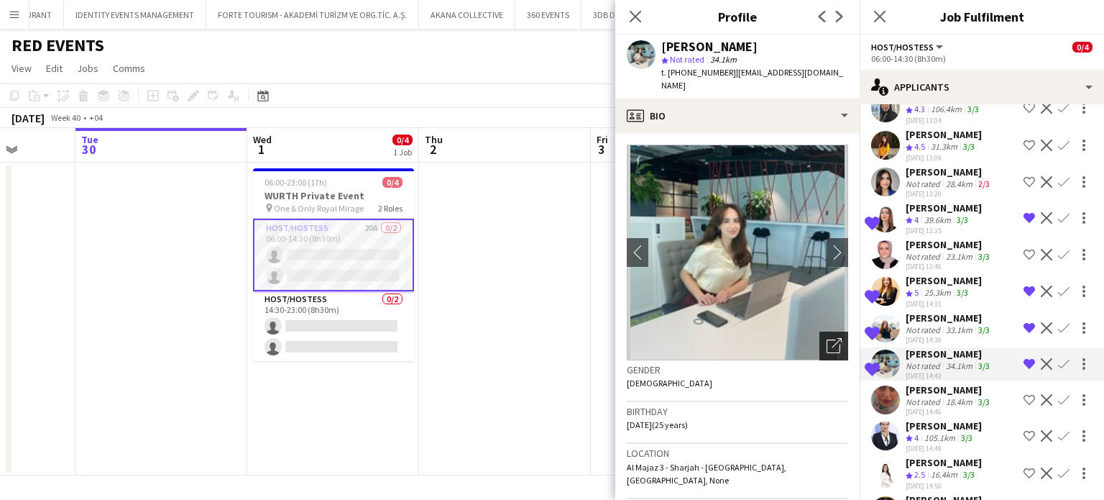
click at [827, 338] on icon "Open photos pop-in" at bounding box center [834, 345] width 15 height 15
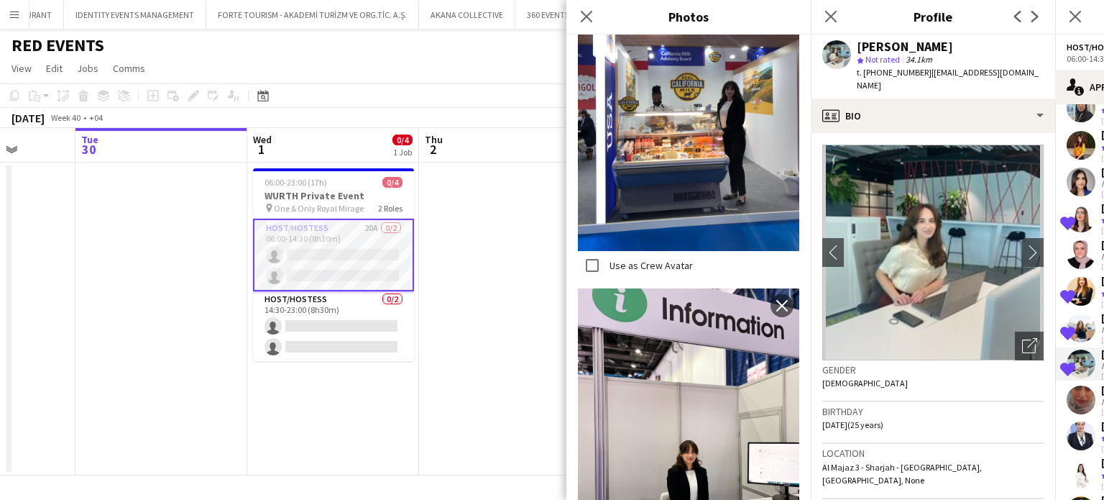
scroll to position [1398, 0]
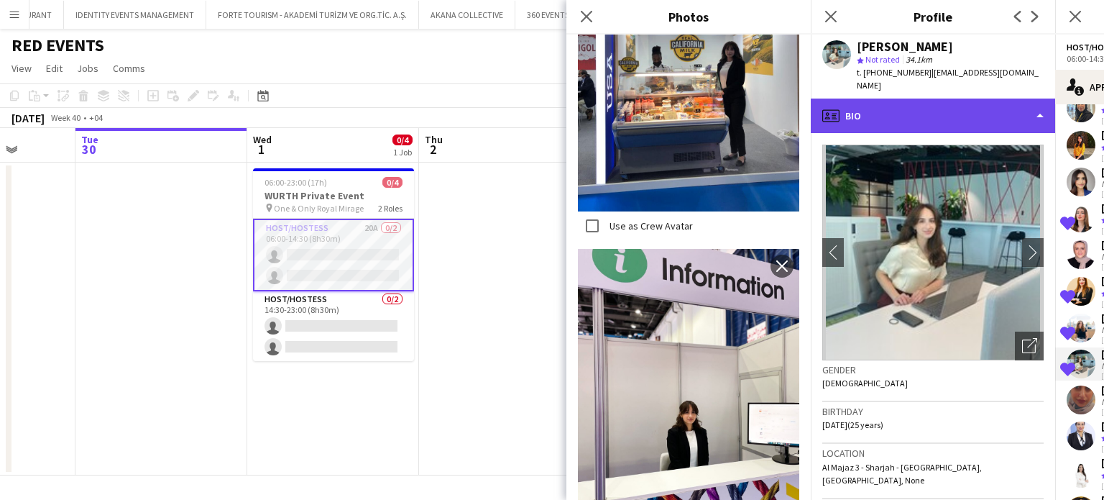
click at [998, 100] on div "profile Bio" at bounding box center [933, 116] width 244 height 35
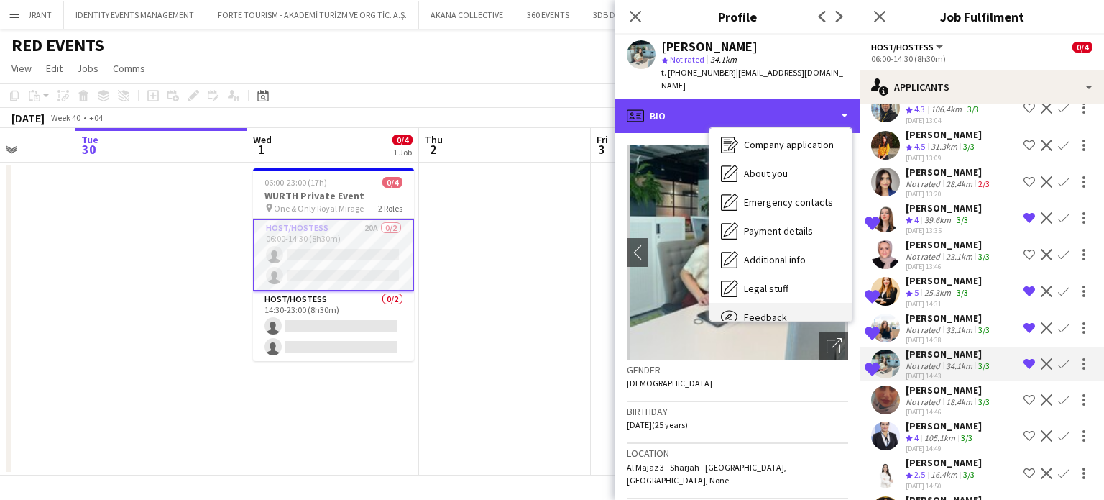
scroll to position [106, 0]
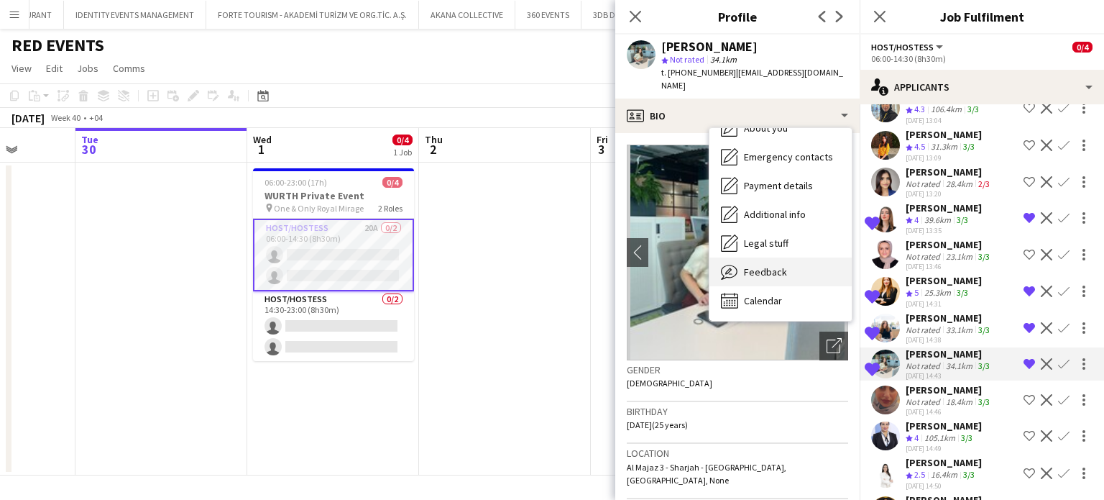
click at [780, 265] on div "Feedback Feedback" at bounding box center [781, 271] width 142 height 29
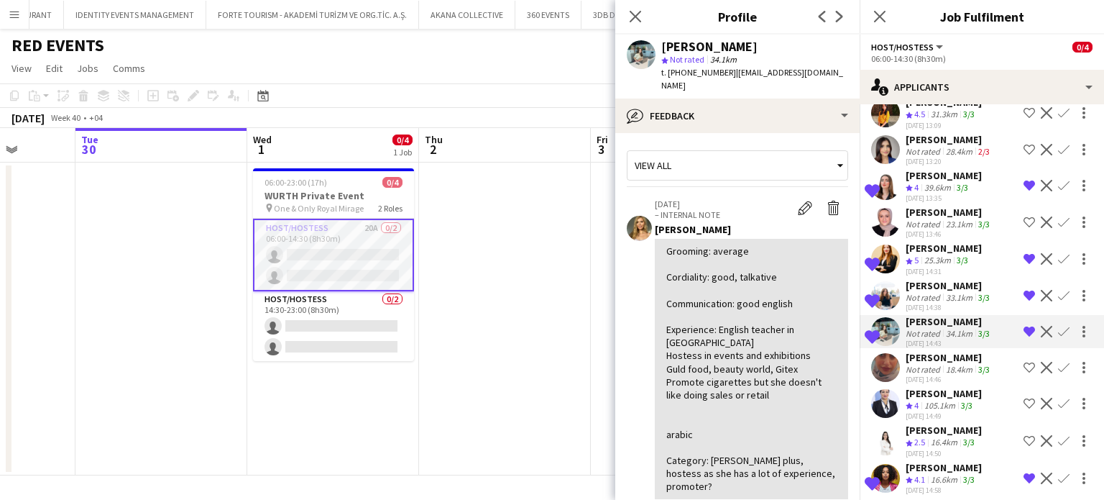
scroll to position [265, 0]
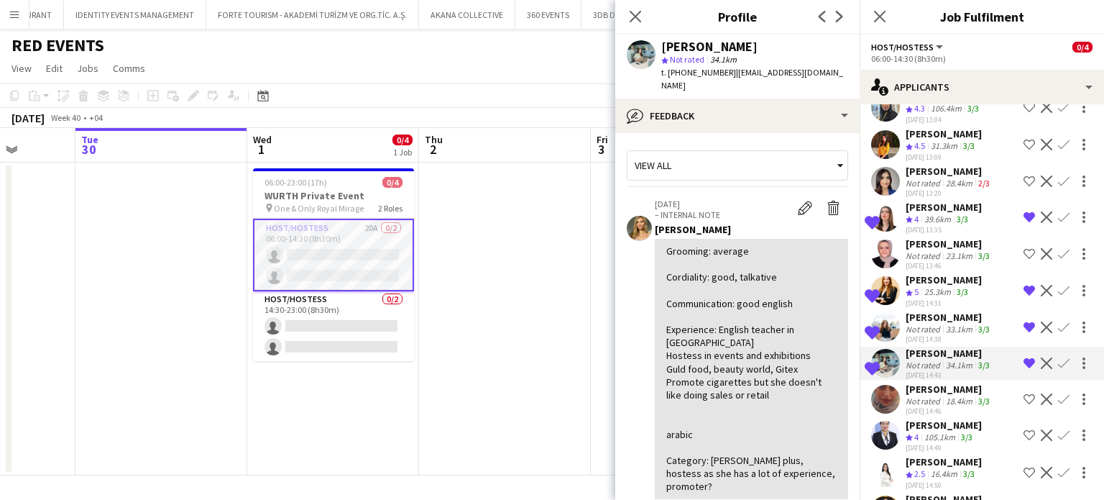
click at [928, 208] on div "Yara Nehawi" at bounding box center [944, 207] width 76 height 13
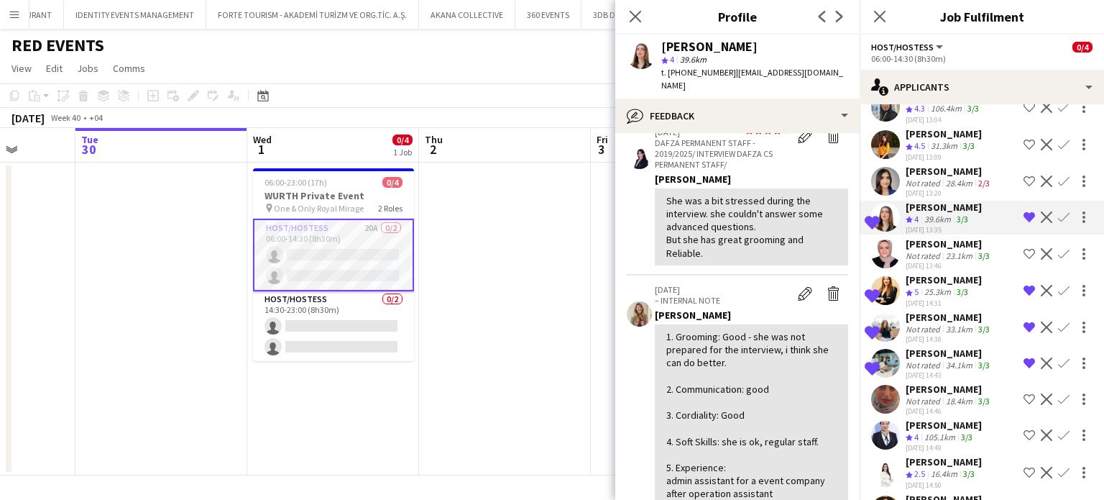
scroll to position [50, 0]
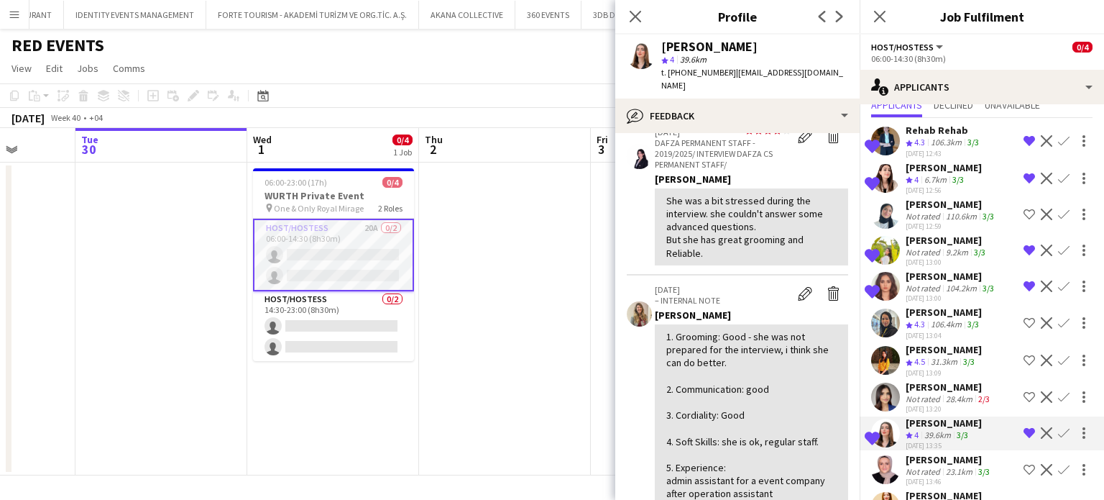
click at [942, 132] on div "Rehab Rehab" at bounding box center [944, 130] width 76 height 13
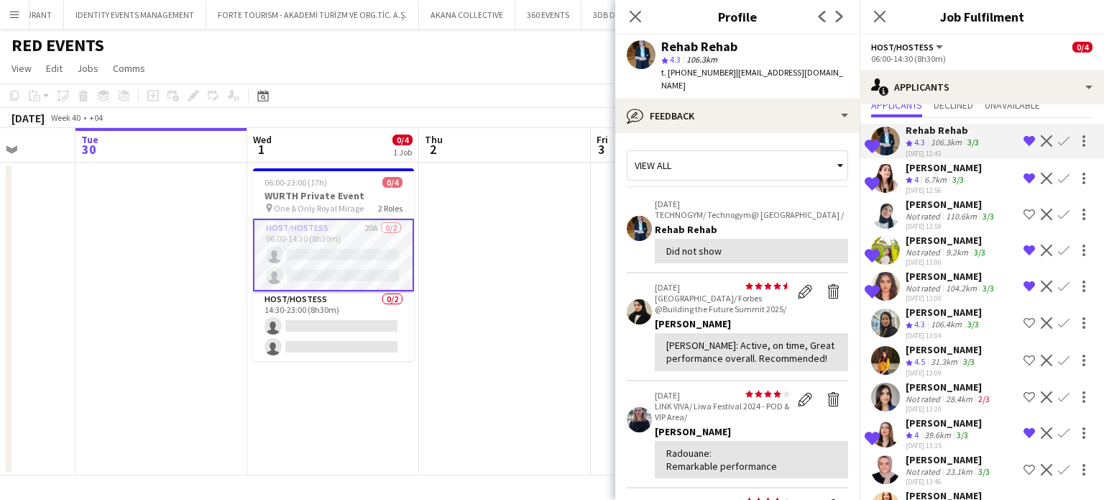
click at [955, 174] on app-skills-label "3/3" at bounding box center [959, 179] width 12 height 11
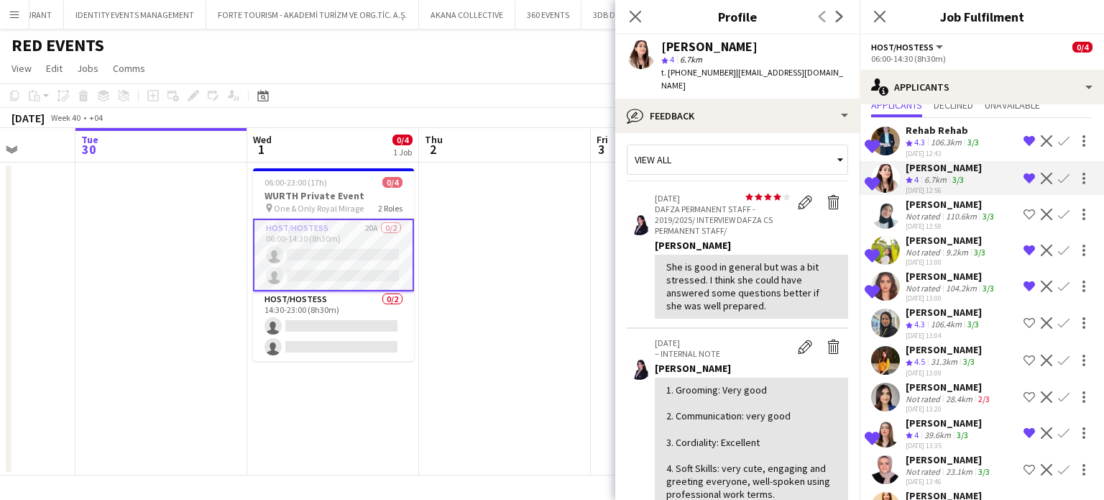
scroll to position [0, 0]
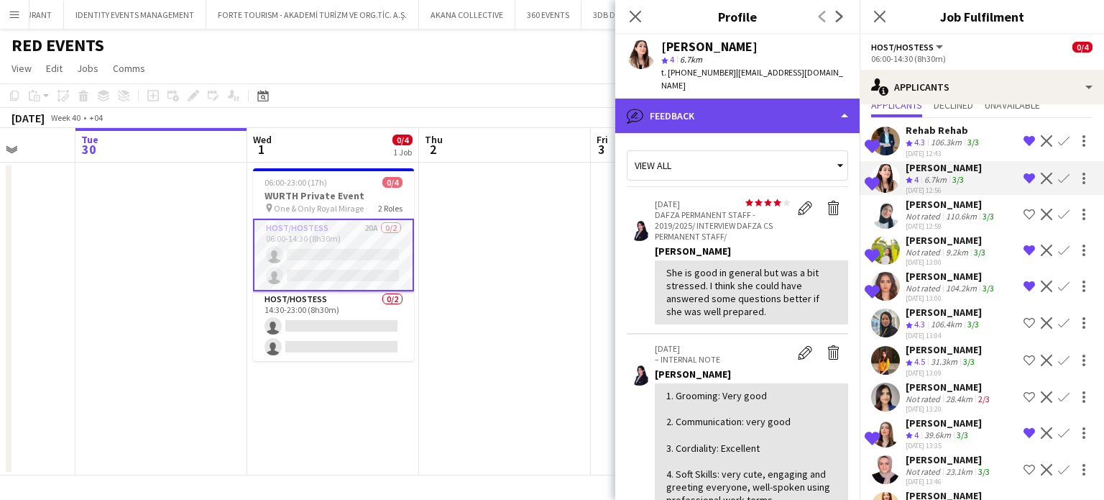
click at [801, 99] on div "bubble-pencil Feedback" at bounding box center [737, 116] width 244 height 35
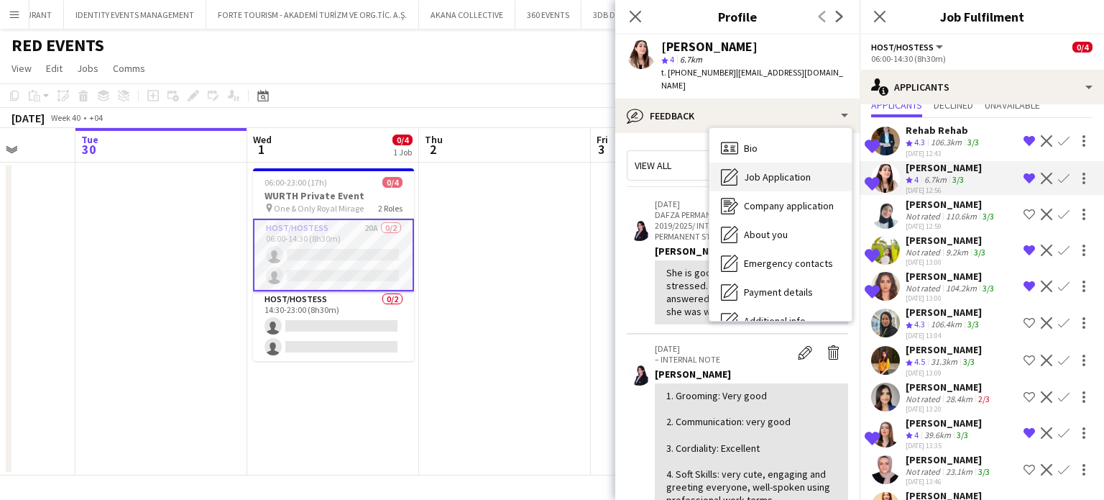
click at [793, 170] on span "Job Application" at bounding box center [777, 176] width 67 height 13
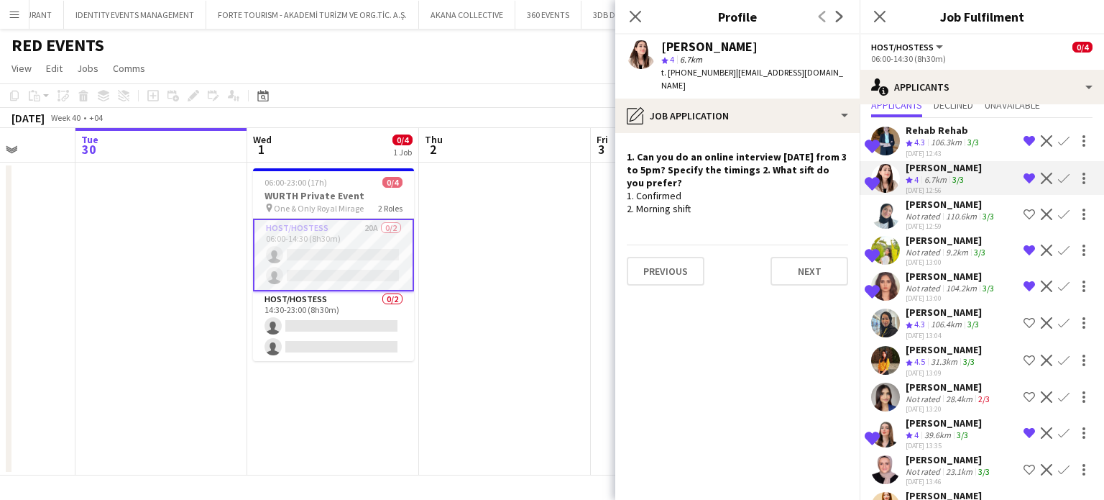
click at [932, 248] on div "Not rated" at bounding box center [924, 252] width 37 height 11
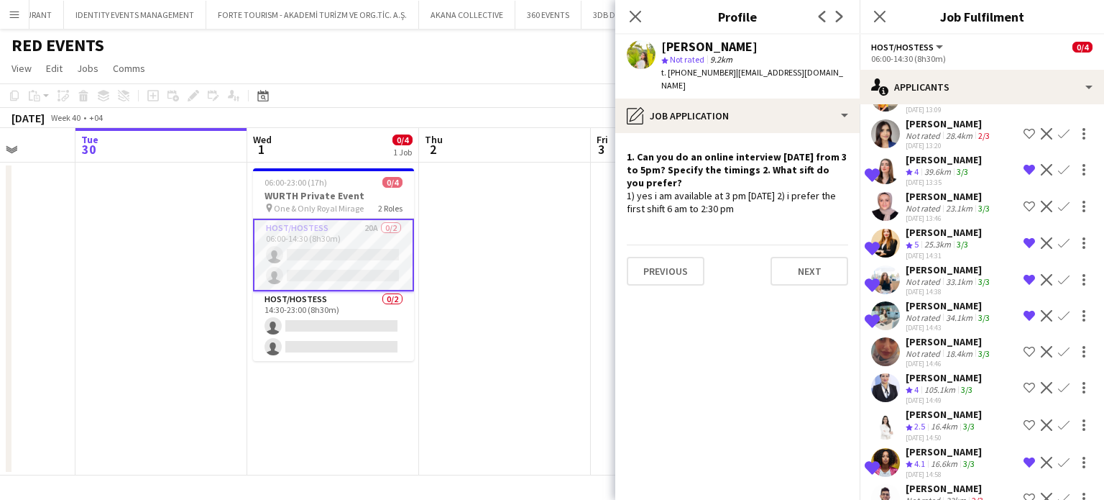
scroll to position [337, 0]
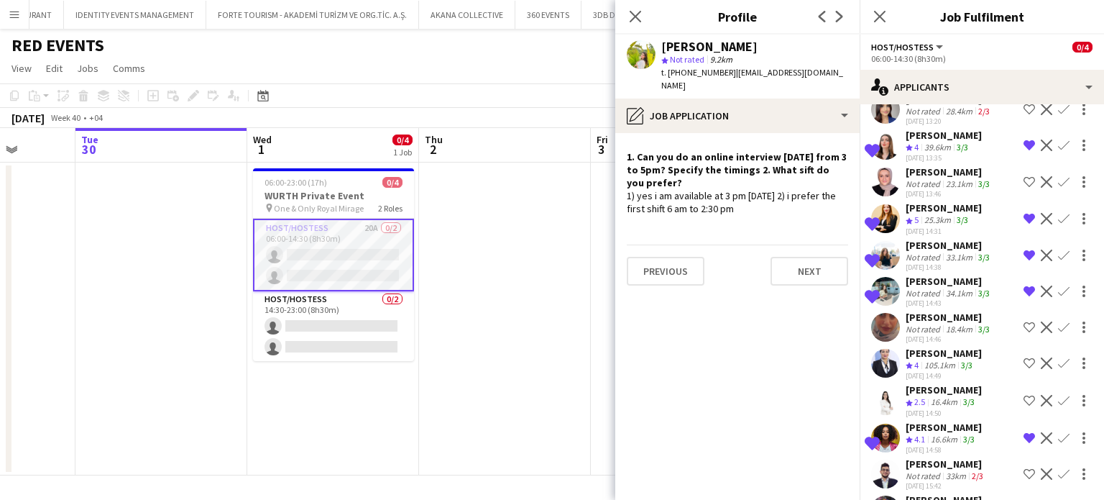
click at [475, 308] on app-date-cell at bounding box center [505, 318] width 172 height 313
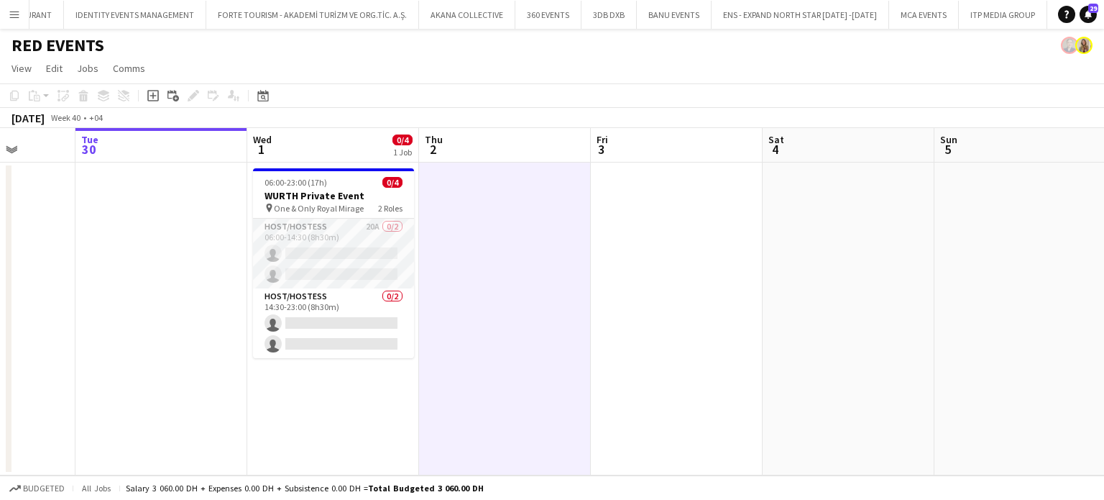
click at [570, 309] on app-date-cell at bounding box center [505, 318] width 172 height 313
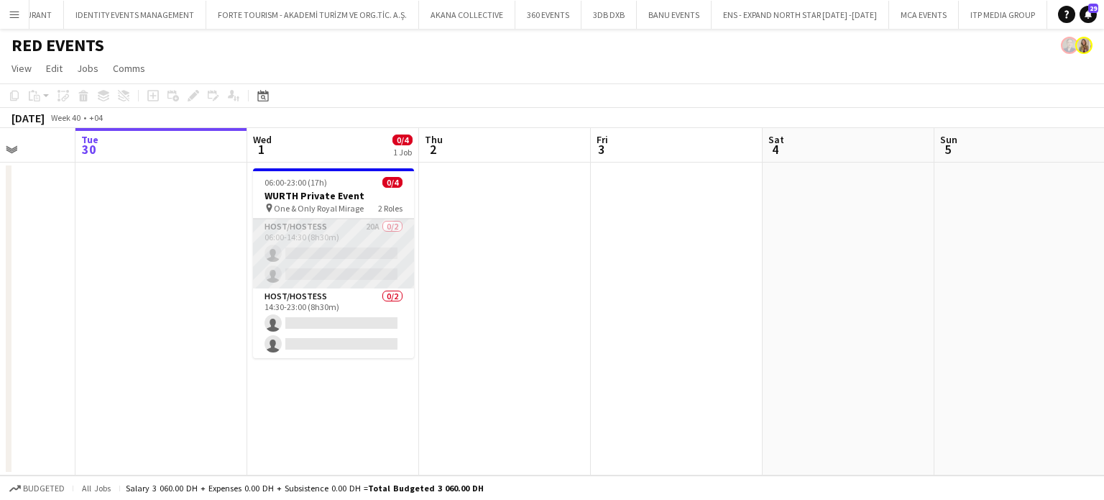
click at [323, 252] on app-card-role "Host/Hostess 20A 0/2 06:00-14:30 (8h30m) single-neutral-actions single-neutral-…" at bounding box center [333, 254] width 161 height 70
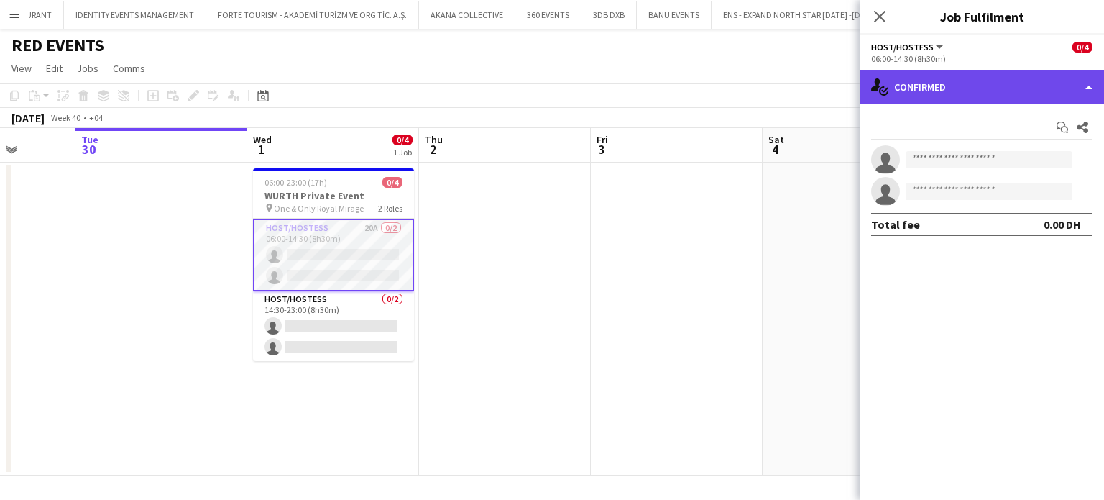
click at [1038, 91] on div "single-neutral-actions-check-2 Confirmed" at bounding box center [982, 87] width 244 height 35
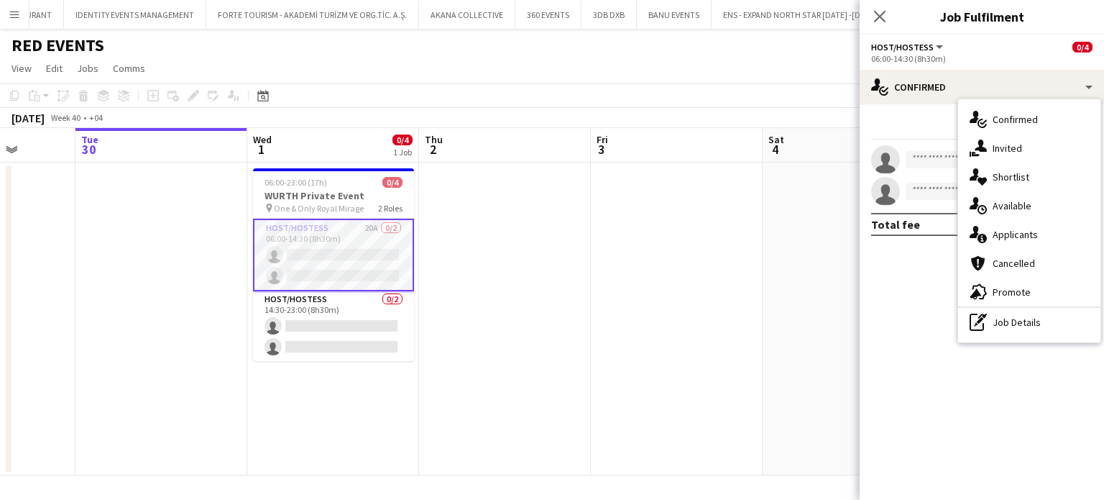
drag, startPoint x: 1023, startPoint y: 173, endPoint x: 1067, endPoint y: 210, distance: 57.2
click at [1026, 172] on span "Shortlist" at bounding box center [1011, 176] width 37 height 13
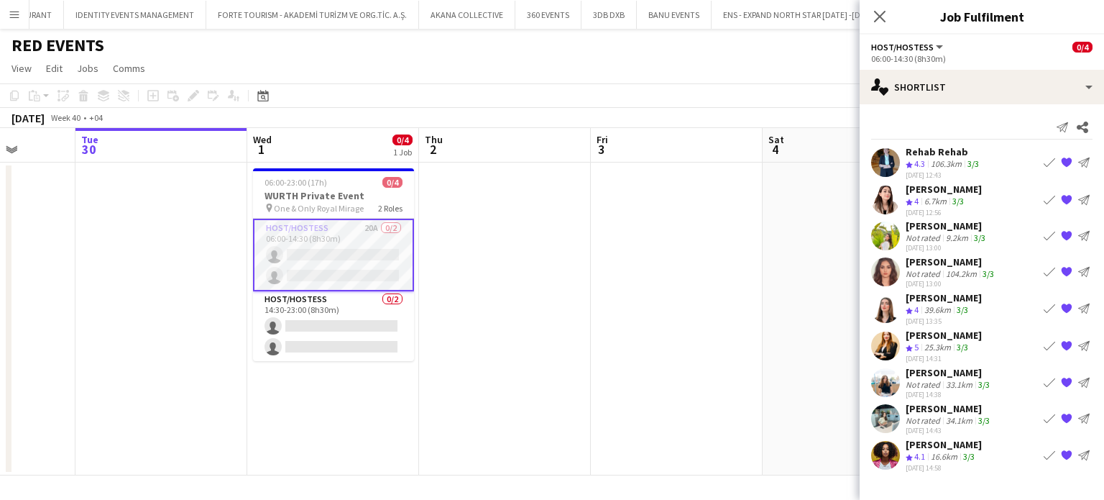
click at [1067, 306] on app-icon "{{ spriteTitle }}" at bounding box center [1067, 309] width 12 height 12
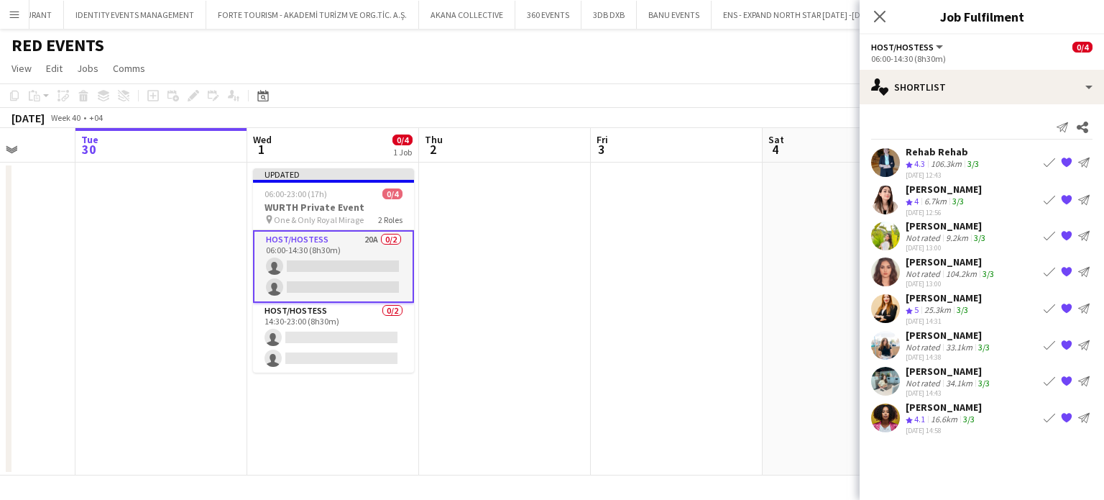
click at [1063, 270] on app-icon "{{ spriteTitle }}" at bounding box center [1067, 272] width 12 height 12
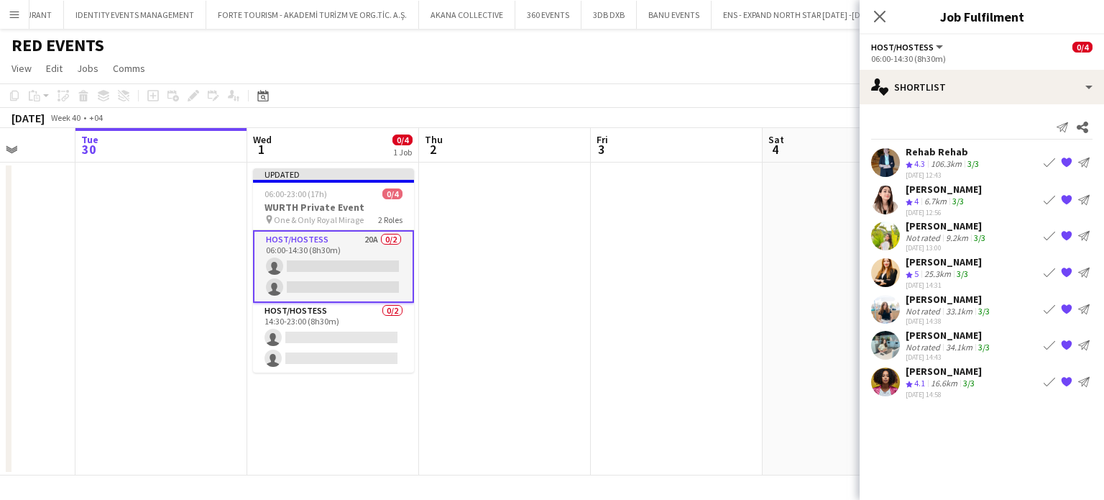
click at [691, 329] on app-date-cell at bounding box center [677, 318] width 172 height 313
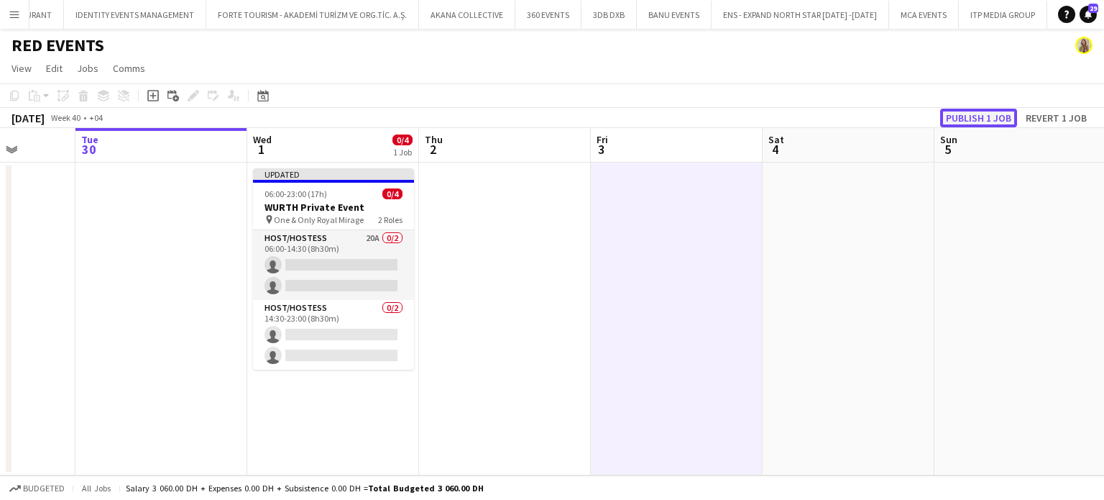
click at [971, 123] on button "Publish 1 job" at bounding box center [978, 118] width 77 height 19
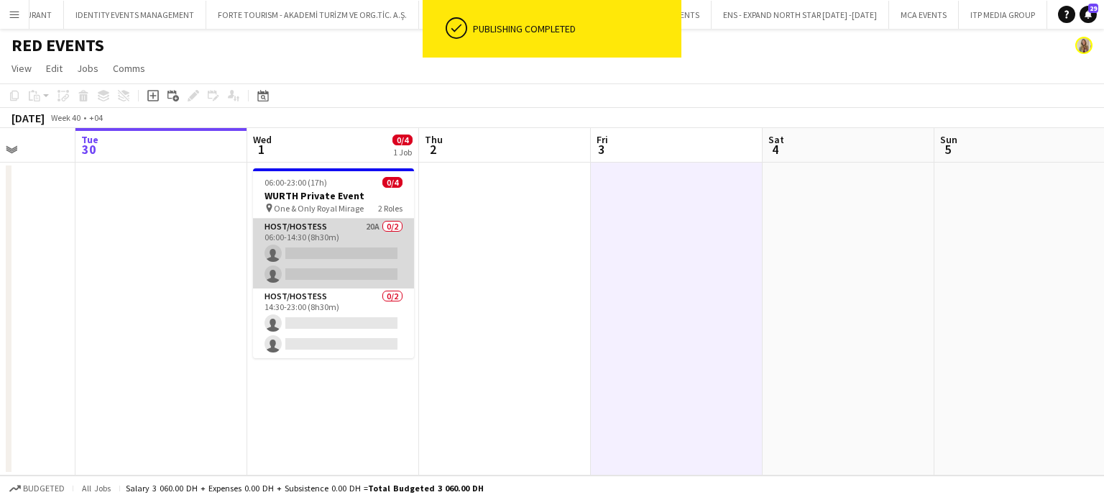
click at [342, 237] on app-card-role "Host/Hostess 20A 0/2 06:00-14:30 (8h30m) single-neutral-actions single-neutral-…" at bounding box center [333, 254] width 161 height 70
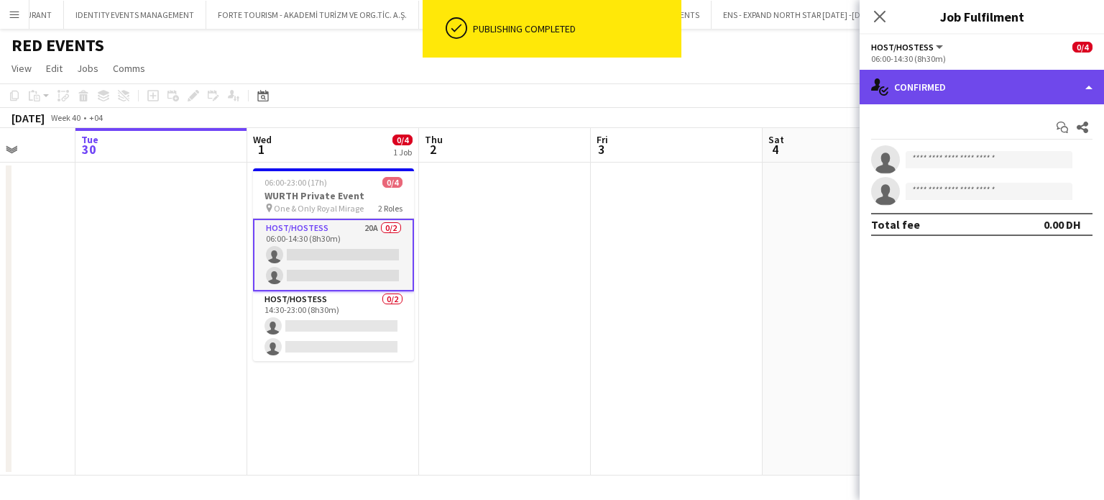
drag, startPoint x: 1093, startPoint y: 88, endPoint x: 1091, endPoint y: 100, distance: 12.4
click at [1093, 88] on div "single-neutral-actions-check-2 Confirmed" at bounding box center [982, 87] width 244 height 35
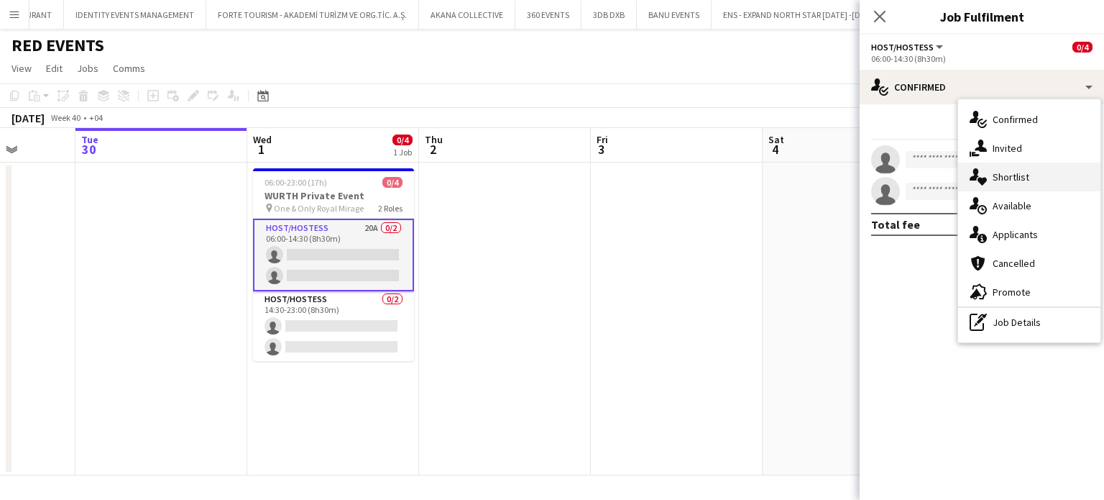
click at [1038, 183] on div "single-neutral-actions-heart Shortlist" at bounding box center [1029, 176] width 142 height 29
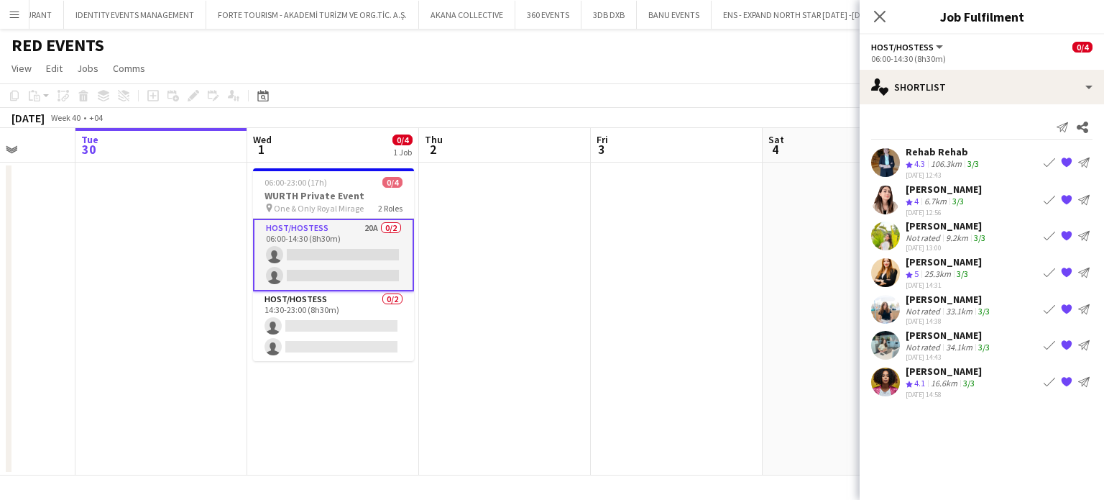
click at [495, 275] on app-date-cell at bounding box center [505, 318] width 172 height 313
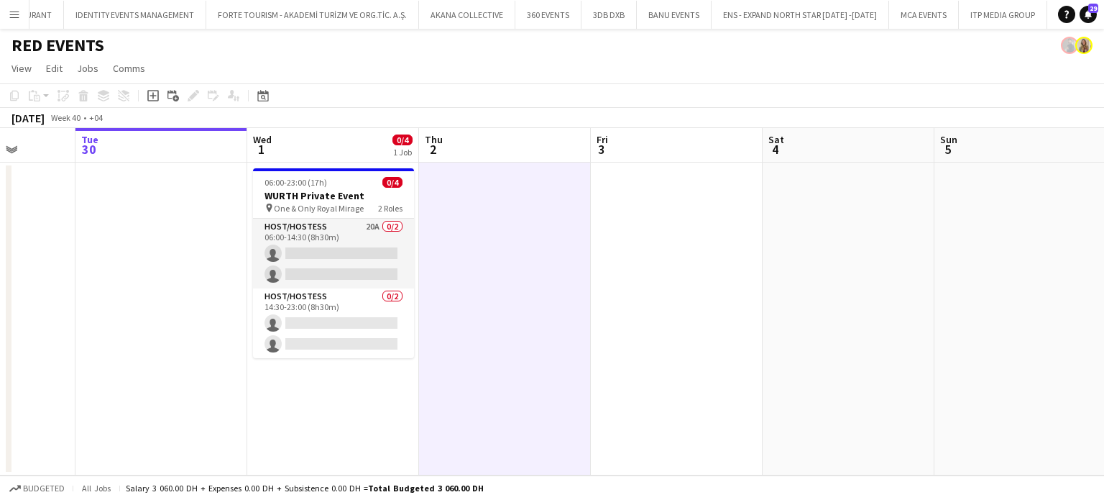
scroll to position [0, 440]
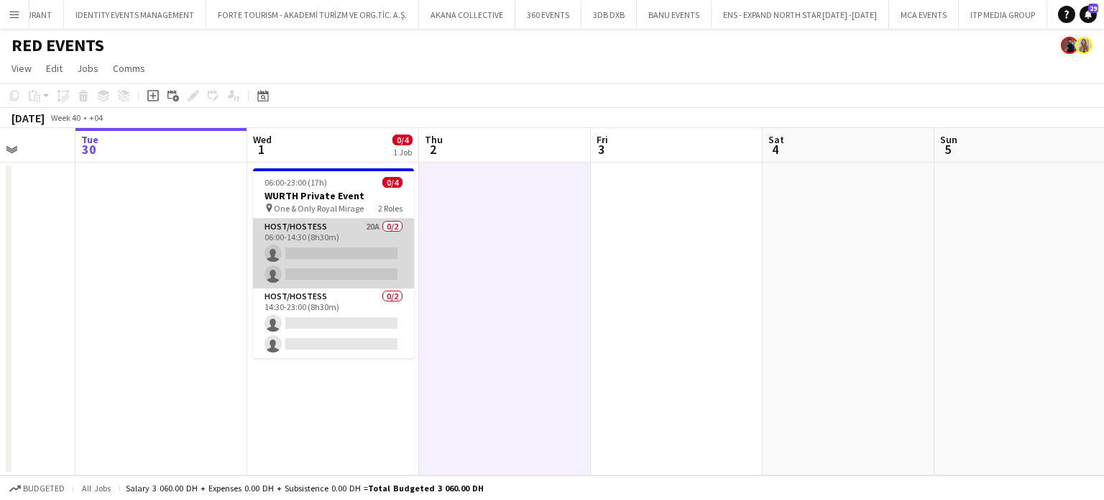
click at [349, 261] on app-card-role "Host/Hostess 20A 0/2 06:00-14:30 (8h30m) single-neutral-actions single-neutral-…" at bounding box center [333, 254] width 161 height 70
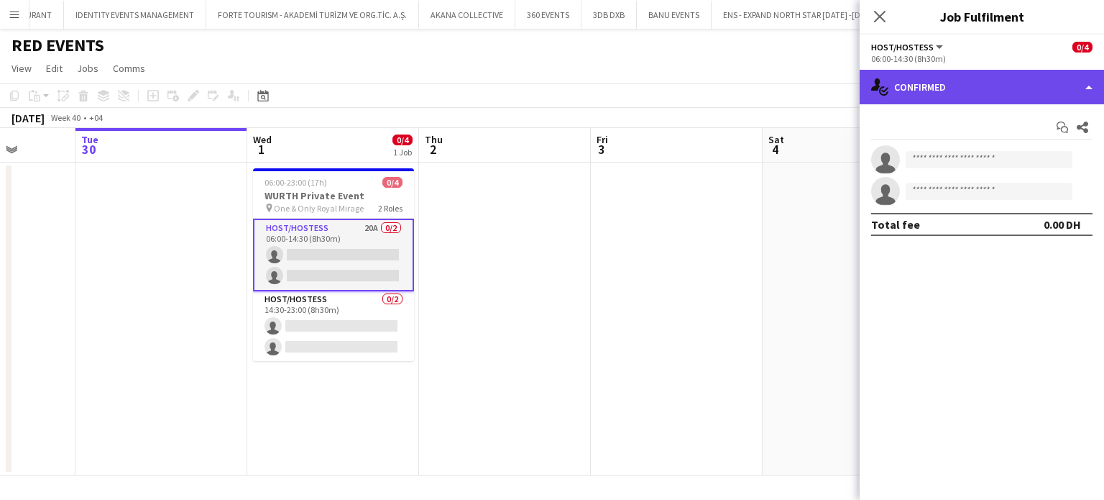
click at [1054, 88] on div "single-neutral-actions-check-2 Confirmed" at bounding box center [982, 87] width 244 height 35
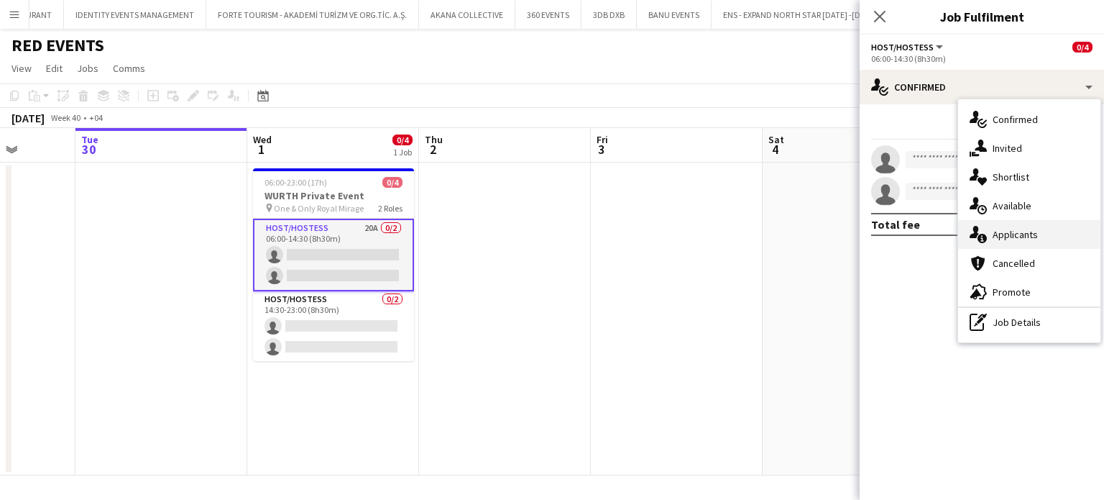
click at [1041, 234] on div "single-neutral-actions-information Applicants" at bounding box center [1029, 234] width 142 height 29
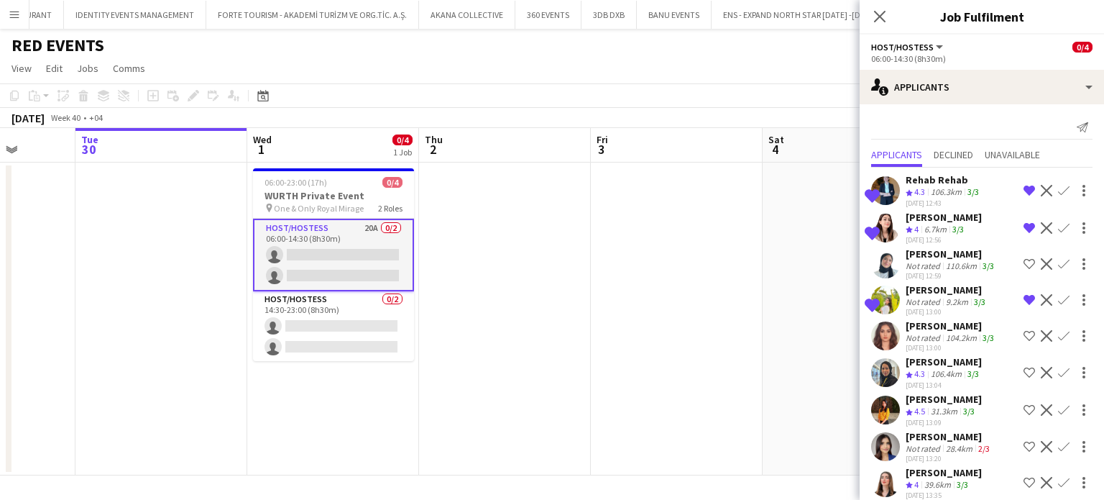
click at [926, 178] on div "Rehab Rehab" at bounding box center [944, 179] width 76 height 13
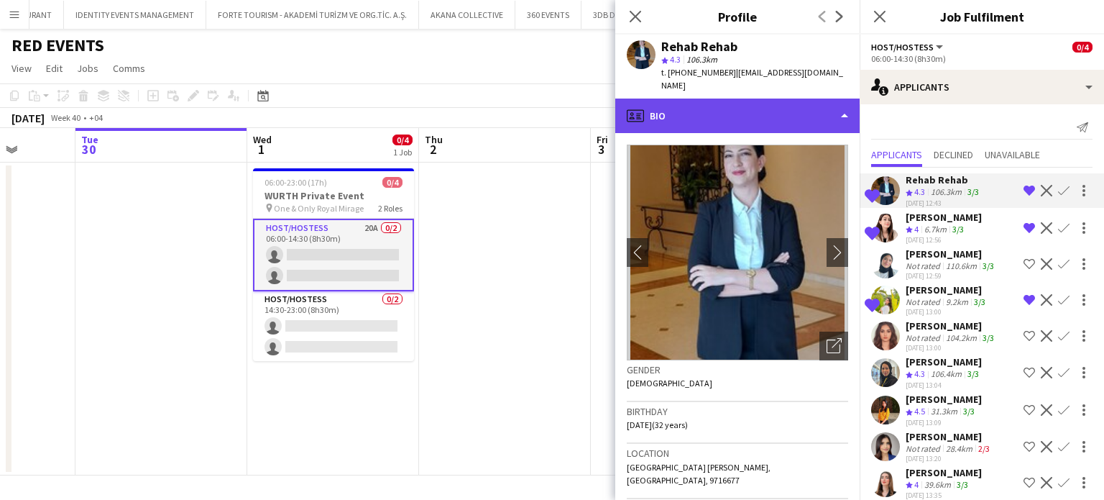
click at [808, 102] on div "profile Bio" at bounding box center [737, 116] width 244 height 35
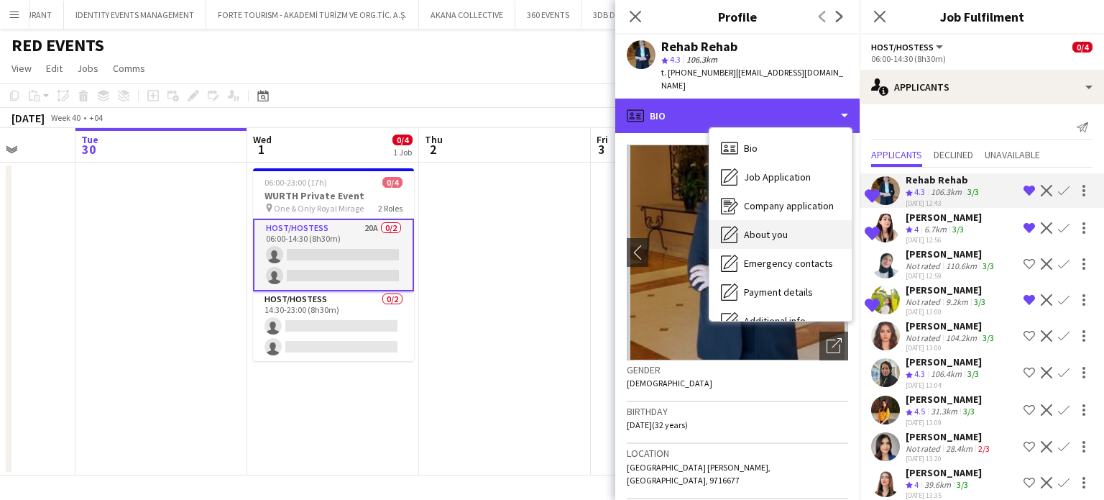
scroll to position [106, 0]
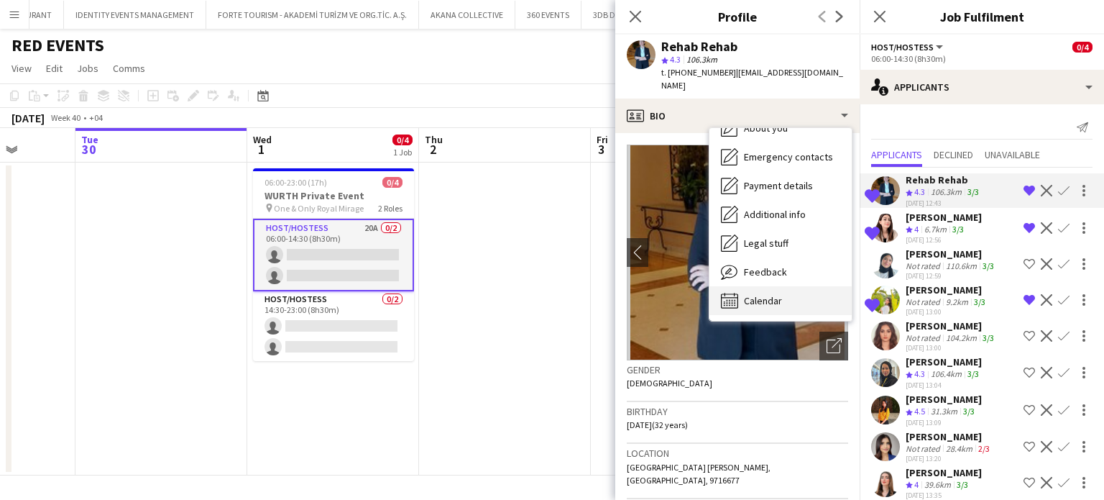
click at [779, 294] on span "Calendar" at bounding box center [763, 300] width 38 height 13
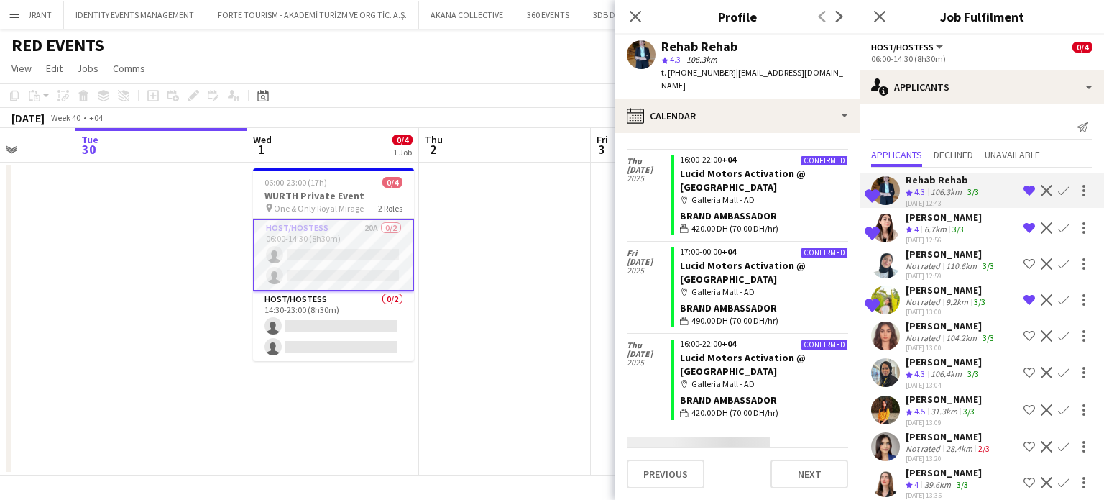
scroll to position [6192, 0]
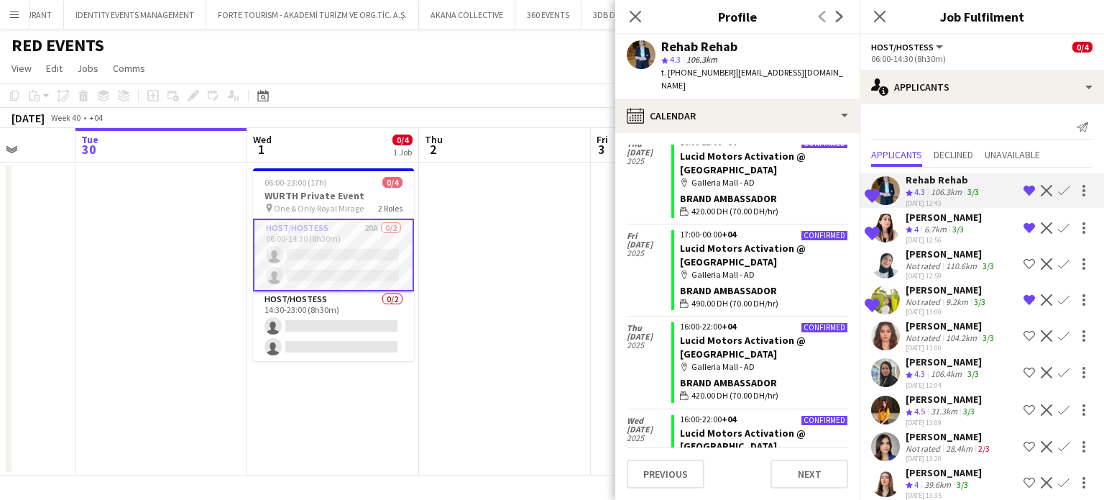
click at [1041, 194] on app-icon "Decline" at bounding box center [1047, 191] width 12 height 12
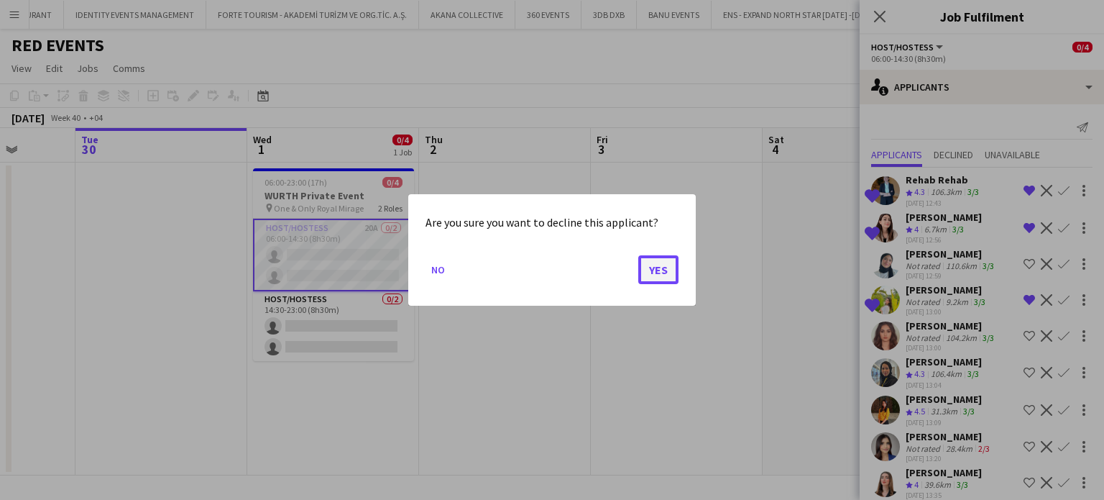
click at [655, 261] on button "Yes" at bounding box center [658, 269] width 40 height 29
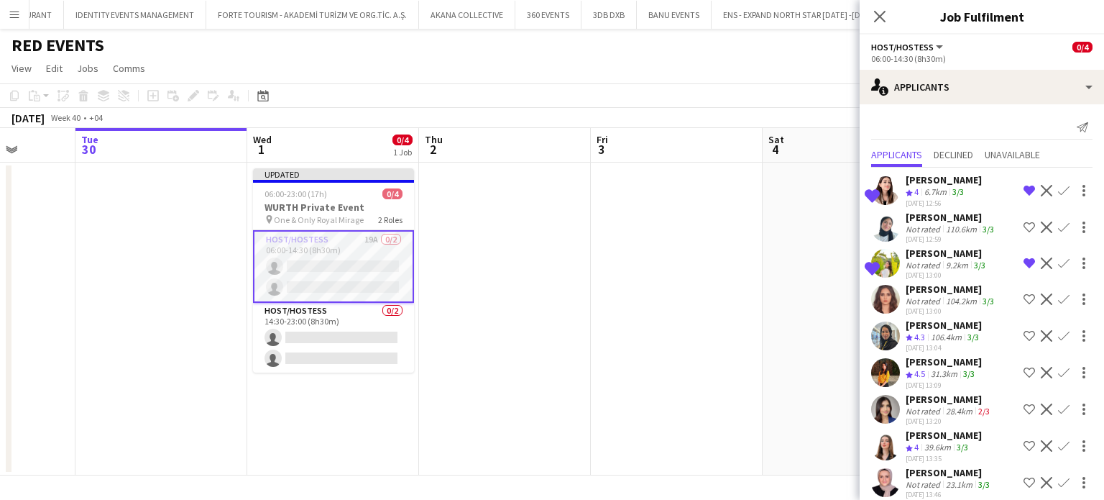
click at [797, 316] on app-date-cell at bounding box center [849, 318] width 172 height 313
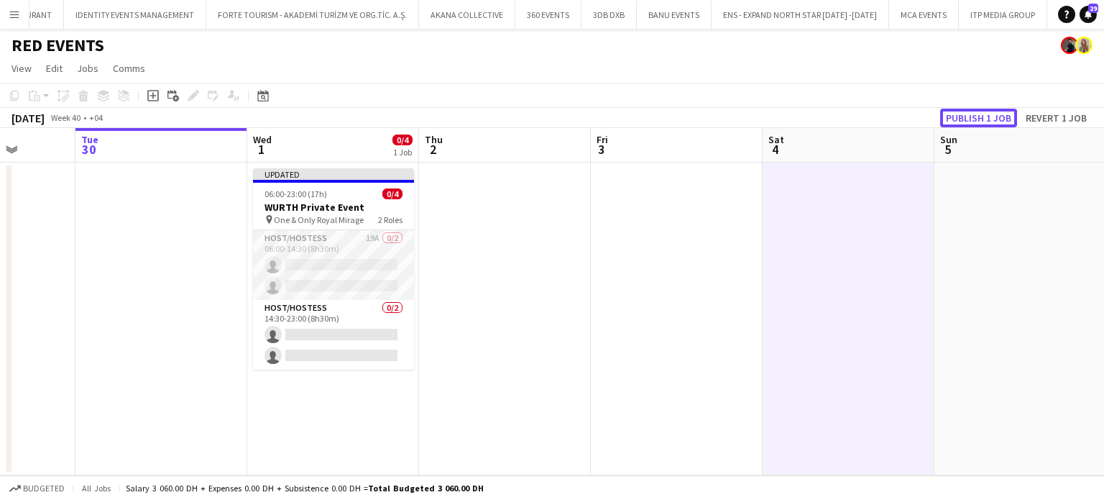
click at [972, 117] on button "Publish 1 job" at bounding box center [978, 118] width 77 height 19
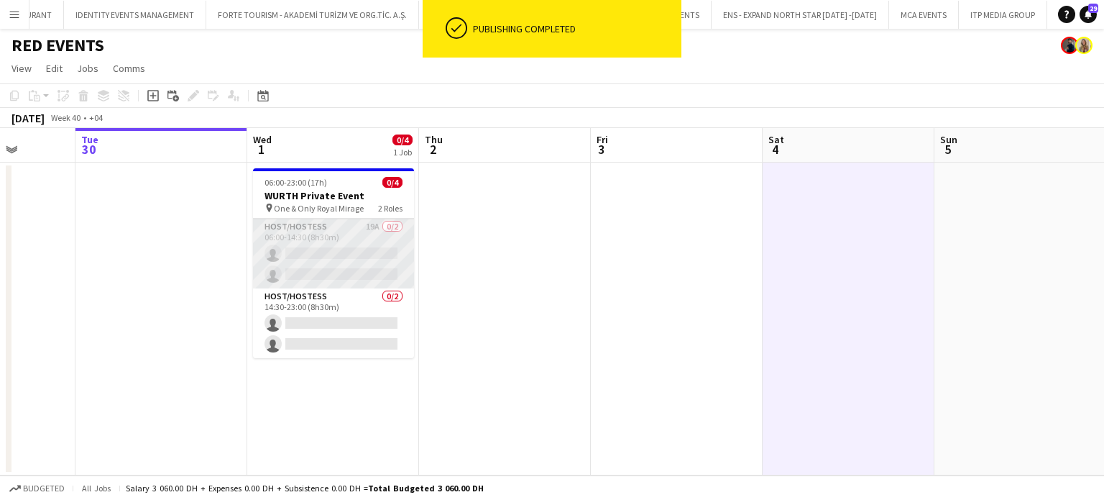
click at [359, 242] on app-card-role "Host/Hostess 19A 0/2 06:00-14:30 (8h30m) single-neutral-actions single-neutral-…" at bounding box center [333, 254] width 161 height 70
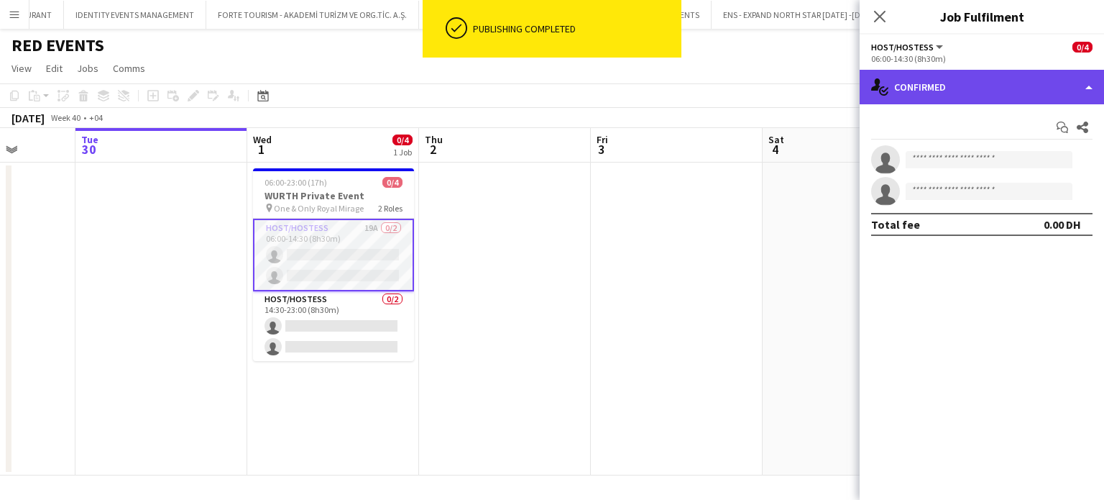
click at [1101, 79] on div "single-neutral-actions-check-2 Confirmed" at bounding box center [982, 87] width 244 height 35
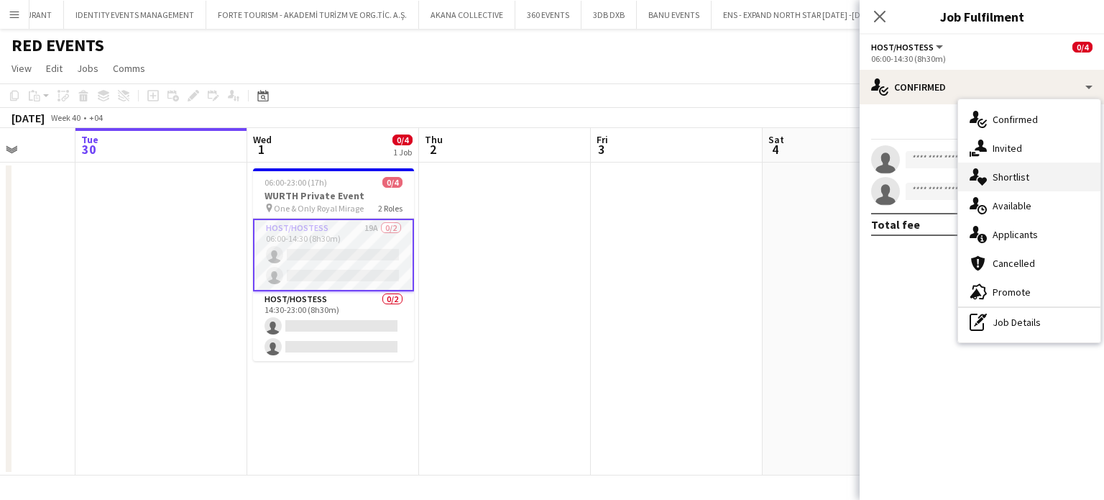
click at [1045, 175] on div "single-neutral-actions-heart Shortlist" at bounding box center [1029, 176] width 142 height 29
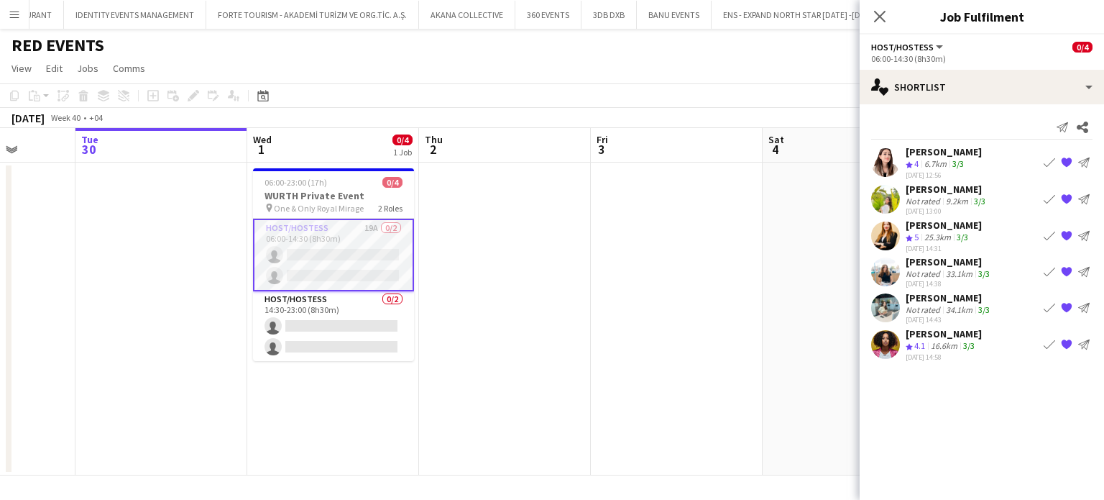
click at [555, 215] on app-date-cell at bounding box center [505, 318] width 172 height 313
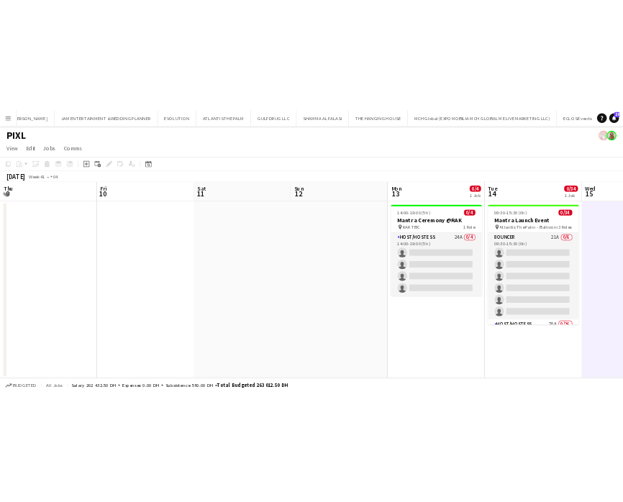
scroll to position [0, 572]
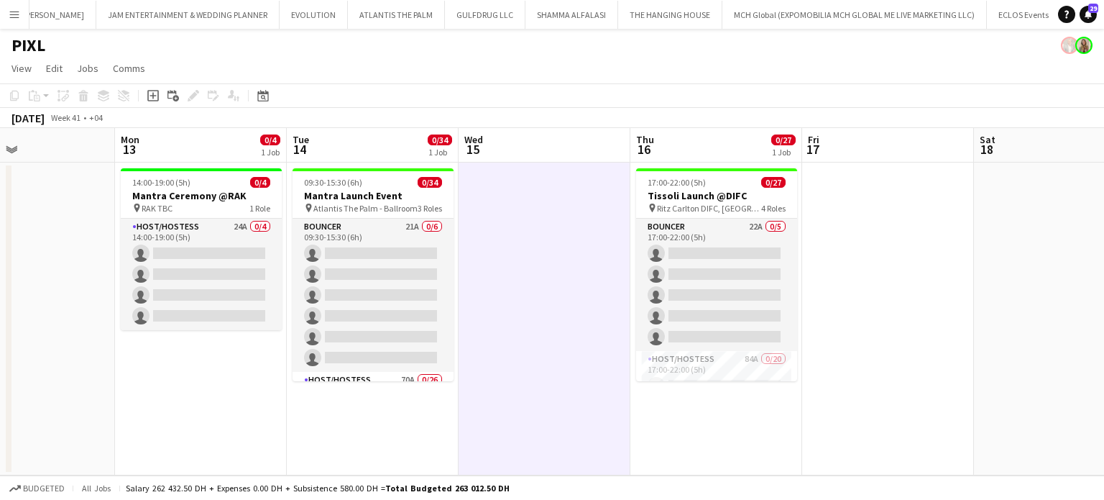
click at [17, 14] on app-icon "Menu" at bounding box center [15, 15] width 12 height 12
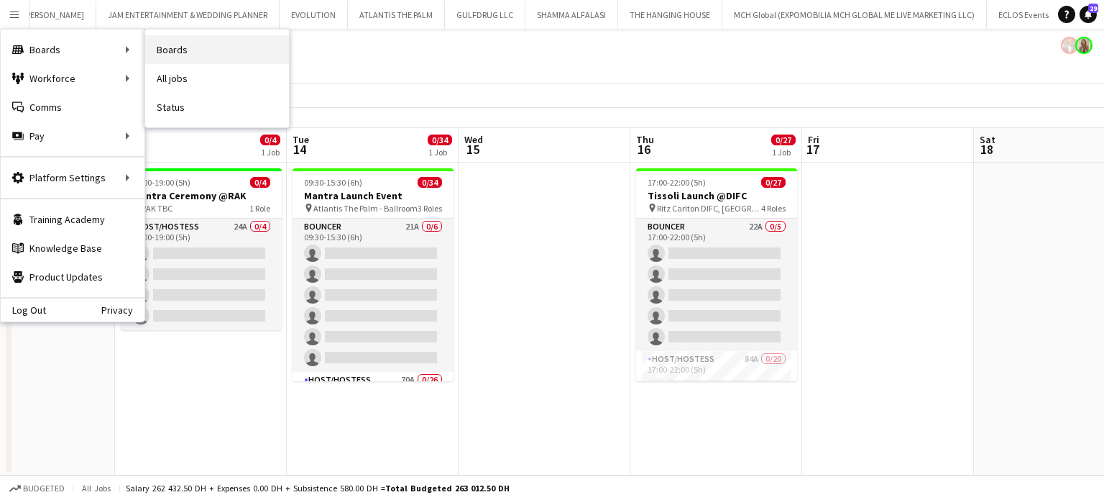
click at [175, 55] on link "Boards" at bounding box center [217, 49] width 144 height 29
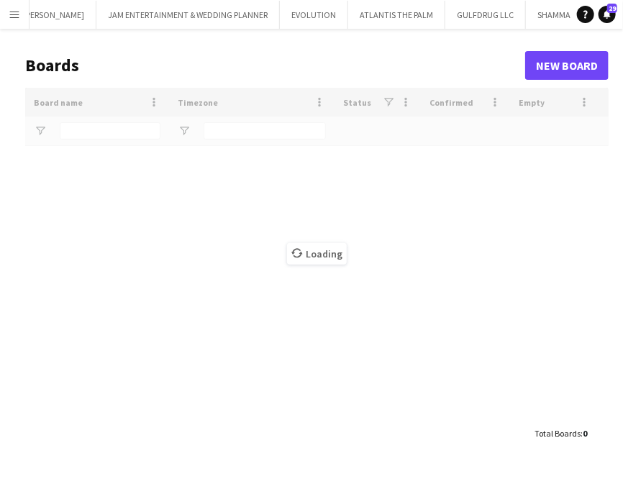
type input "*****"
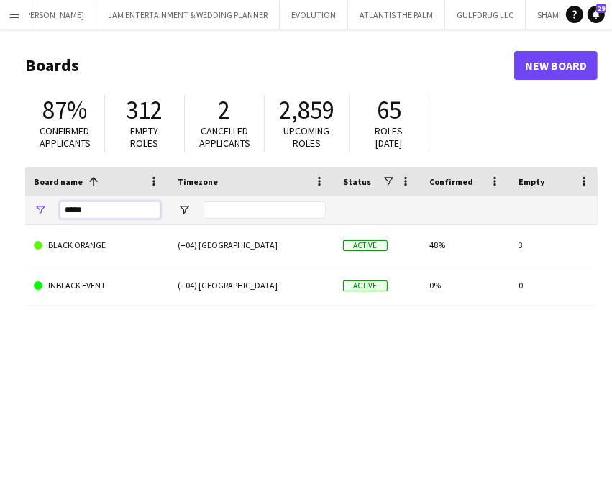
drag, startPoint x: 98, startPoint y: 216, endPoint x: 35, endPoint y: 213, distance: 63.3
click at [35, 213] on div "*****" at bounding box center [97, 210] width 144 height 29
type input "*****"
drag, startPoint x: 89, startPoint y: 209, endPoint x: 15, endPoint y: 206, distance: 74.1
click at [15, 206] on main "Boards New Board 87% Confirmed applicants 312 Empty roles 2 Cancelled applicant…" at bounding box center [306, 288] width 612 height 519
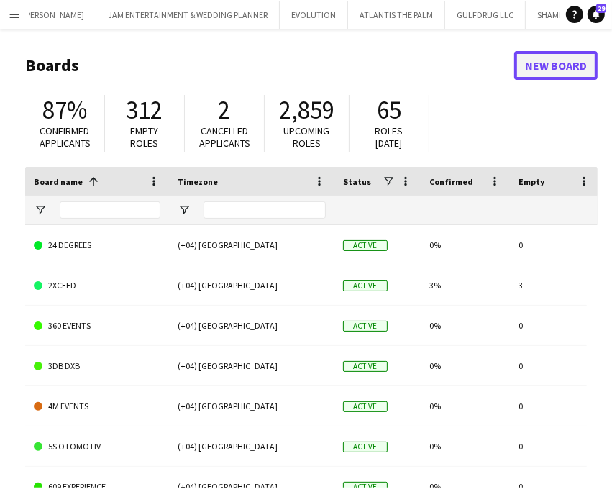
click at [547, 75] on link "New Board" at bounding box center [555, 65] width 83 height 29
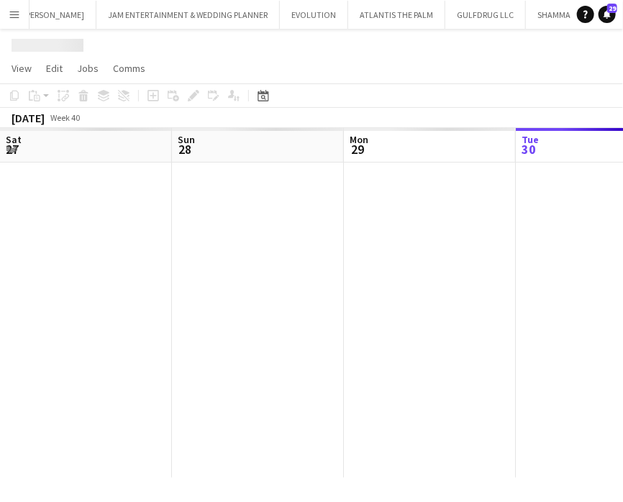
scroll to position [0, 344]
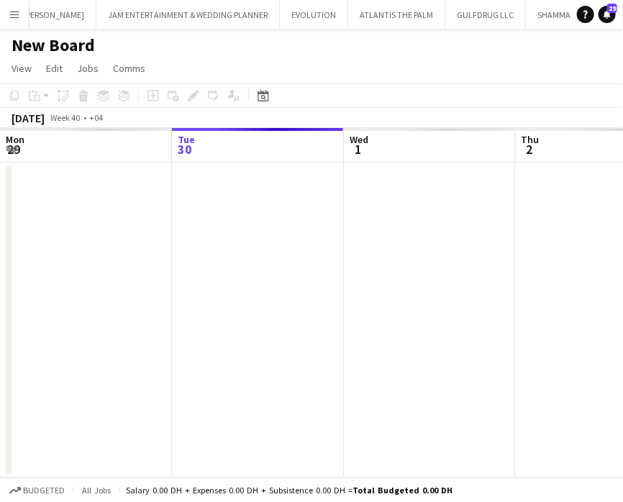
scroll to position [0, 6019]
click at [72, 52] on h1 "New Board" at bounding box center [53, 46] width 83 height 22
click at [67, 48] on h1 "New Board" at bounding box center [53, 46] width 83 height 22
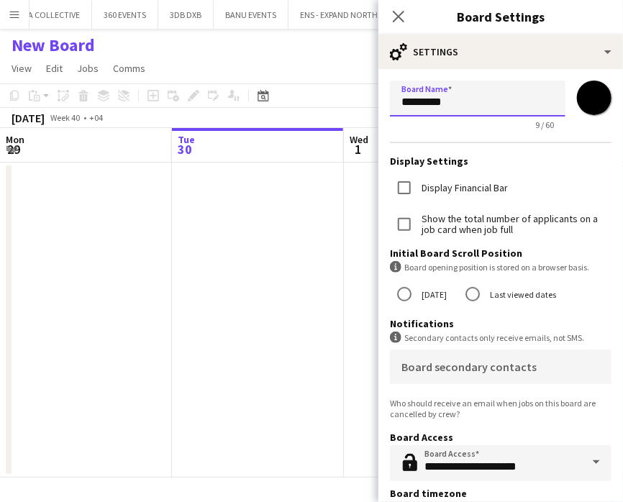
drag, startPoint x: 478, startPoint y: 109, endPoint x: 259, endPoint y: 109, distance: 219.3
click at [259, 109] on body "Menu Boards Boards Boards All jobs Status Workforce Workforce My Workforce Recr…" at bounding box center [311, 251] width 623 height 502
type input "*****"
click at [226, 280] on app-date-cell at bounding box center [258, 319] width 172 height 315
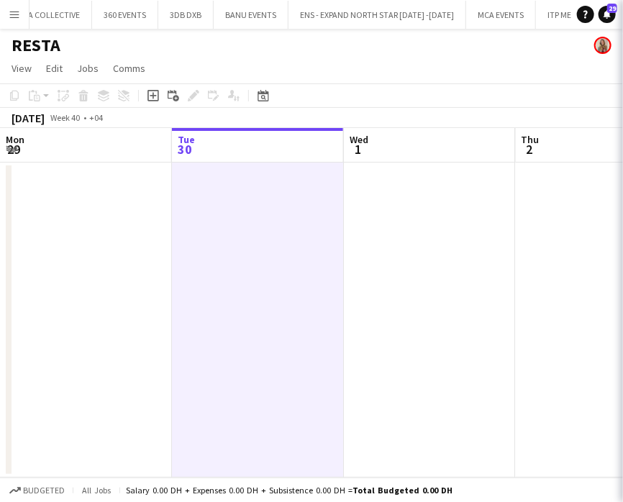
scroll to position [0, 6002]
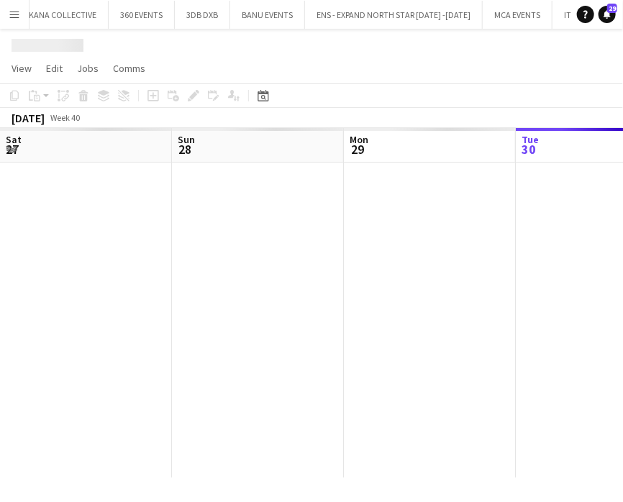
scroll to position [0, 344]
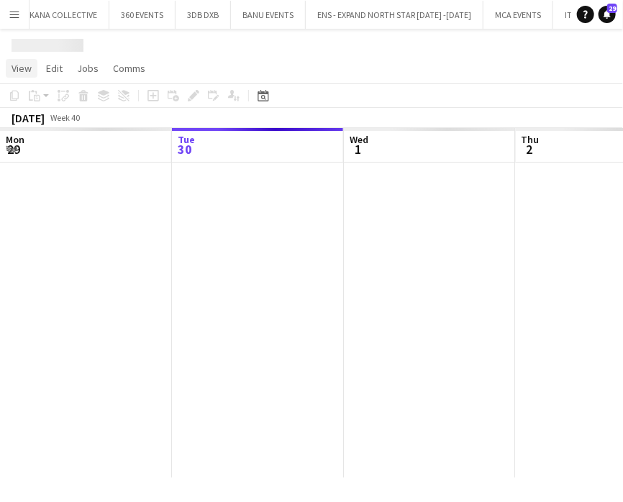
scroll to position [0, 6065]
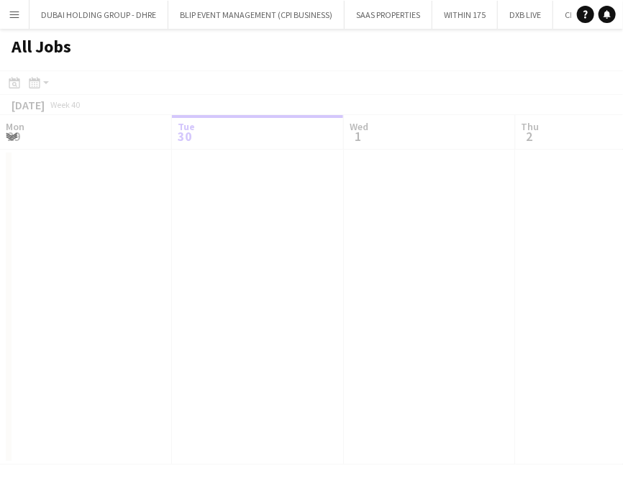
click at [14, 14] on app-icon "Menu" at bounding box center [15, 15] width 12 height 12
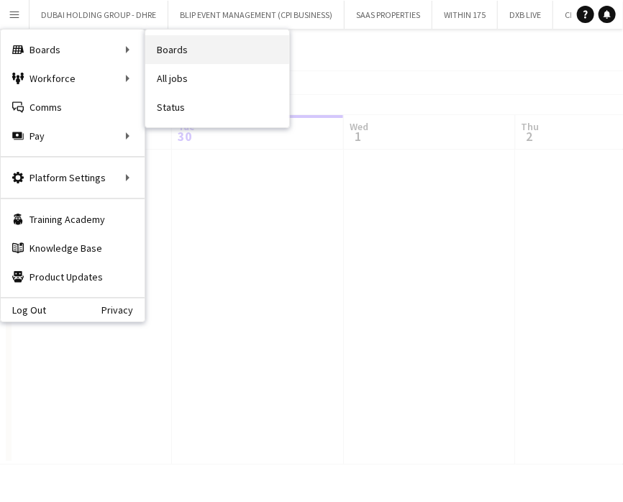
click at [168, 50] on link "Boards" at bounding box center [217, 49] width 144 height 29
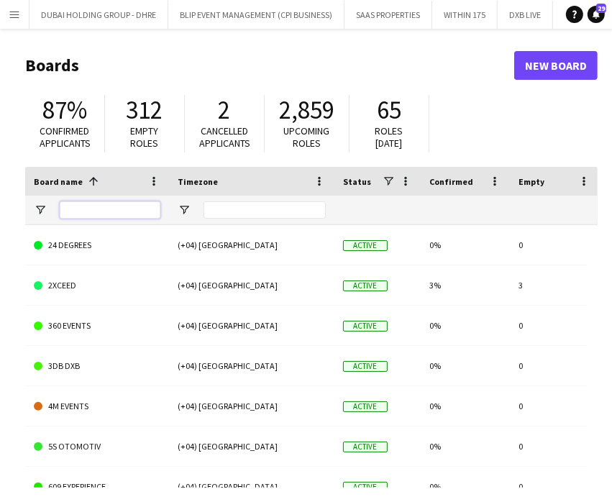
click at [101, 213] on input "Board name Filter Input" at bounding box center [110, 209] width 101 height 17
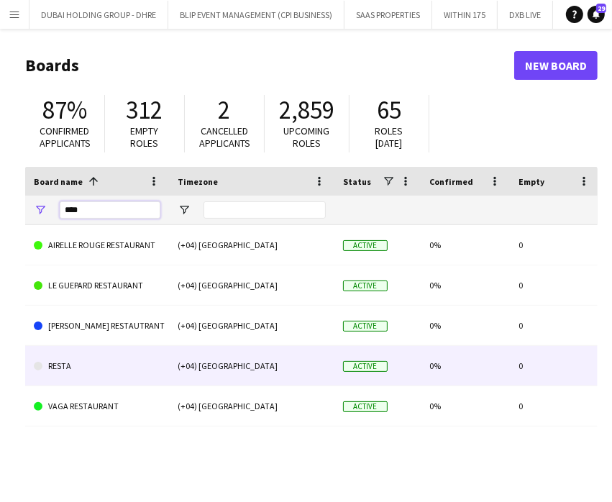
type input "****"
click at [69, 366] on link "RESTA" at bounding box center [97, 366] width 127 height 40
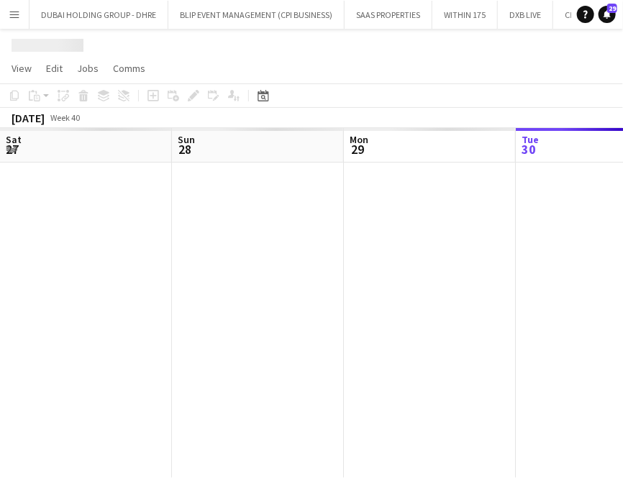
scroll to position [0, 344]
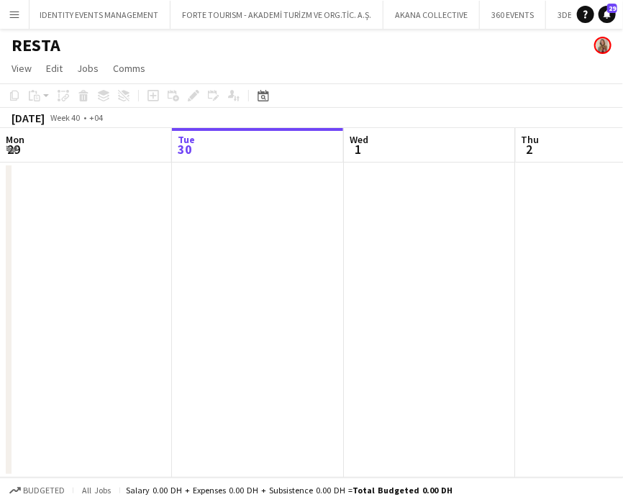
click at [50, 43] on h1 "RESTA" at bounding box center [36, 46] width 49 height 22
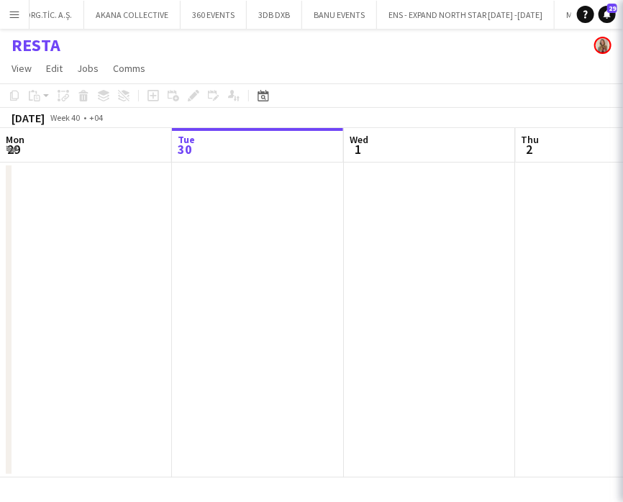
scroll to position [0, 5985]
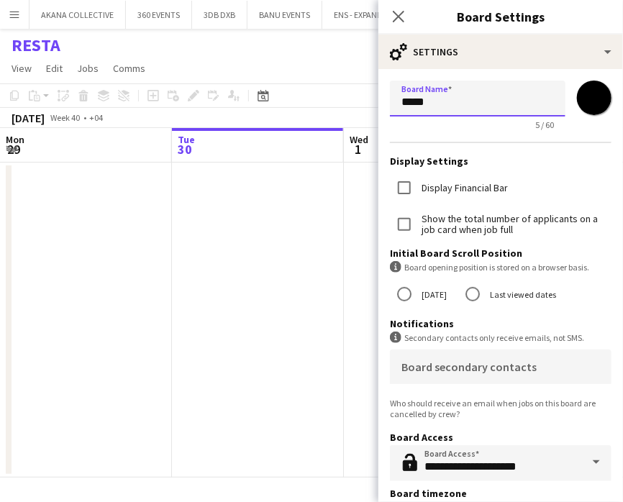
click at [478, 101] on input "*****" at bounding box center [477, 99] width 175 height 36
type input "**********"
click at [598, 102] on input "*******" at bounding box center [594, 98] width 52 height 52
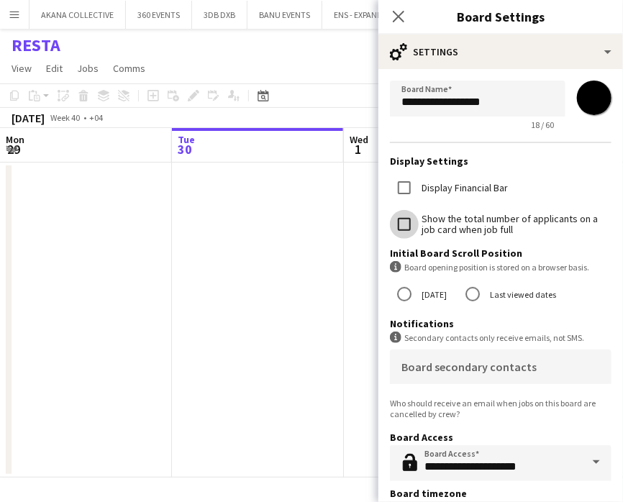
type input "*******"
click at [266, 251] on app-date-cell at bounding box center [259, 319] width 172 height 315
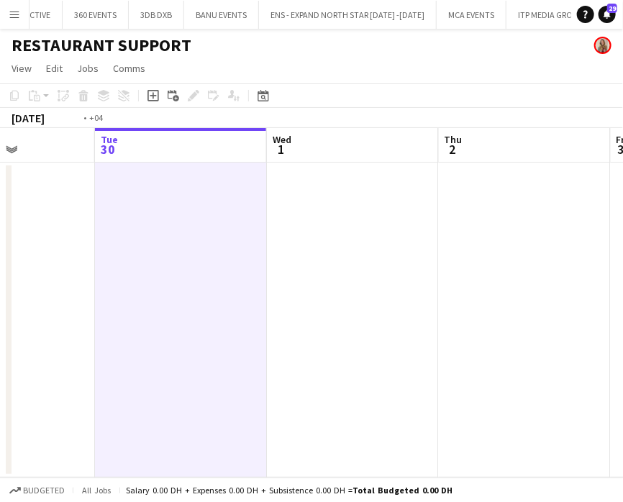
scroll to position [0, 449]
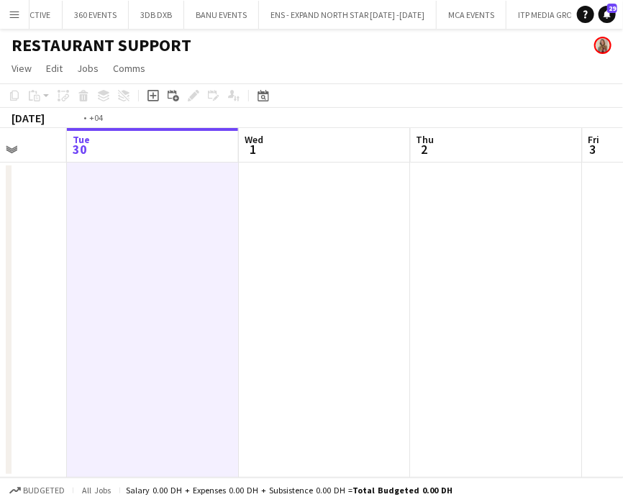
drag, startPoint x: 420, startPoint y: 245, endPoint x: 315, endPoint y: 237, distance: 105.3
click at [315, 237] on app-calendar-viewport "Sat 27 Sun 28 Mon 29 Tue 30 Wed 1 Thu 2 Fri 3 Sat 4 Sun 5" at bounding box center [311, 302] width 623 height 349
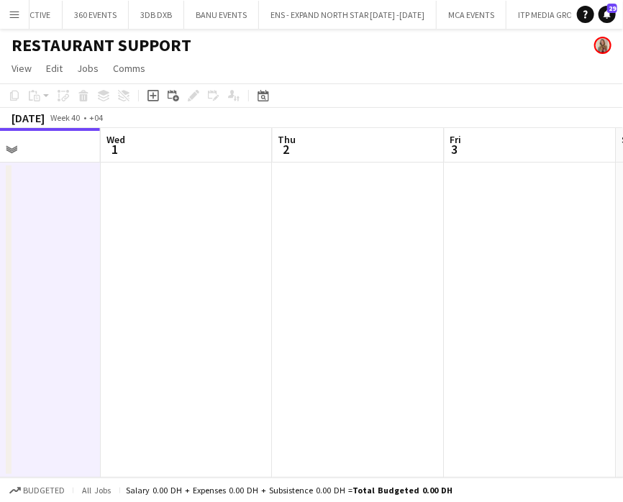
drag, startPoint x: 359, startPoint y: 244, endPoint x: 218, endPoint y: 228, distance: 141.8
click at [218, 228] on app-calendar-viewport "Sat 27 Sun 28 Mon 29 Tue 30 Wed 1 Thu 2 Fri 3 Sat 4 Sun 5" at bounding box center [311, 302] width 623 height 349
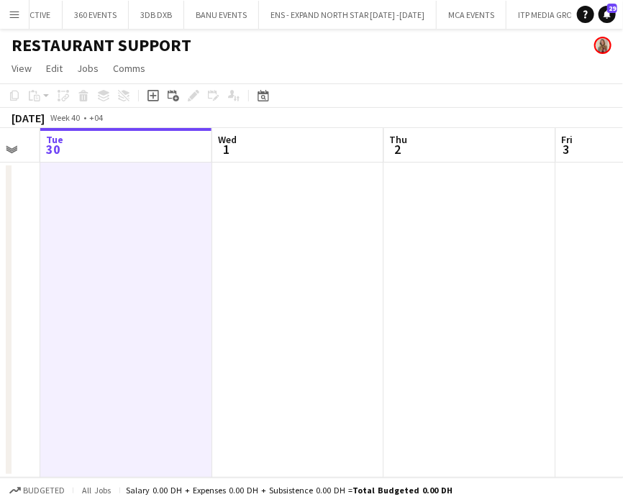
drag, startPoint x: 341, startPoint y: 245, endPoint x: 183, endPoint y: 219, distance: 160.3
click at [169, 222] on app-calendar-viewport "Sat 27 Sun 28 Mon 29 Tue 30 Wed 1 Thu 2 Fri 3 Sat 4 Sun 5" at bounding box center [311, 302] width 623 height 349
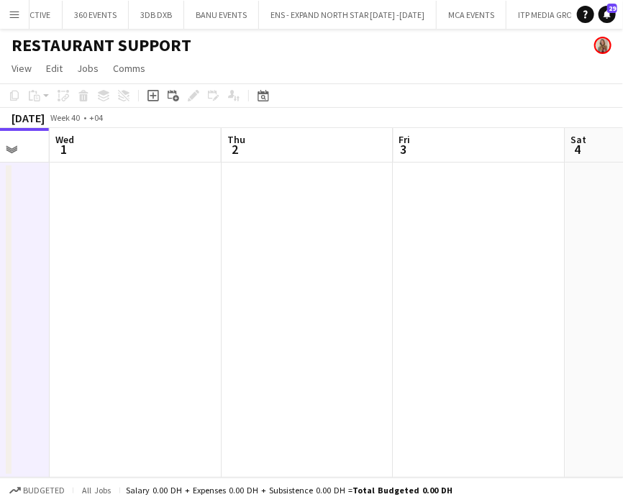
drag, startPoint x: 312, startPoint y: 245, endPoint x: 84, endPoint y: 216, distance: 229.7
click at [84, 216] on app-calendar-viewport "Sun 28 Mon 29 Tue 30 Wed 1 Thu 2 Fri 3 Sat 4 Sun 5 Mon 6" at bounding box center [311, 302] width 623 height 349
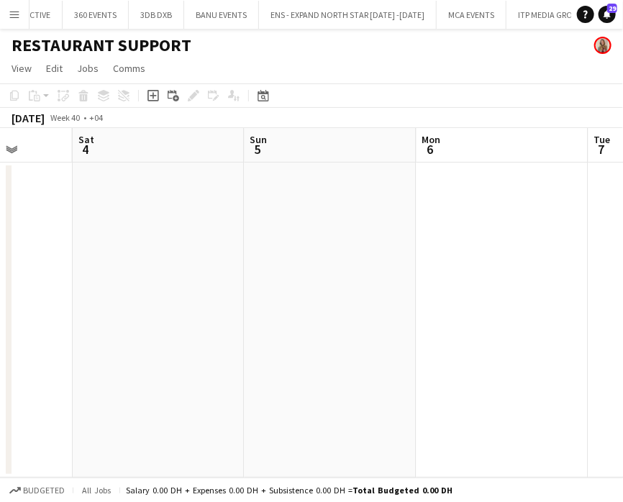
drag, startPoint x: 265, startPoint y: 253, endPoint x: 182, endPoint y: 241, distance: 83.6
click at [183, 244] on app-calendar-viewport "Tue 30 Wed 1 Thu 2 Fri 3 Sat 4 Sun 5 Mon 6 Tue 7 Wed 8" at bounding box center [311, 302] width 623 height 349
drag, startPoint x: 321, startPoint y: 255, endPoint x: 270, endPoint y: 232, distance: 56.9
click at [262, 247] on app-calendar-viewport "Wed 1 Thu 2 Fri 3 Sat 4 Sun 5 Mon 6 Tue 7 Wed 8 Thu 9" at bounding box center [311, 302] width 623 height 349
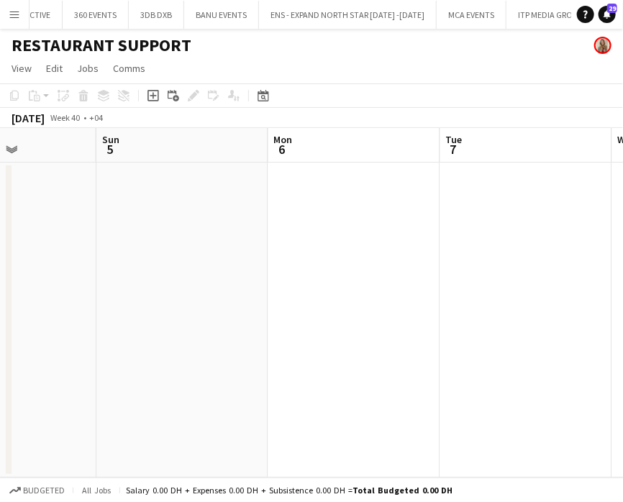
click at [333, 205] on app-date-cell at bounding box center [354, 319] width 172 height 315
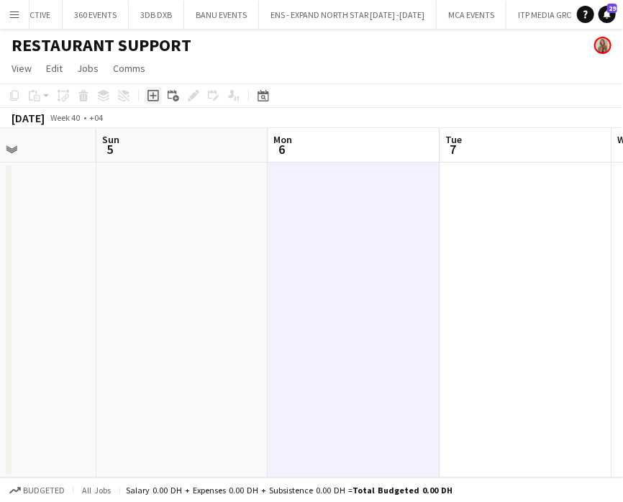
click at [152, 96] on icon "Add job" at bounding box center [153, 96] width 12 height 12
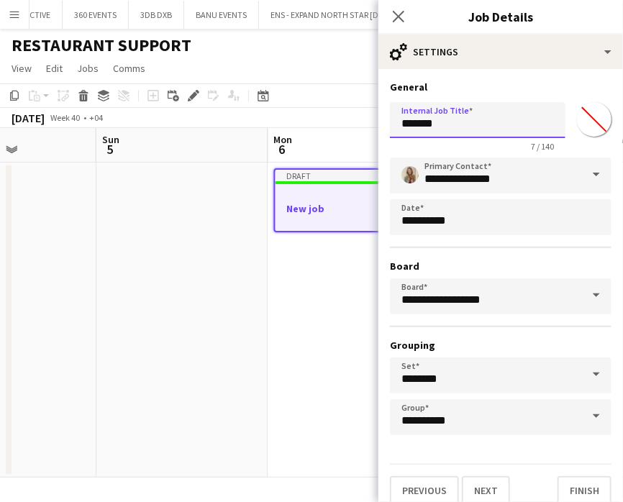
drag, startPoint x: 475, startPoint y: 126, endPoint x: 308, endPoint y: 127, distance: 167.5
click at [308, 127] on body "Menu Boards Boards Boards All jobs Status Workforce Workforce My Workforce Recr…" at bounding box center [311, 251] width 623 height 502
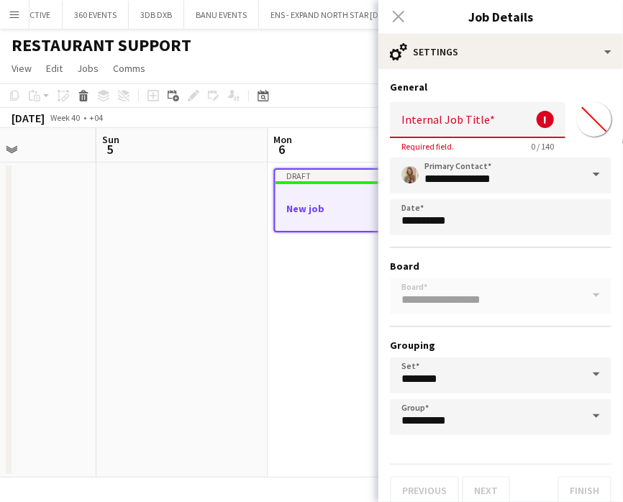
click at [485, 116] on input "Internal Job Title" at bounding box center [477, 120] width 175 height 36
paste input "**********"
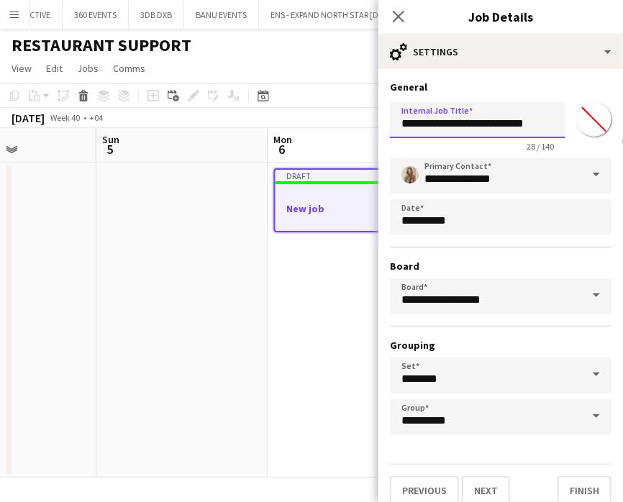
click at [513, 124] on input "**********" at bounding box center [477, 120] width 175 height 36
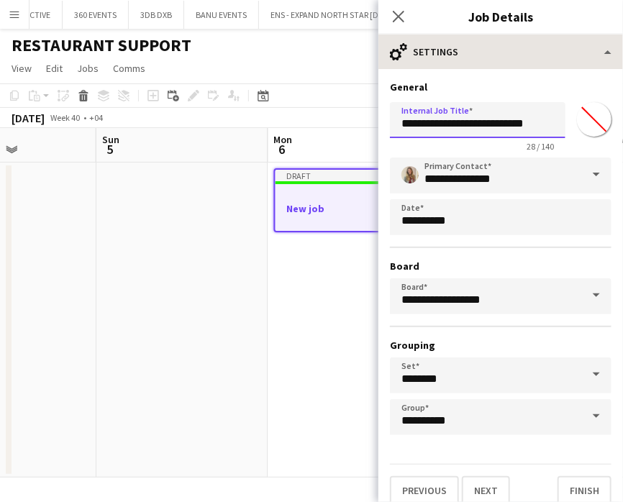
type input "**********"
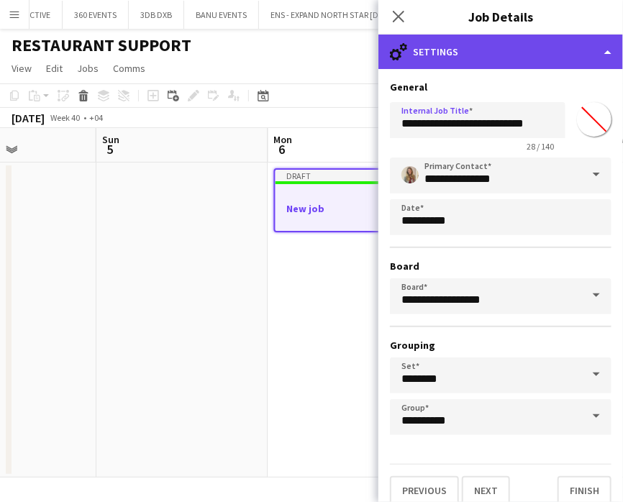
click at [581, 43] on div "cog-double-3 Settings" at bounding box center [500, 52] width 244 height 35
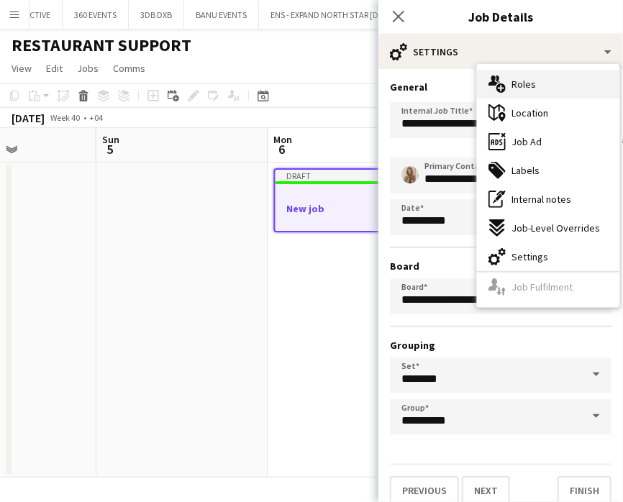
click at [533, 88] on span "Roles" at bounding box center [523, 84] width 24 height 13
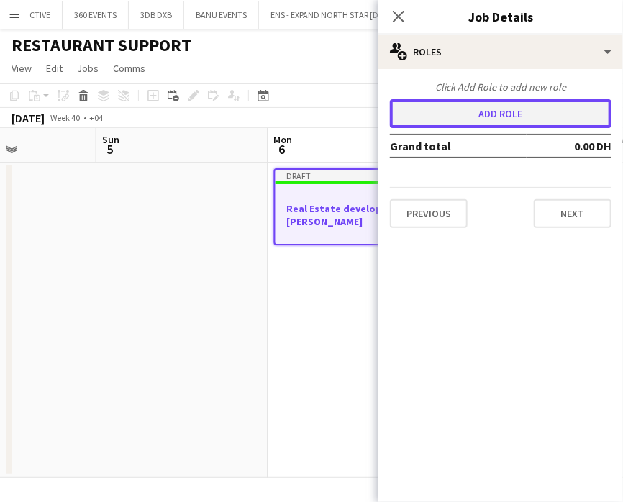
click at [466, 104] on button "Add role" at bounding box center [500, 113] width 221 height 29
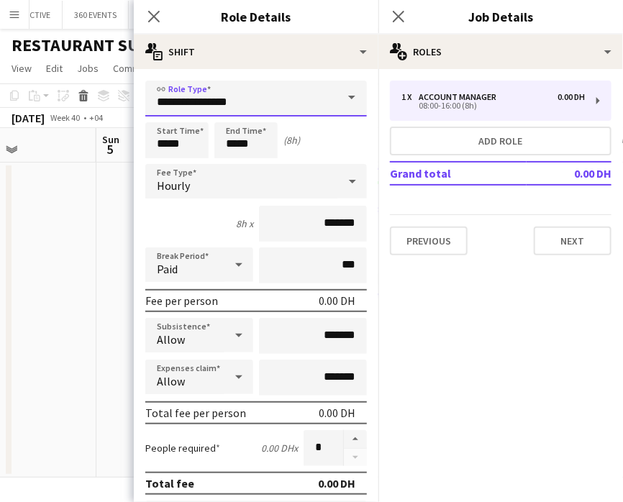
drag, startPoint x: 221, startPoint y: 104, endPoint x: 62, endPoint y: 97, distance: 159.7
click at [60, 106] on body "Menu Boards Boards Boards All jobs Status Workforce Workforce My Workforce Recr…" at bounding box center [311, 251] width 623 height 502
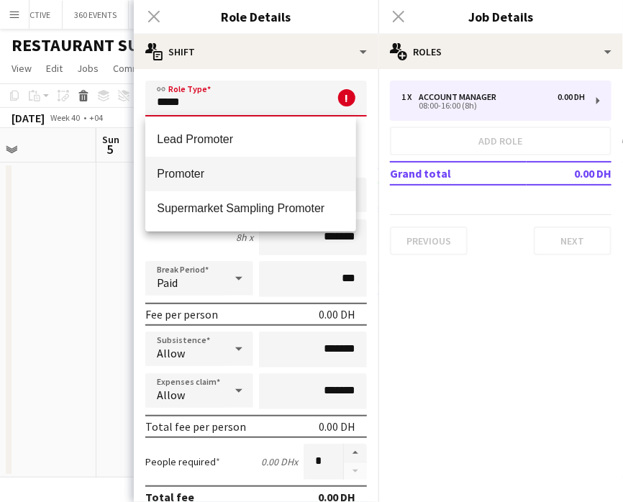
click at [252, 179] on span "Promoter" at bounding box center [251, 174] width 188 height 14
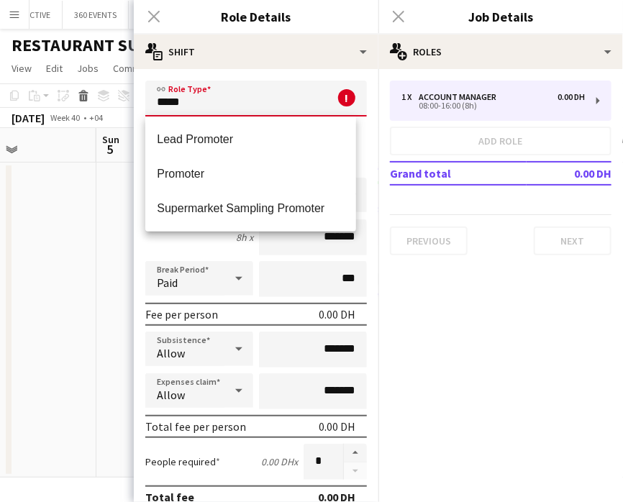
type input "********"
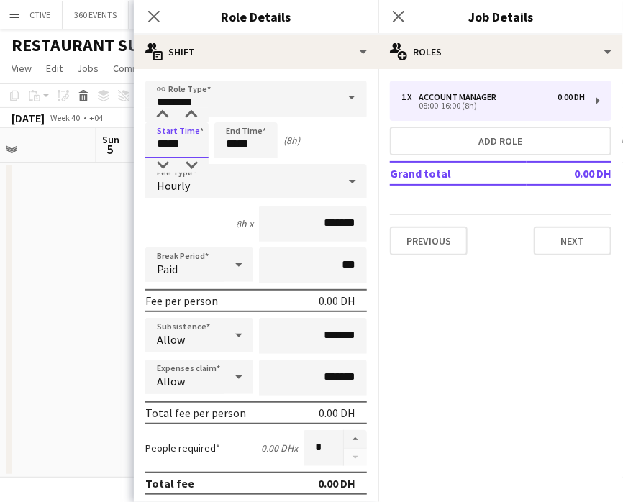
drag, startPoint x: 170, startPoint y: 142, endPoint x: 150, endPoint y: 145, distance: 20.2
click at [147, 142] on input "*****" at bounding box center [176, 140] width 63 height 36
type input "*****"
drag, startPoint x: 236, startPoint y: 142, endPoint x: 211, endPoint y: 141, distance: 25.2
click at [211, 141] on div "Start Time ***** End Time ***** (6h)" at bounding box center [255, 140] width 221 height 36
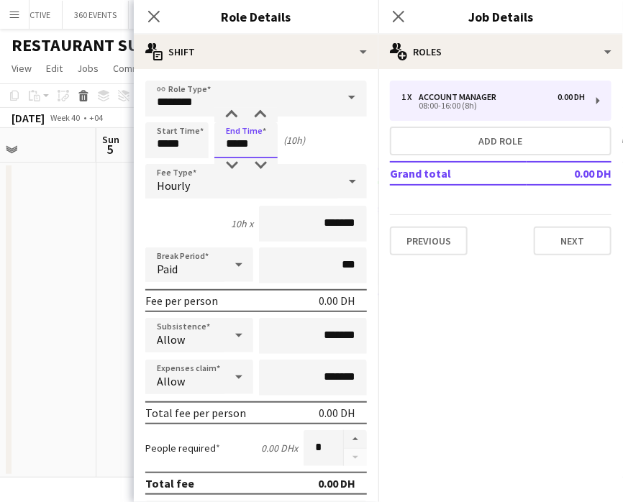
type input "*****"
click at [283, 185] on div "Hourly" at bounding box center [241, 181] width 193 height 35
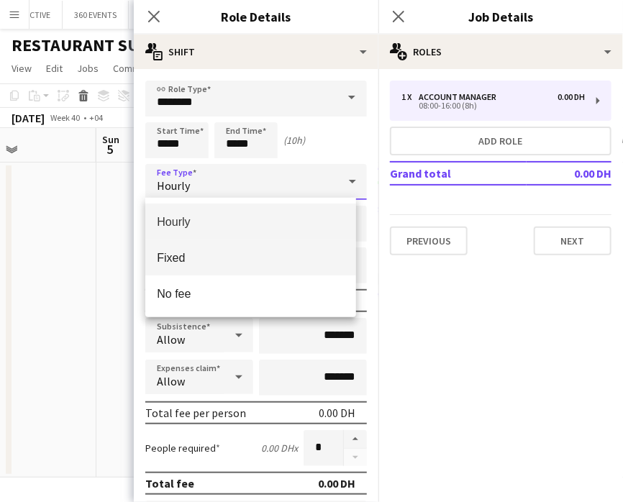
click at [216, 252] on span "Fixed" at bounding box center [251, 258] width 188 height 14
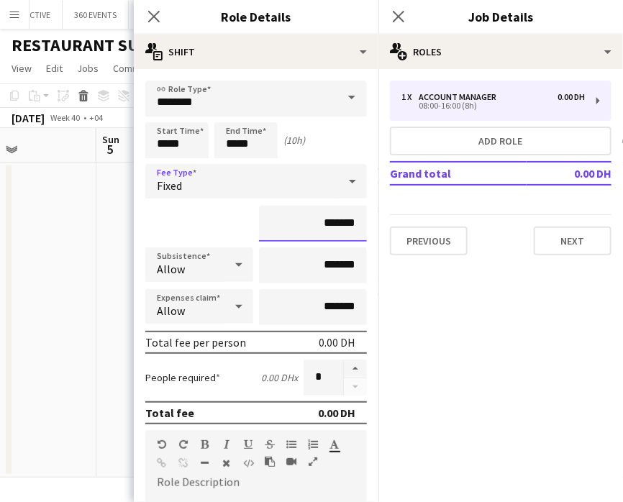
click at [304, 216] on input "*******" at bounding box center [313, 224] width 108 height 36
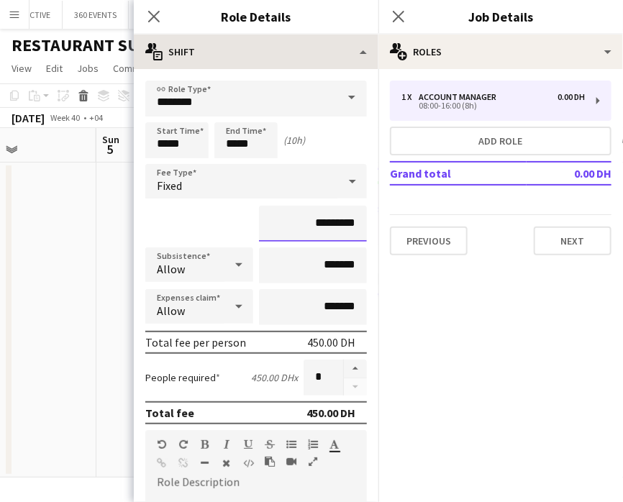
type input "*********"
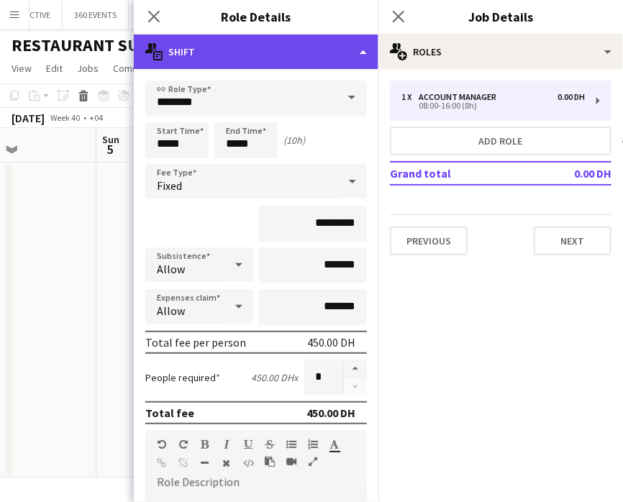
click at [325, 52] on div "multiple-actions-text Shift" at bounding box center [256, 52] width 244 height 35
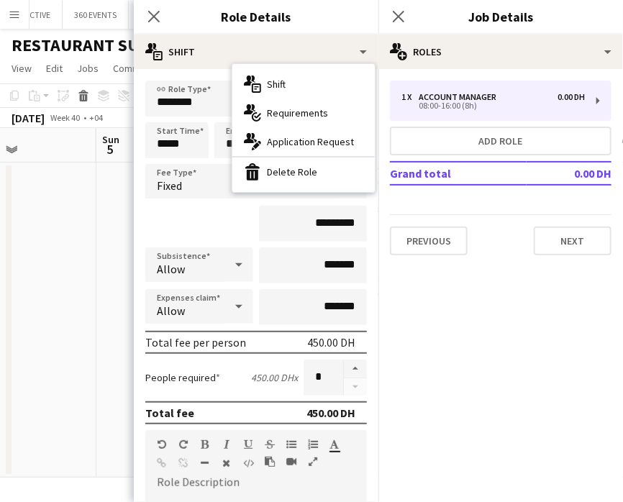
click at [313, 112] on span "Requirements" at bounding box center [297, 112] width 61 height 13
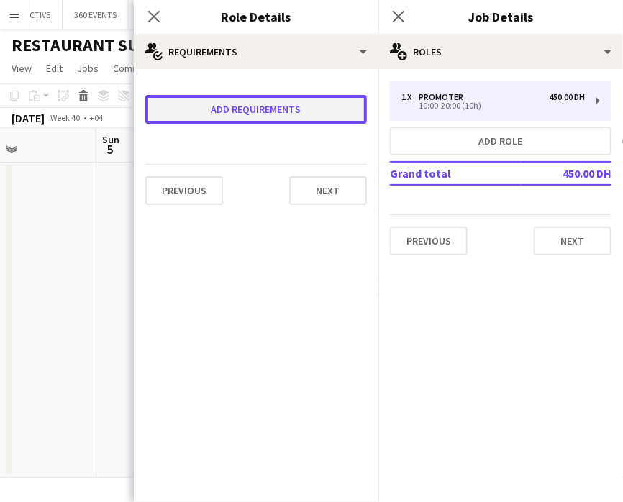
click at [249, 114] on button "Add requirements" at bounding box center [255, 109] width 221 height 29
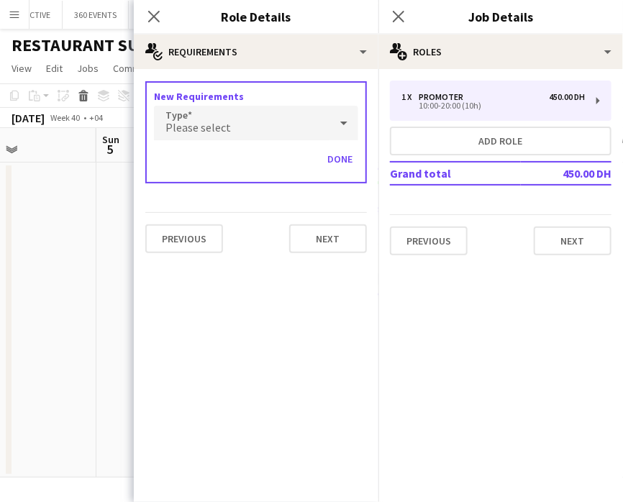
click at [233, 129] on div "Please select" at bounding box center [241, 123] width 175 height 35
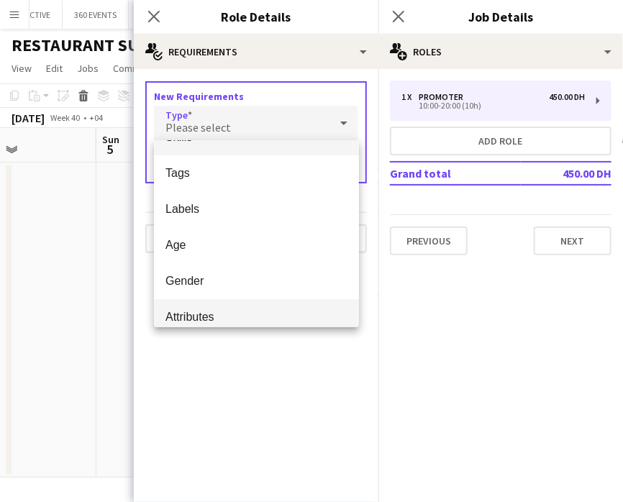
scroll to position [40, 0]
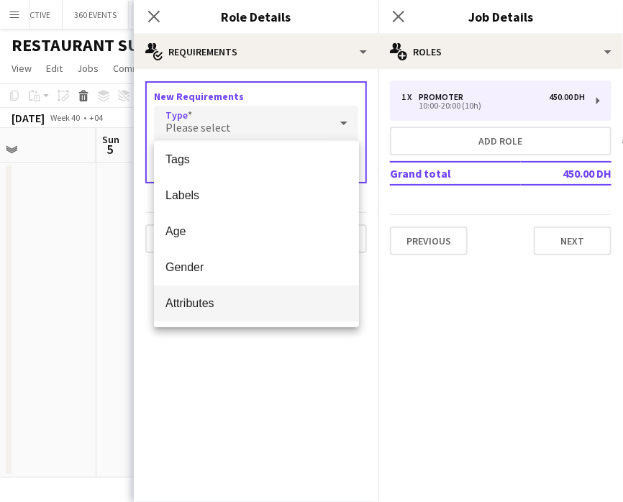
click at [206, 298] on span "Attributes" at bounding box center [256, 303] width 182 height 14
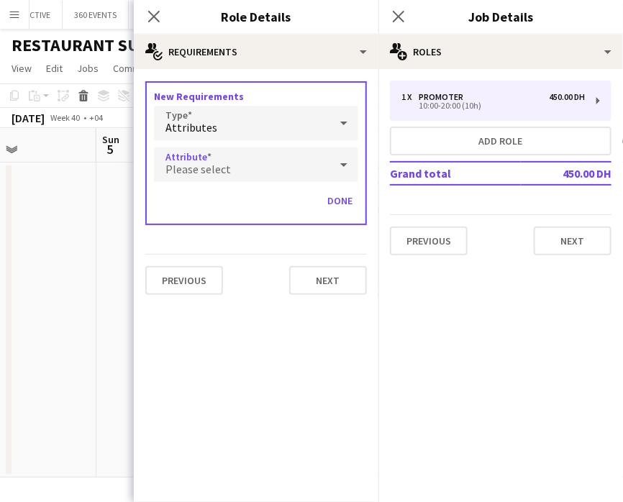
click at [219, 168] on span "Please select" at bounding box center [197, 169] width 65 height 14
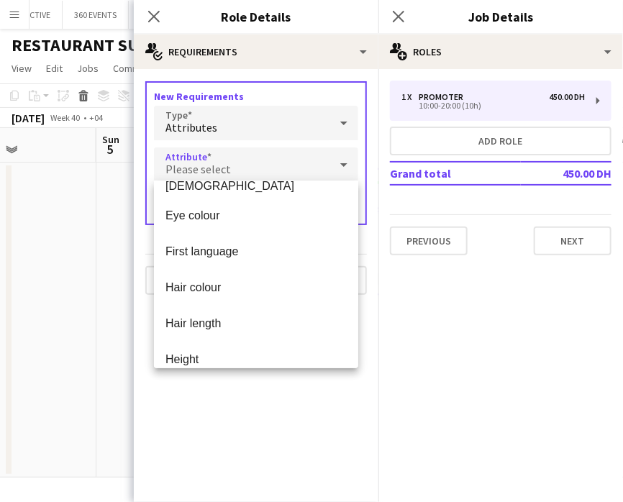
scroll to position [220, 0]
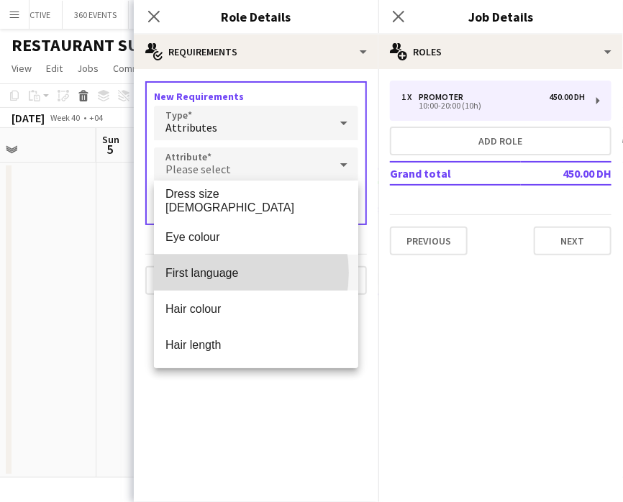
click at [219, 272] on span "First language" at bounding box center [255, 273] width 181 height 14
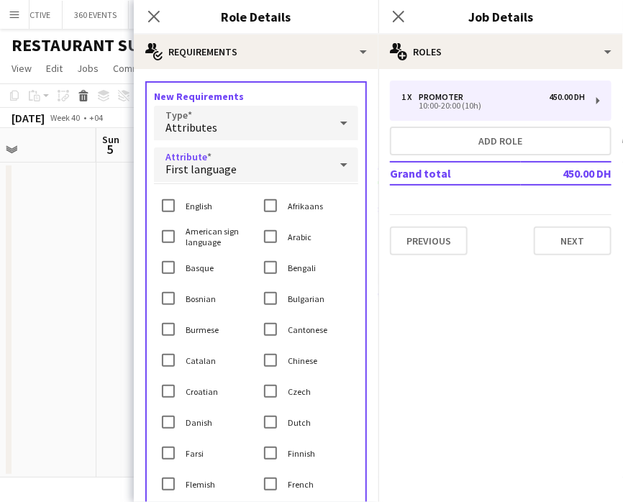
click at [309, 159] on div "First language" at bounding box center [241, 164] width 175 height 35
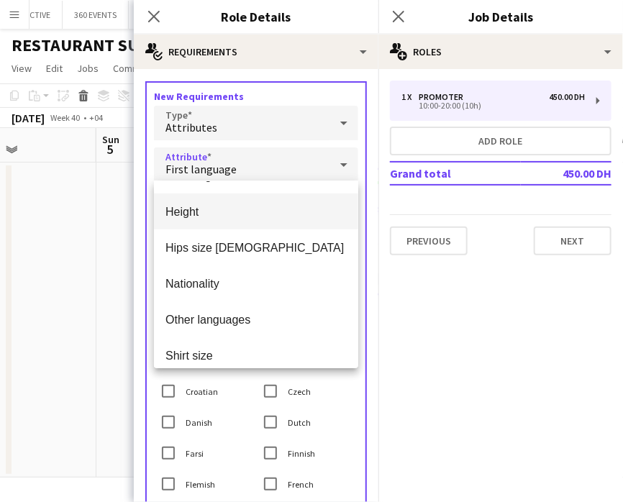
scroll to position [430, 0]
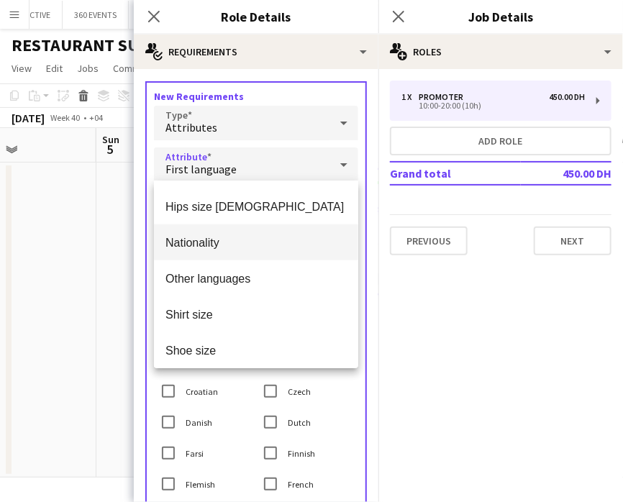
click at [235, 244] on span "Nationality" at bounding box center [255, 243] width 181 height 14
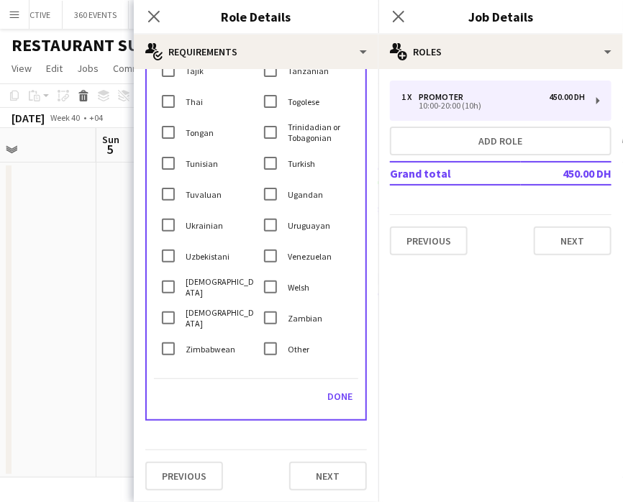
scroll to position [2969, 0]
click at [321, 392] on button "Done" at bounding box center [339, 396] width 37 height 23
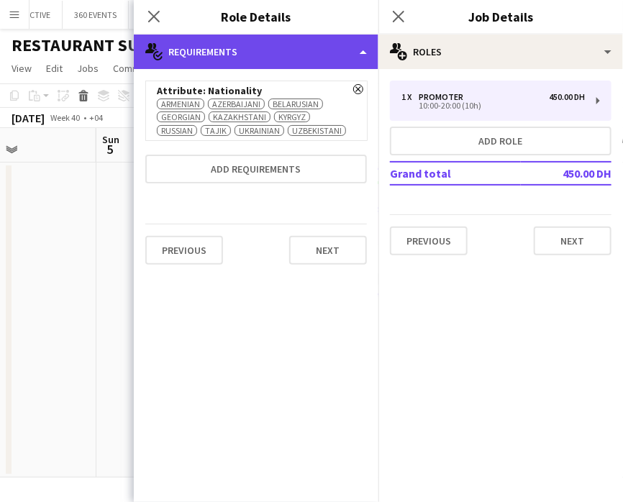
click at [332, 47] on div "multiple-actions-check-2 Requirements" at bounding box center [256, 52] width 244 height 35
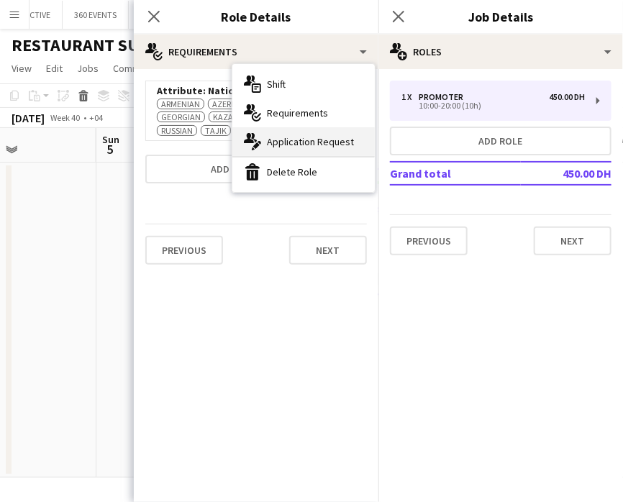
click at [310, 143] on span "Application Request" at bounding box center [310, 141] width 87 height 13
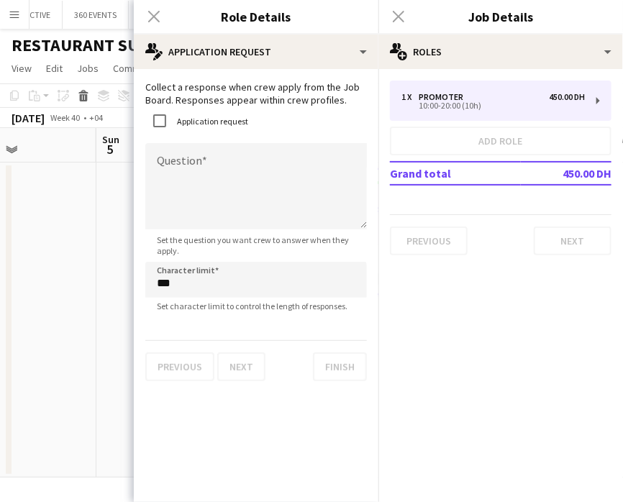
click at [219, 134] on div "Application request" at bounding box center [196, 120] width 103 height 29
click at [219, 169] on textarea "Question" at bounding box center [255, 186] width 221 height 86
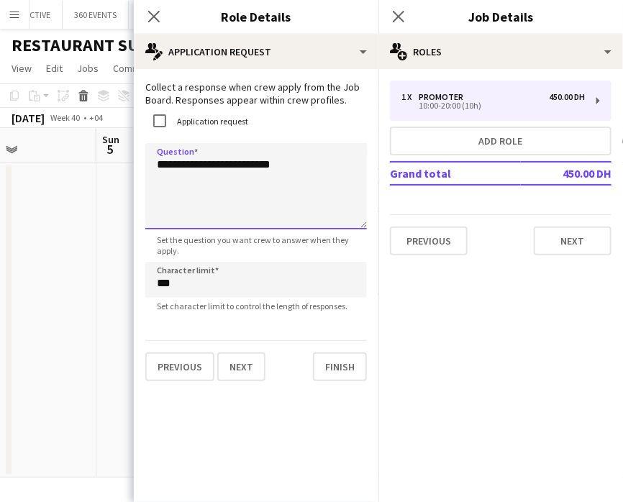
type textarea "**********"
click at [106, 281] on app-date-cell at bounding box center [182, 319] width 172 height 315
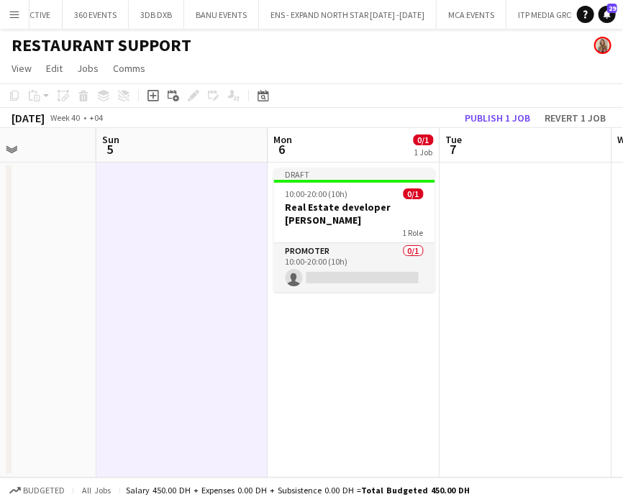
click at [507, 104] on app-toolbar "Copy Paste Paste Ctrl+V Paste with crew Ctrl+Shift+V Paste linked Job [GEOGRAPH…" at bounding box center [311, 95] width 623 height 24
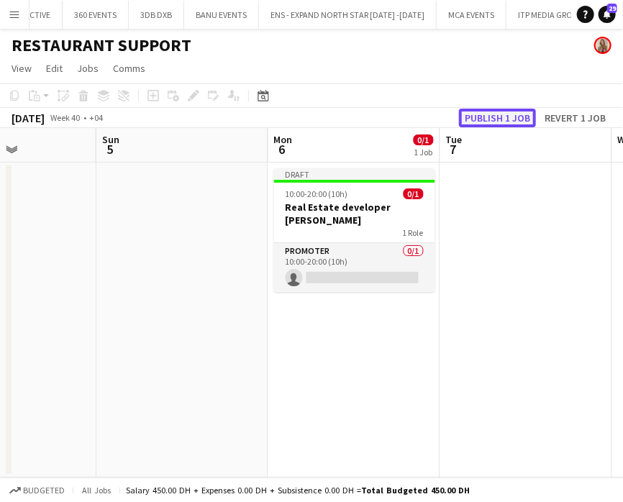
click at [498, 119] on button "Publish 1 job" at bounding box center [497, 118] width 77 height 19
